Goal: Information Seeking & Learning: Learn about a topic

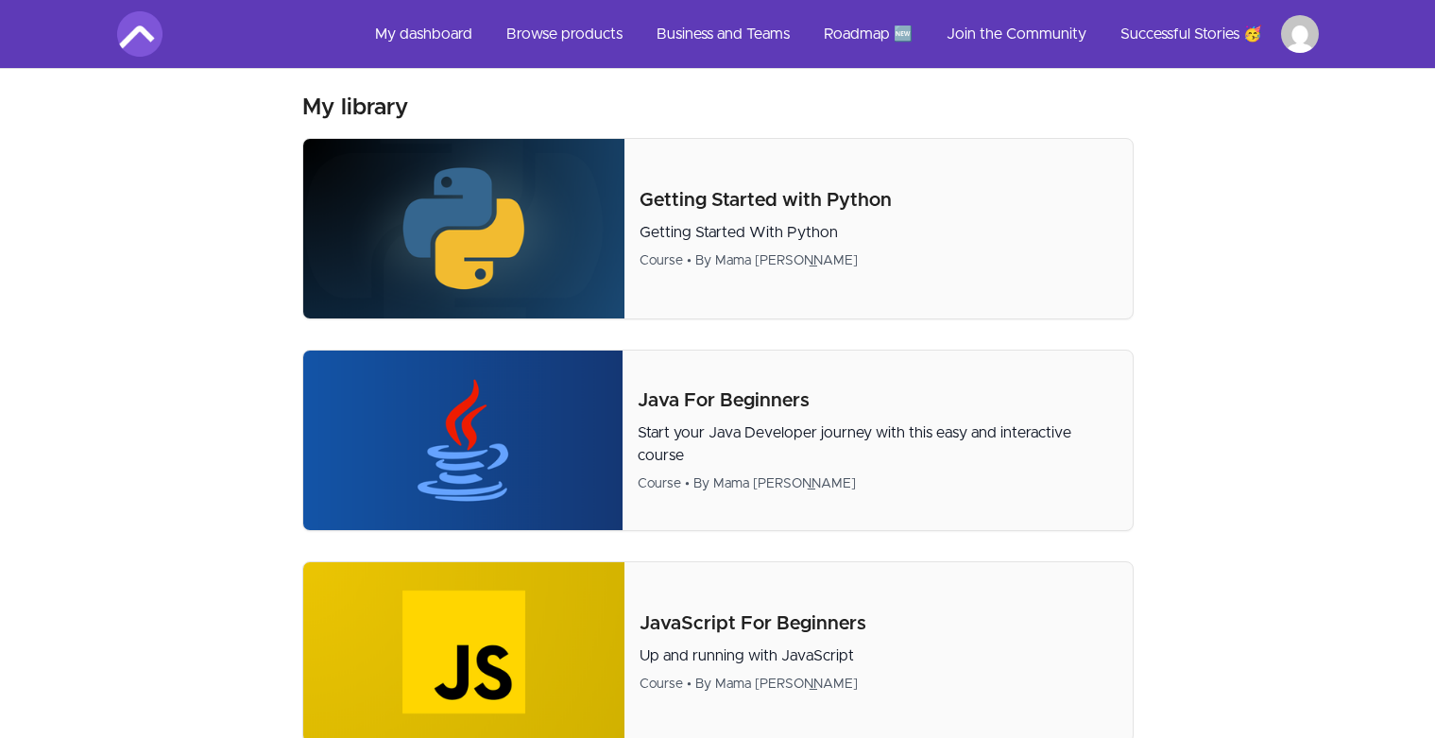
scroll to position [559, 0]
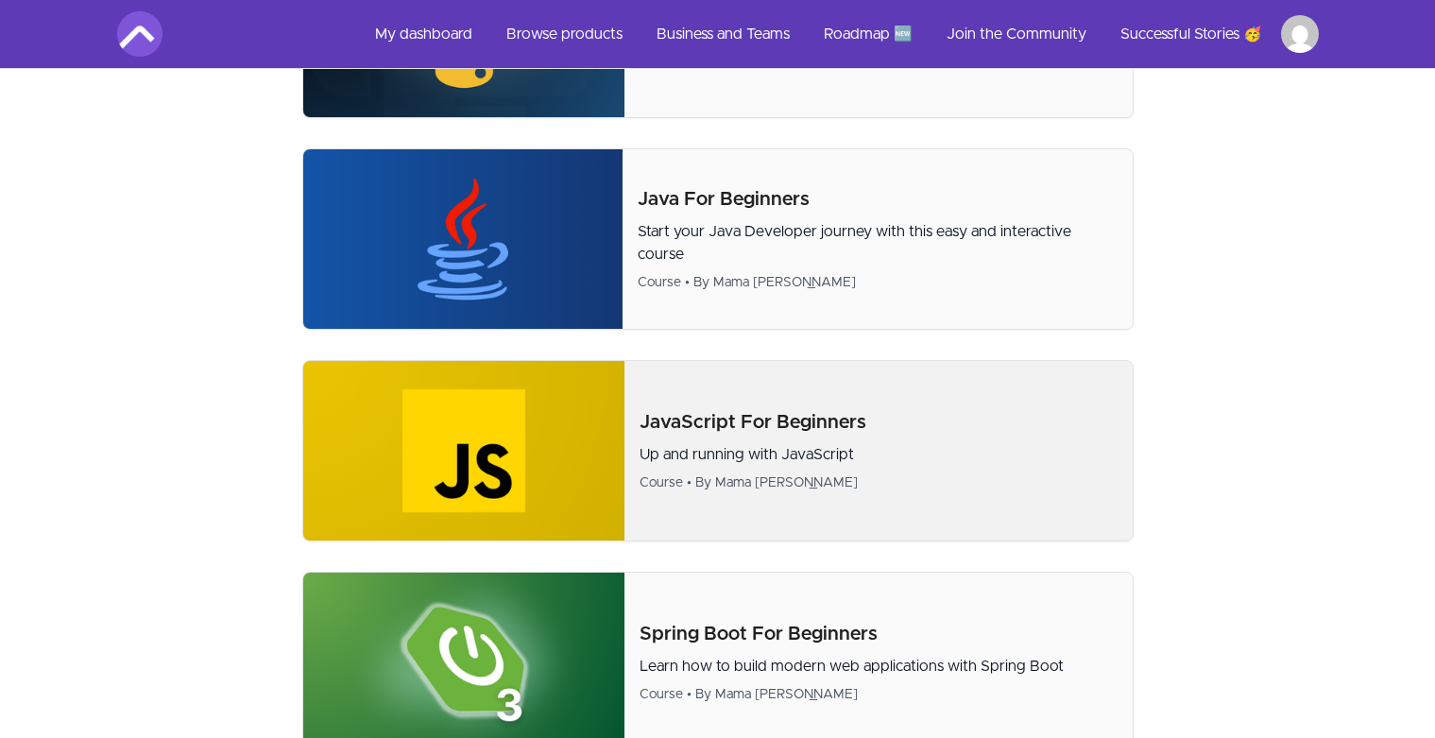
click at [771, 471] on div "Up and running with JavaScript Course • By Mama [PERSON_NAME]" at bounding box center [878, 467] width 477 height 49
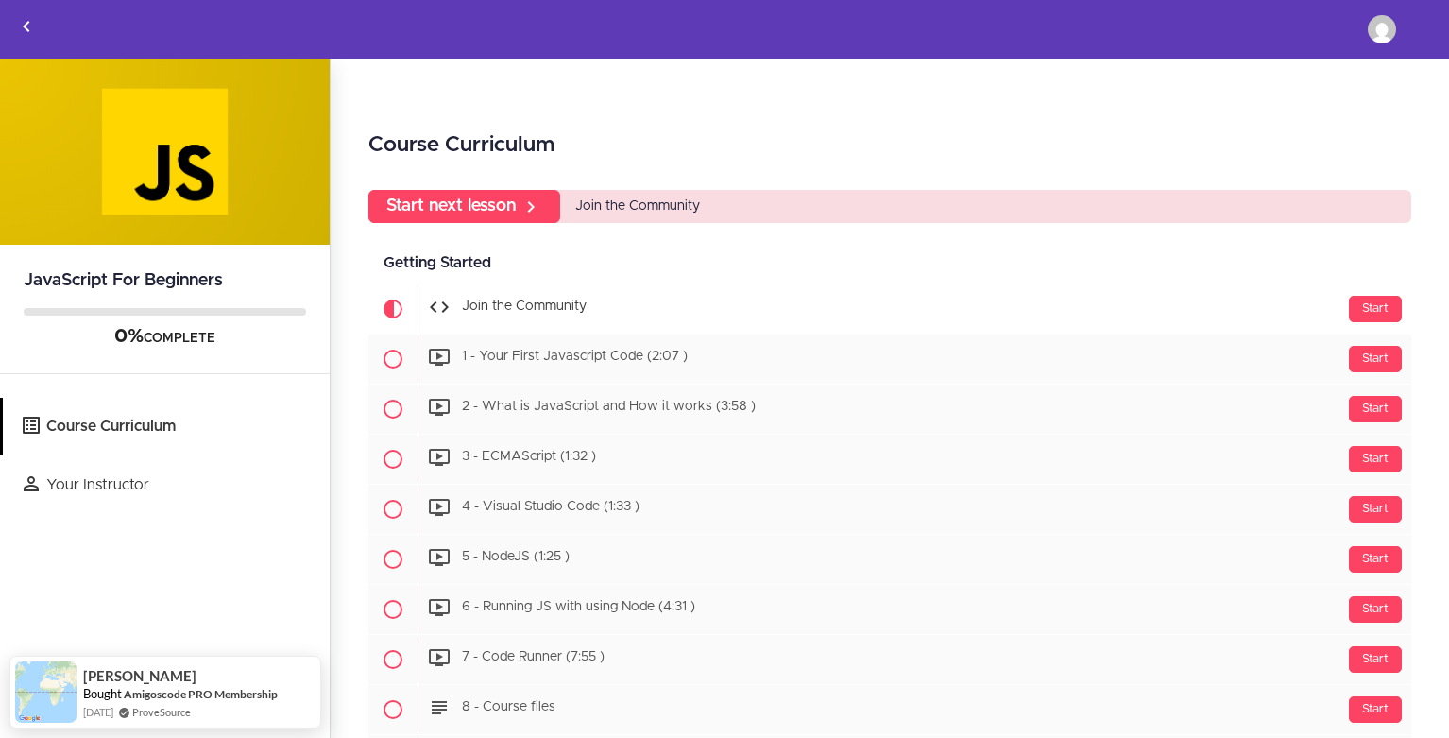
click at [496, 279] on div "Getting Started Available in days days after you enroll" at bounding box center [889, 263] width 1043 height 43
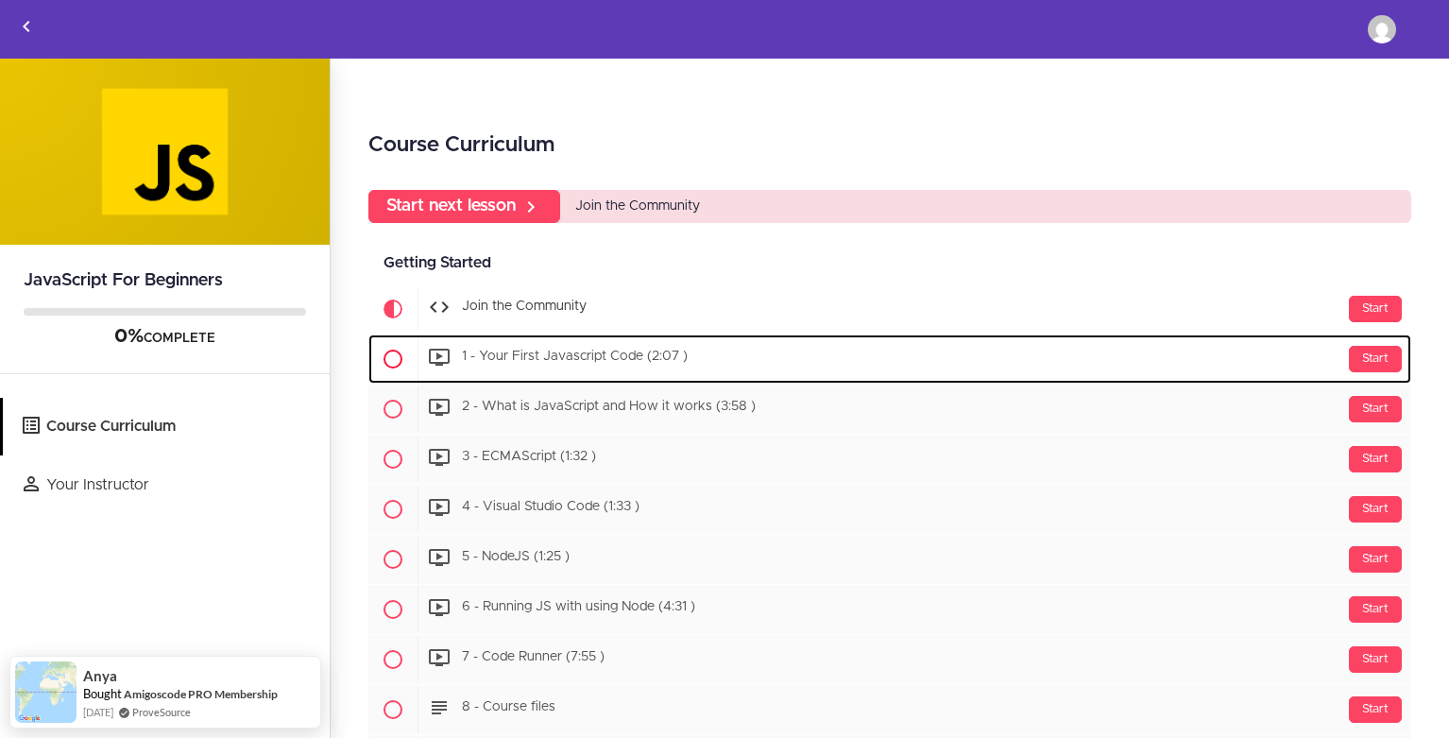
click at [623, 361] on span "1 - Your First Javascript Code (2:07 )" at bounding box center [575, 357] width 226 height 13
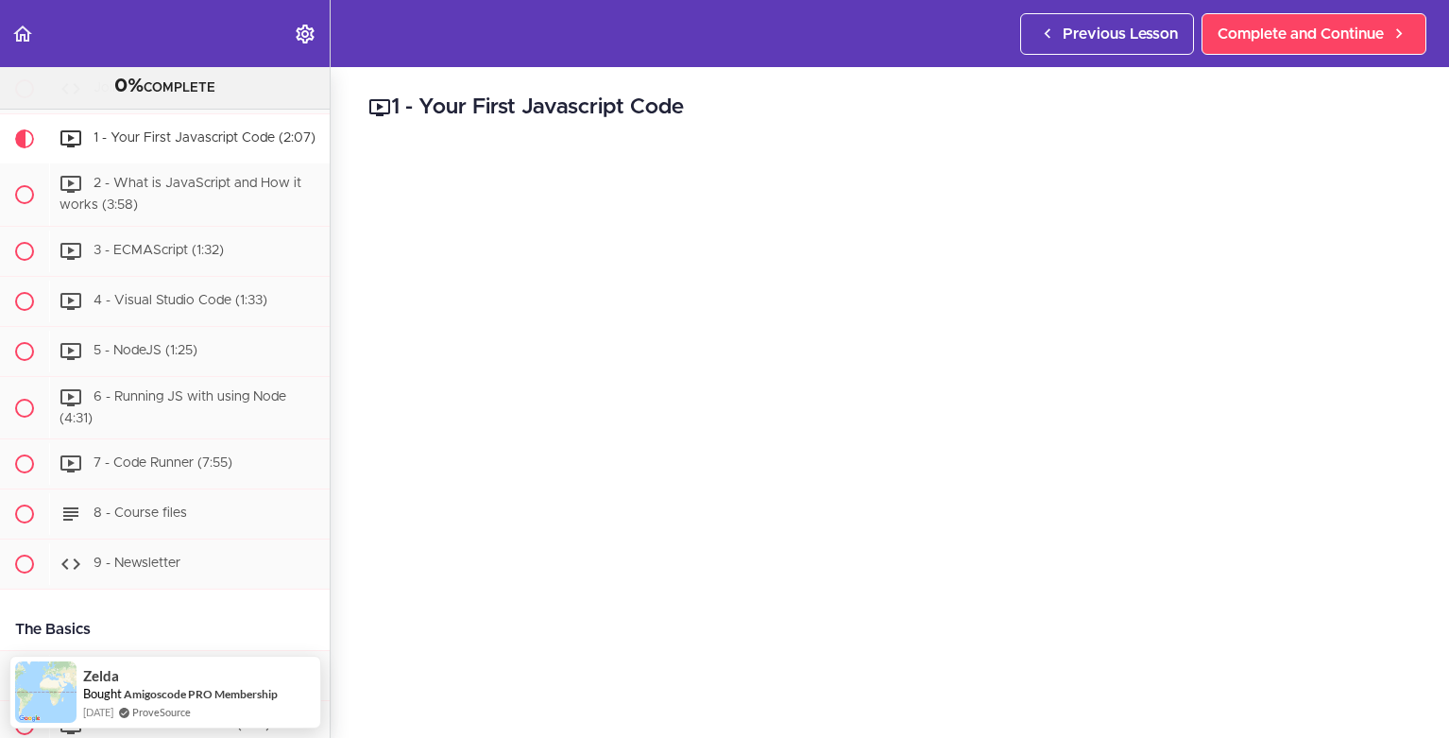
scroll to position [547, 0]
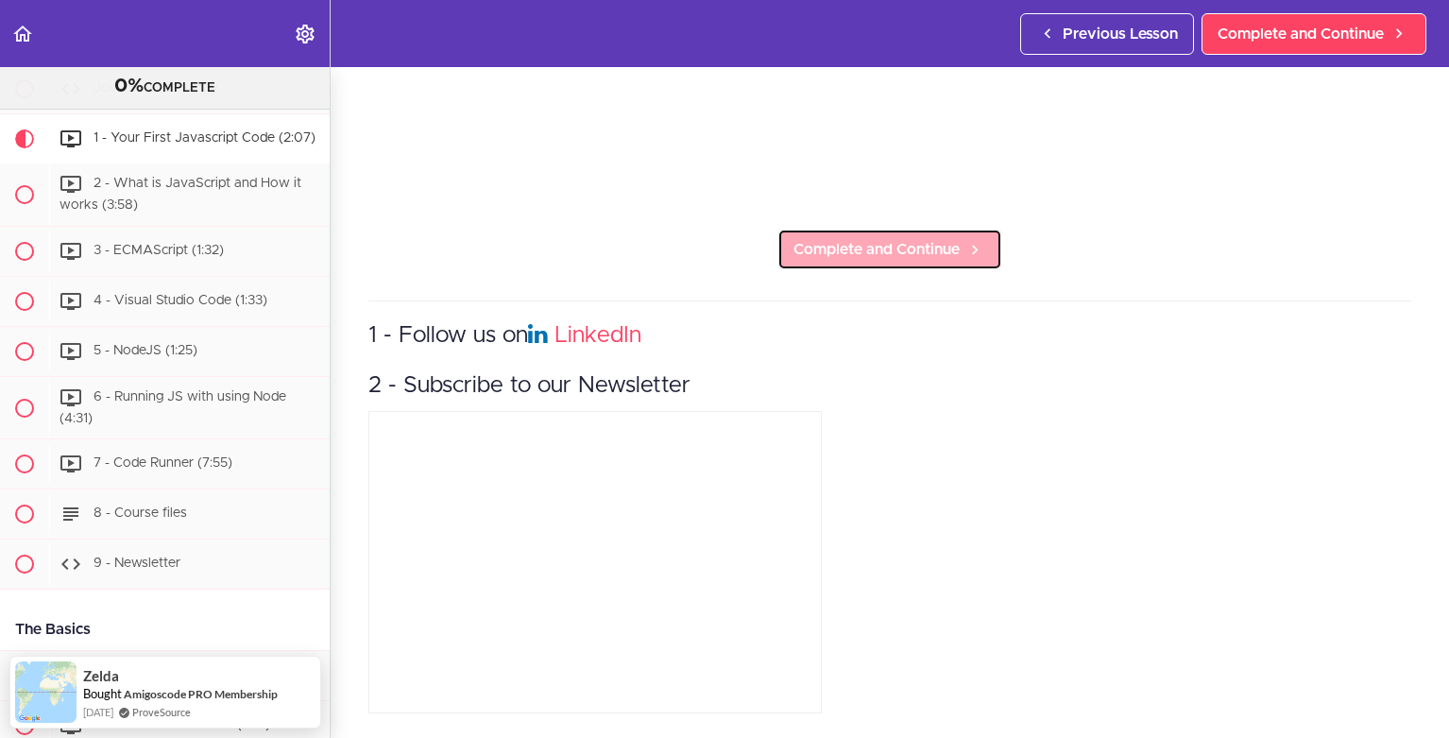
click at [900, 229] on link "Complete and Continue" at bounding box center [890, 250] width 225 height 42
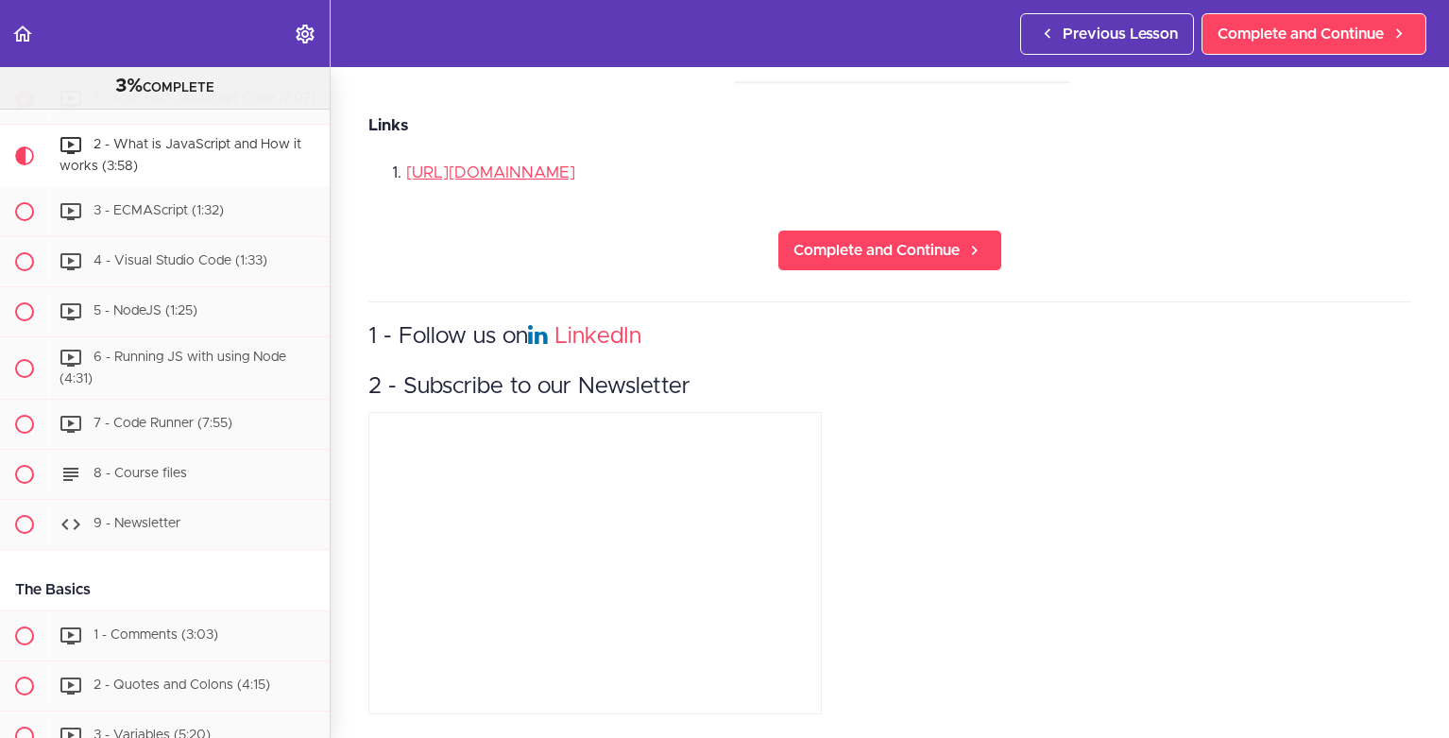
scroll to position [1184, 0]
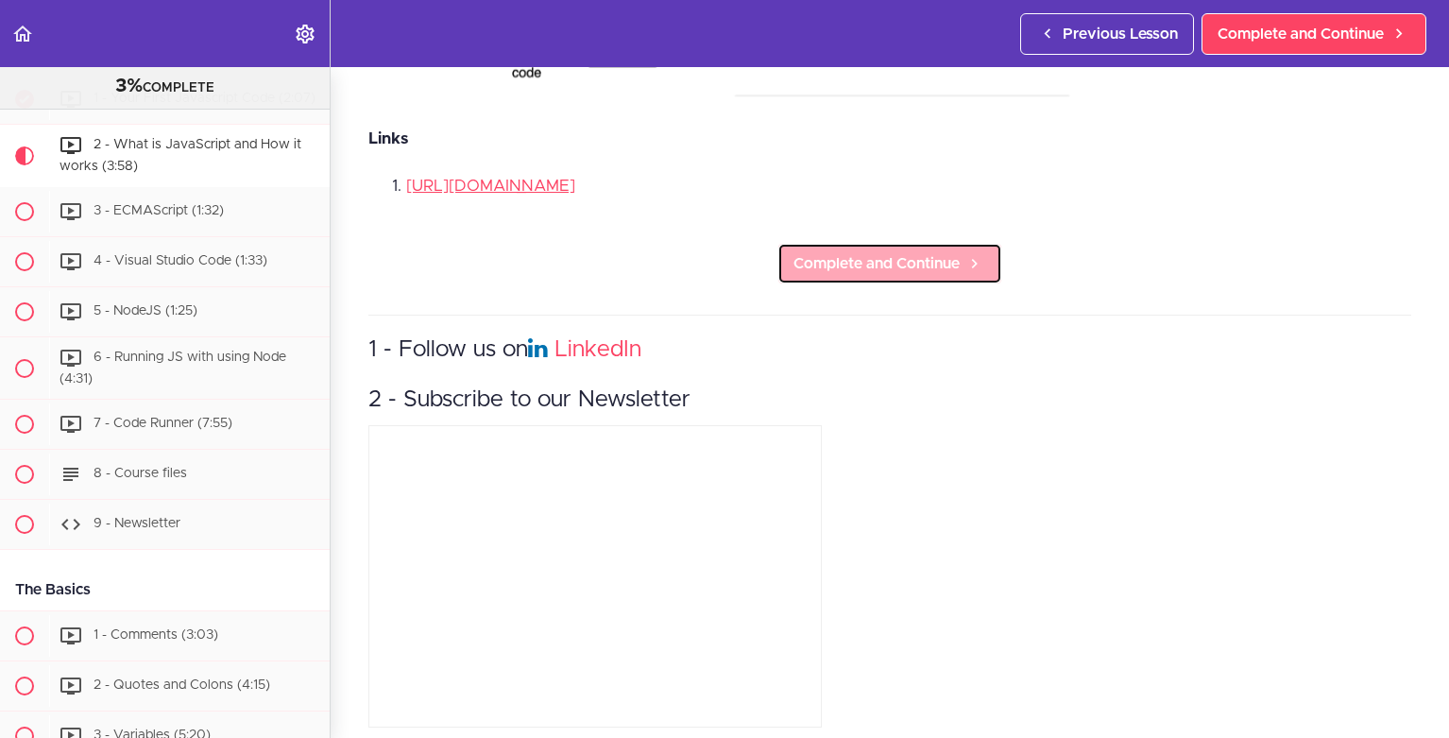
click at [900, 252] on span "Complete and Continue" at bounding box center [877, 263] width 166 height 23
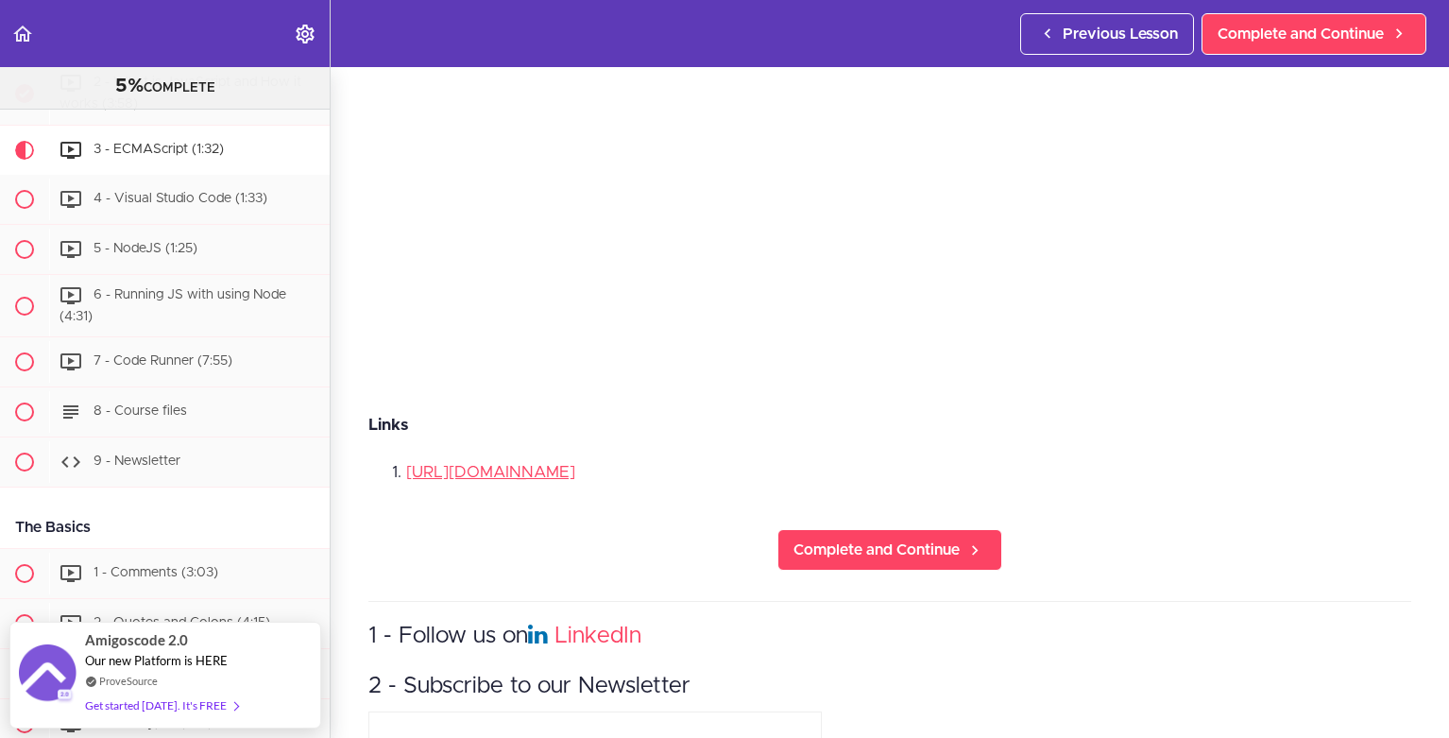
scroll to position [366, 0]
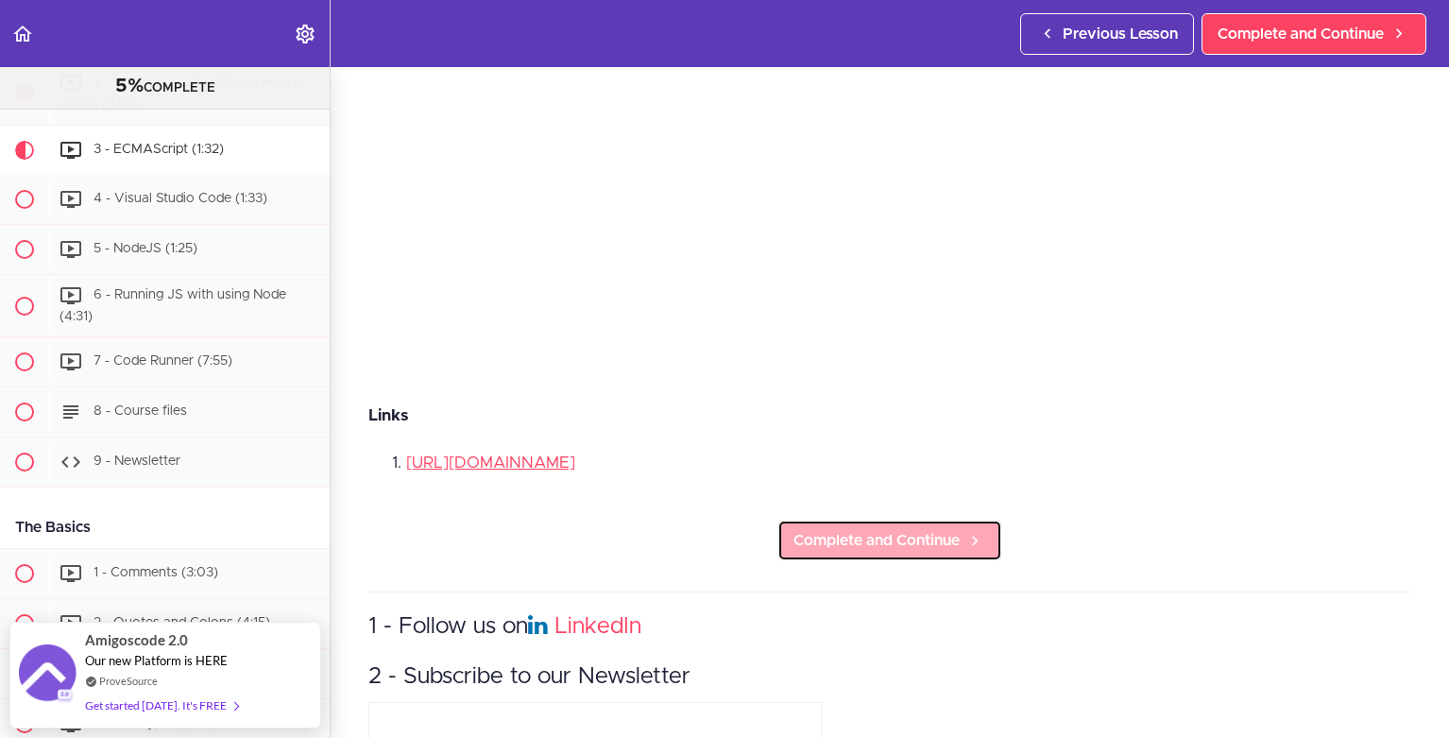
click at [911, 538] on span "Complete and Continue" at bounding box center [877, 540] width 166 height 23
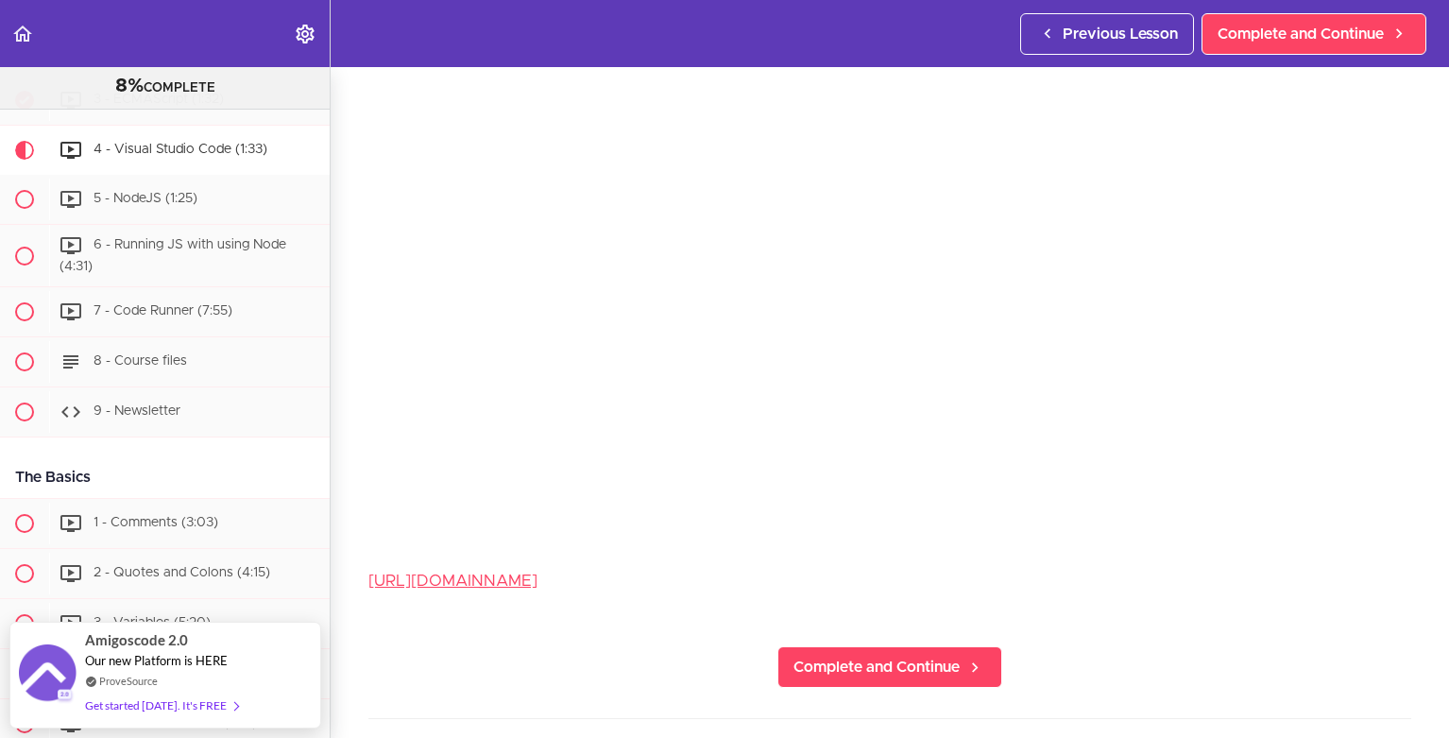
scroll to position [340, 0]
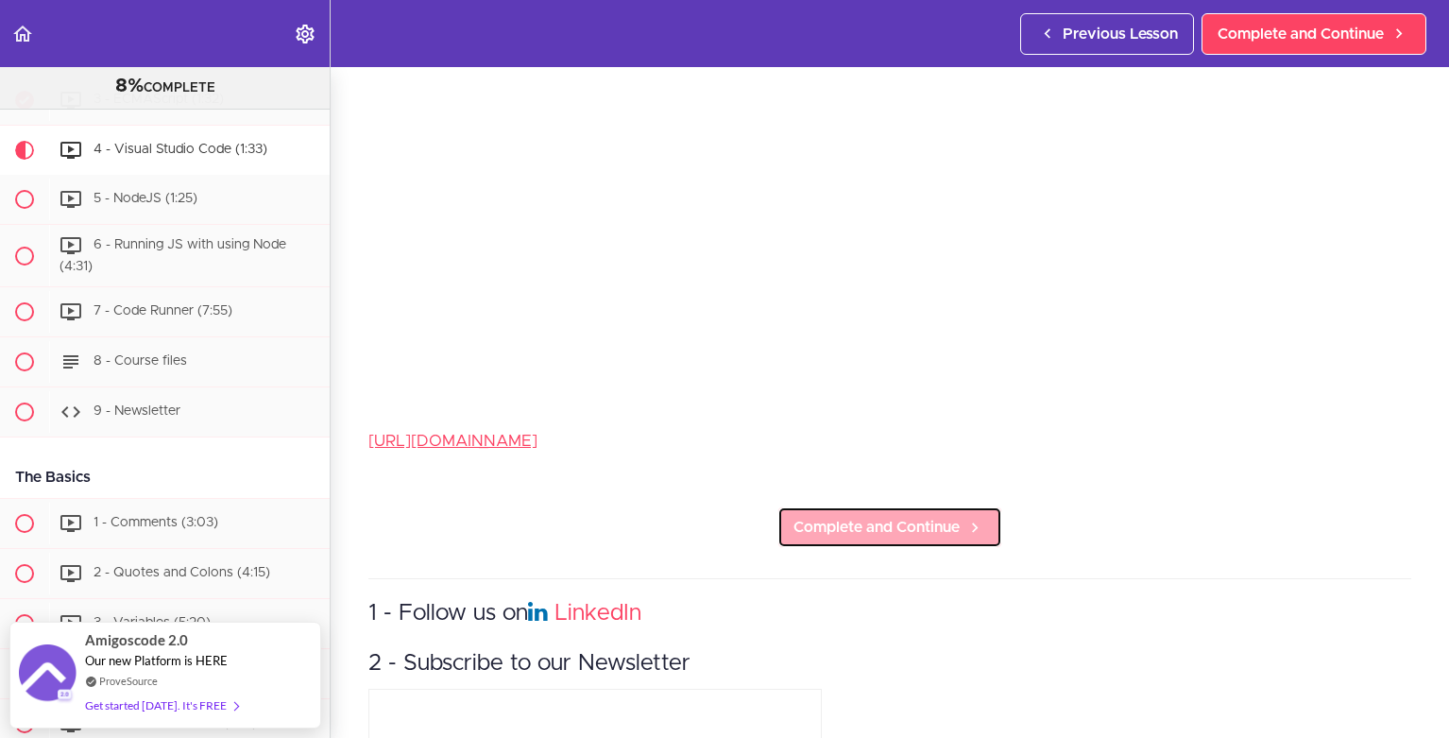
click at [922, 528] on span "Complete and Continue" at bounding box center [877, 527] width 166 height 23
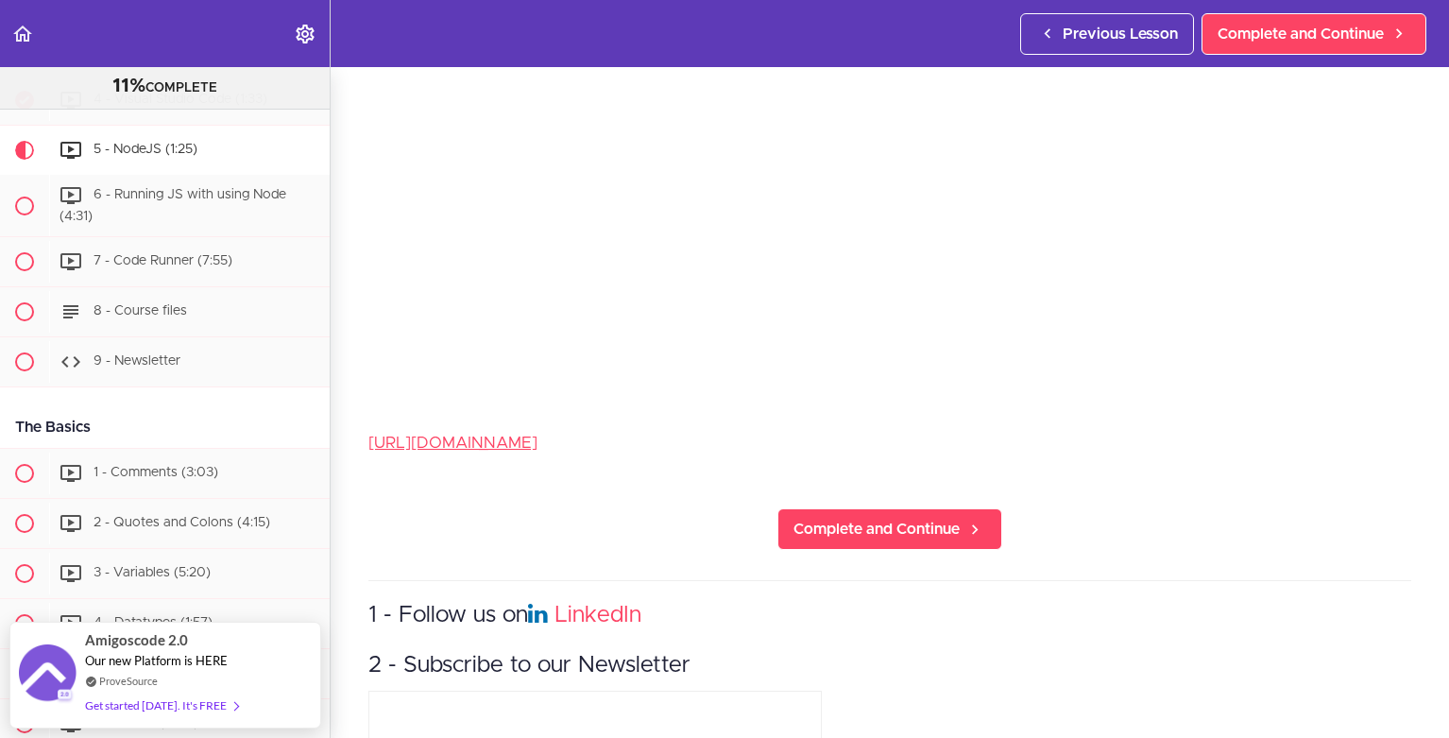
scroll to position [340, 0]
click at [908, 527] on span "Complete and Continue" at bounding box center [877, 527] width 166 height 23
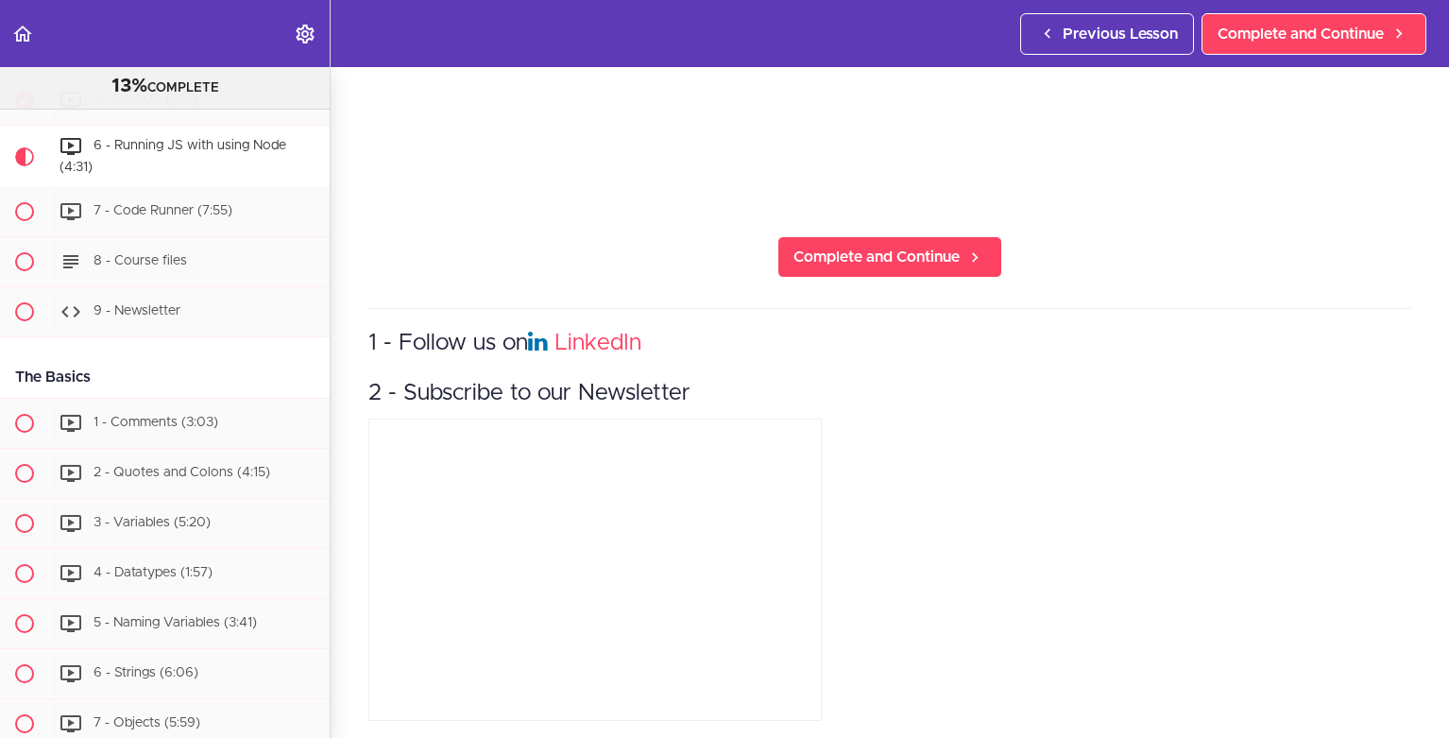
scroll to position [547, 0]
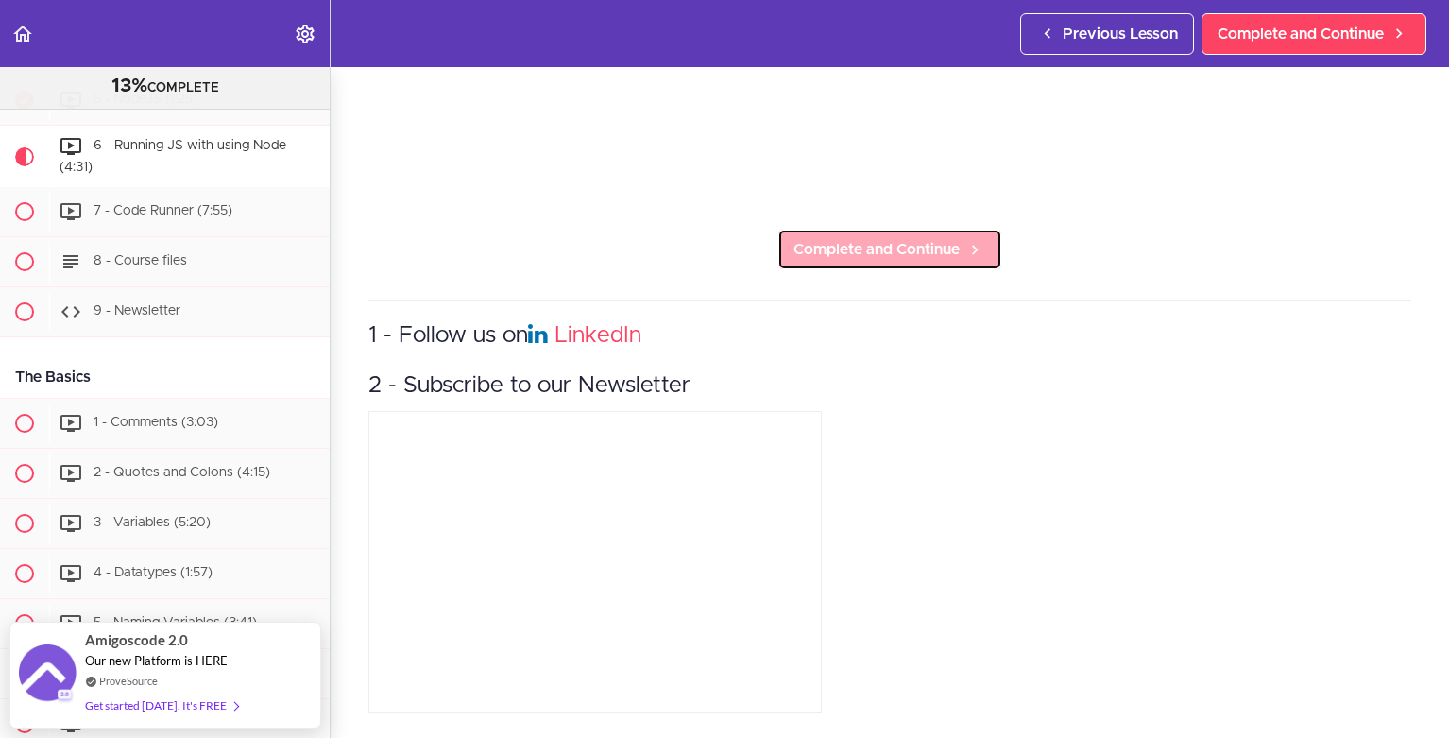
click at [913, 238] on span "Complete and Continue" at bounding box center [877, 249] width 166 height 23
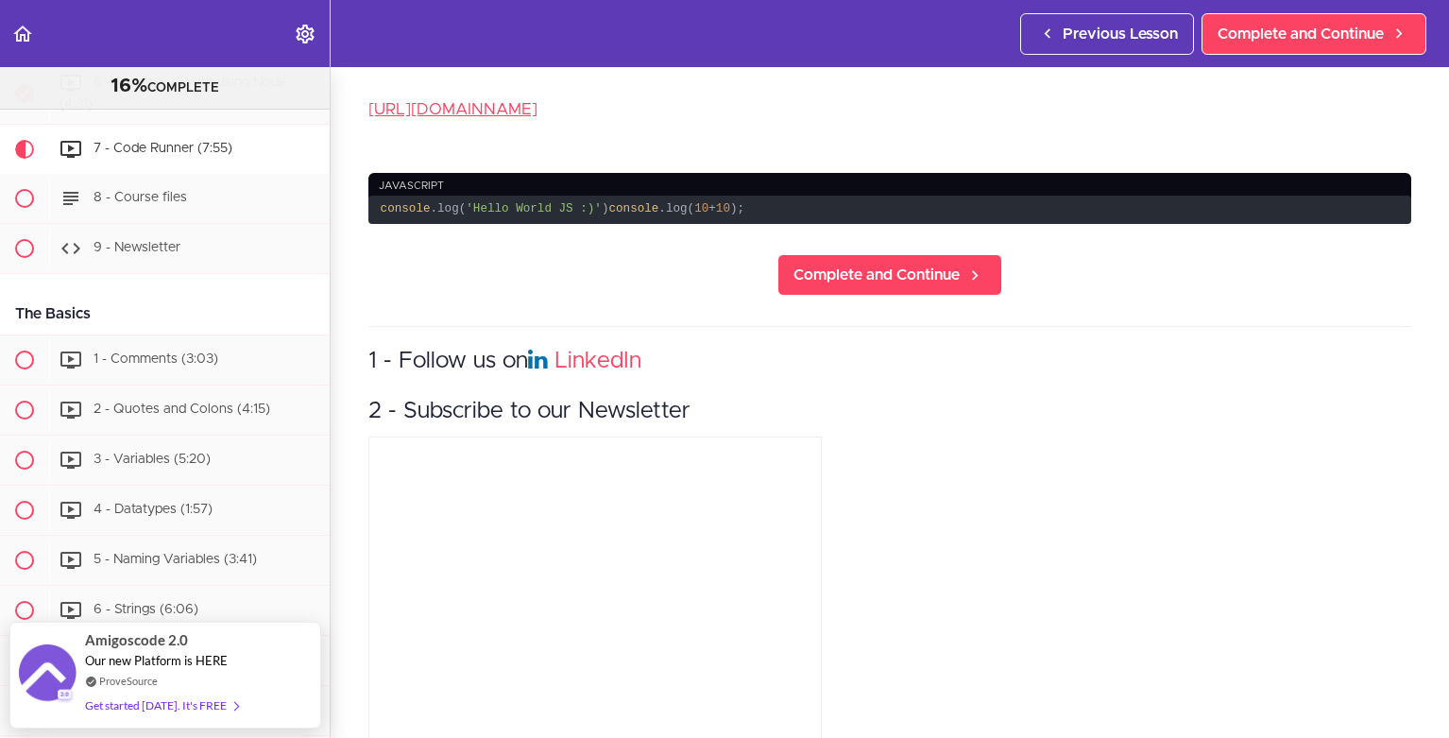
scroll to position [721, 0]
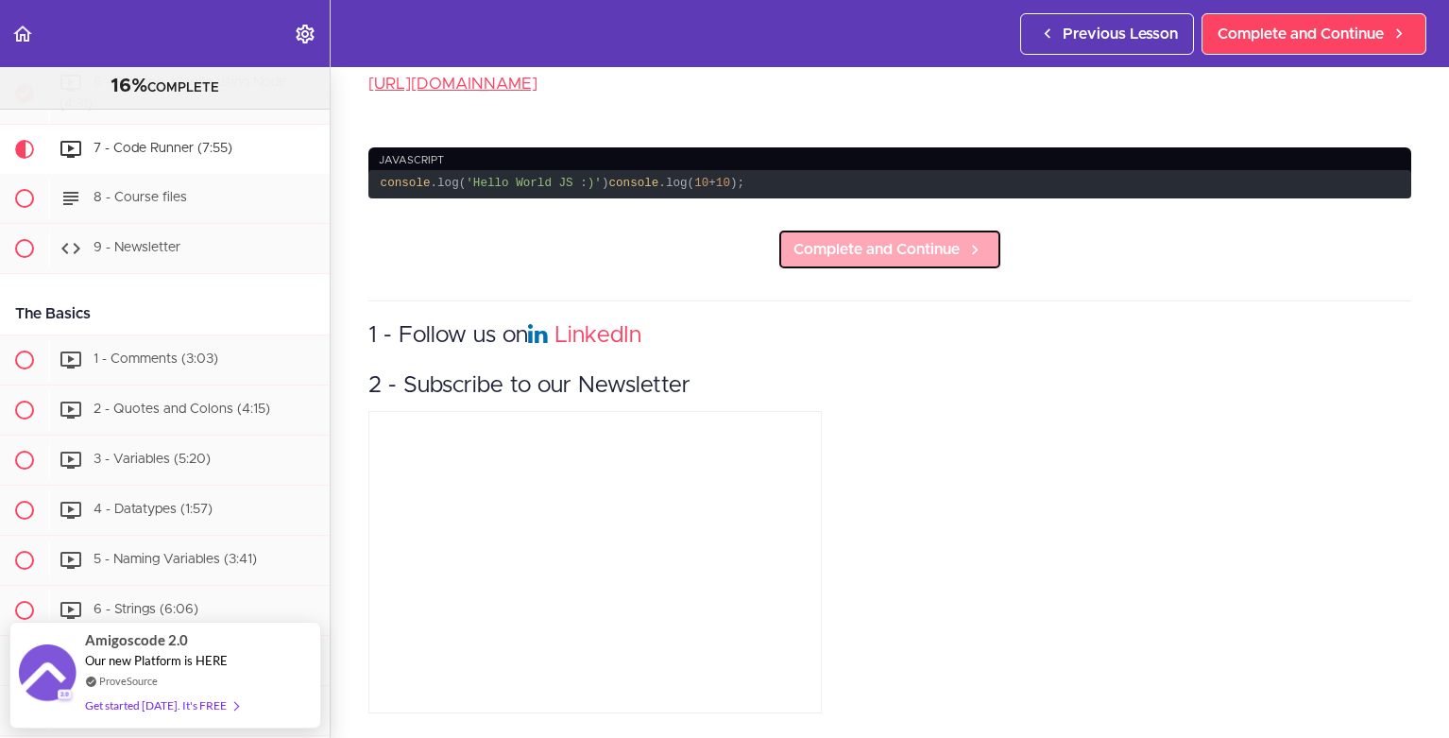
click at [884, 238] on span "Complete and Continue" at bounding box center [877, 249] width 166 height 23
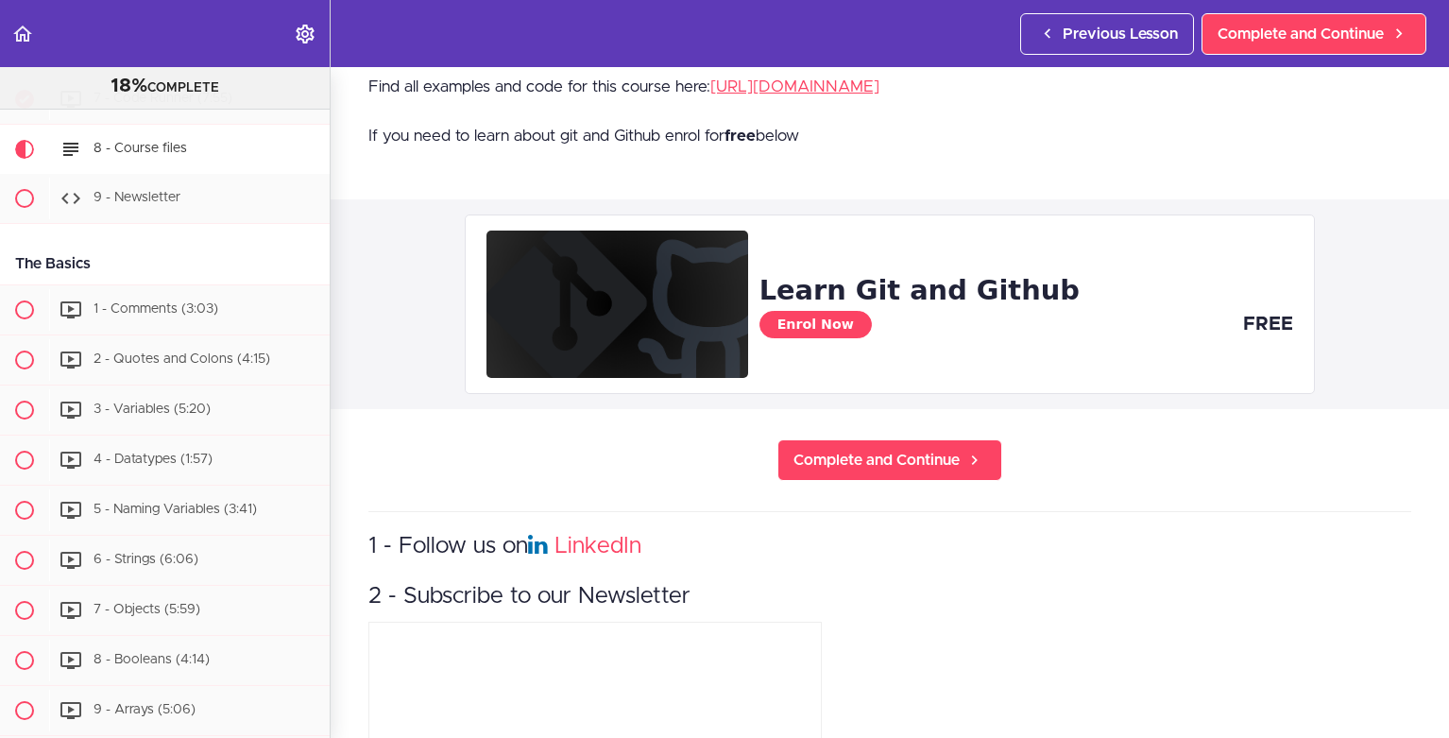
scroll to position [226, 0]
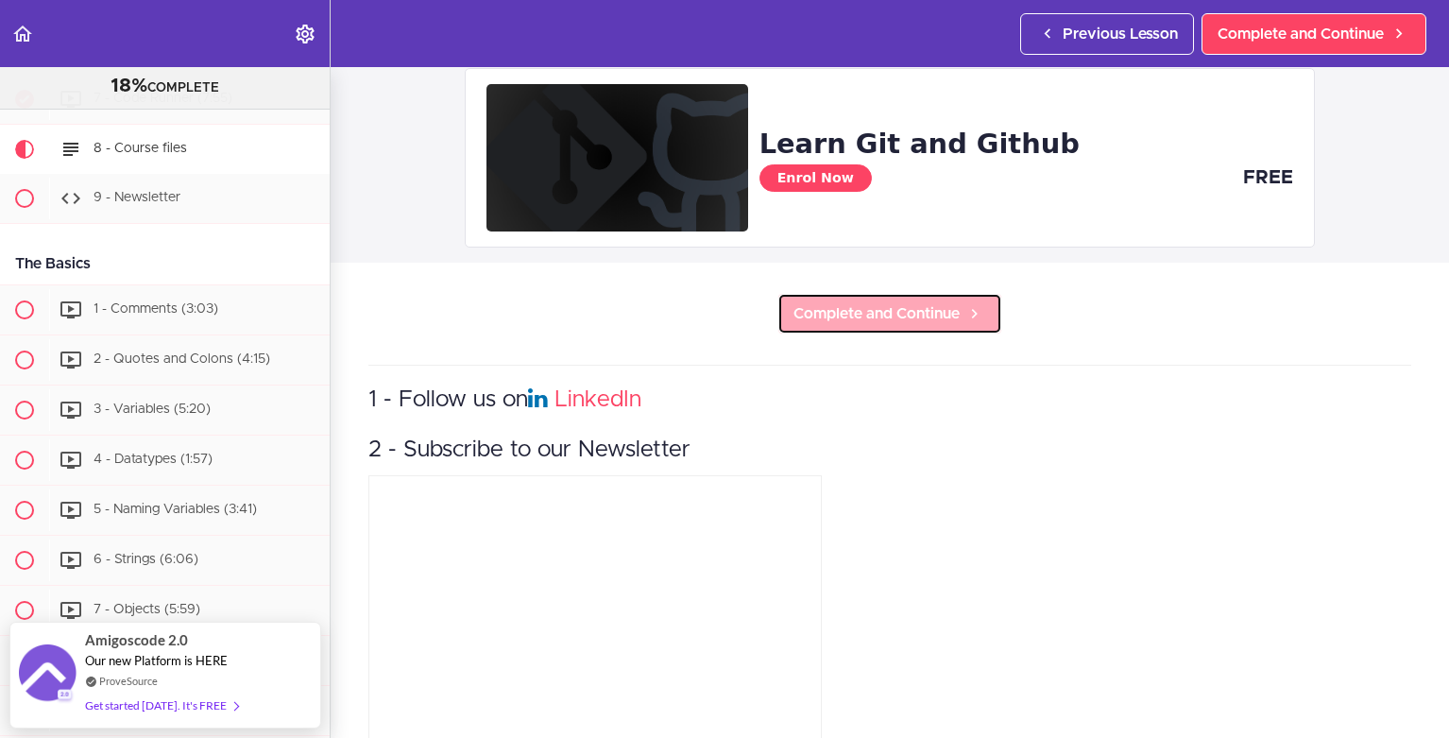
click at [911, 310] on span "Complete and Continue" at bounding box center [877, 313] width 166 height 23
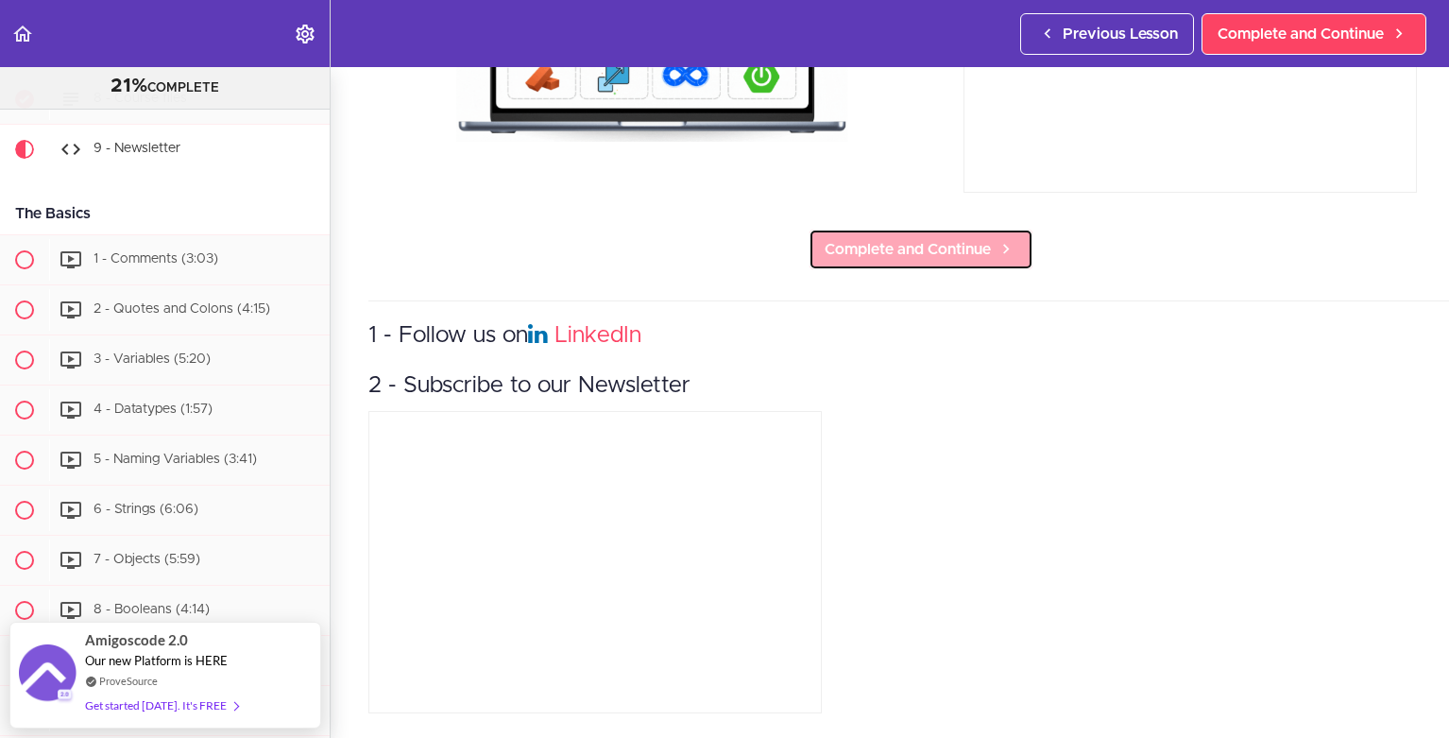
click at [898, 229] on link "Complete and Continue" at bounding box center [921, 250] width 225 height 42
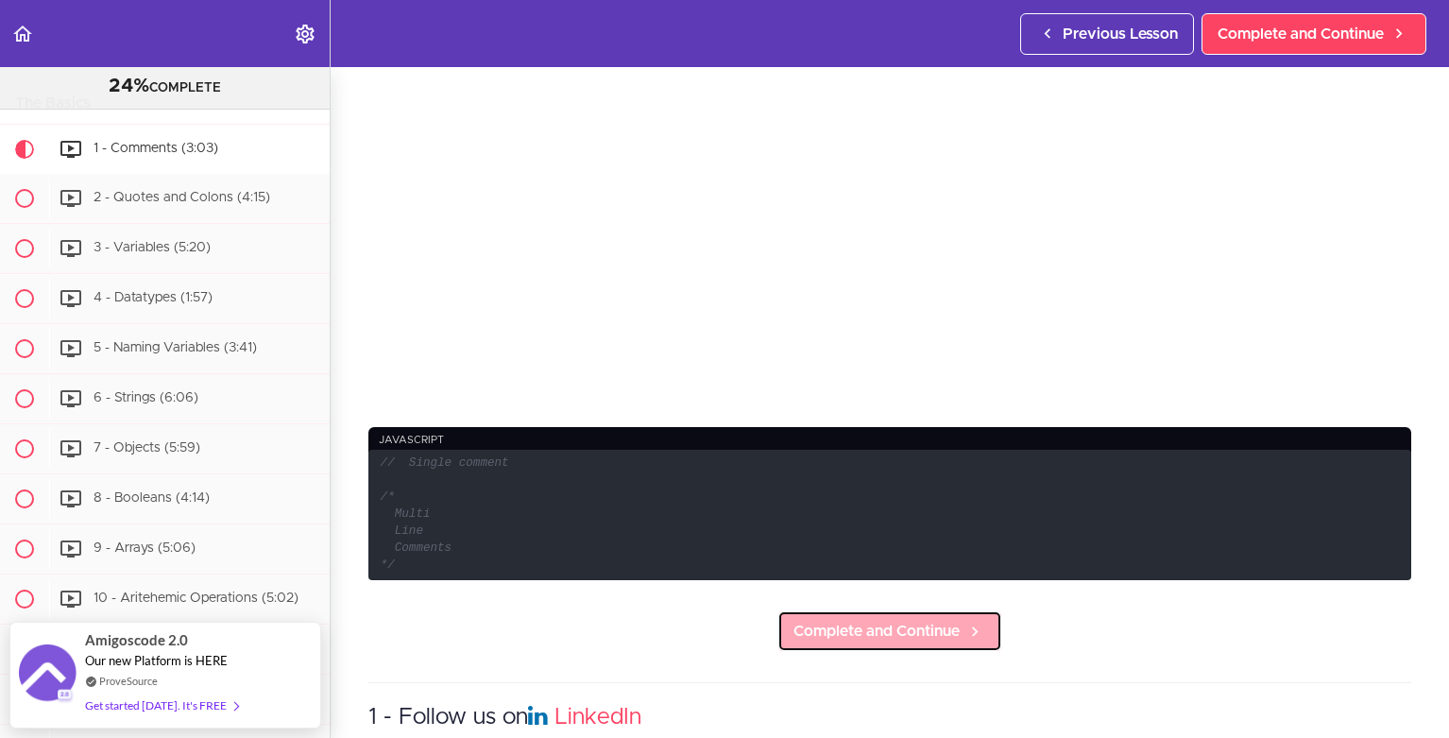
click at [928, 631] on span "Complete and Continue" at bounding box center [877, 631] width 166 height 23
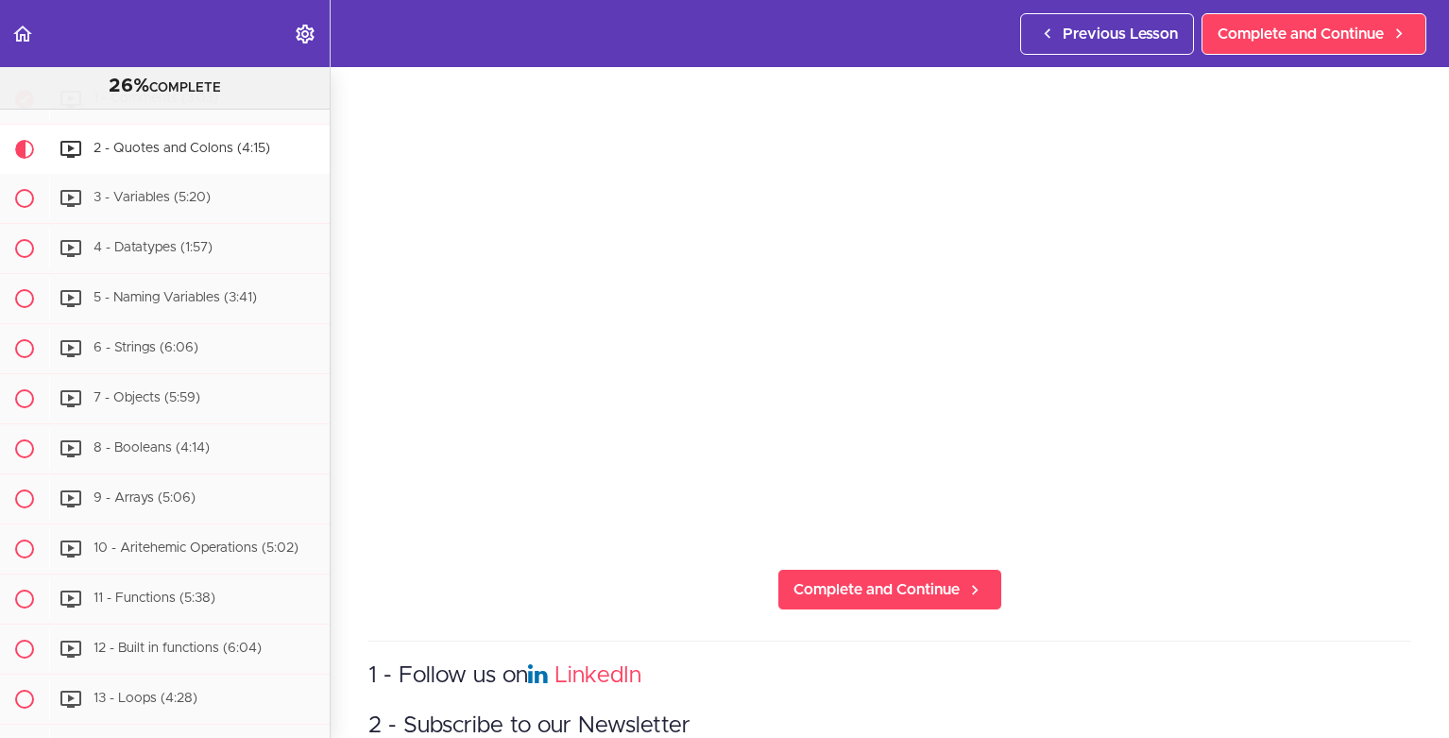
scroll to position [340, 0]
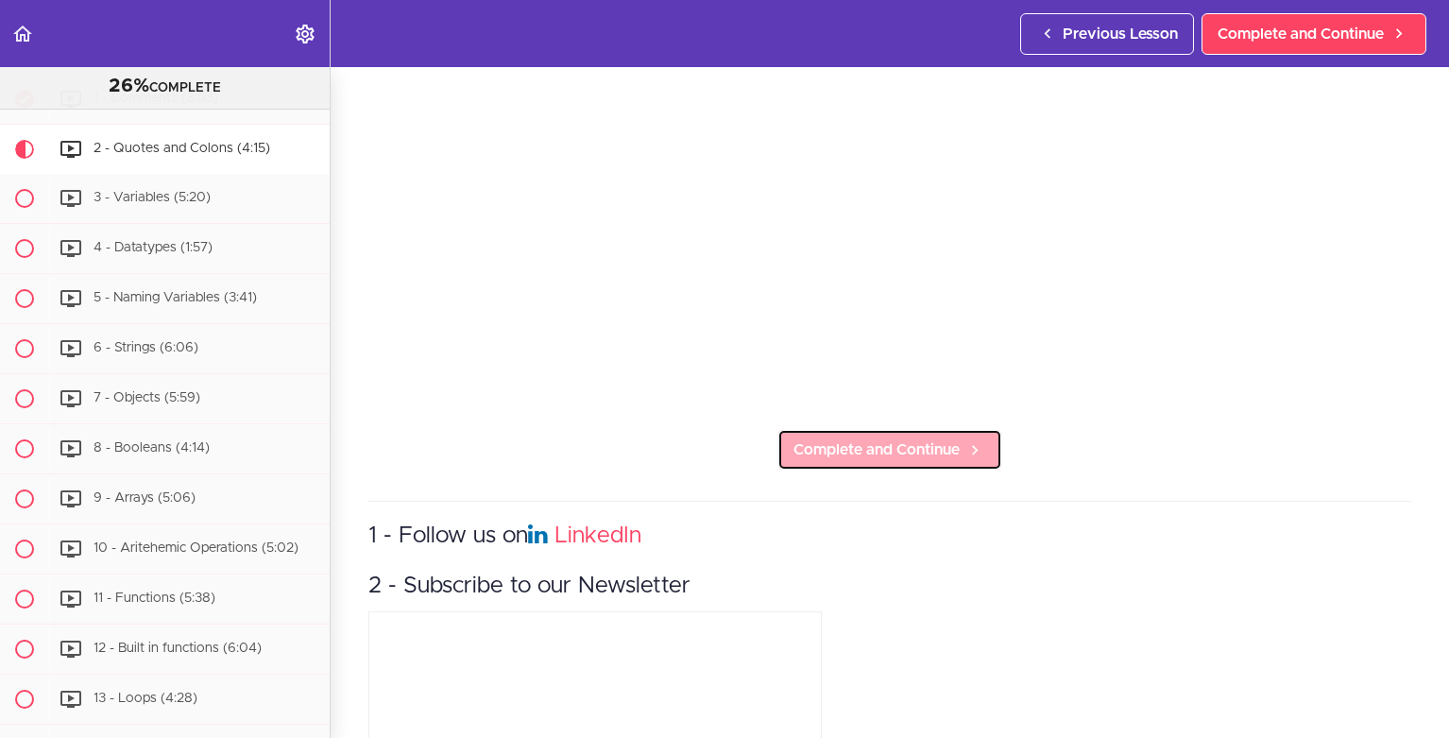
click at [884, 442] on span "Complete and Continue" at bounding box center [877, 449] width 166 height 23
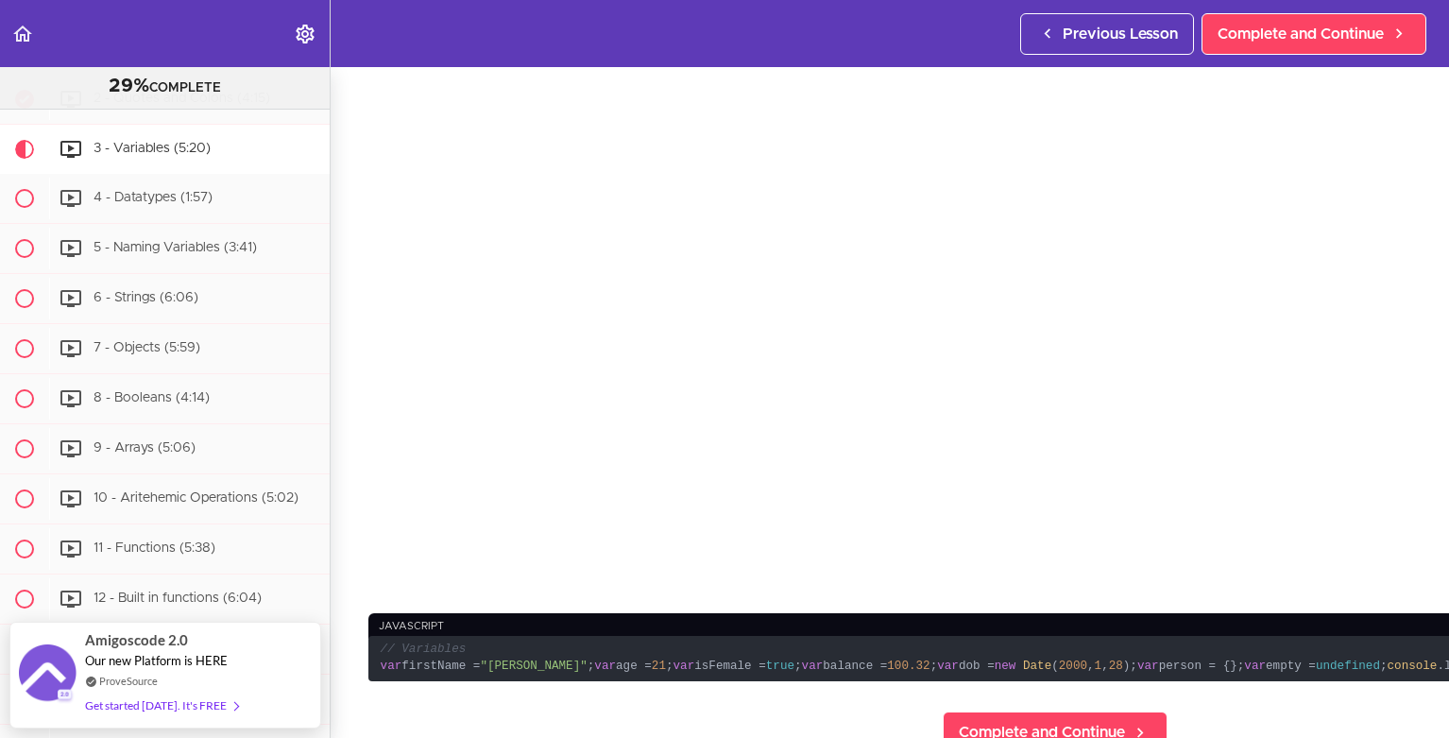
scroll to position [881, 0]
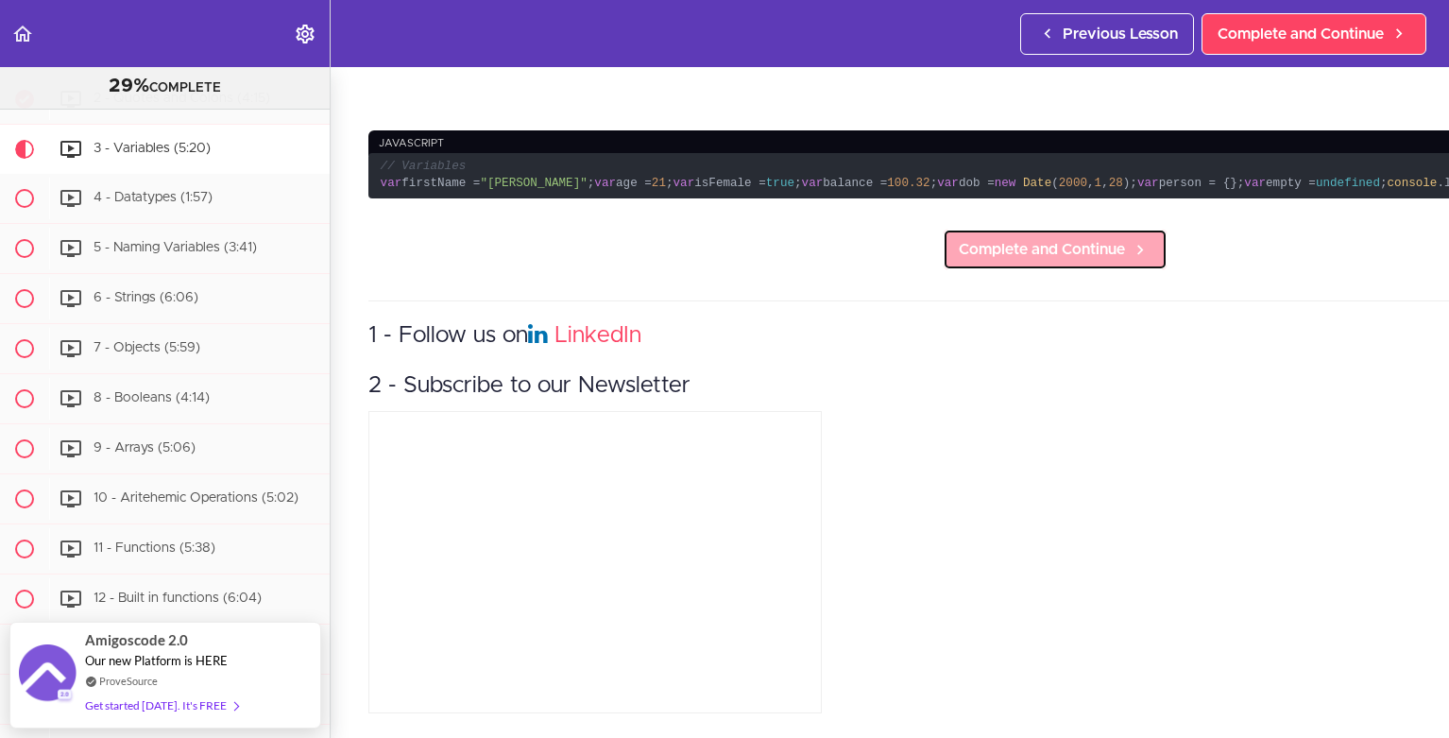
click at [943, 252] on link "Complete and Continue" at bounding box center [1055, 250] width 225 height 42
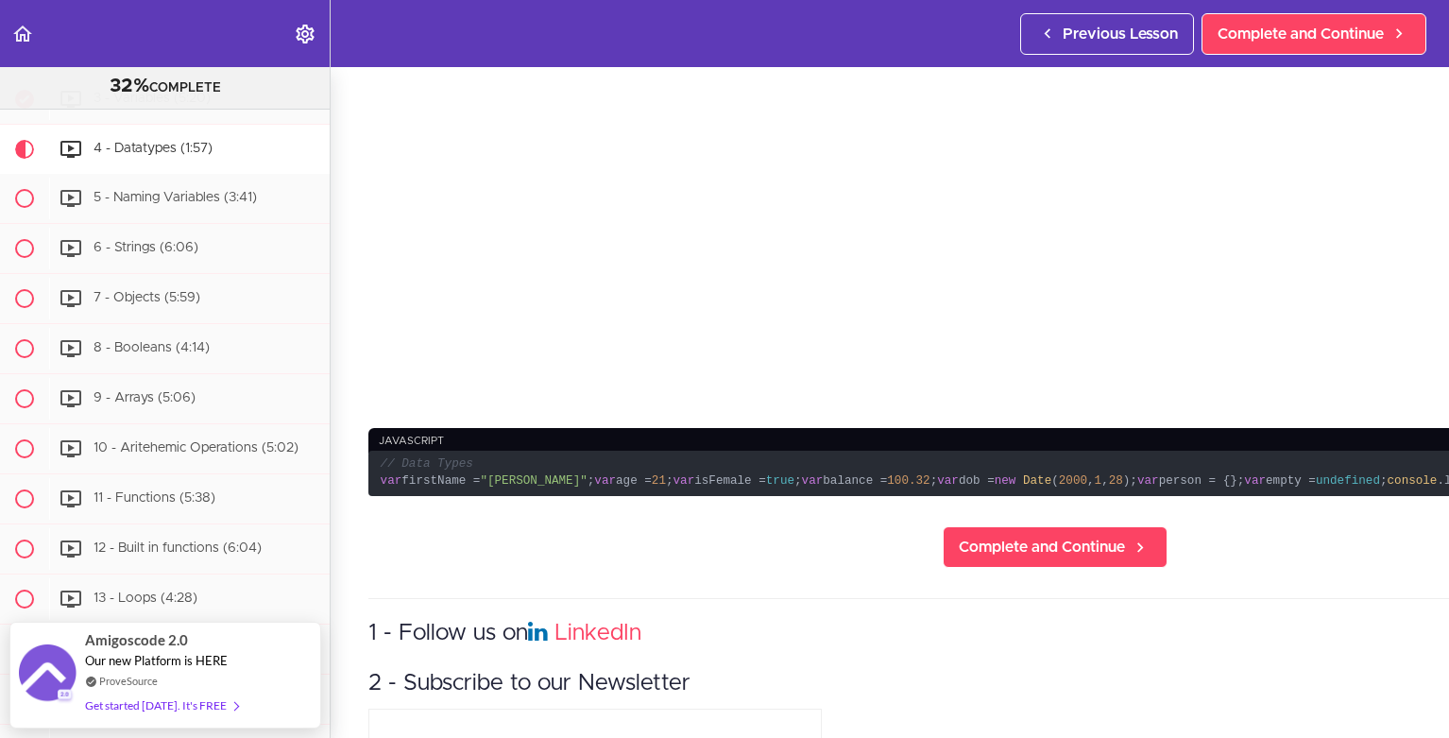
scroll to position [567, 0]
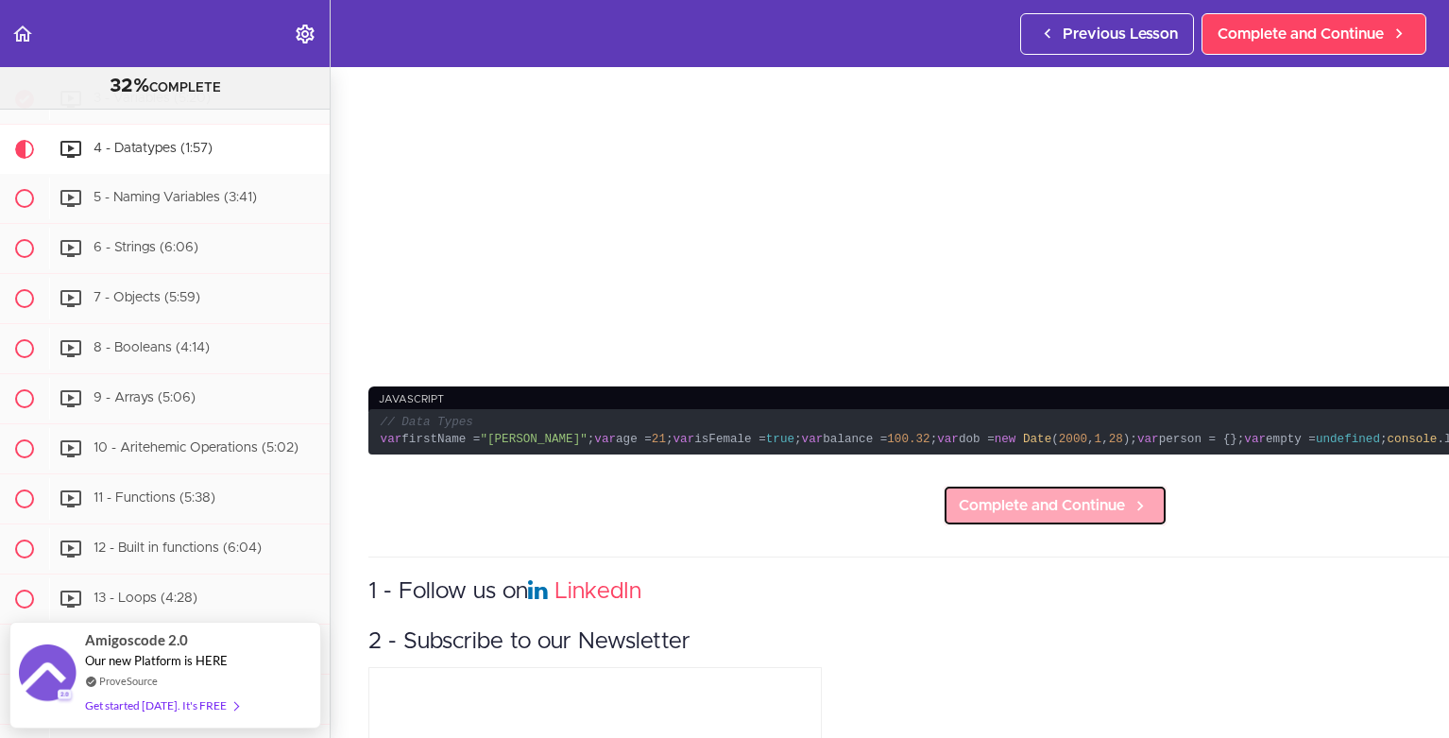
click at [959, 517] on span "Complete and Continue" at bounding box center [1042, 505] width 166 height 23
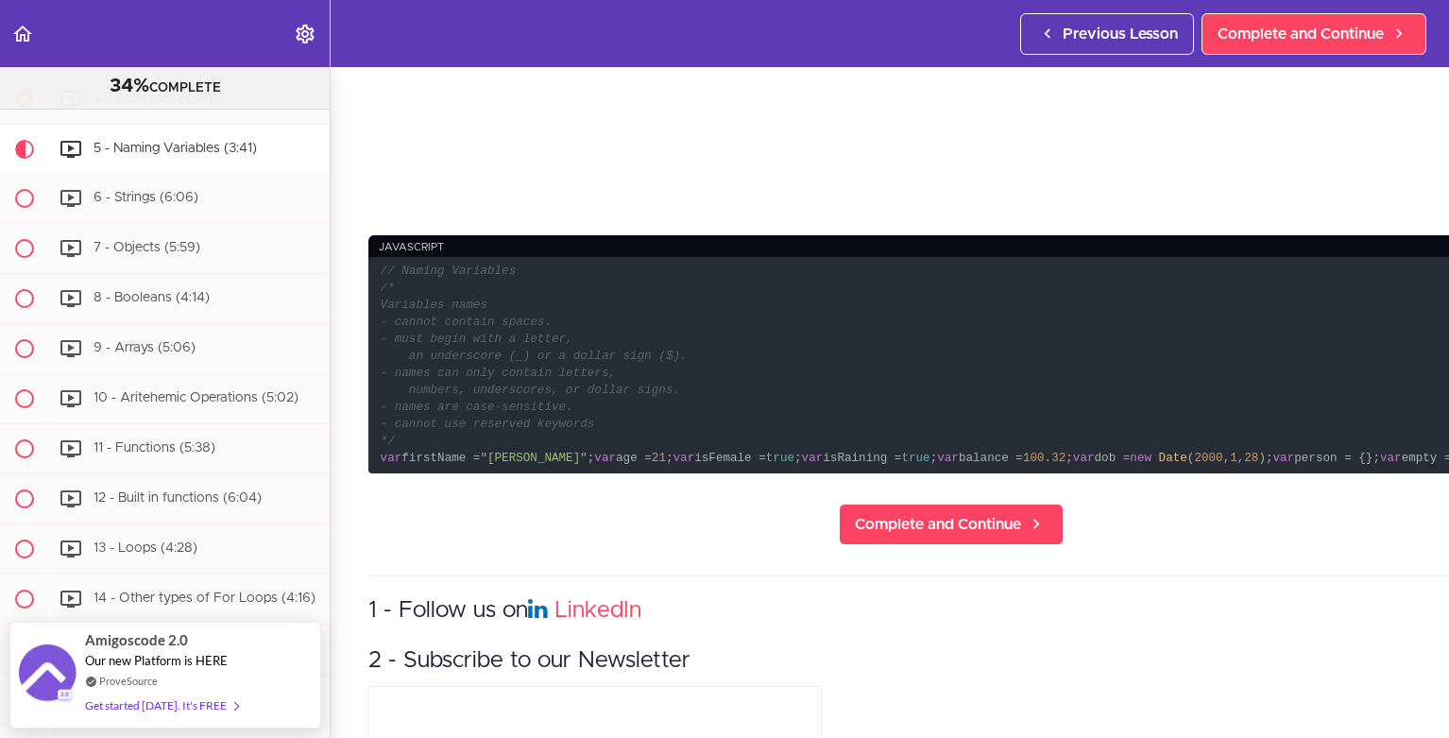
scroll to position [794, 0]
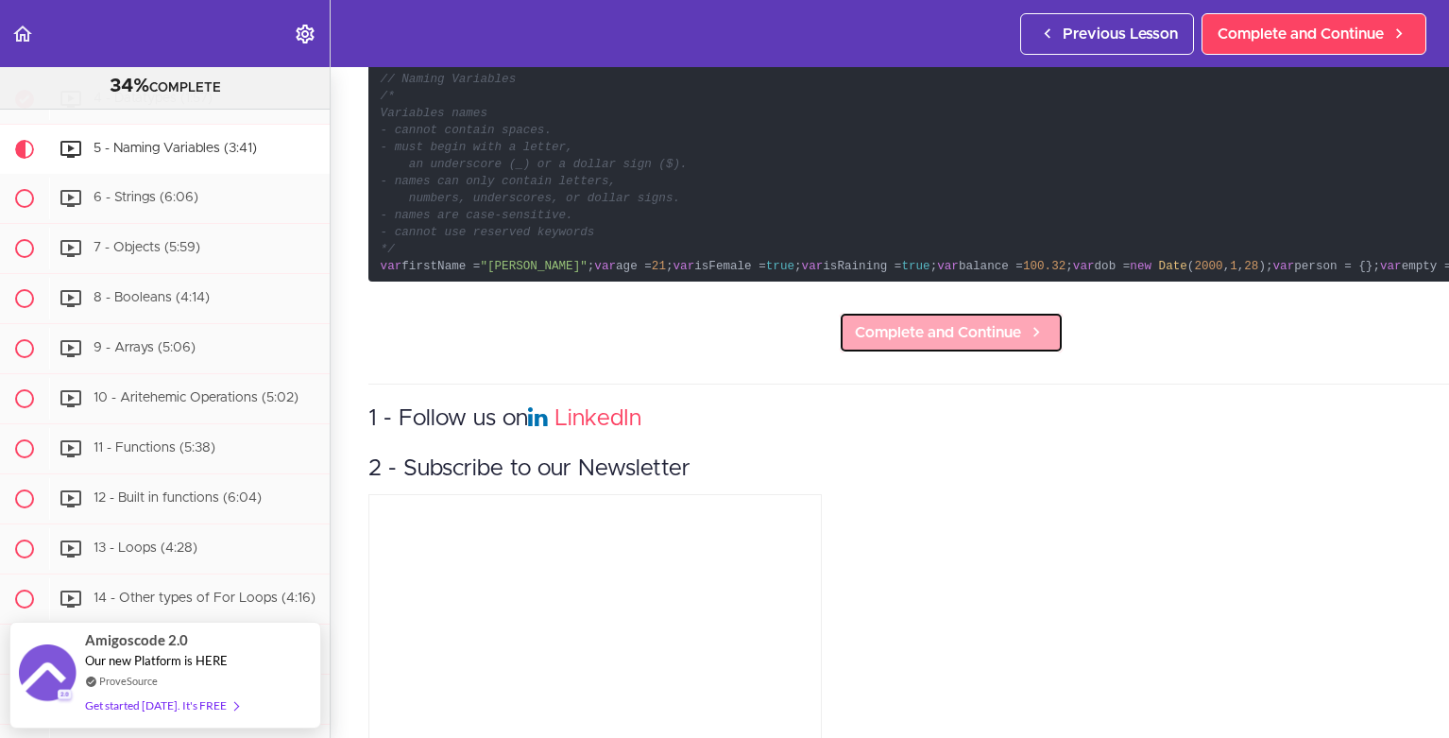
click at [909, 344] on span "Complete and Continue" at bounding box center [938, 332] width 166 height 23
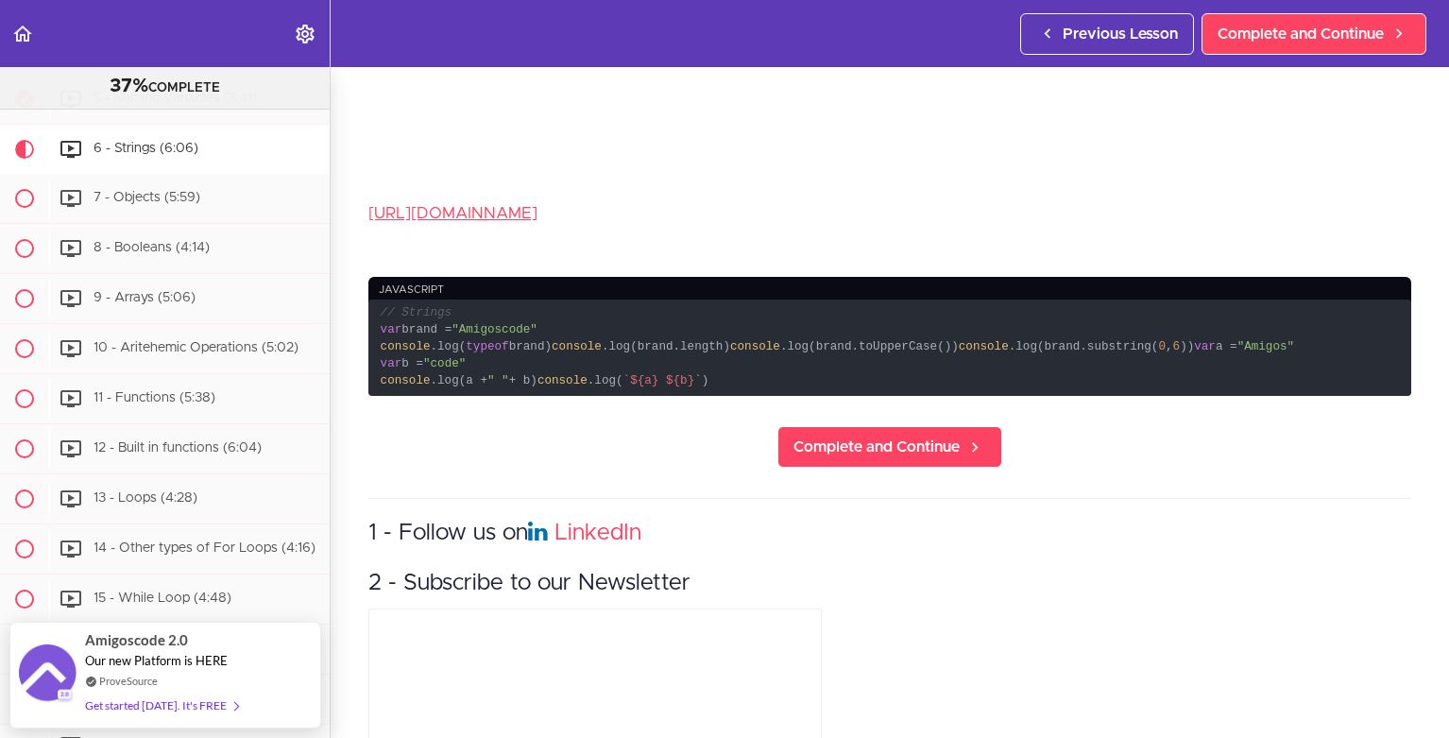
scroll to position [680, 0]
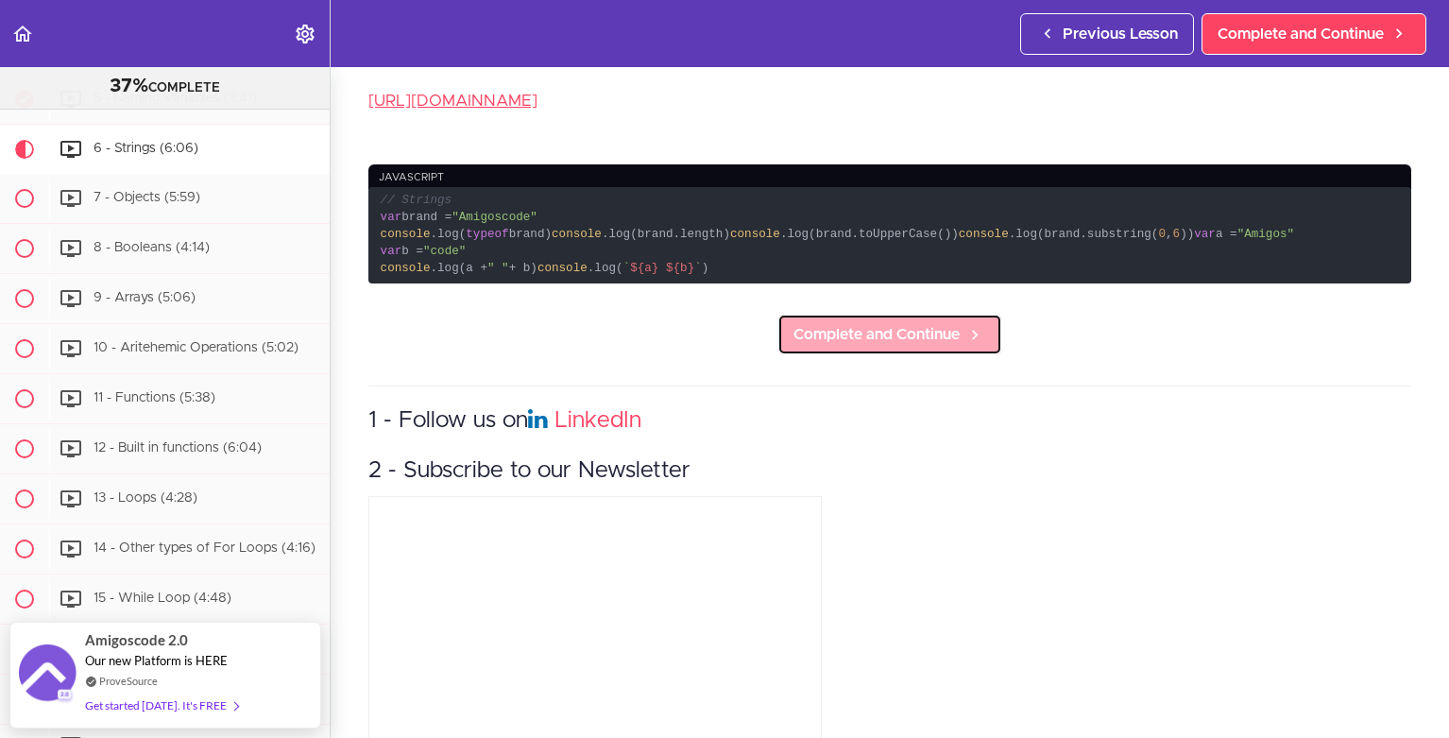
click at [915, 346] on span "Complete and Continue" at bounding box center [877, 334] width 166 height 23
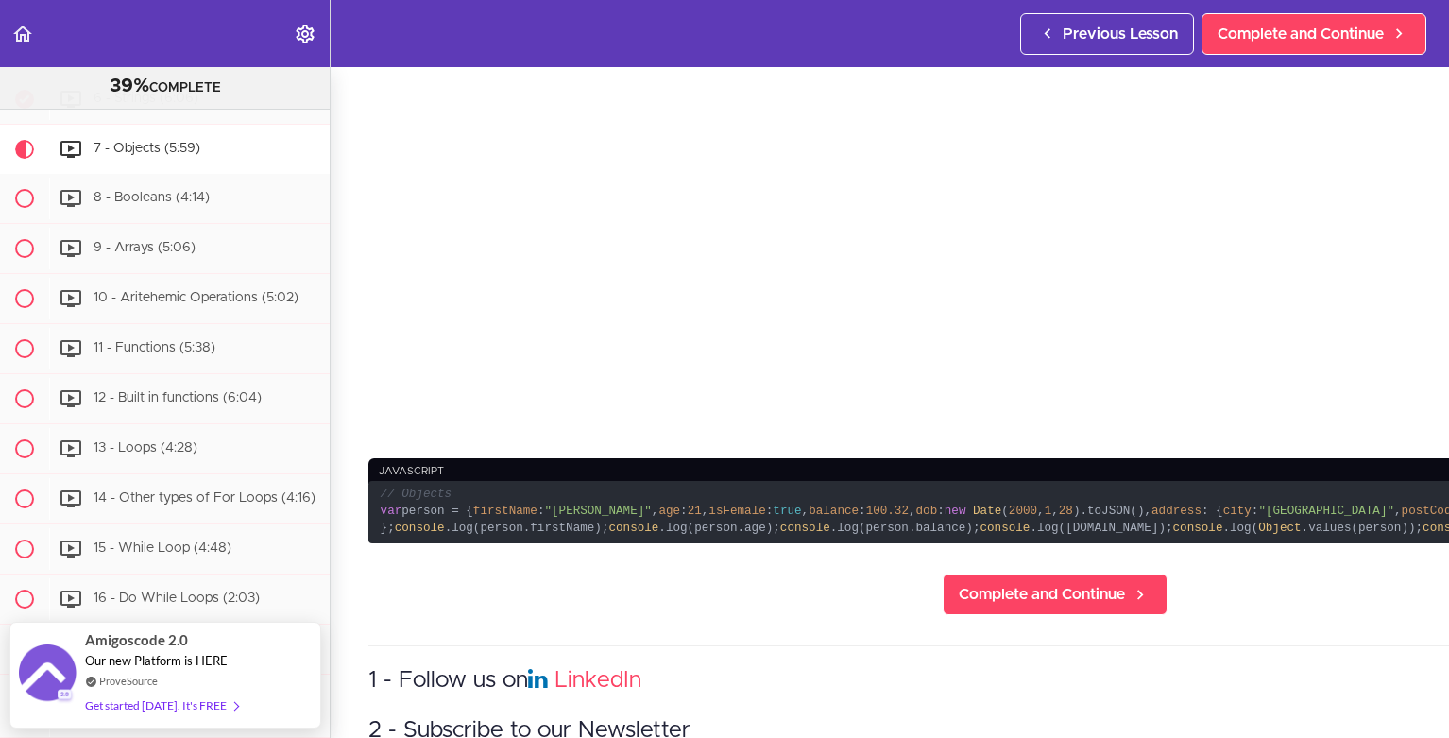
scroll to position [794, 0]
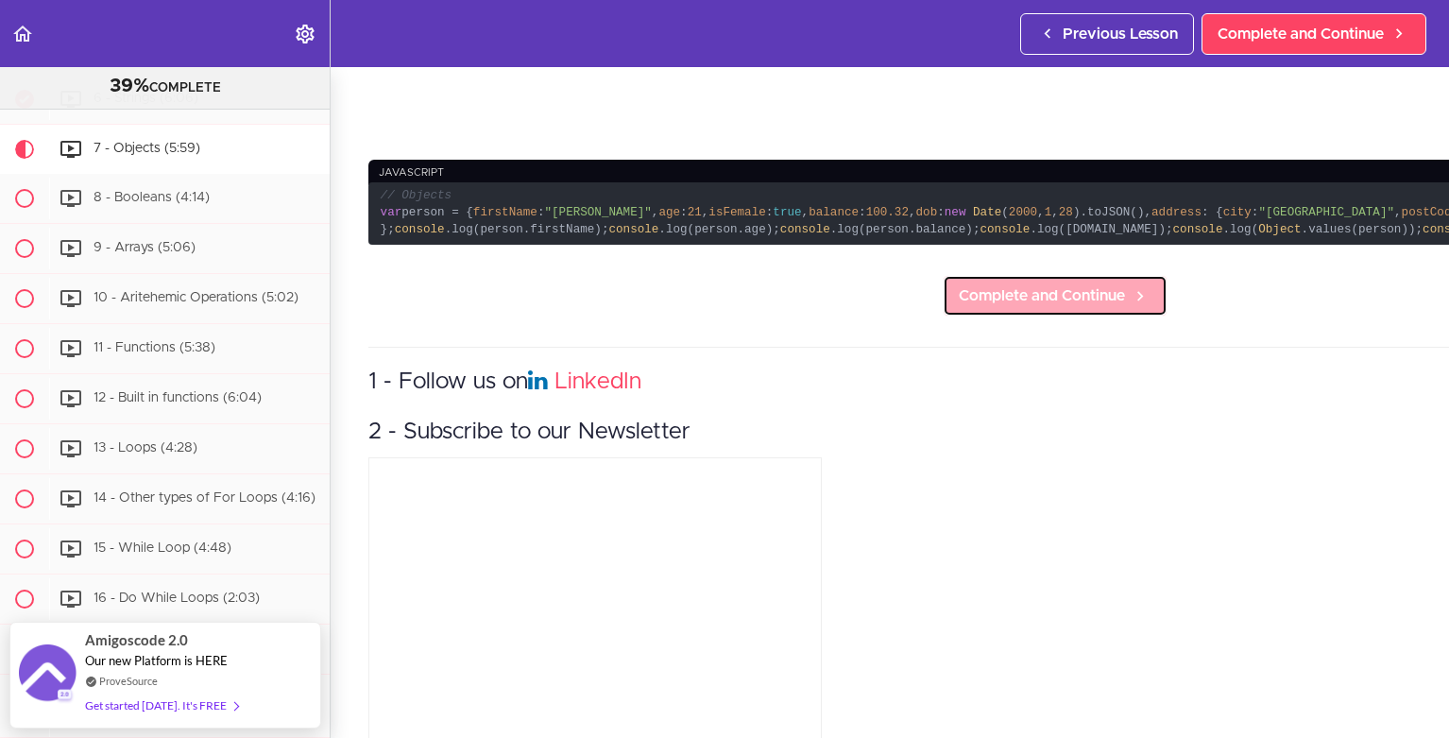
click at [959, 307] on span "Complete and Continue" at bounding box center [1042, 295] width 166 height 23
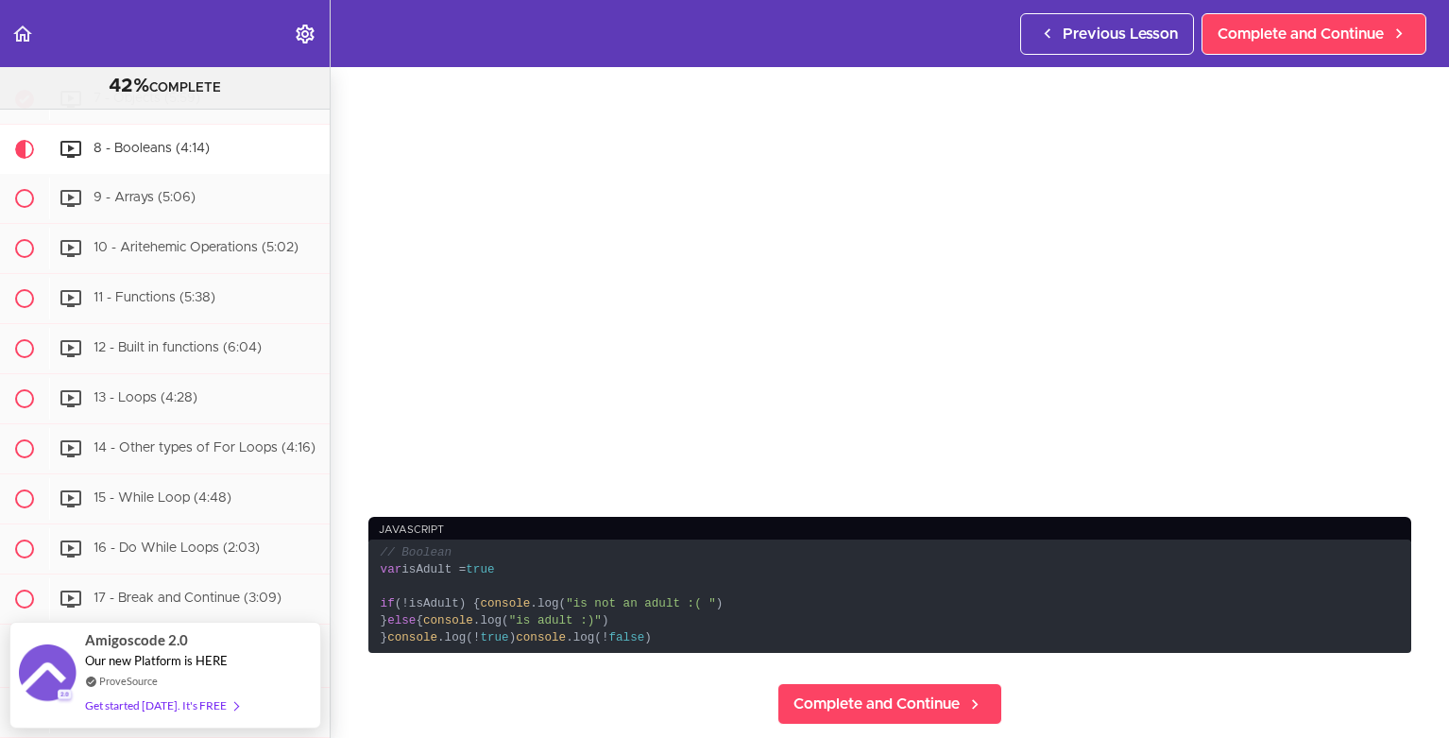
scroll to position [453, 0]
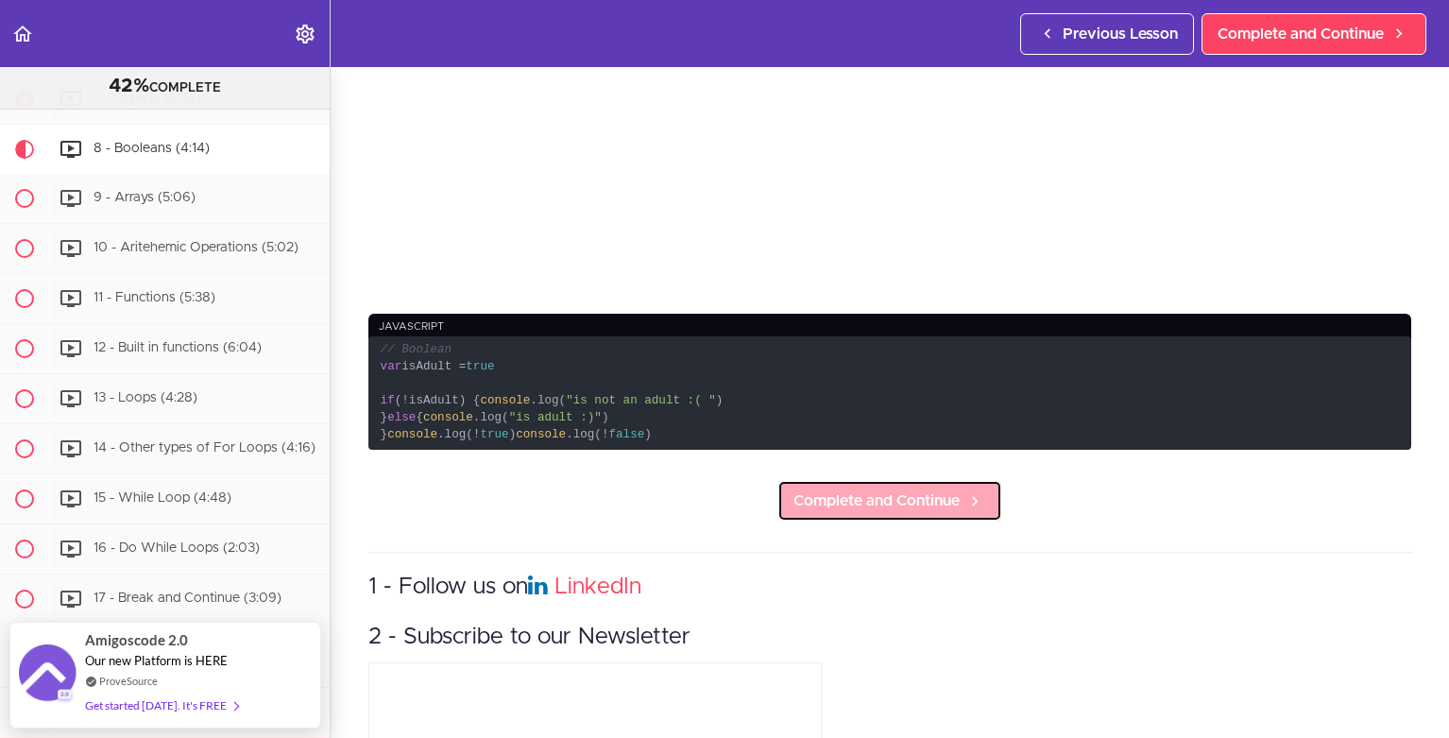
click at [890, 522] on link "Complete and Continue" at bounding box center [890, 501] width 225 height 42
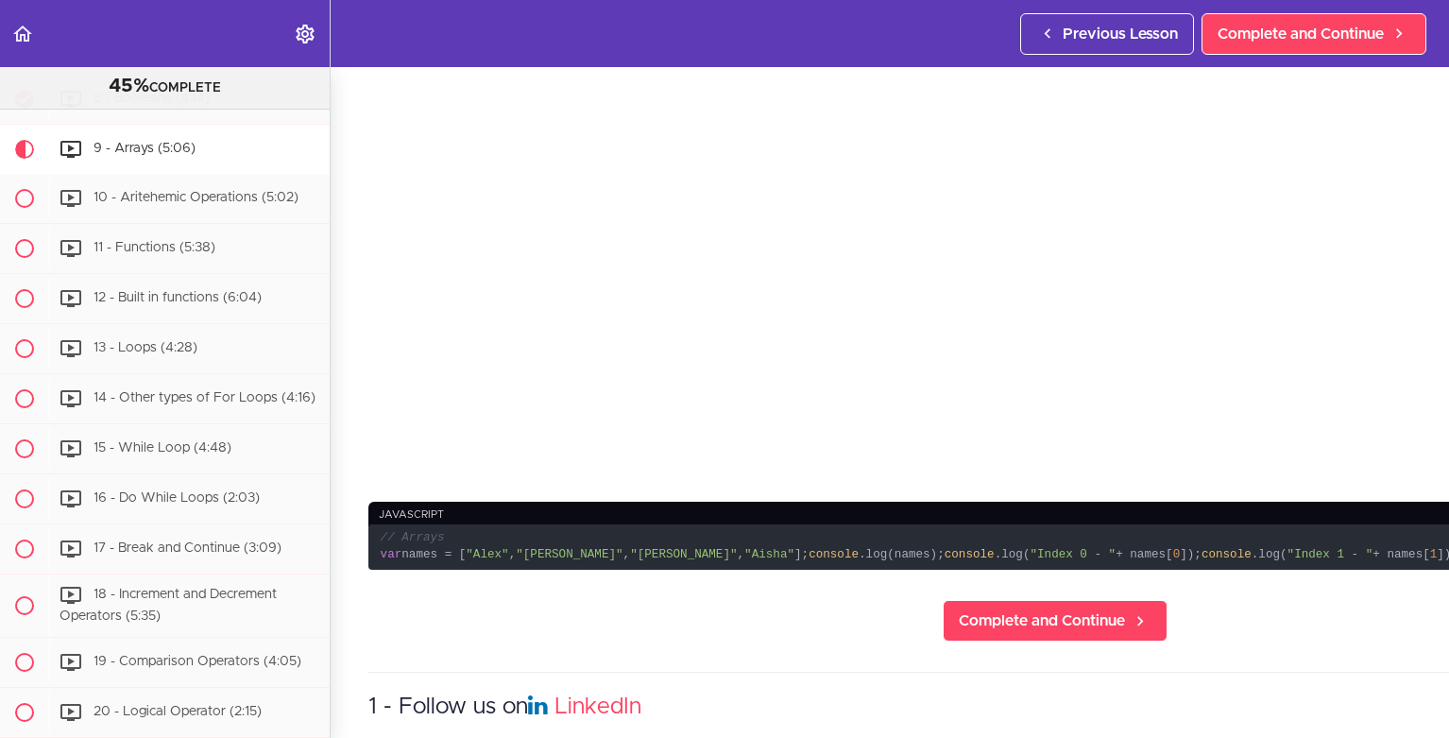
scroll to position [453, 0]
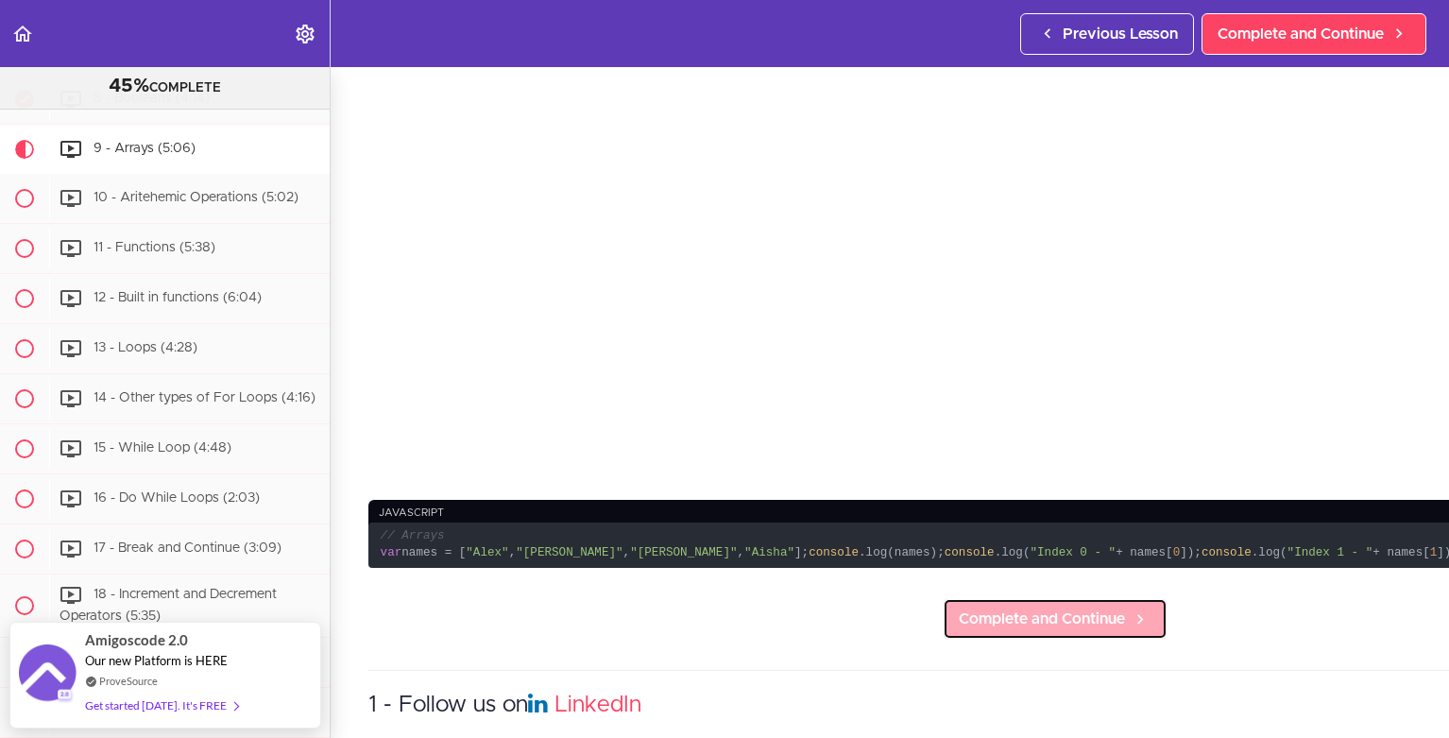
click at [959, 630] on span "Complete and Continue" at bounding box center [1042, 618] width 166 height 23
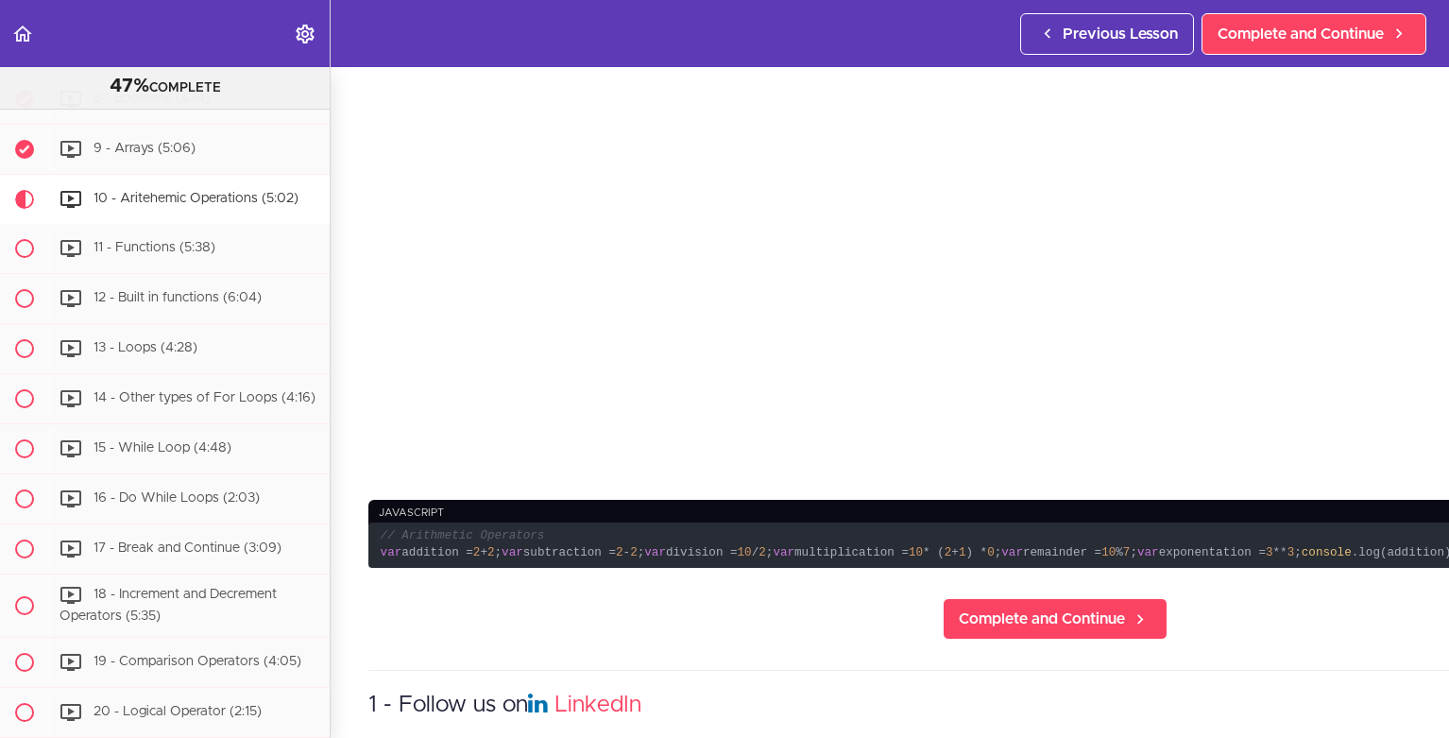
scroll to position [69, 0]
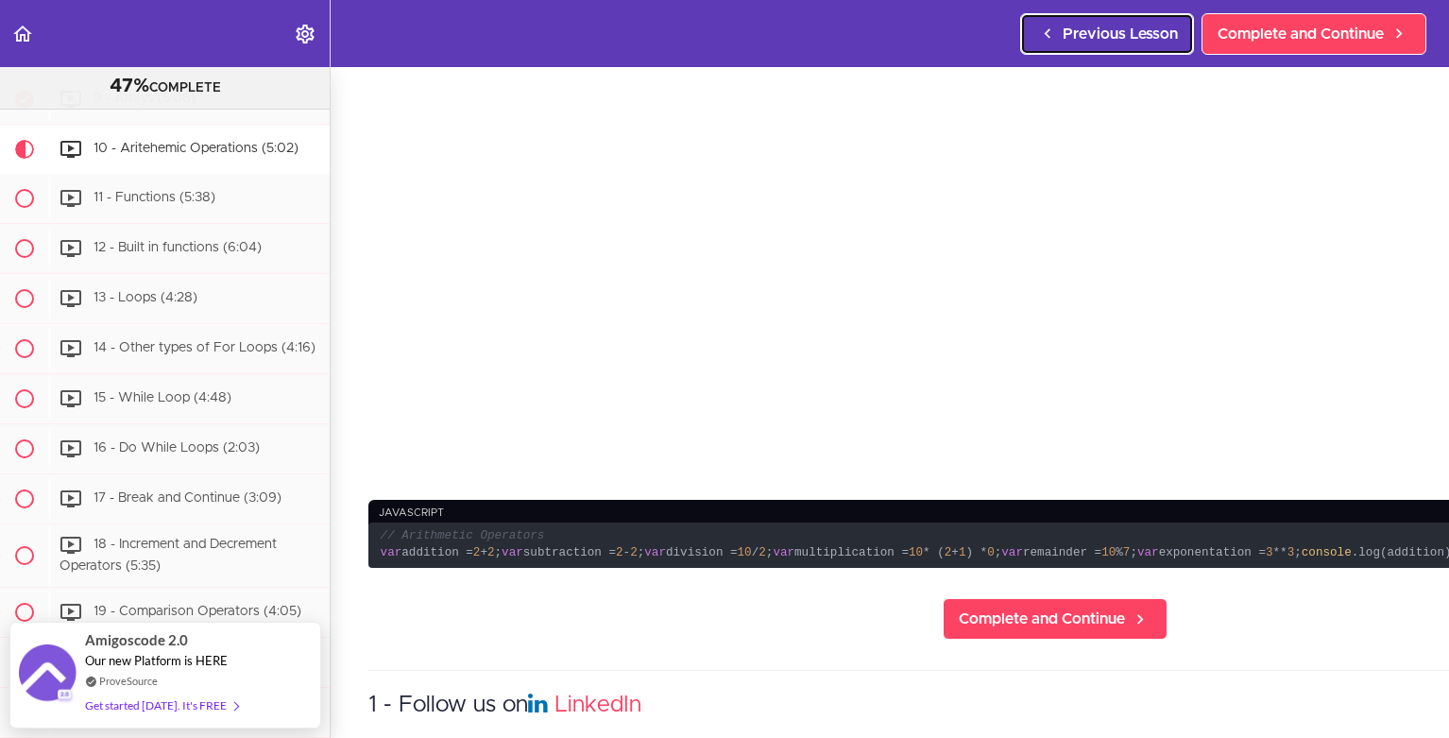
click at [1132, 35] on span "Previous Lesson" at bounding box center [1120, 34] width 115 height 23
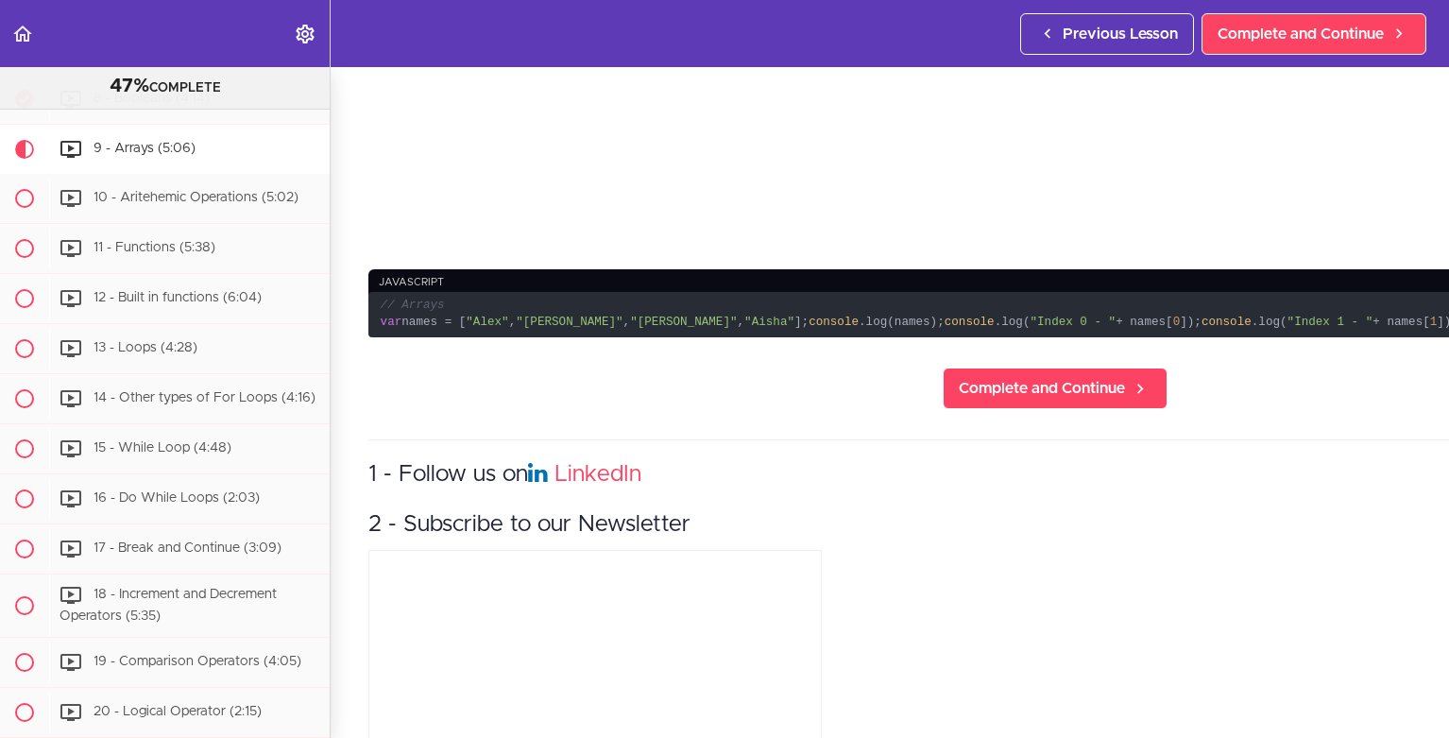
scroll to position [688, 0]
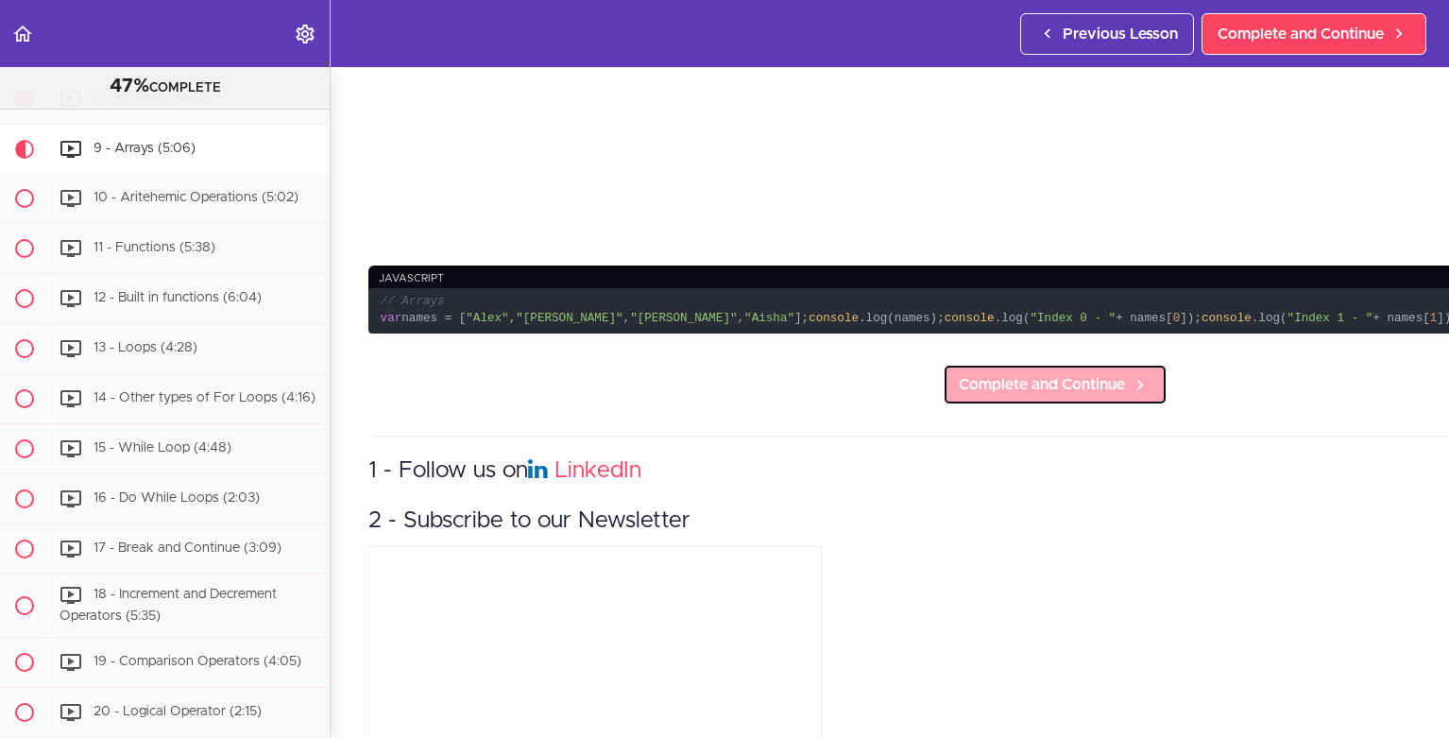
click at [960, 380] on link "Complete and Continue" at bounding box center [1055, 385] width 225 height 42
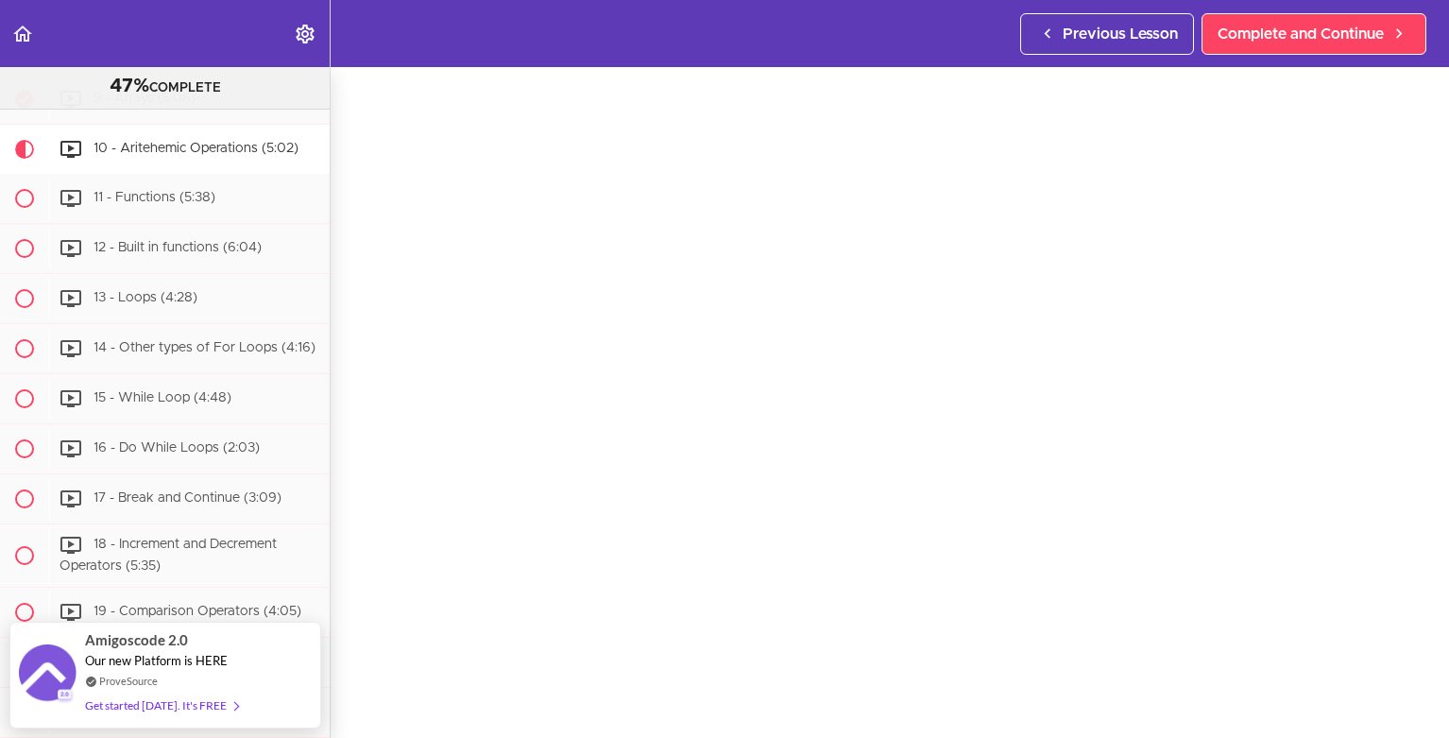
scroll to position [847, 0]
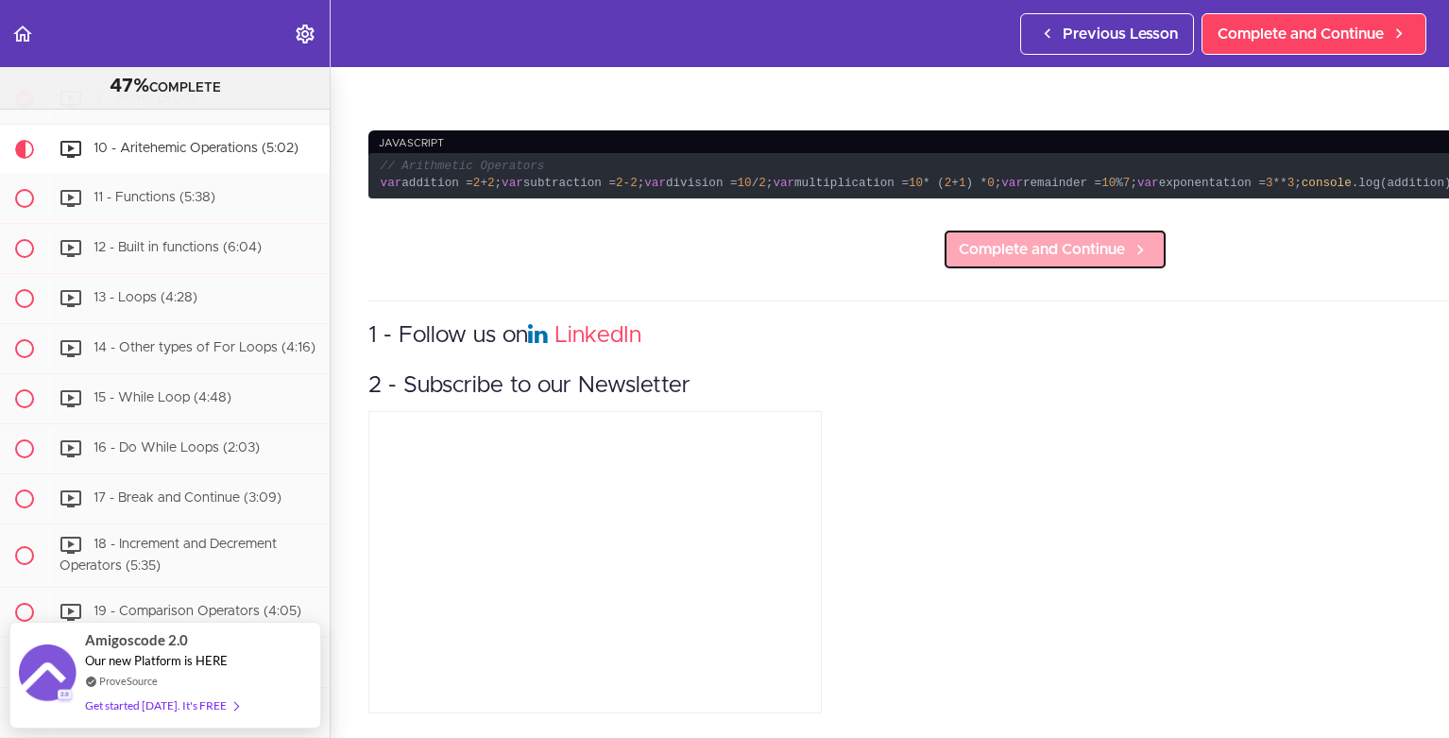
click at [959, 238] on span "Complete and Continue" at bounding box center [1042, 249] width 166 height 23
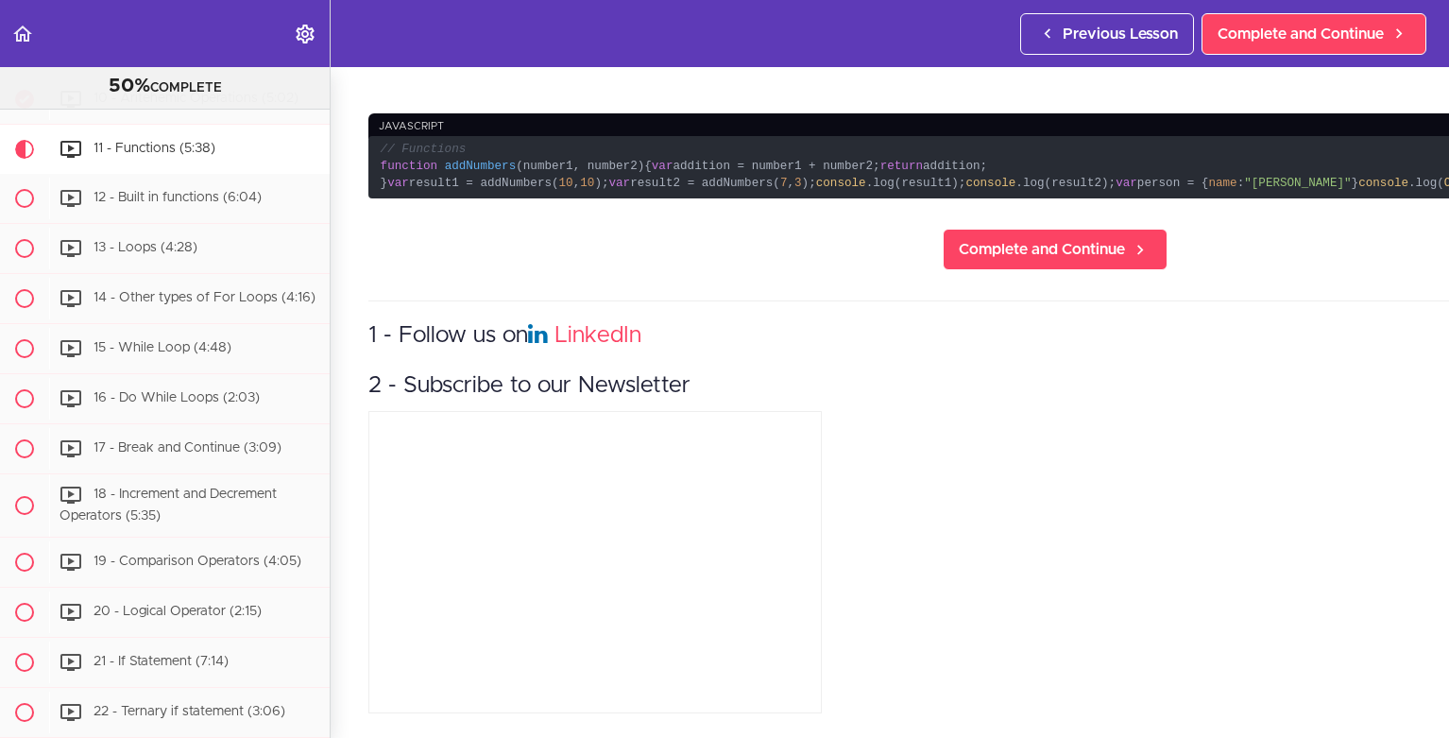
scroll to position [856, 0]
click at [959, 261] on span "Complete and Continue" at bounding box center [1042, 249] width 166 height 23
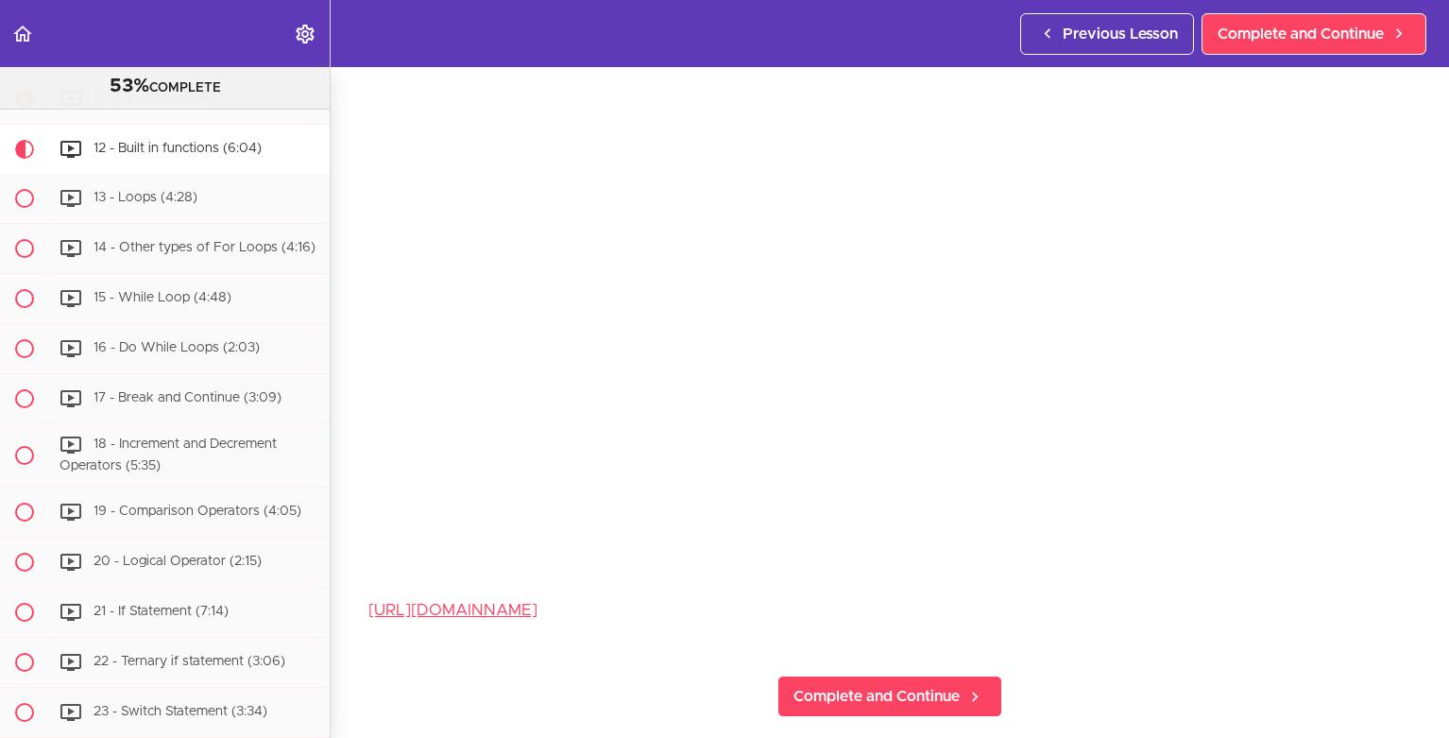
scroll to position [308, 0]
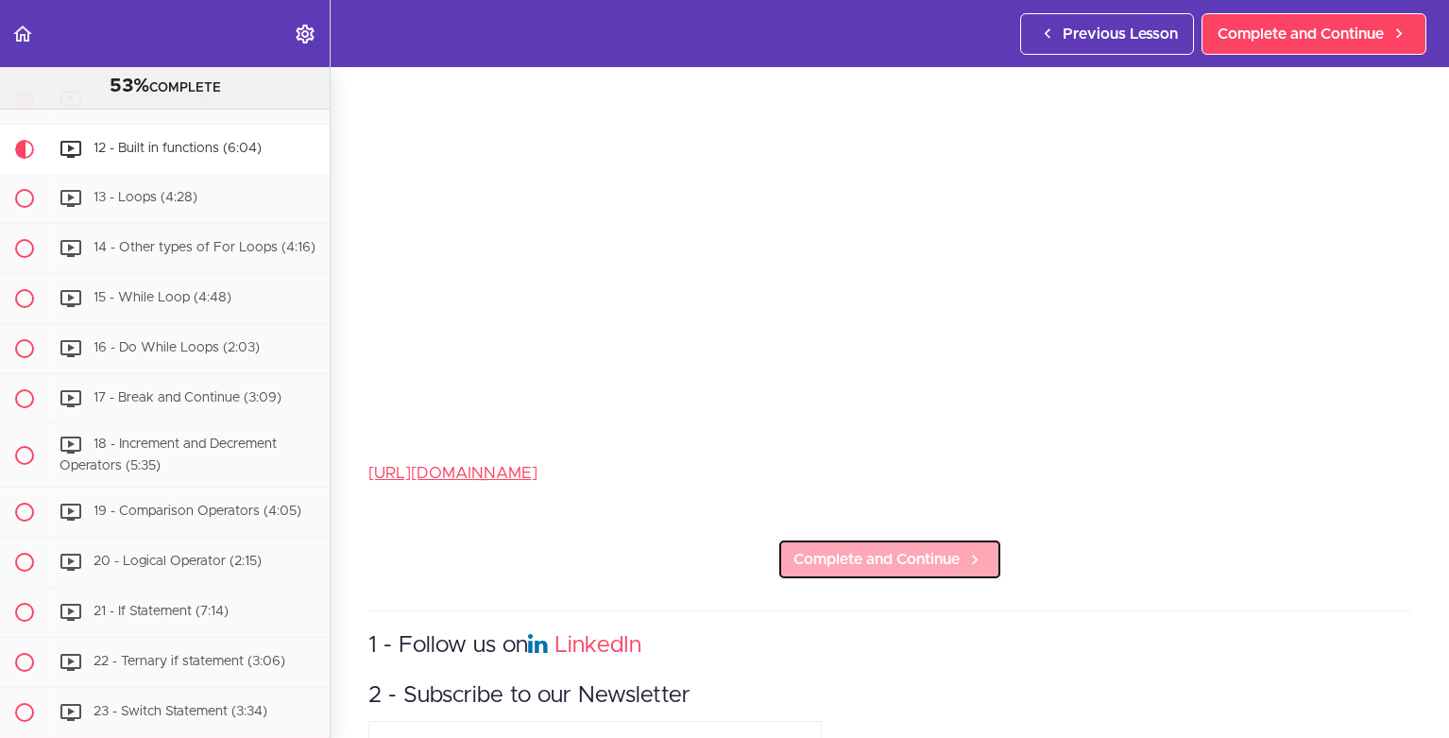
click at [913, 552] on span "Complete and Continue" at bounding box center [877, 559] width 166 height 23
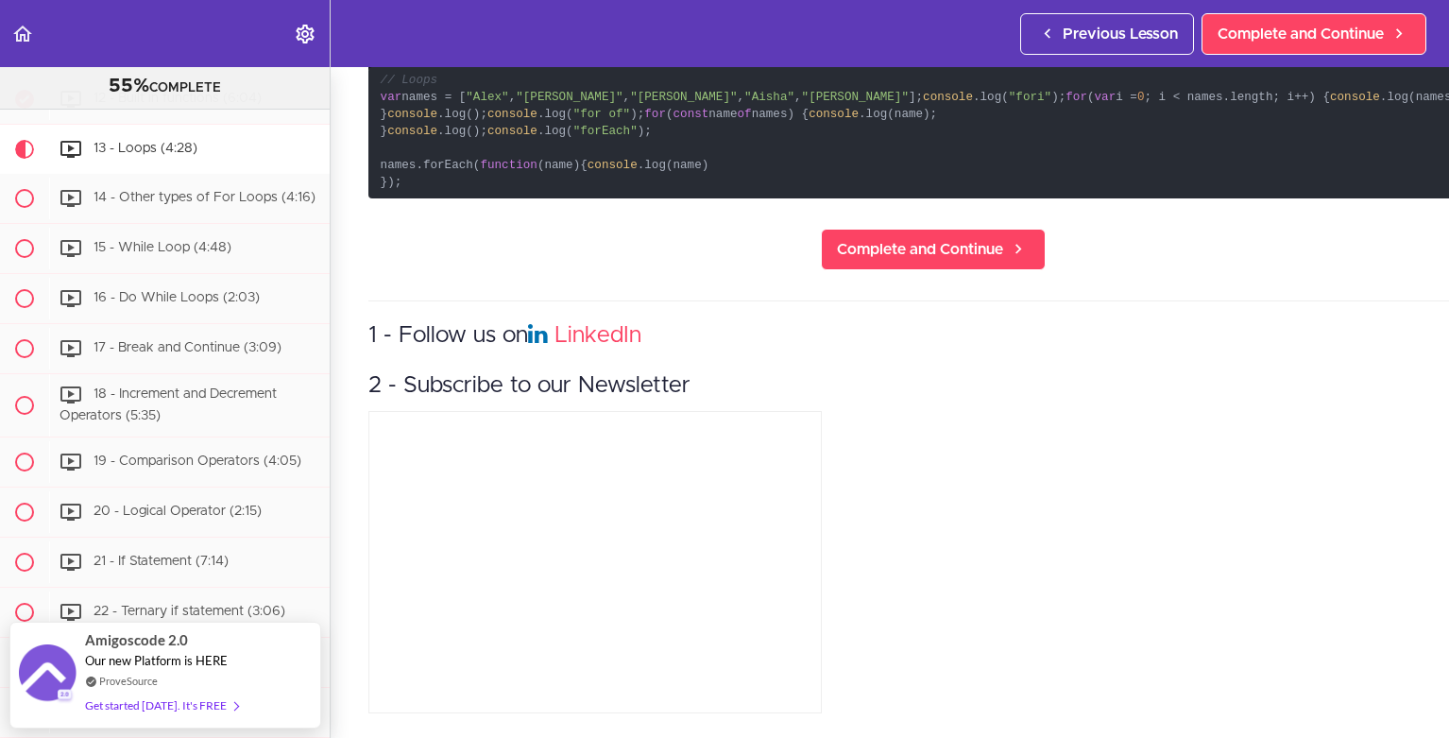
scroll to position [1020, 0]
click at [886, 261] on span "Complete and Continue" at bounding box center [920, 249] width 166 height 23
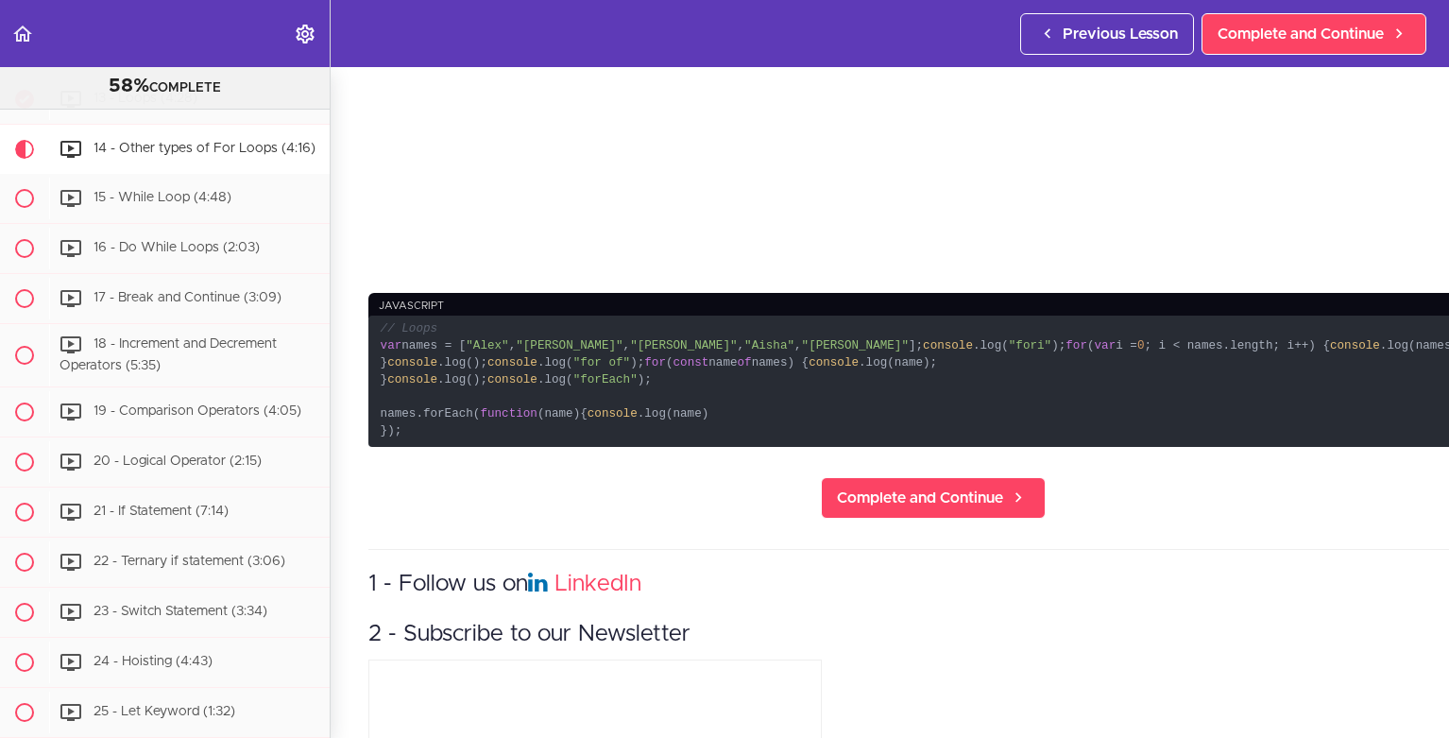
scroll to position [680, 0]
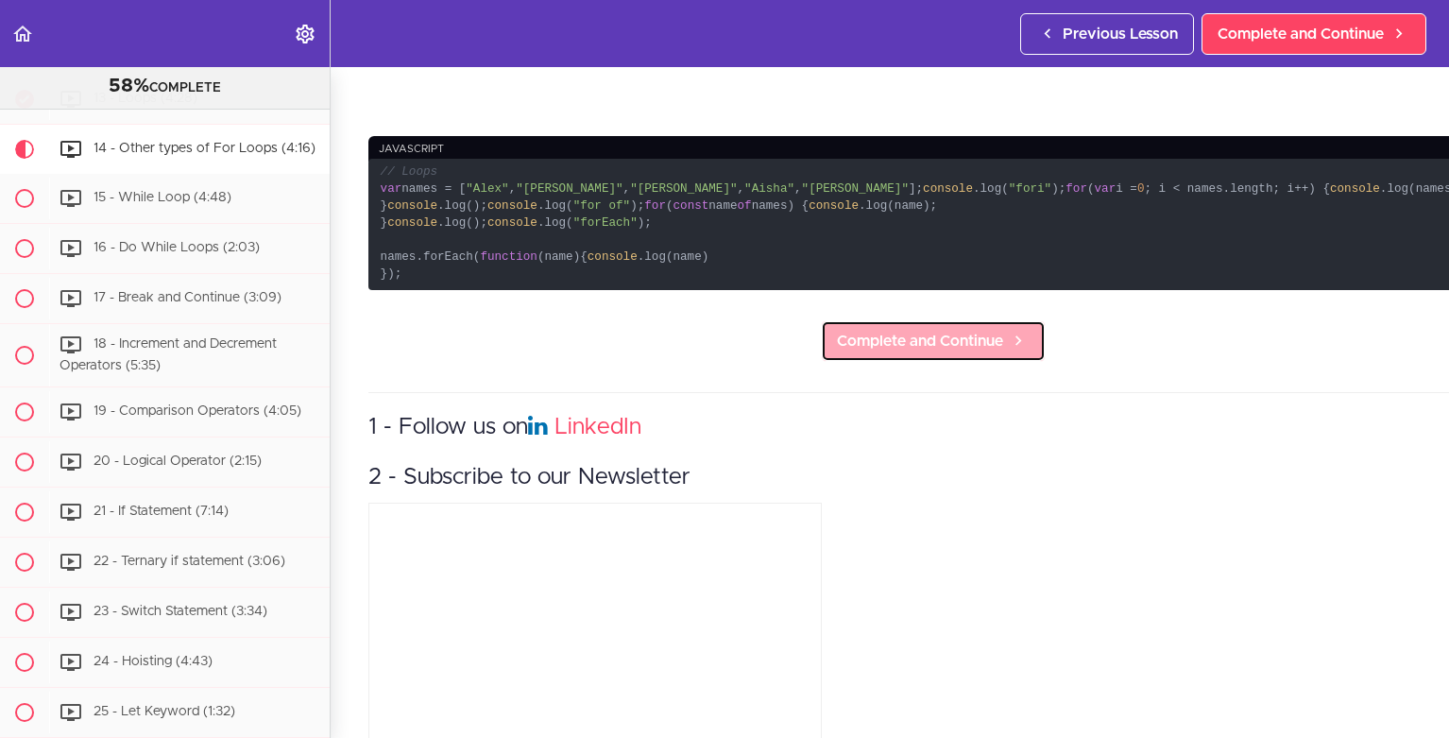
click at [879, 352] on span "Complete and Continue" at bounding box center [920, 341] width 166 height 23
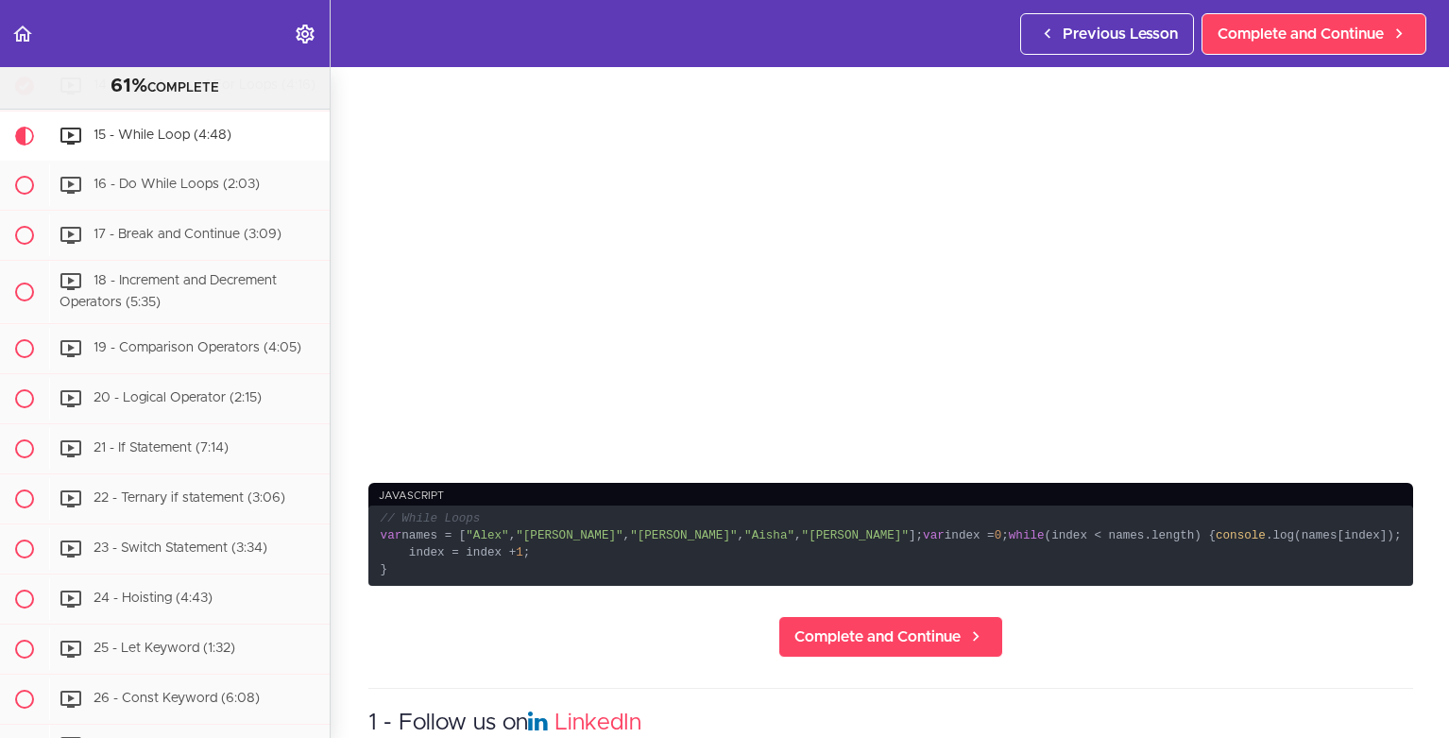
scroll to position [680, 0]
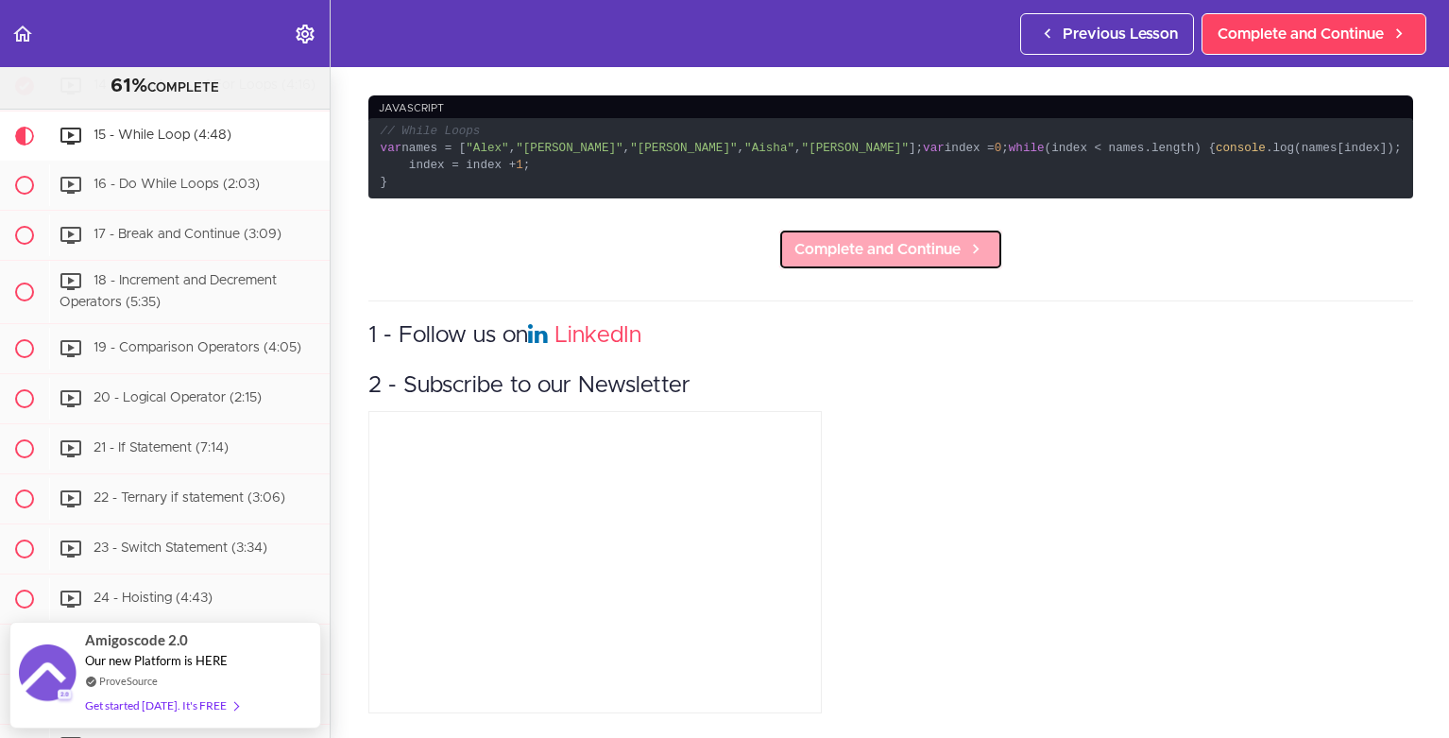
click at [921, 261] on span "Complete and Continue" at bounding box center [878, 249] width 166 height 23
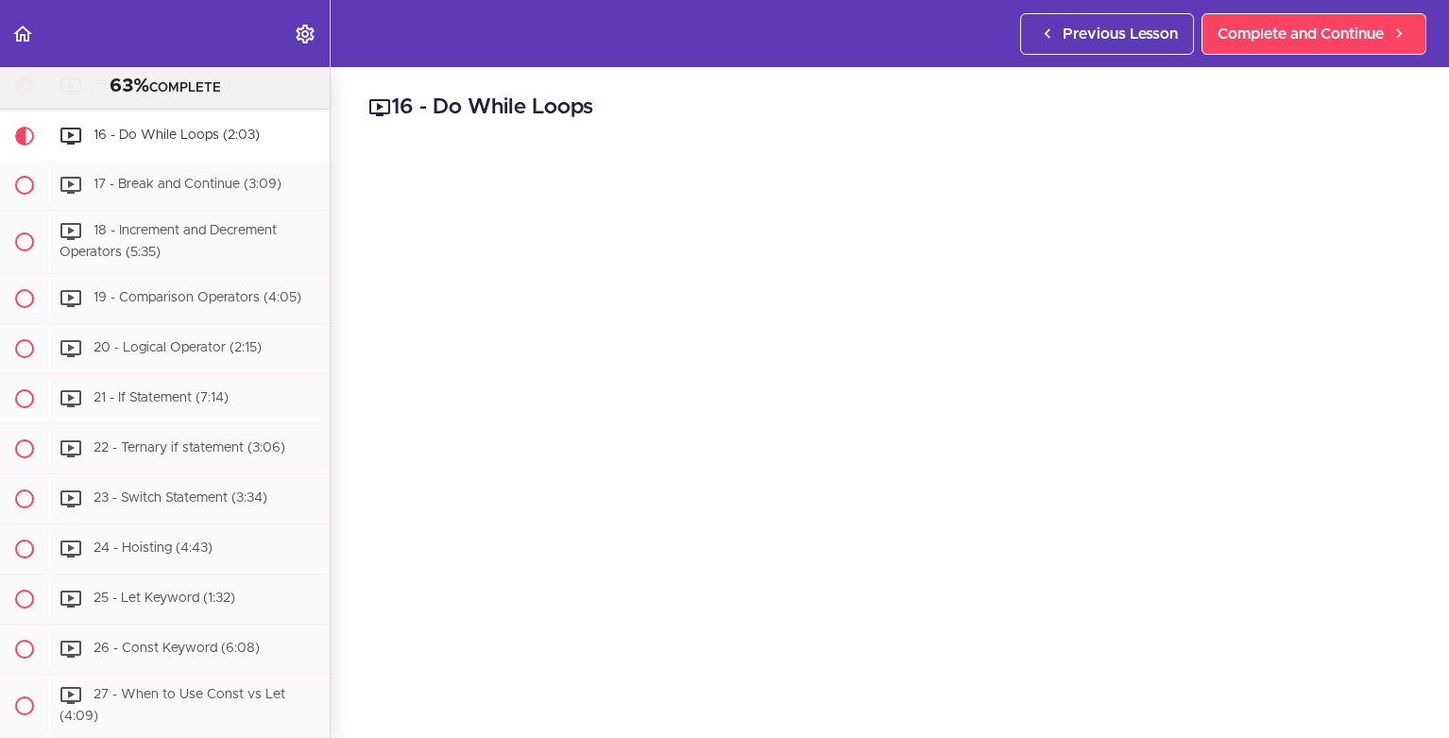
scroll to position [677, 0]
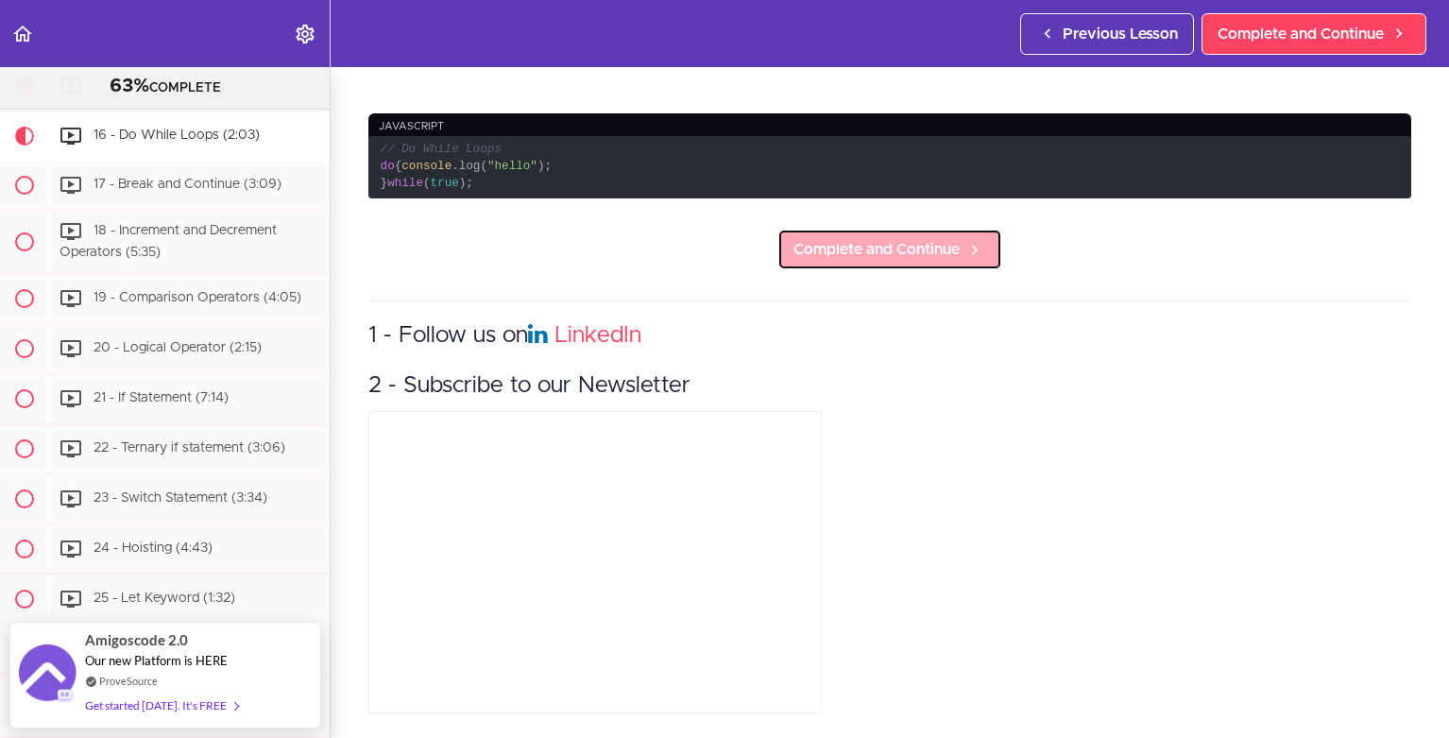
click at [924, 238] on span "Complete and Continue" at bounding box center [877, 249] width 166 height 23
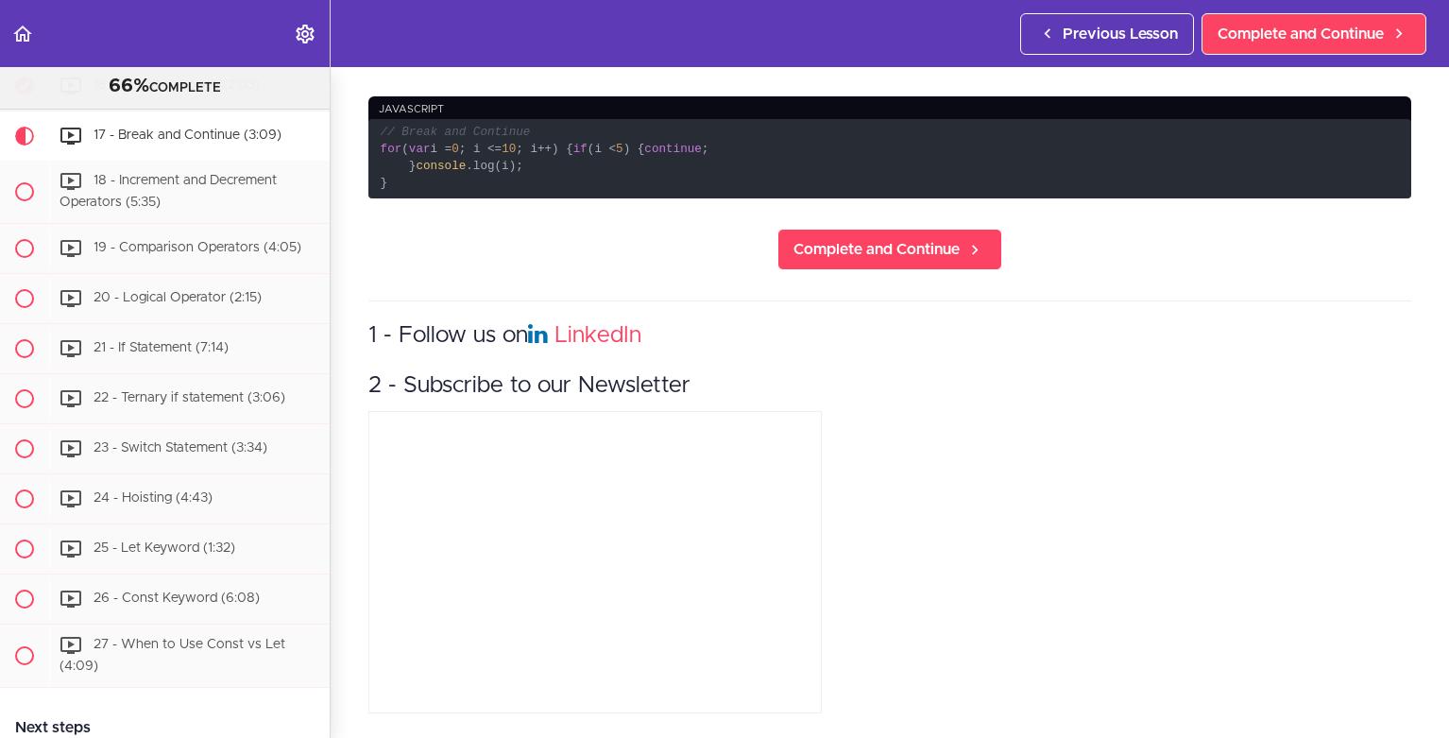
scroll to position [728, 0]
click at [870, 238] on span "Complete and Continue" at bounding box center [877, 249] width 166 height 23
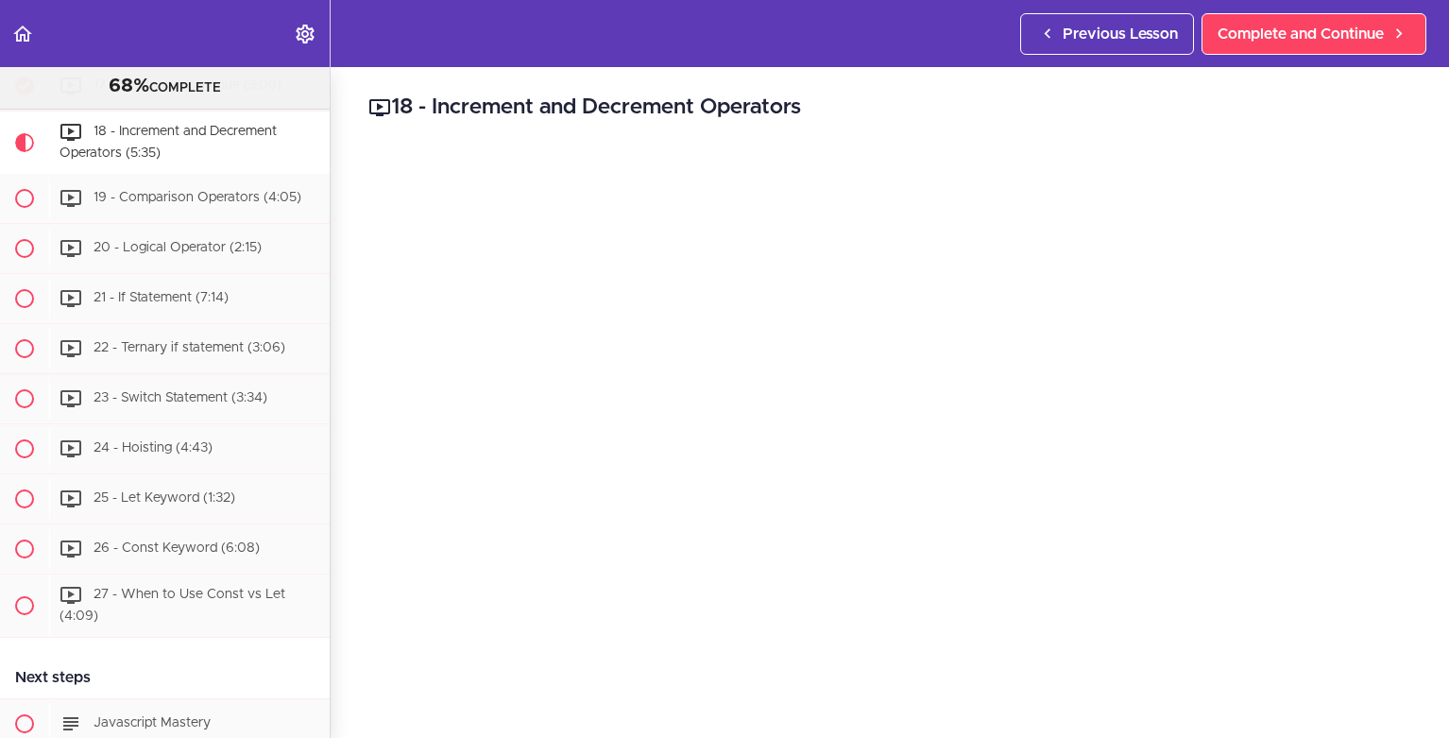
scroll to position [799, 0]
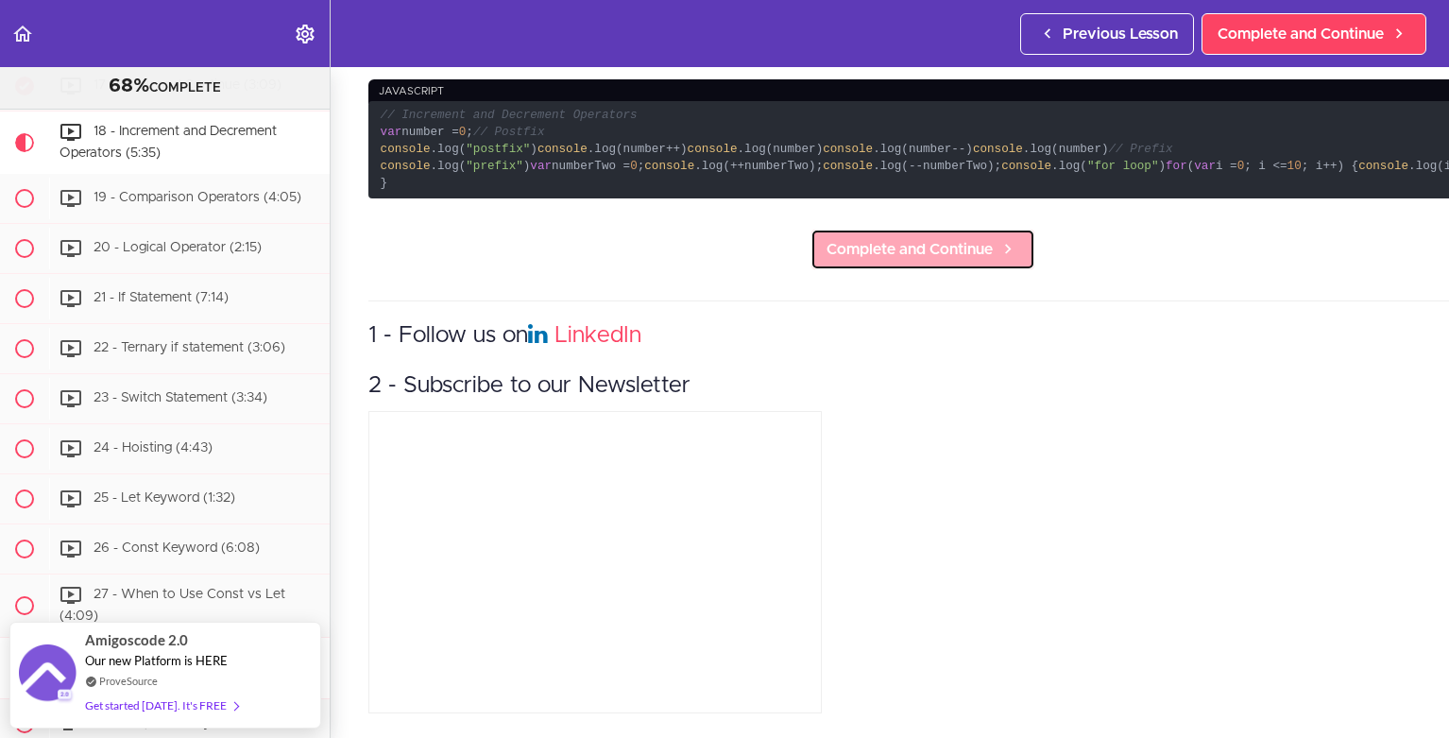
click at [892, 261] on span "Complete and Continue" at bounding box center [910, 249] width 166 height 23
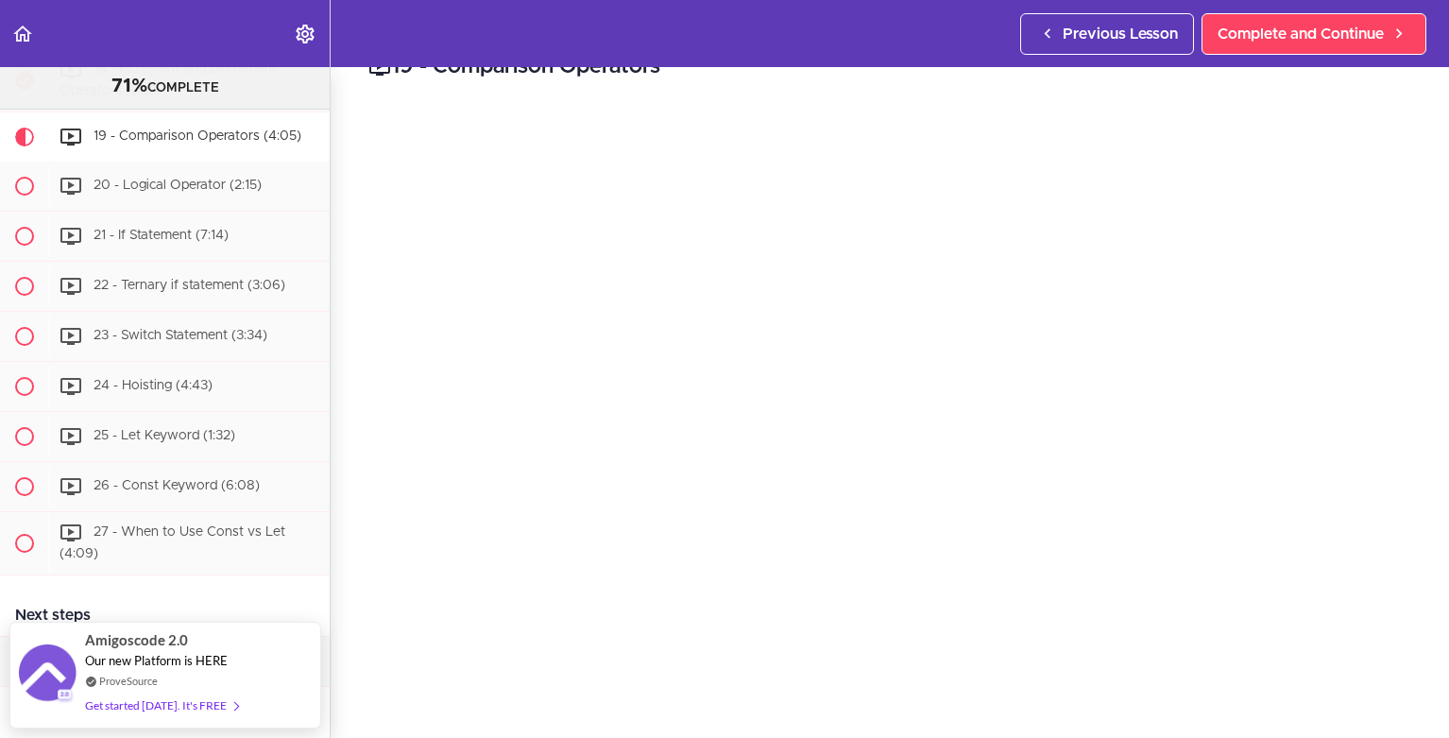
scroll to position [747, 0]
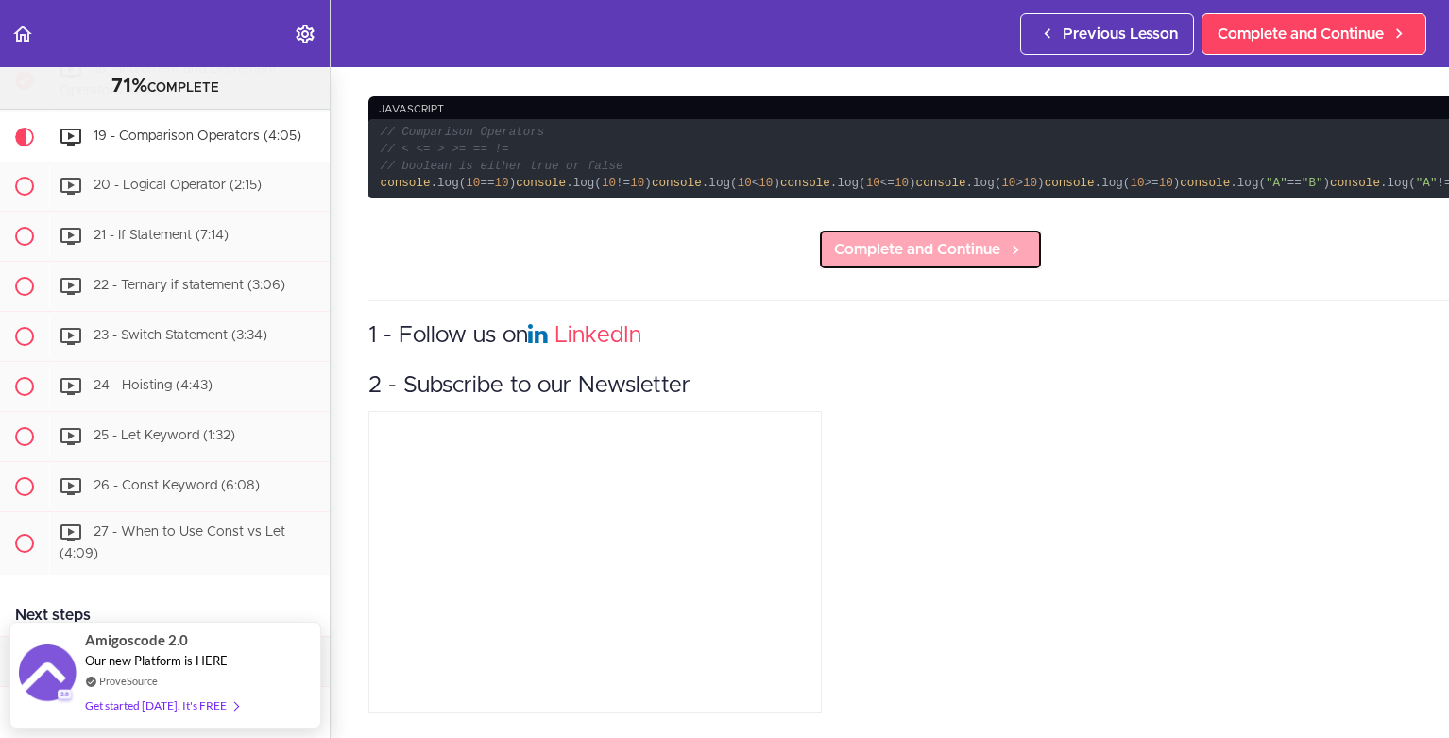
click at [883, 261] on span "Complete and Continue" at bounding box center [917, 249] width 166 height 23
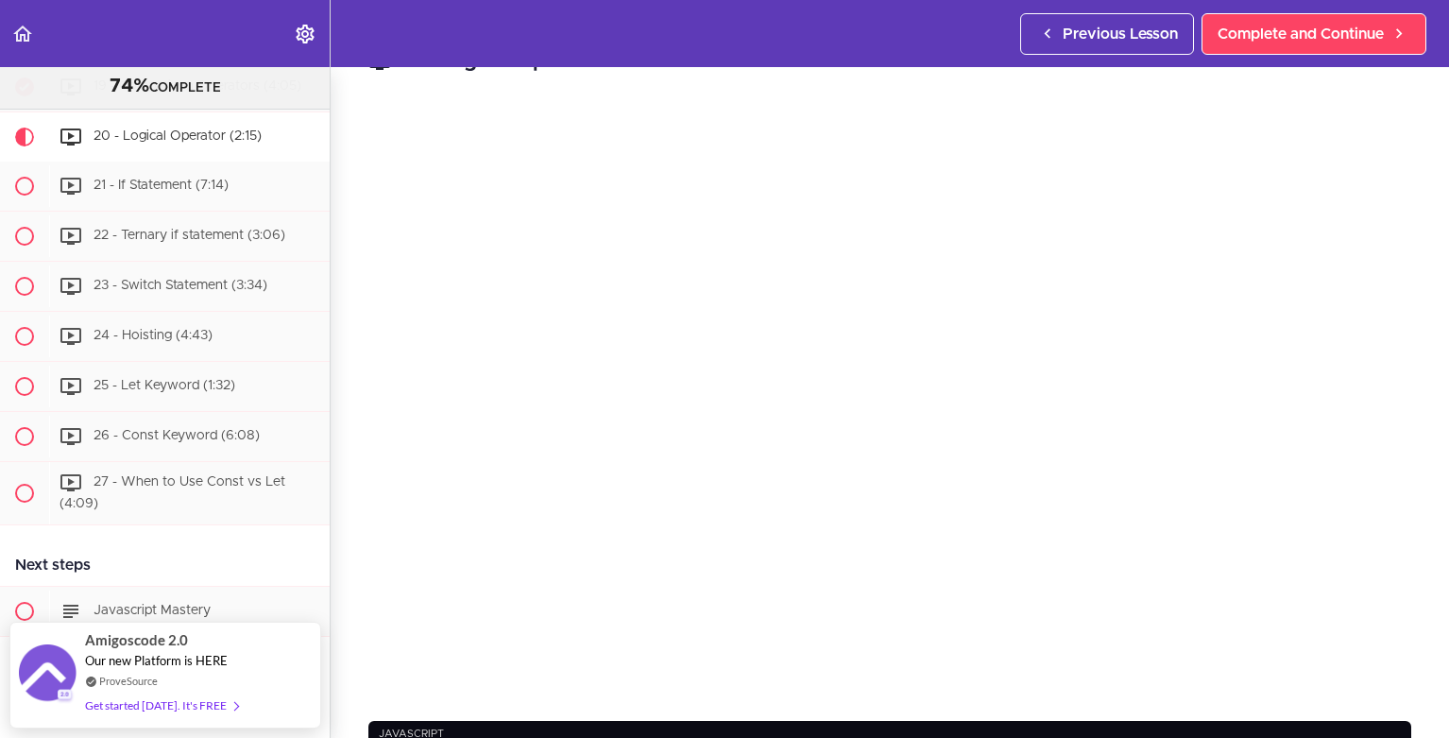
scroll to position [551, 0]
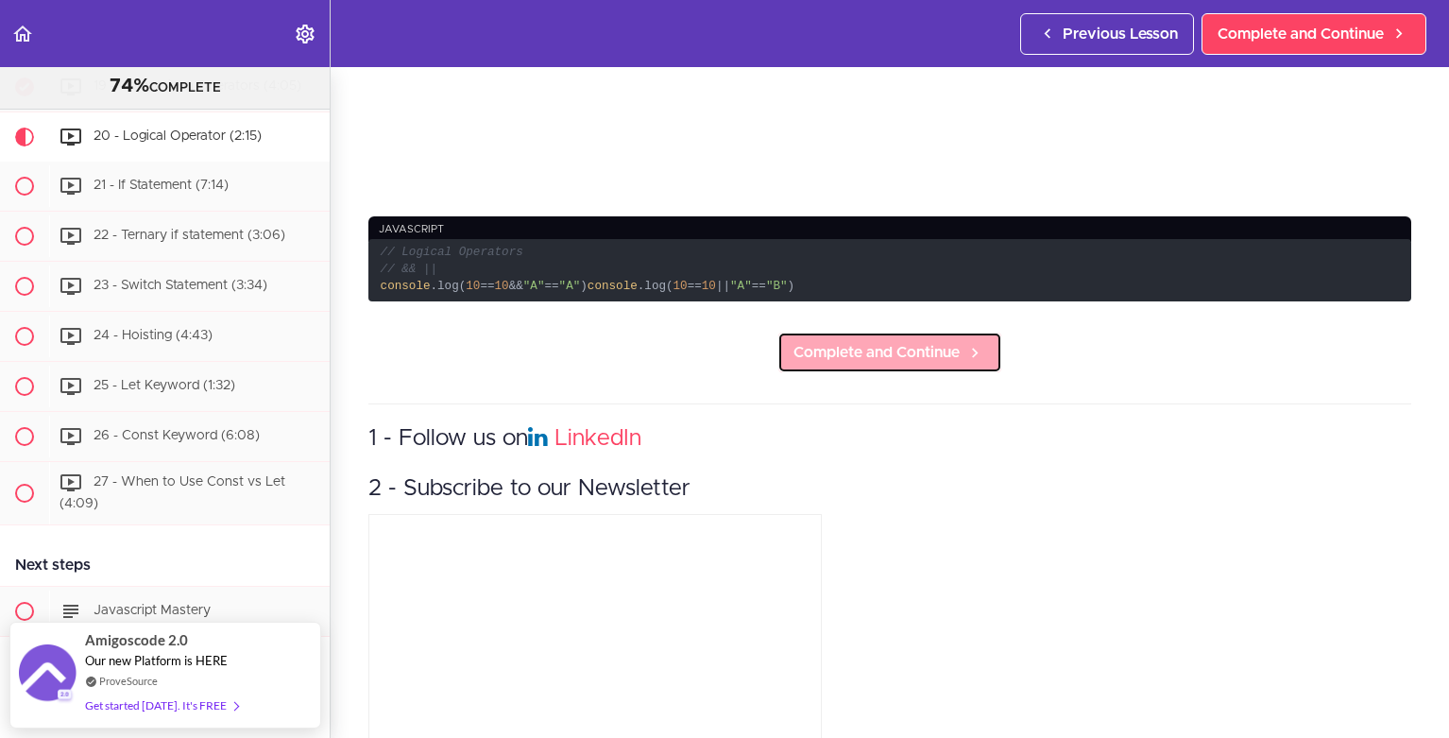
click at [914, 352] on span "Complete and Continue" at bounding box center [877, 352] width 166 height 23
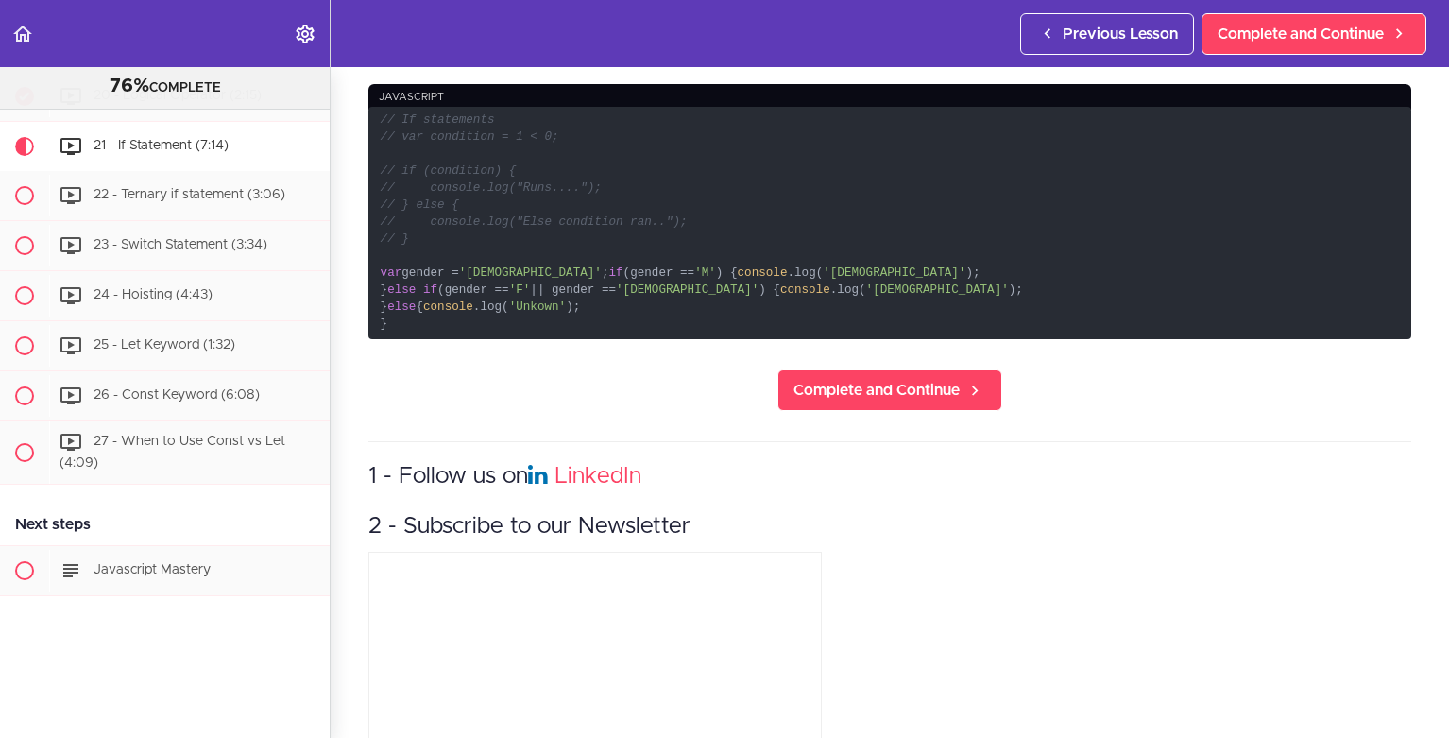
scroll to position [915, 0]
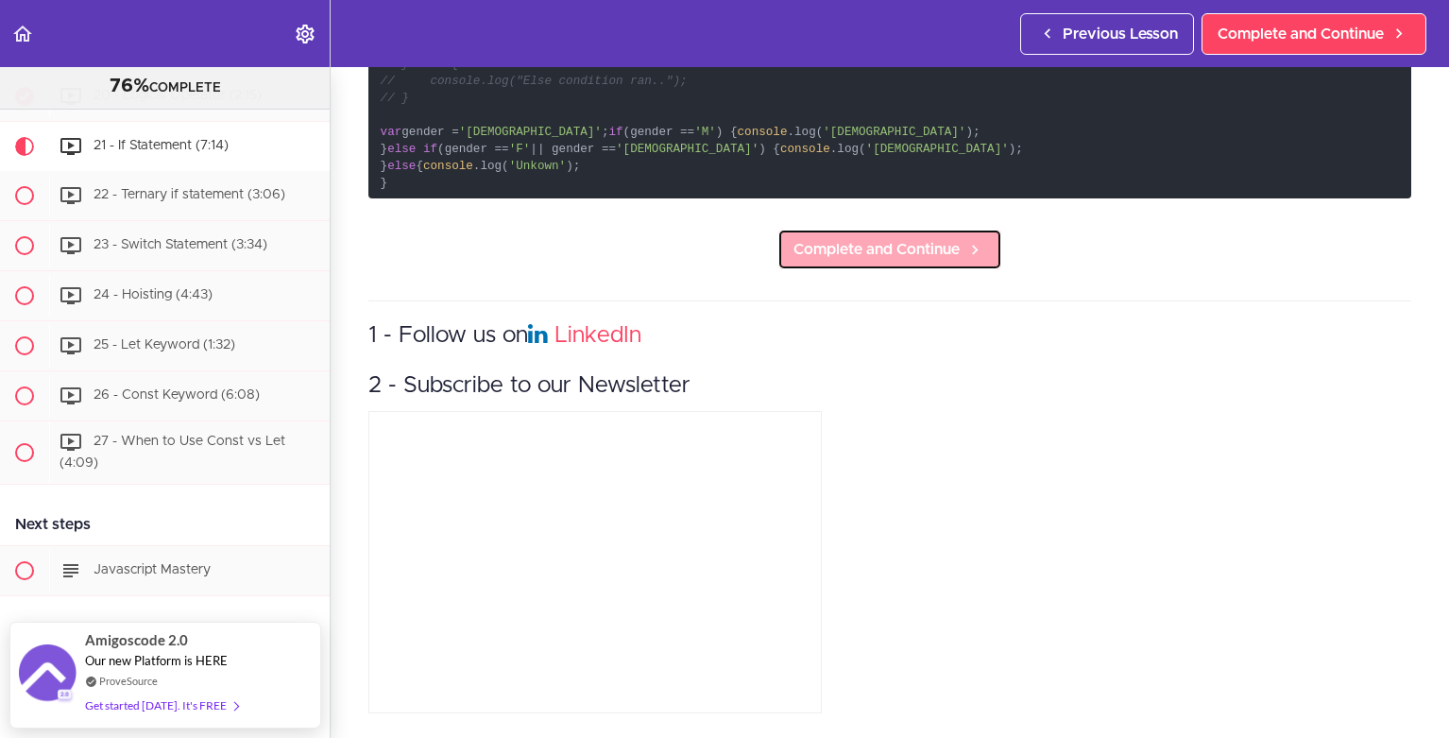
click at [854, 238] on span "Complete and Continue" at bounding box center [877, 249] width 166 height 23
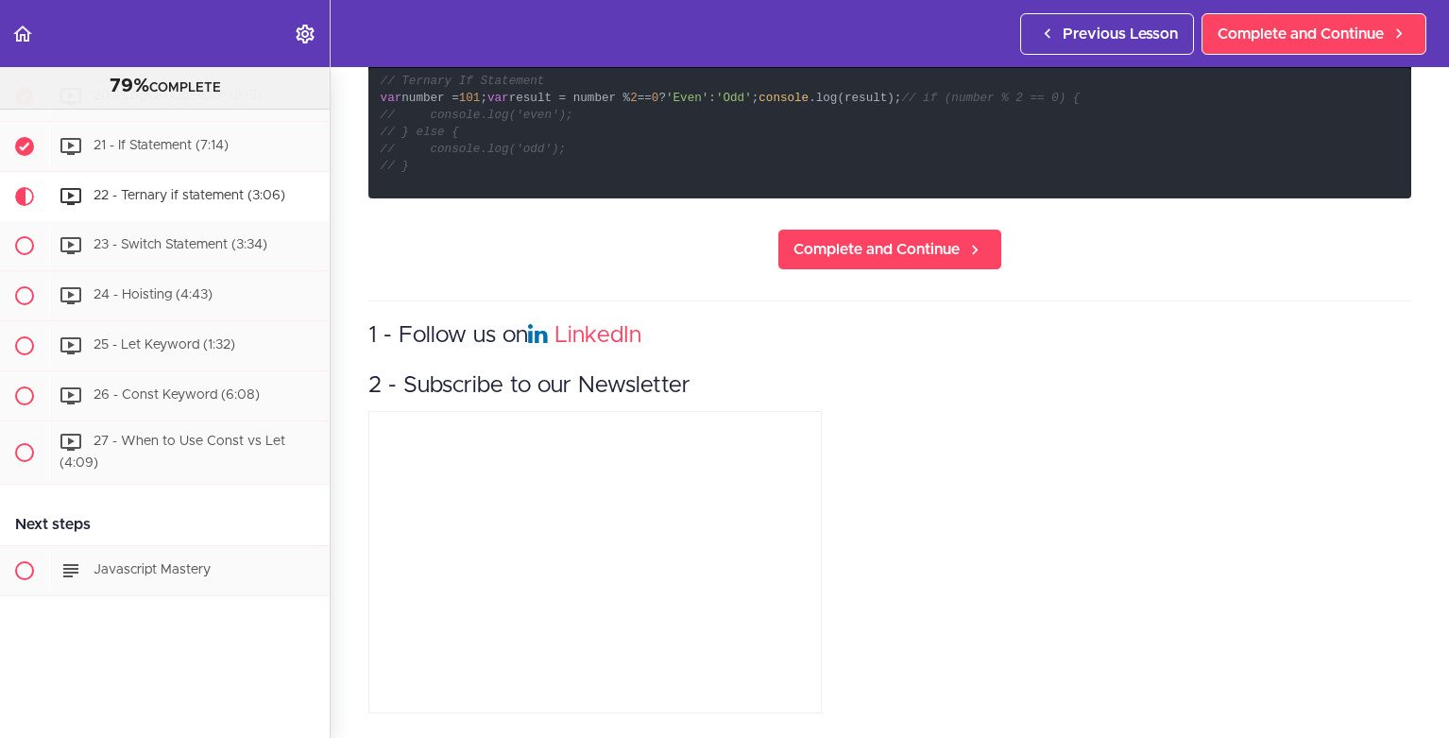
scroll to position [796, 0]
click at [912, 229] on link "Complete and Continue" at bounding box center [890, 250] width 225 height 42
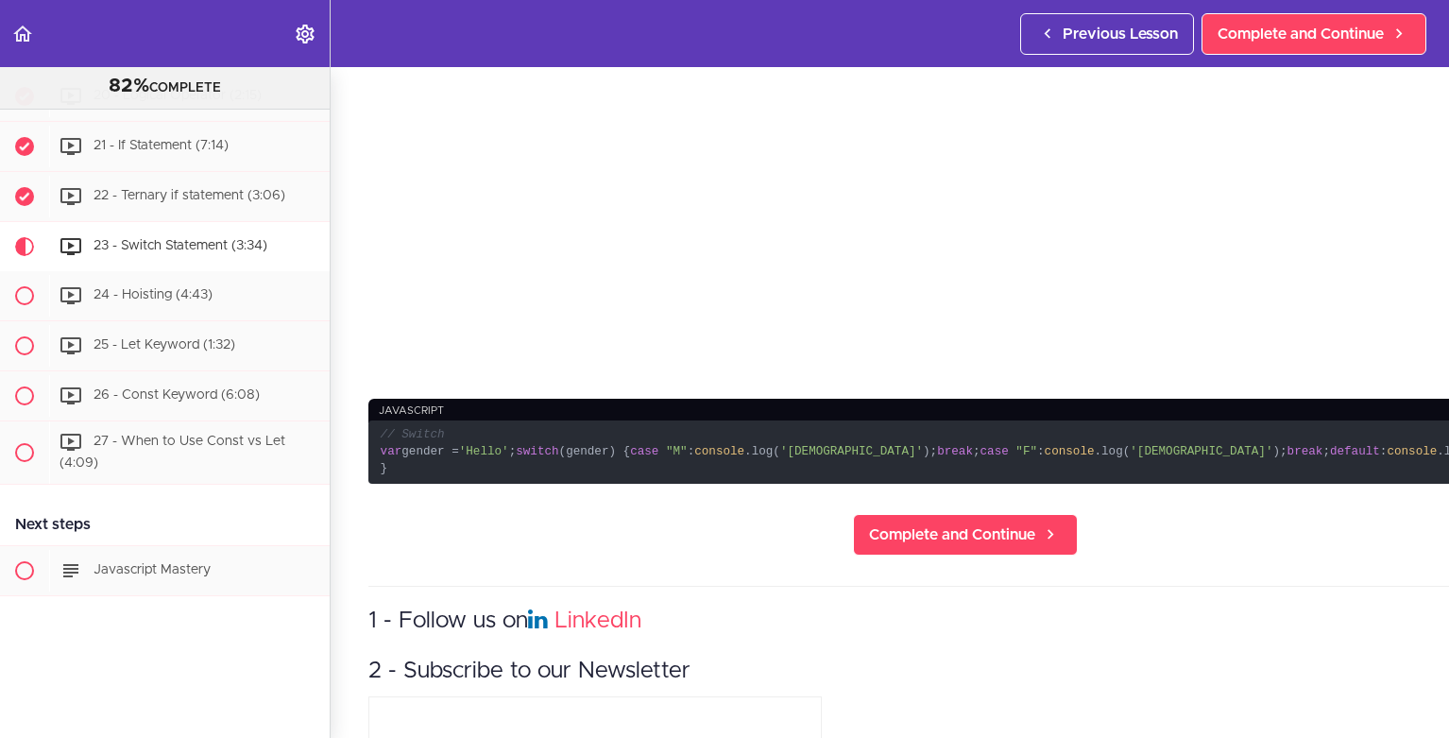
scroll to position [830, 0]
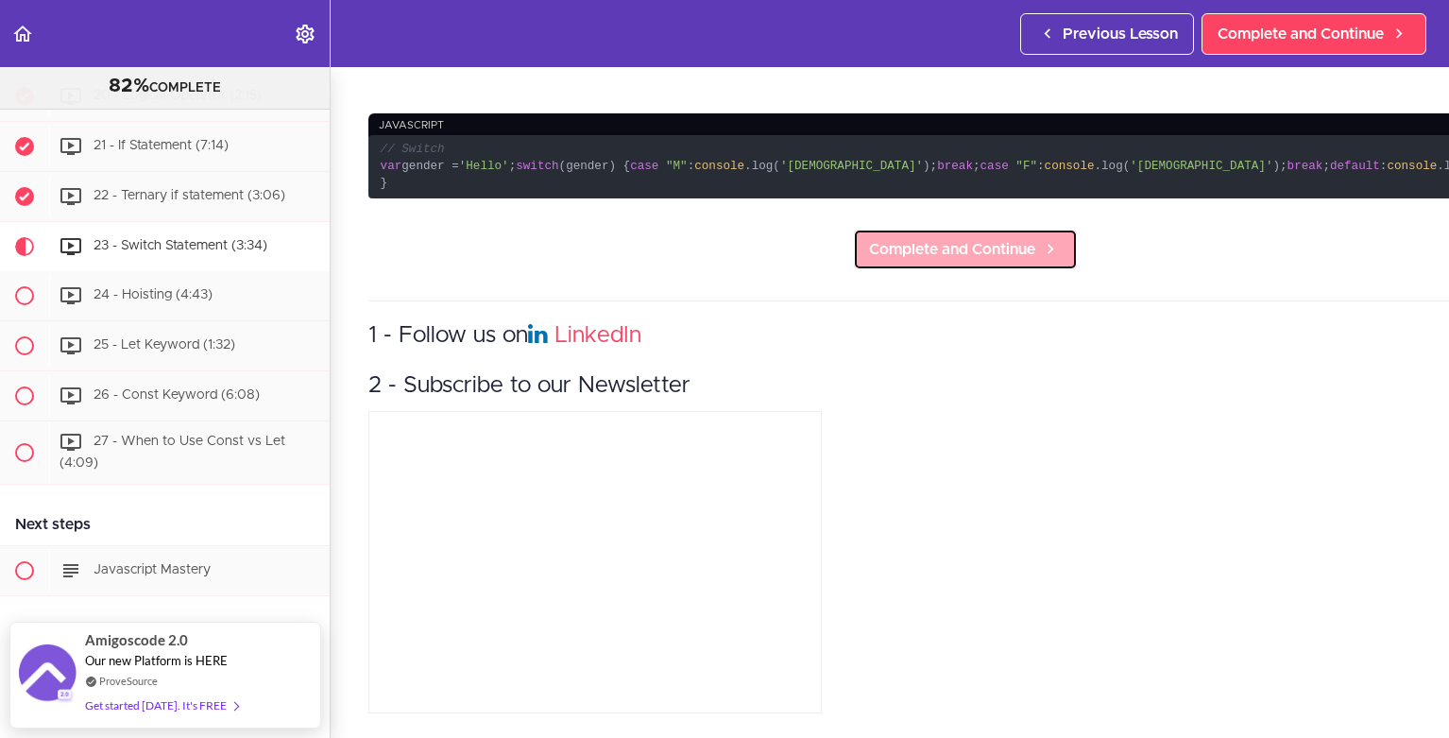
click at [862, 229] on link "Complete and Continue" at bounding box center [965, 250] width 225 height 42
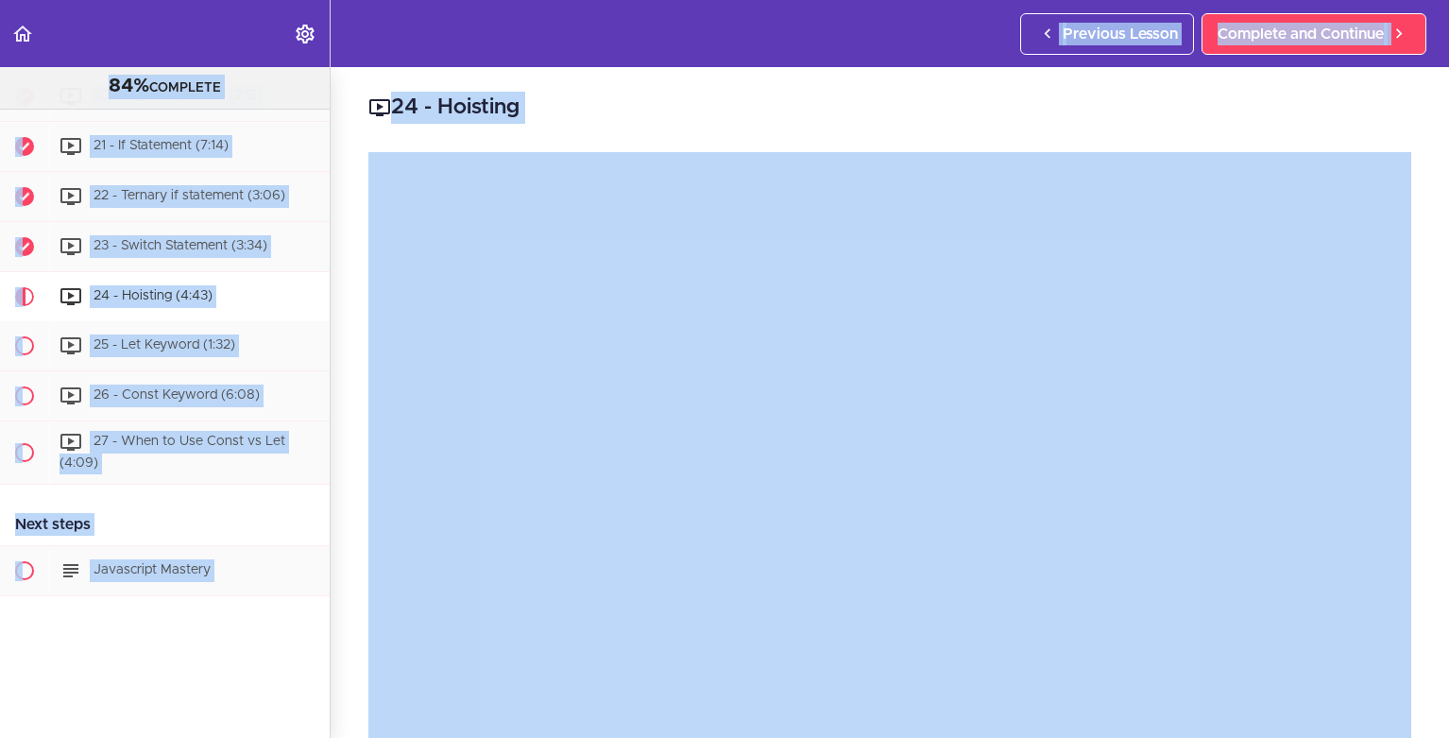
drag, startPoint x: 439, startPoint y: 166, endPoint x: 460, endPoint y: -69, distance: 236.2
click at [460, 0] on html "Autoplay Autocomplete Previous Lesson Complete and Continue JavaScript For Begi…" at bounding box center [724, 378] width 1449 height 757
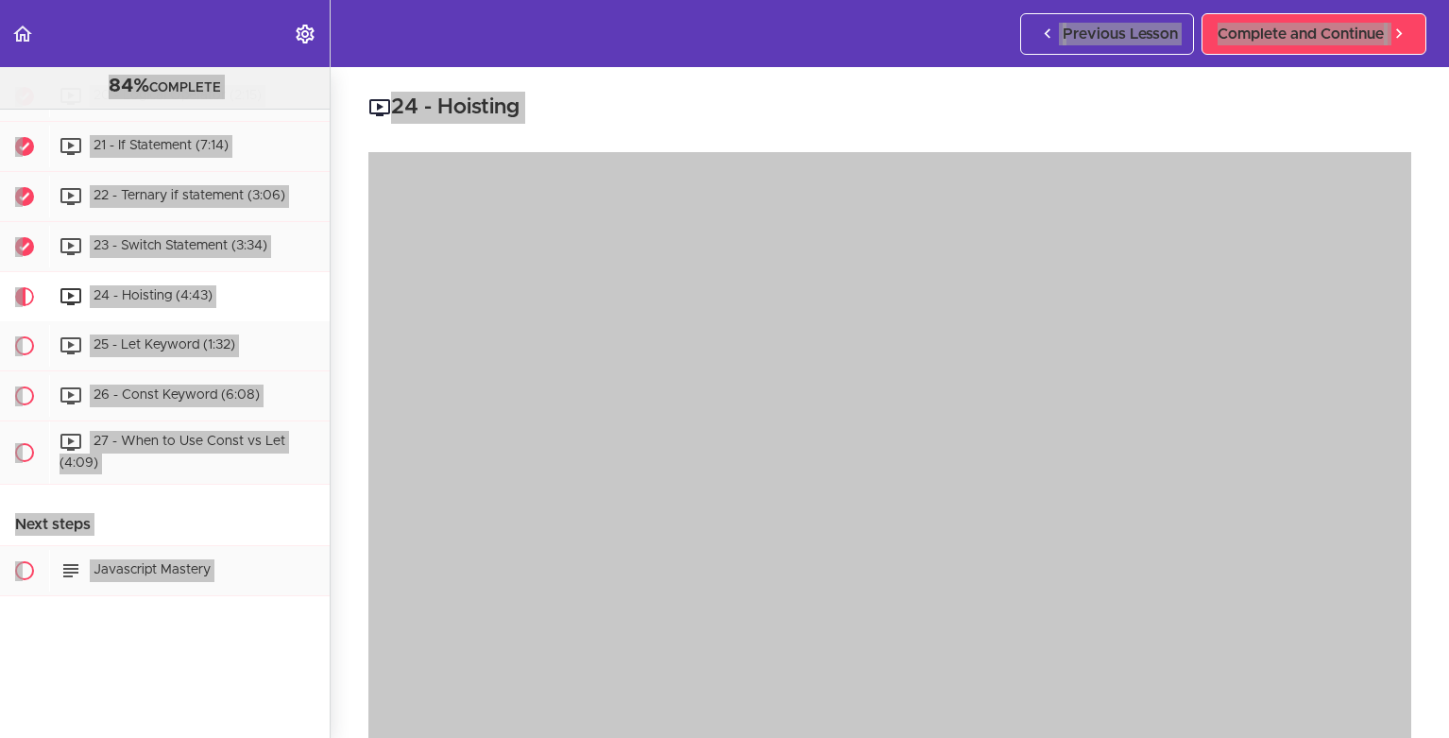
scroll to position [371, 0]
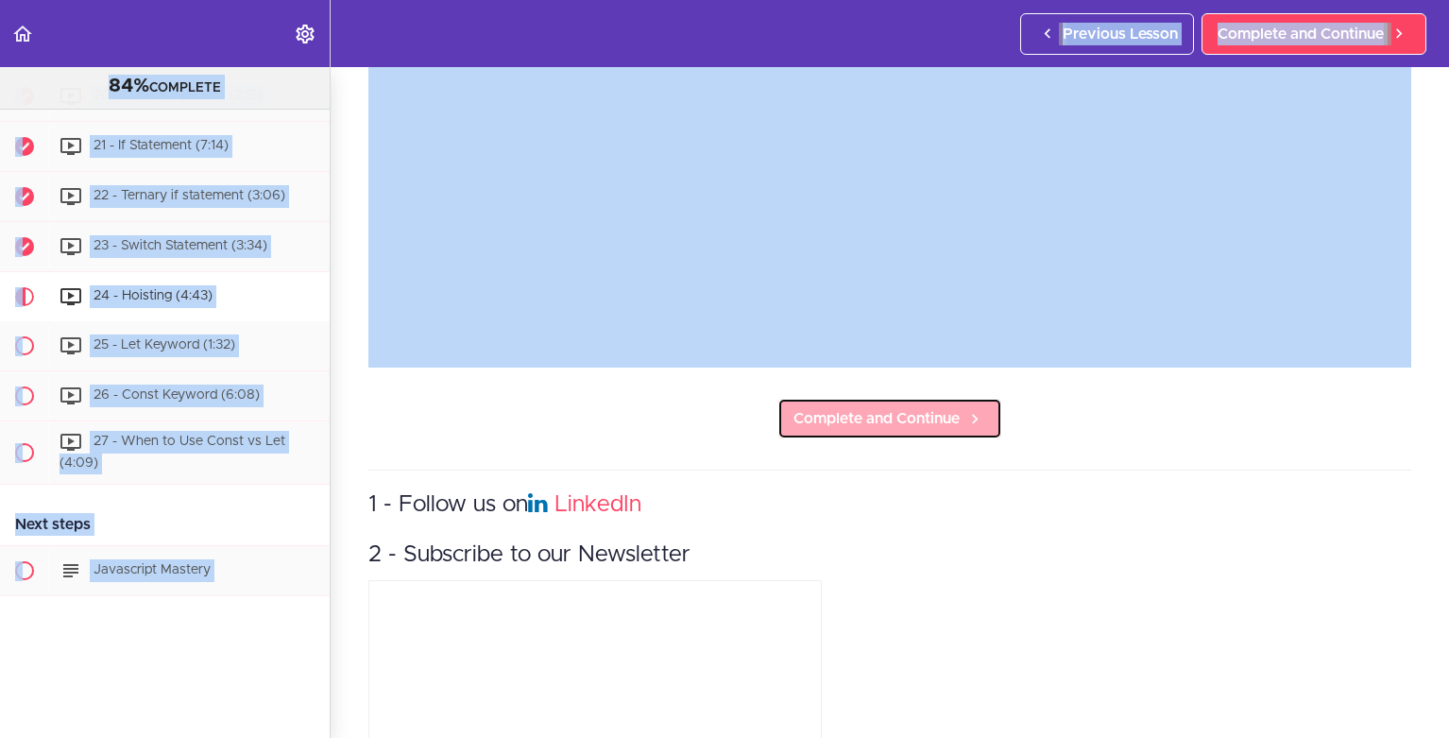
click at [909, 425] on link "Complete and Continue" at bounding box center [890, 419] width 225 height 42
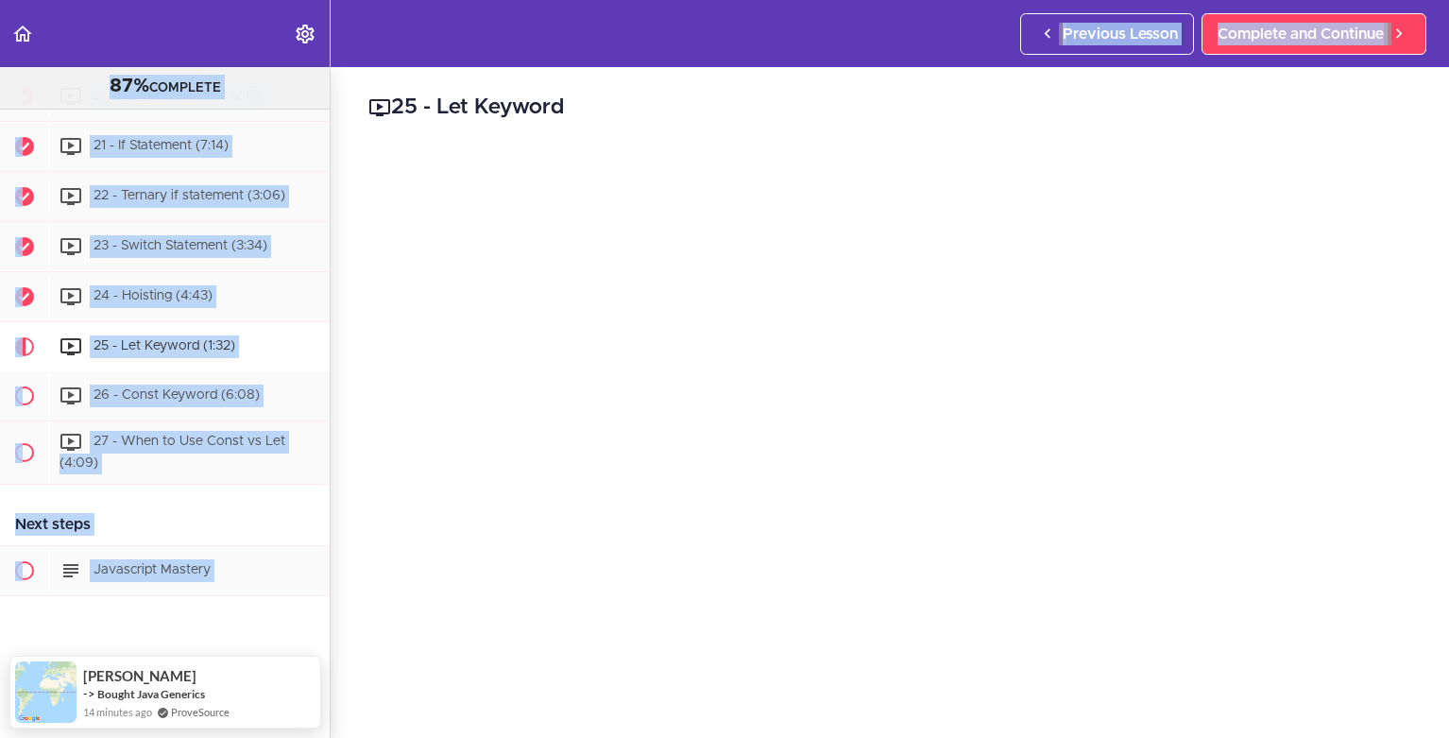
click at [967, 81] on div "25 - Let Keyword Complete and Continue 1 - Follow us on LinkedIn 2 - Subscribe …" at bounding box center [890, 402] width 1119 height 671
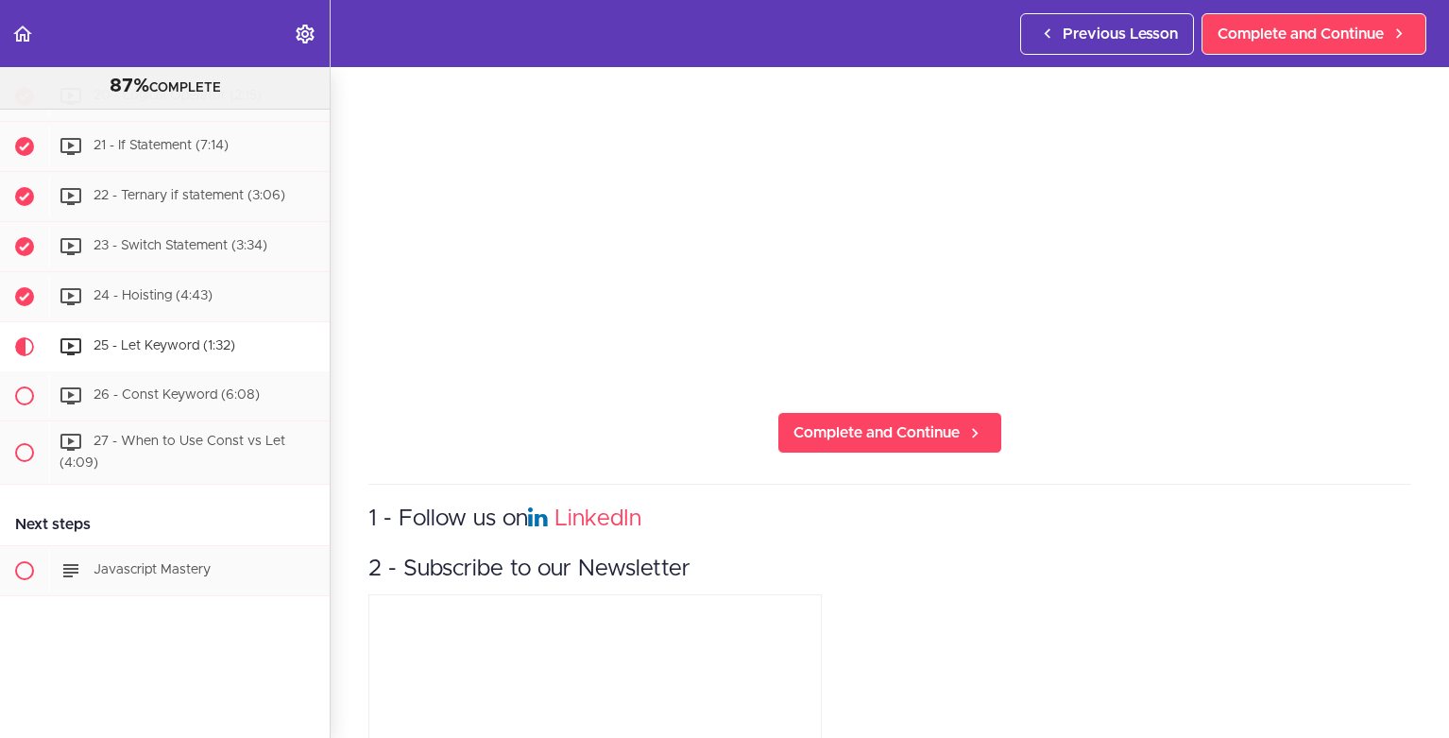
scroll to position [366, 0]
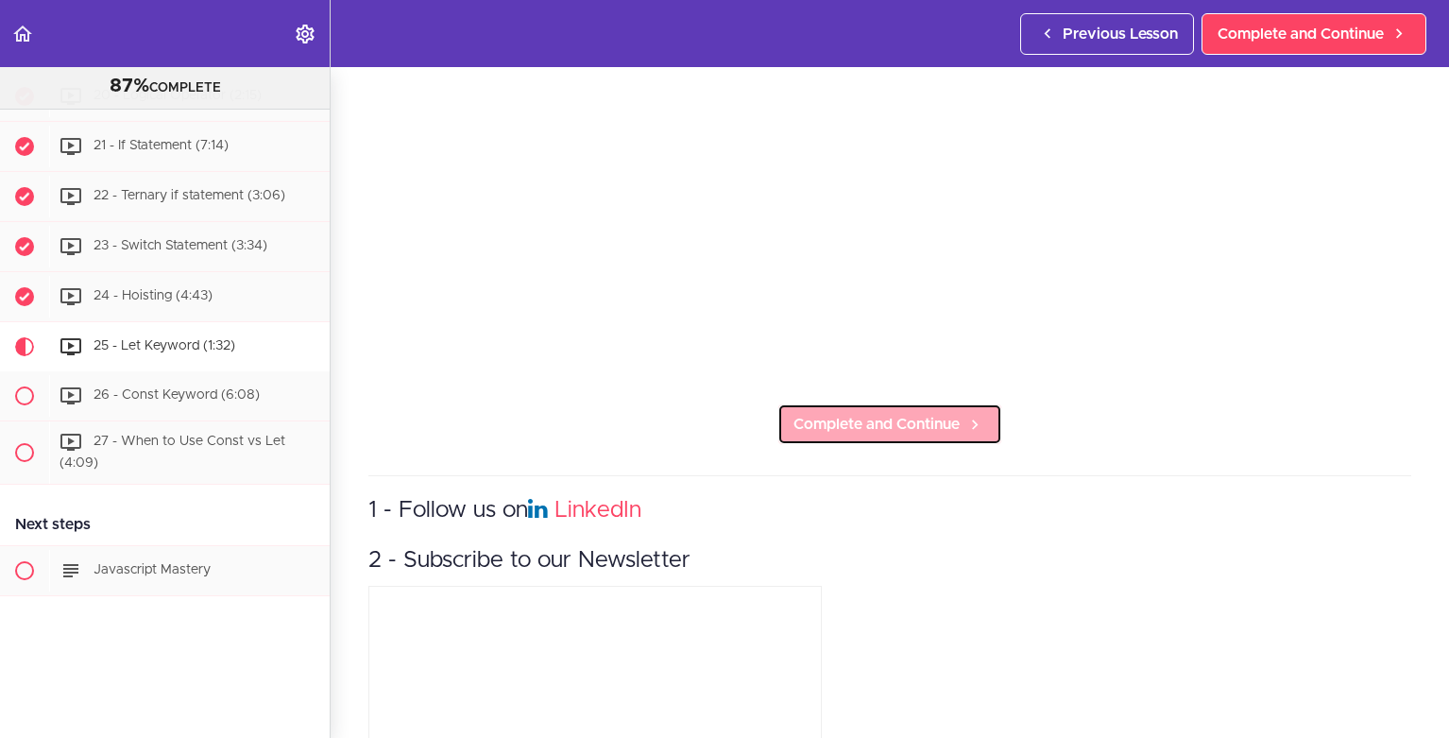
click at [957, 428] on link "Complete and Continue" at bounding box center [890, 424] width 225 height 42
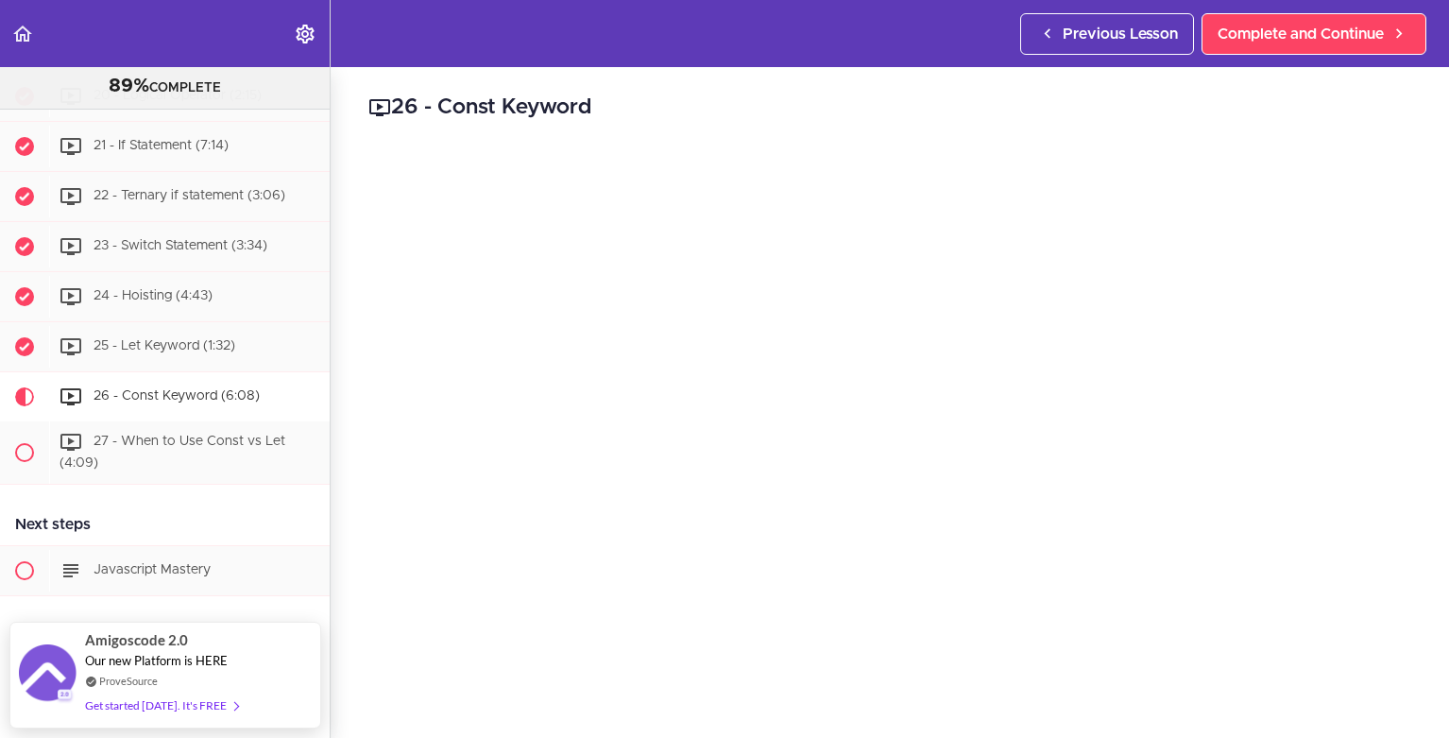
scroll to position [270, 0]
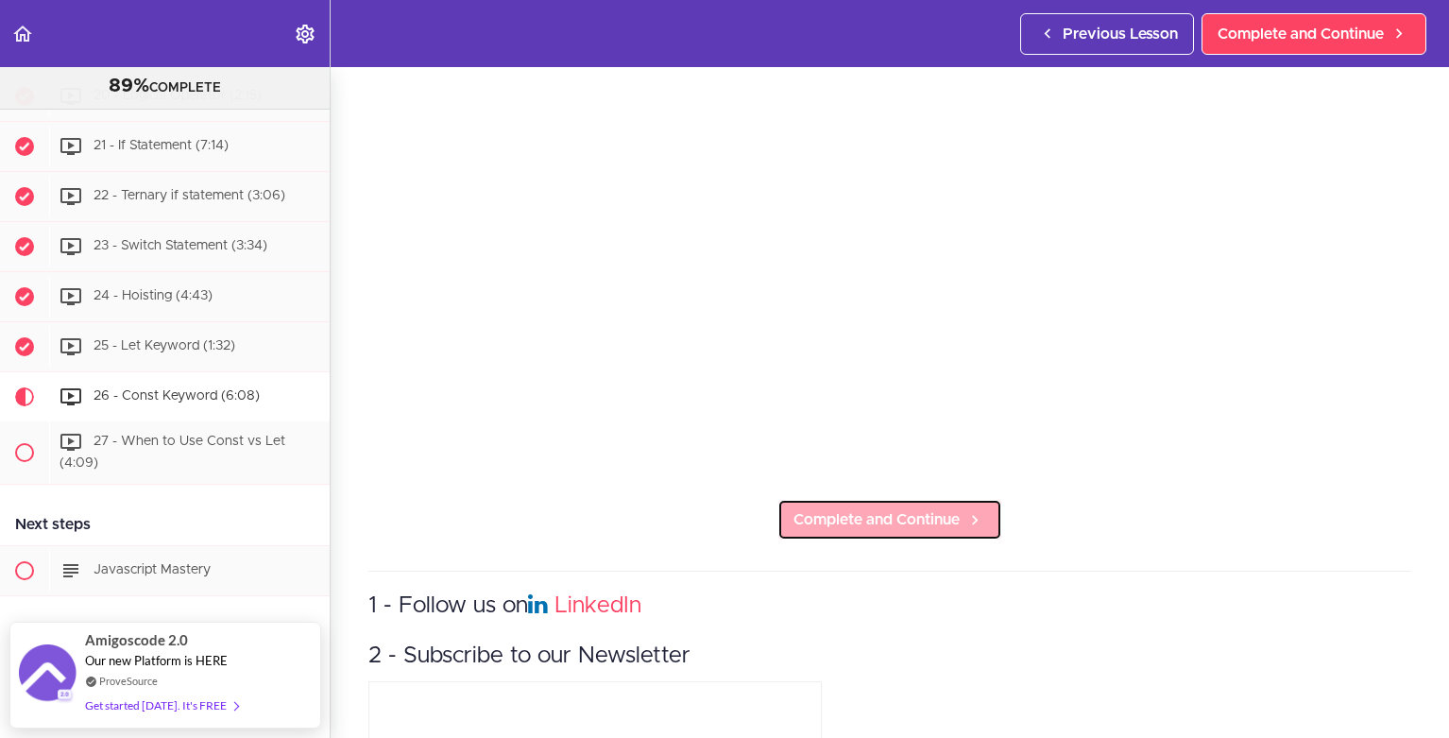
click at [875, 520] on span "Complete and Continue" at bounding box center [877, 519] width 166 height 23
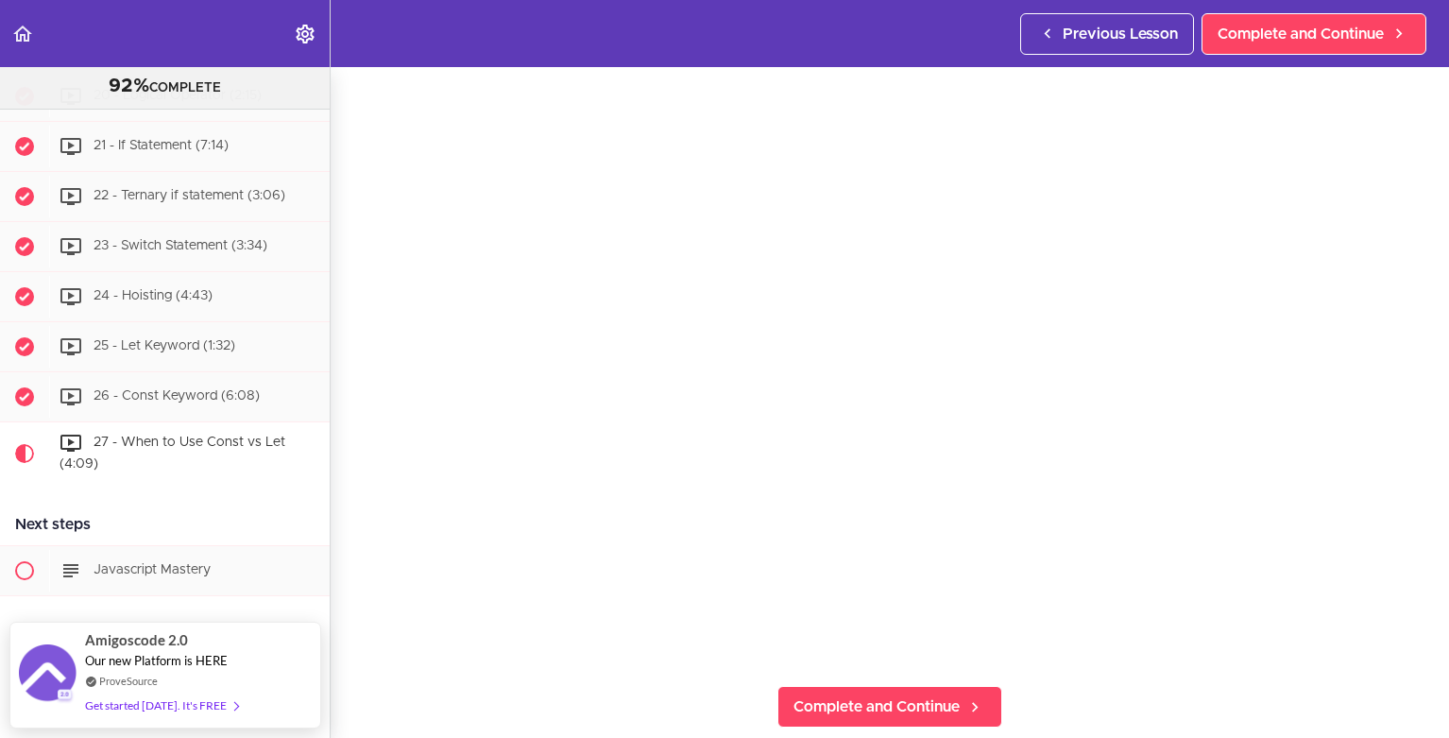
scroll to position [93, 0]
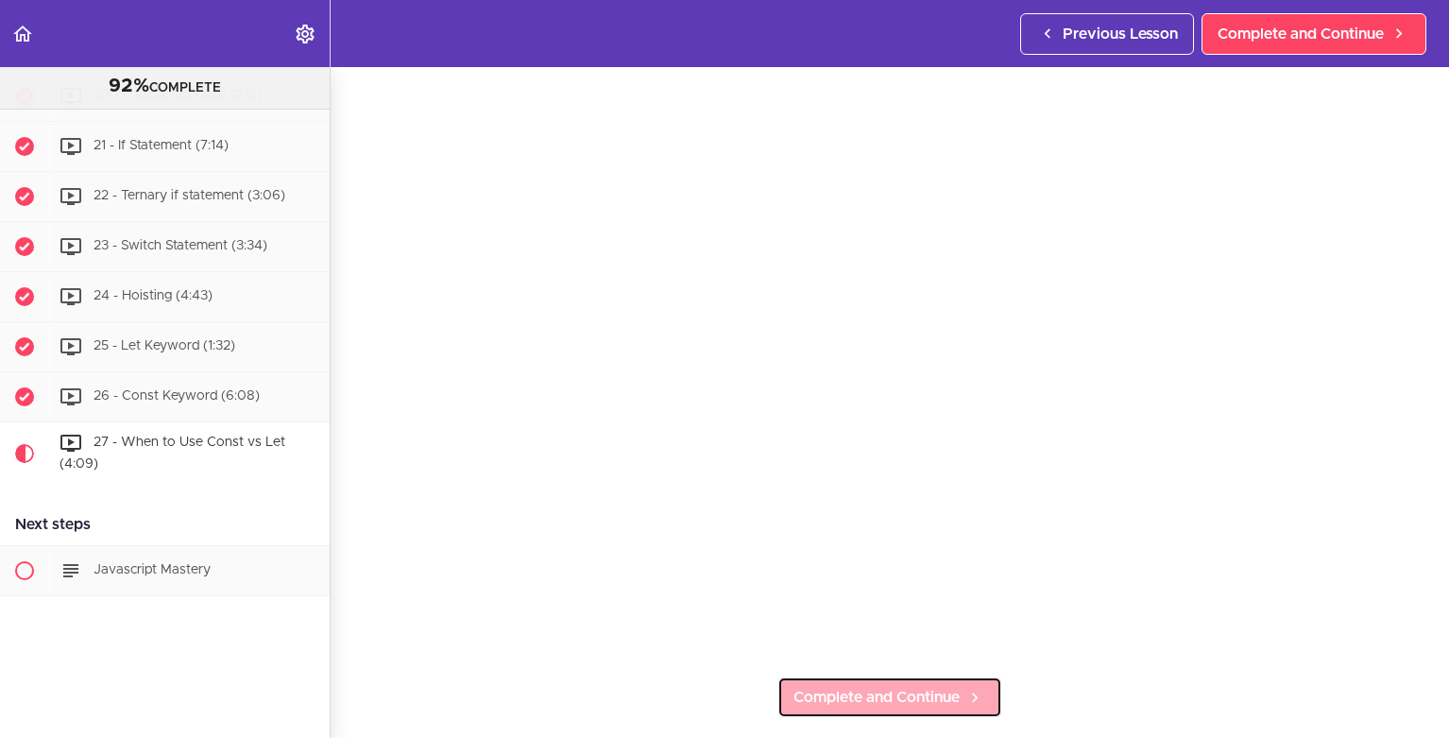
click at [978, 691] on icon at bounding box center [975, 698] width 23 height 20
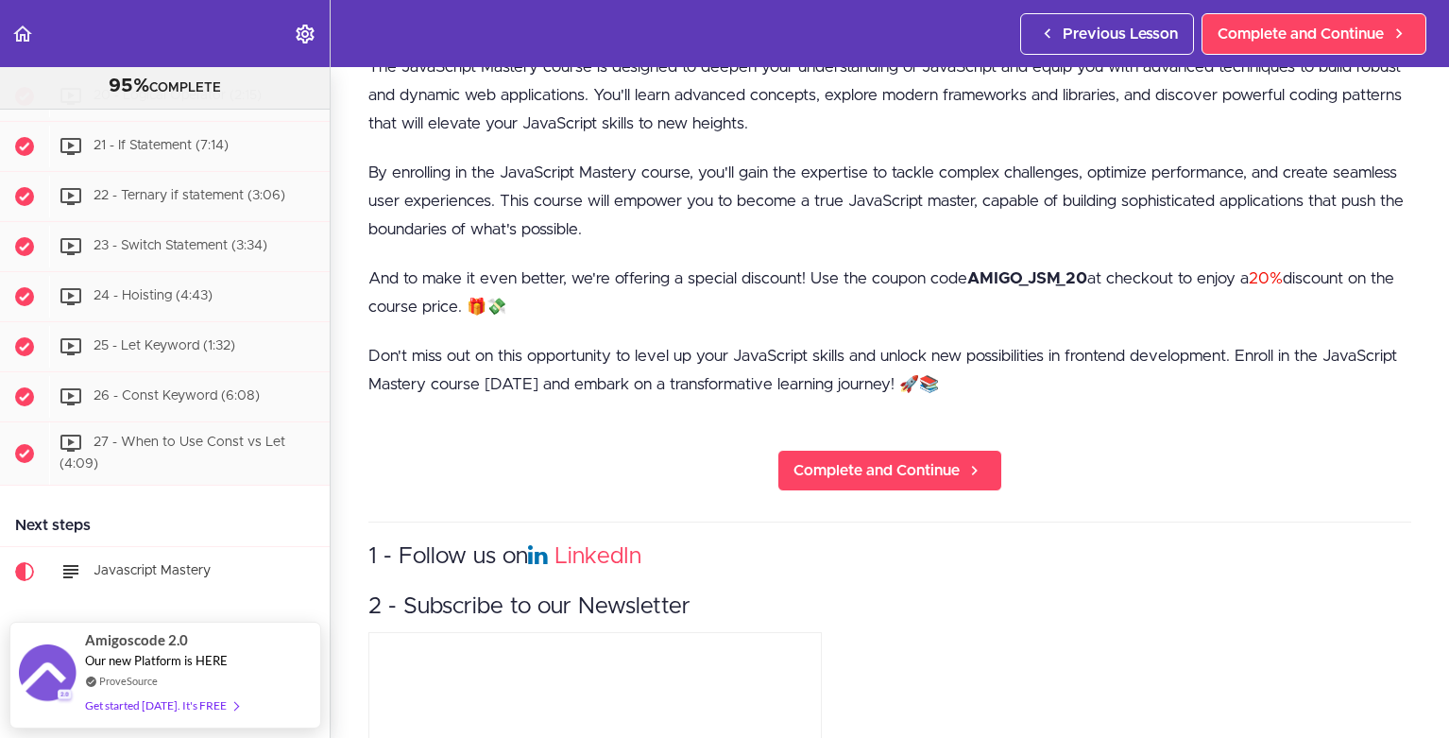
scroll to position [416, 0]
click at [906, 471] on span "Complete and Continue" at bounding box center [877, 469] width 166 height 23
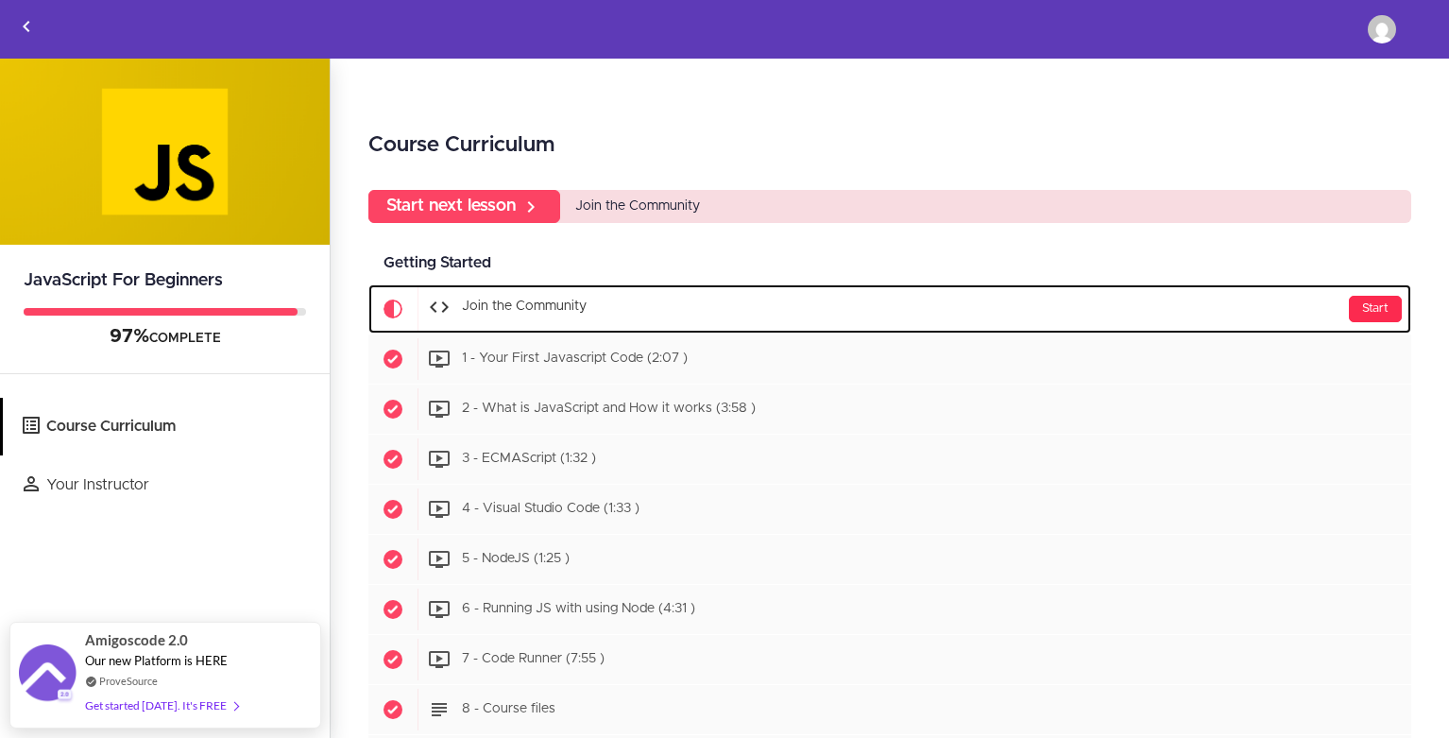
click at [1365, 298] on div "Start" at bounding box center [1375, 309] width 53 height 26
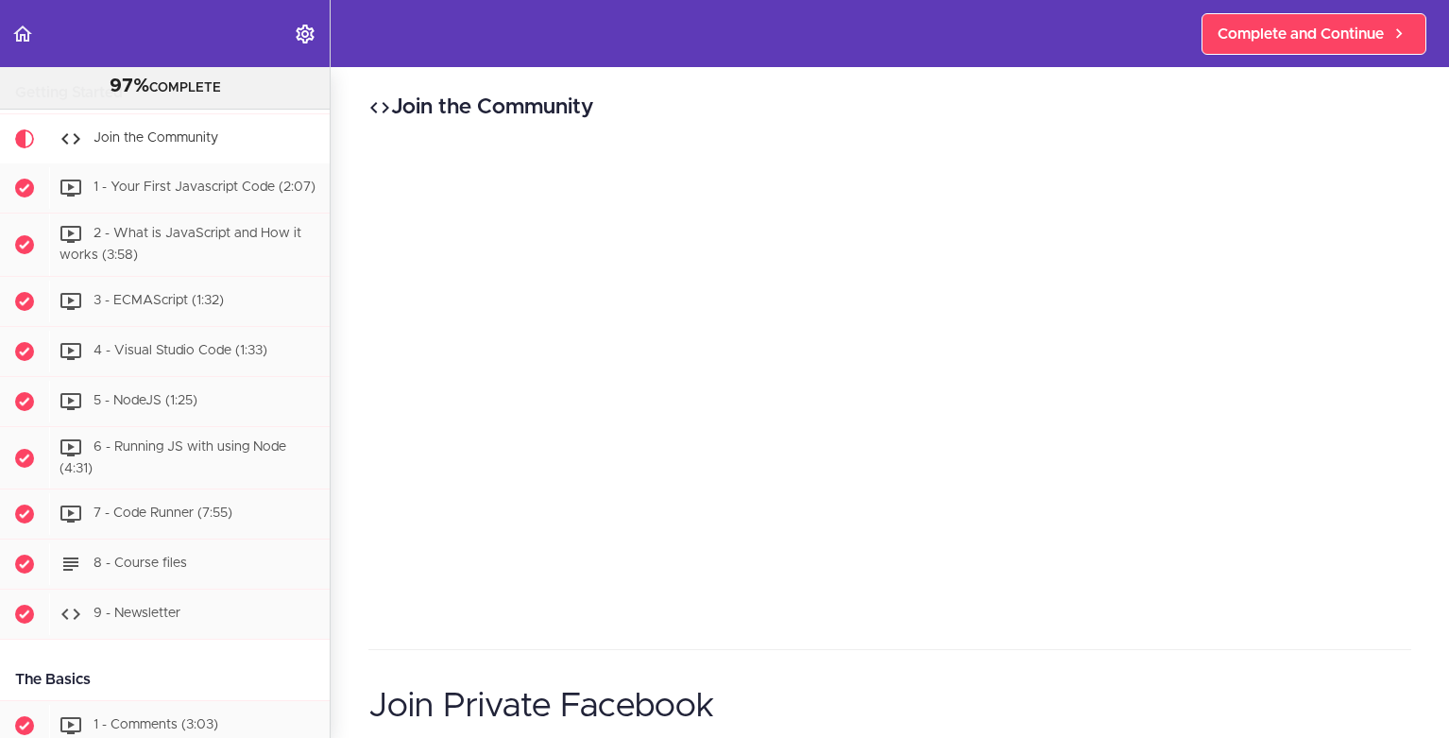
scroll to position [600, 0]
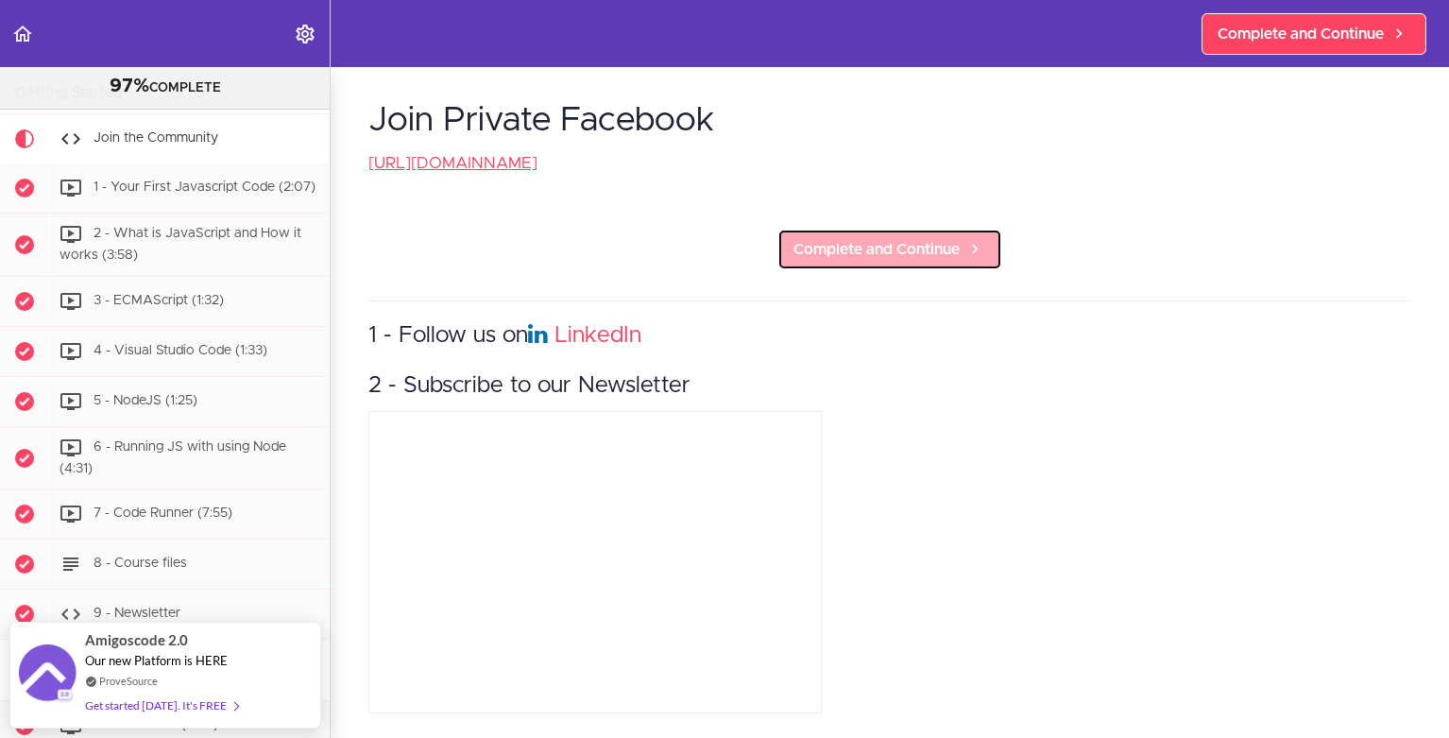
click at [897, 238] on span "Complete and Continue" at bounding box center [877, 249] width 166 height 23
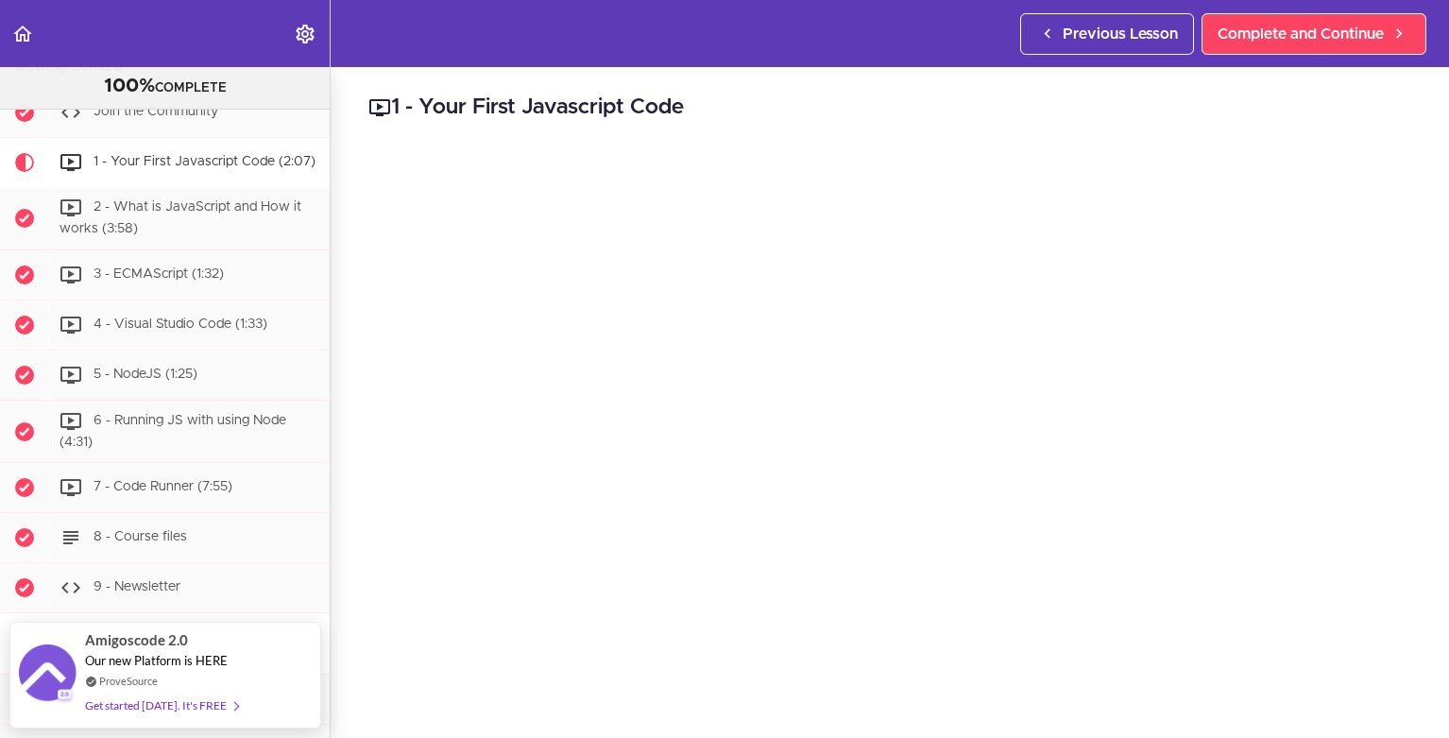
scroll to position [547, 0]
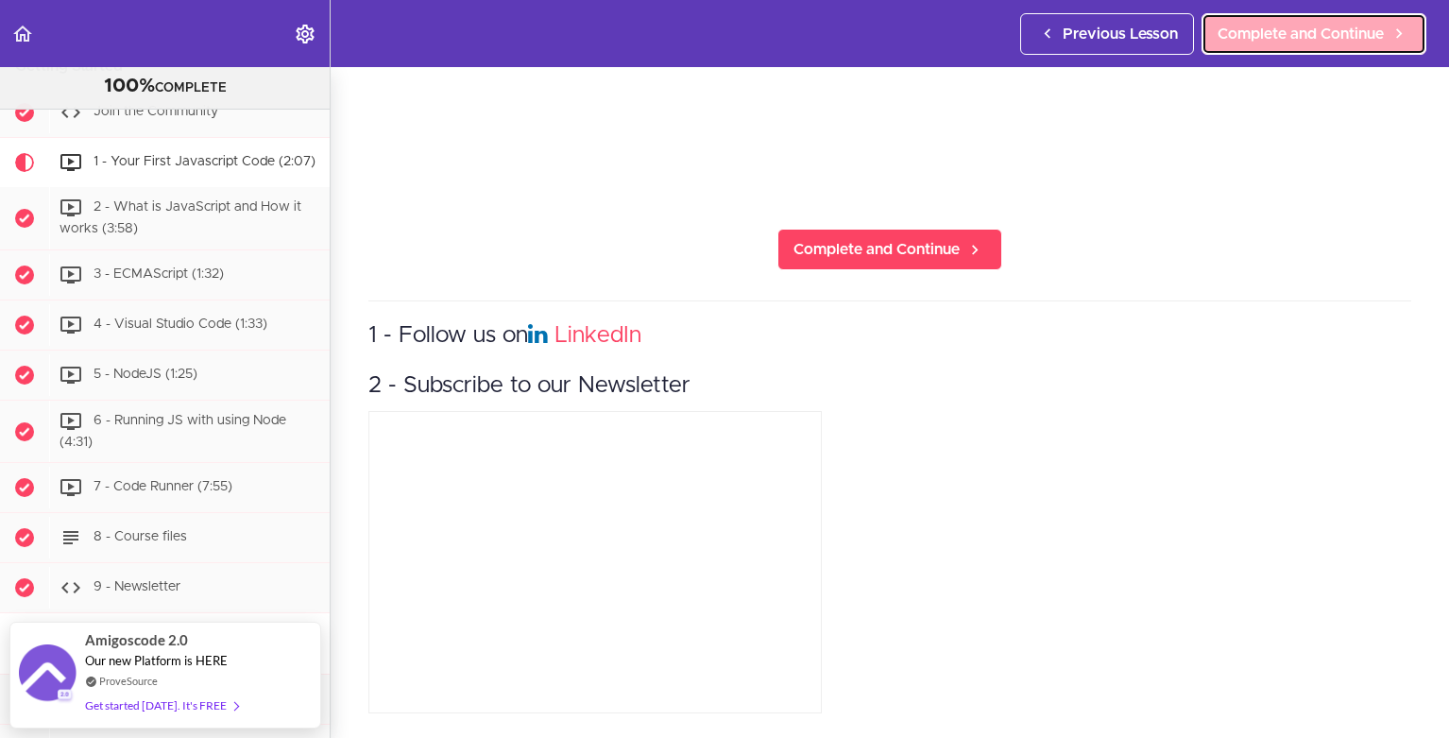
click at [1262, 54] on link "Complete and Continue" at bounding box center [1314, 34] width 225 height 42
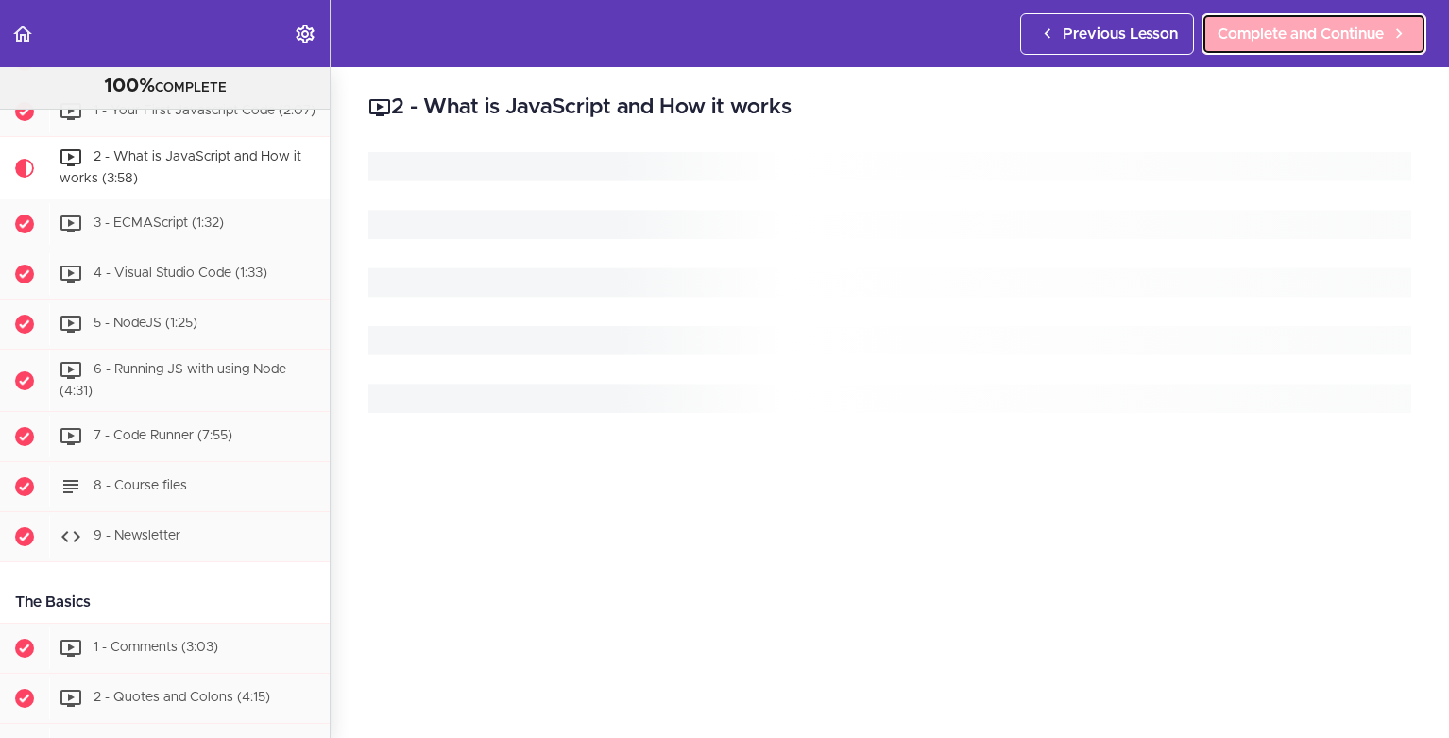
scroll to position [214, 0]
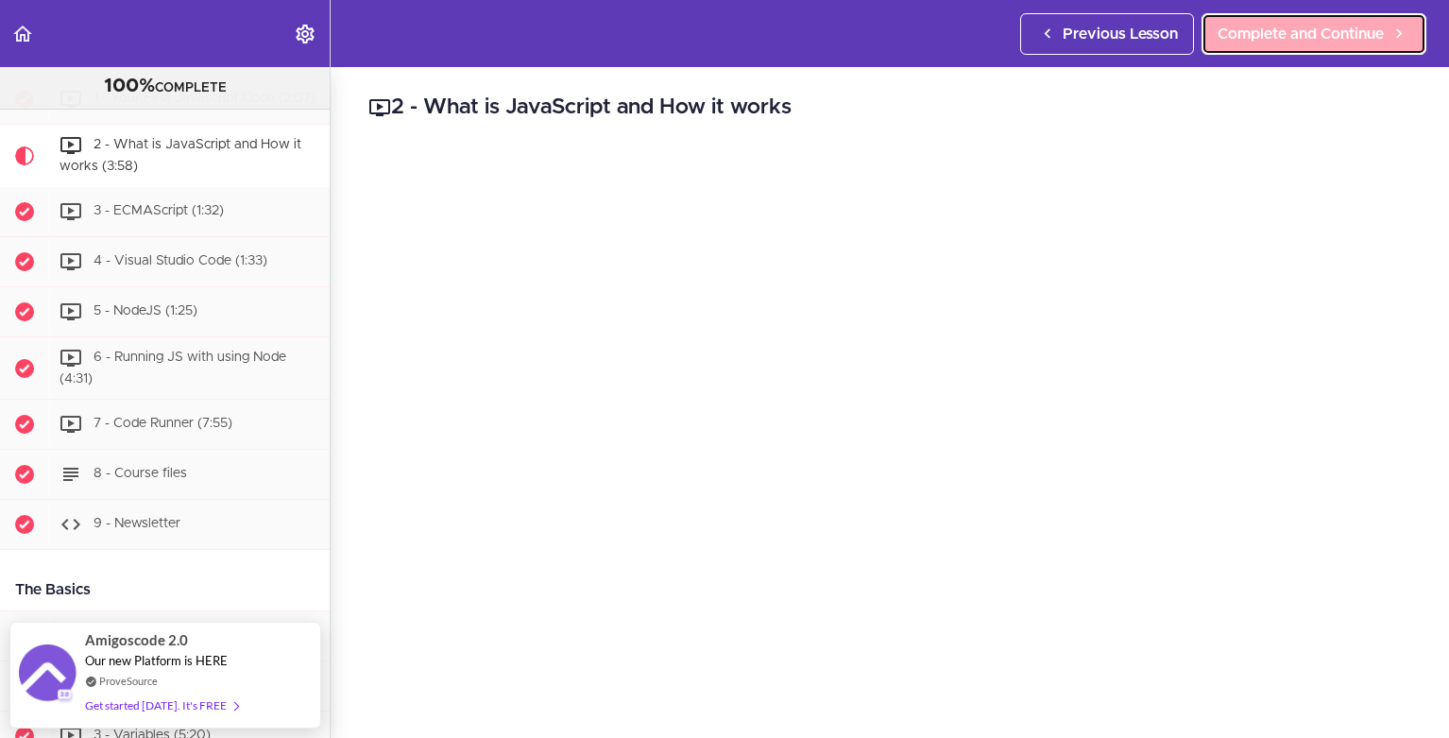
click at [1277, 43] on span "Complete and Continue" at bounding box center [1301, 34] width 166 height 23
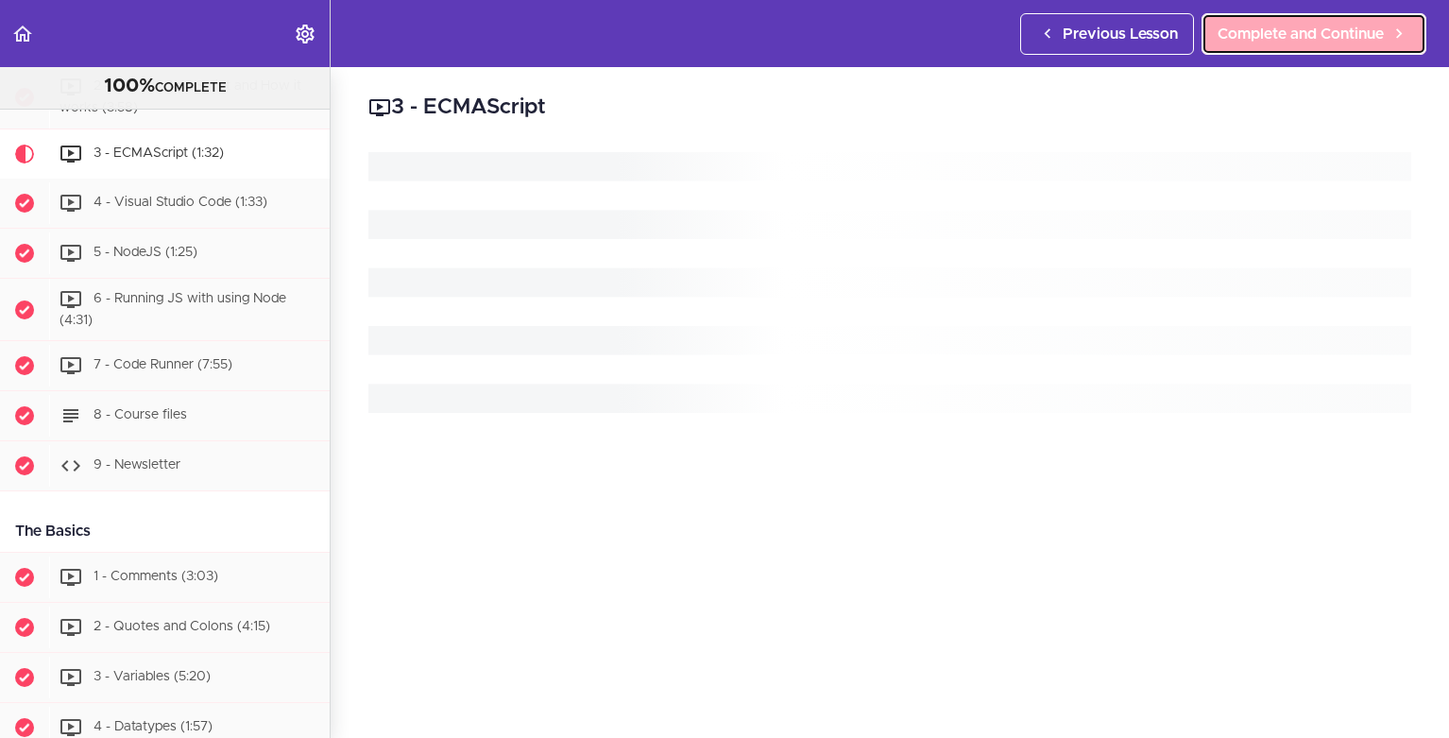
scroll to position [277, 0]
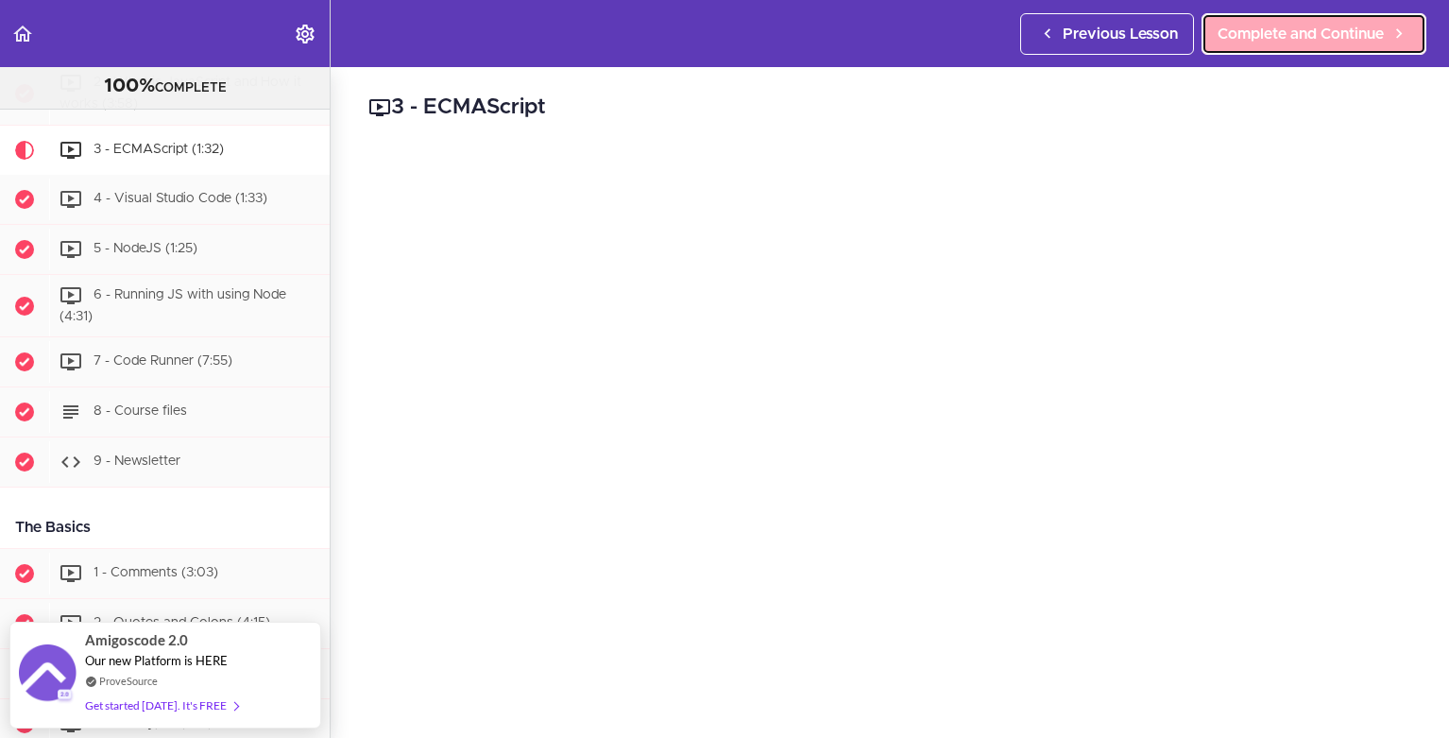
click at [1274, 31] on span "Complete and Continue" at bounding box center [1301, 34] width 166 height 23
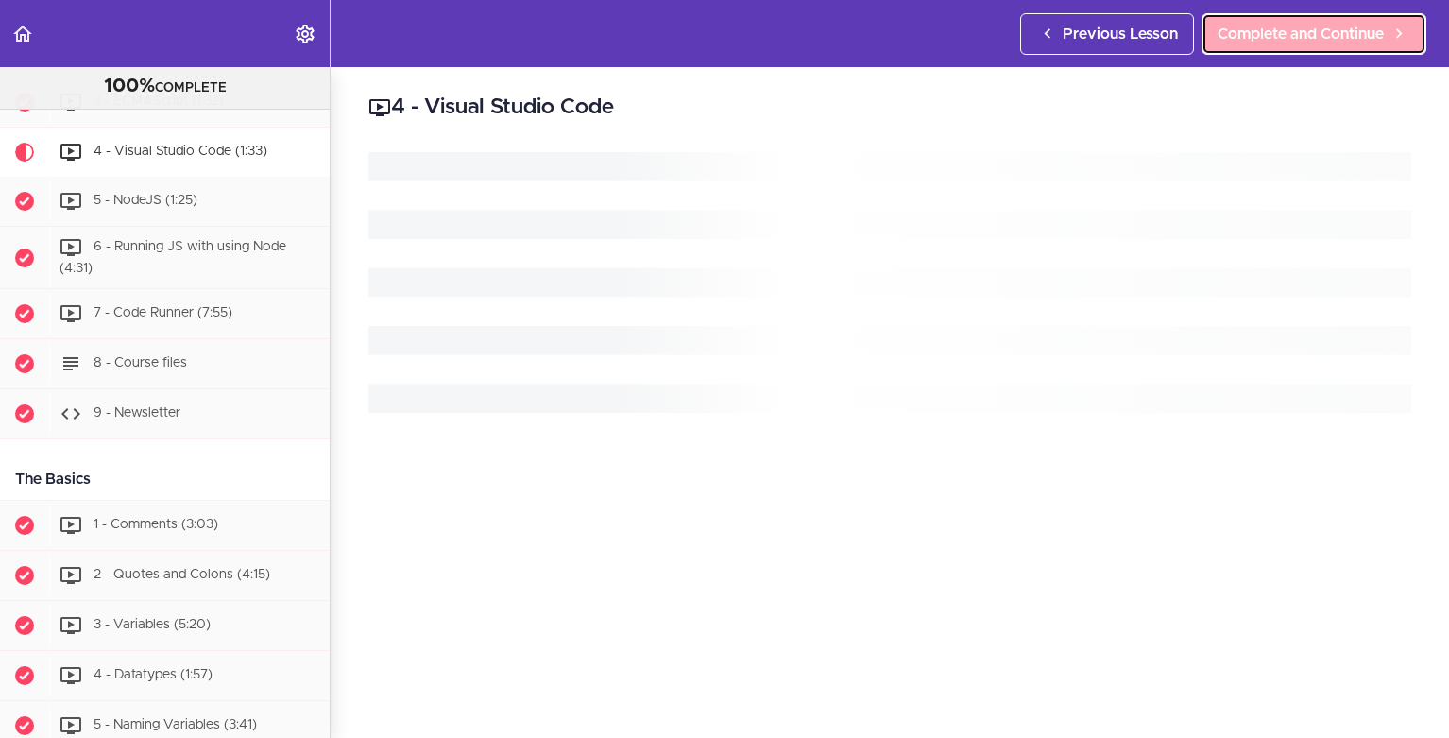
scroll to position [327, 0]
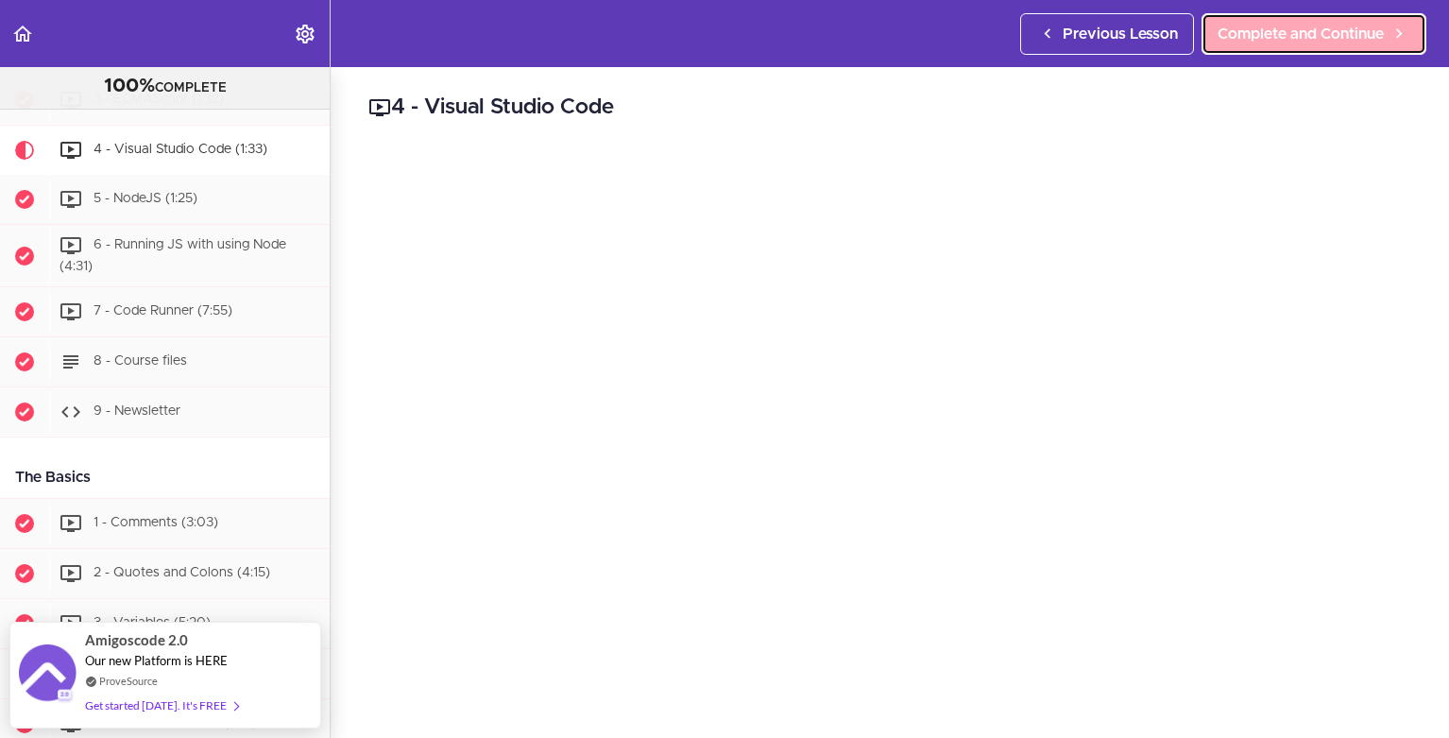
click at [1274, 31] on span "Complete and Continue" at bounding box center [1301, 34] width 166 height 23
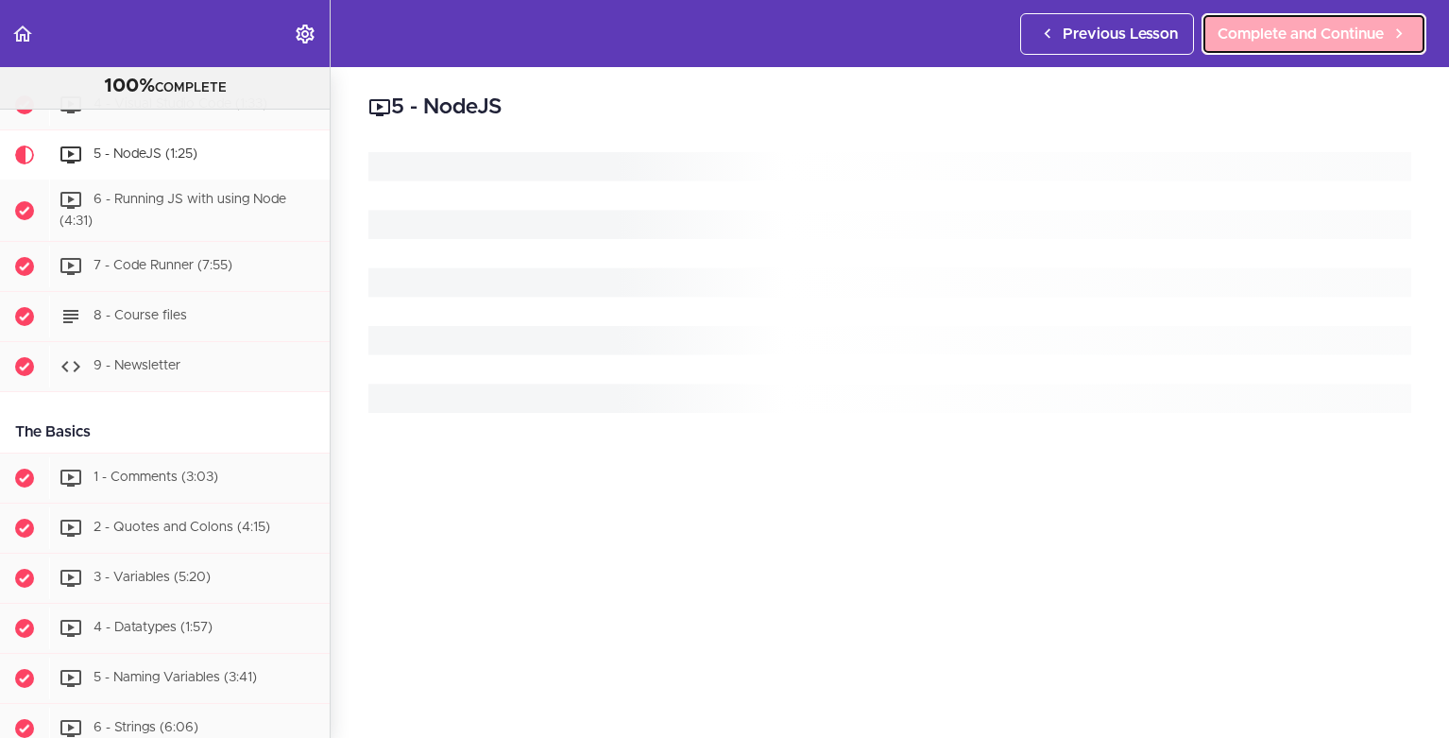
scroll to position [377, 0]
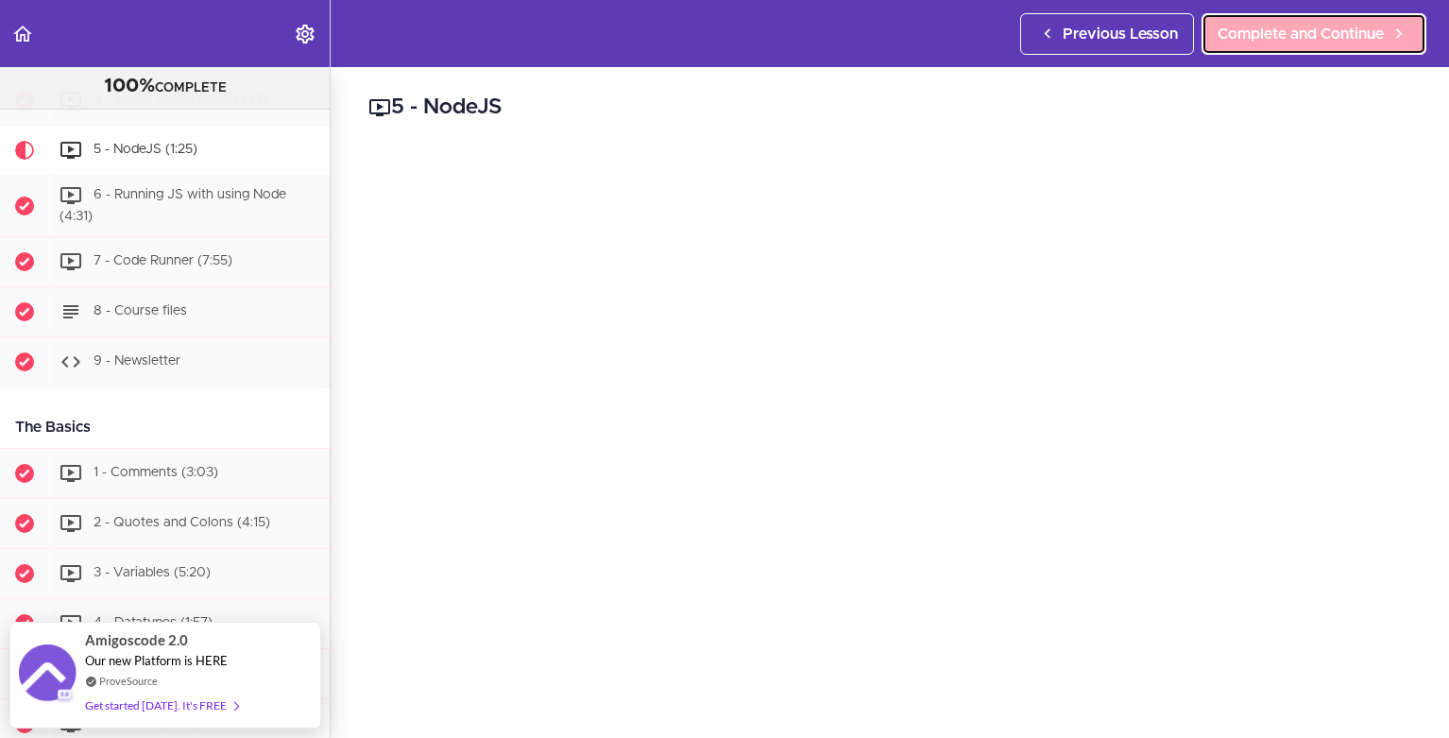
click at [1274, 31] on span "Complete and Continue" at bounding box center [1301, 34] width 166 height 23
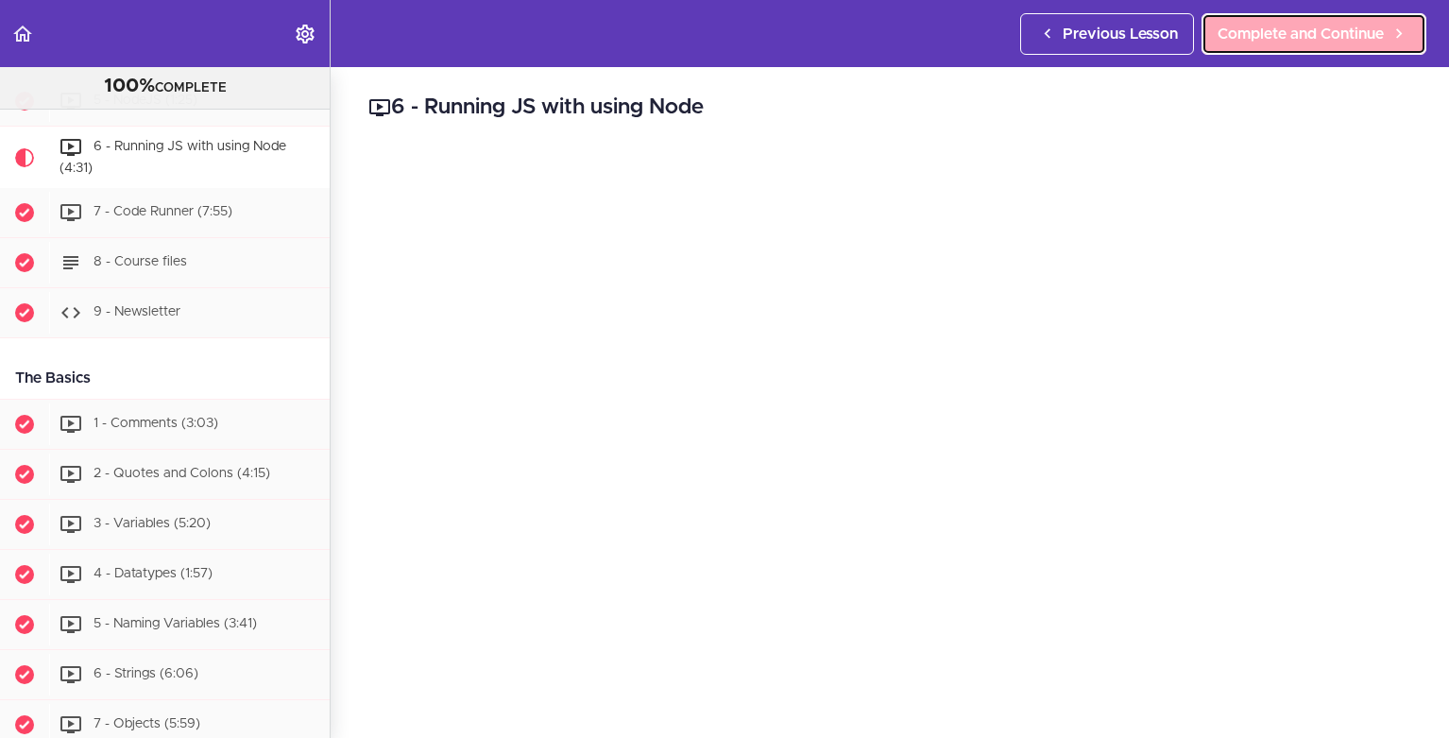
scroll to position [427, 0]
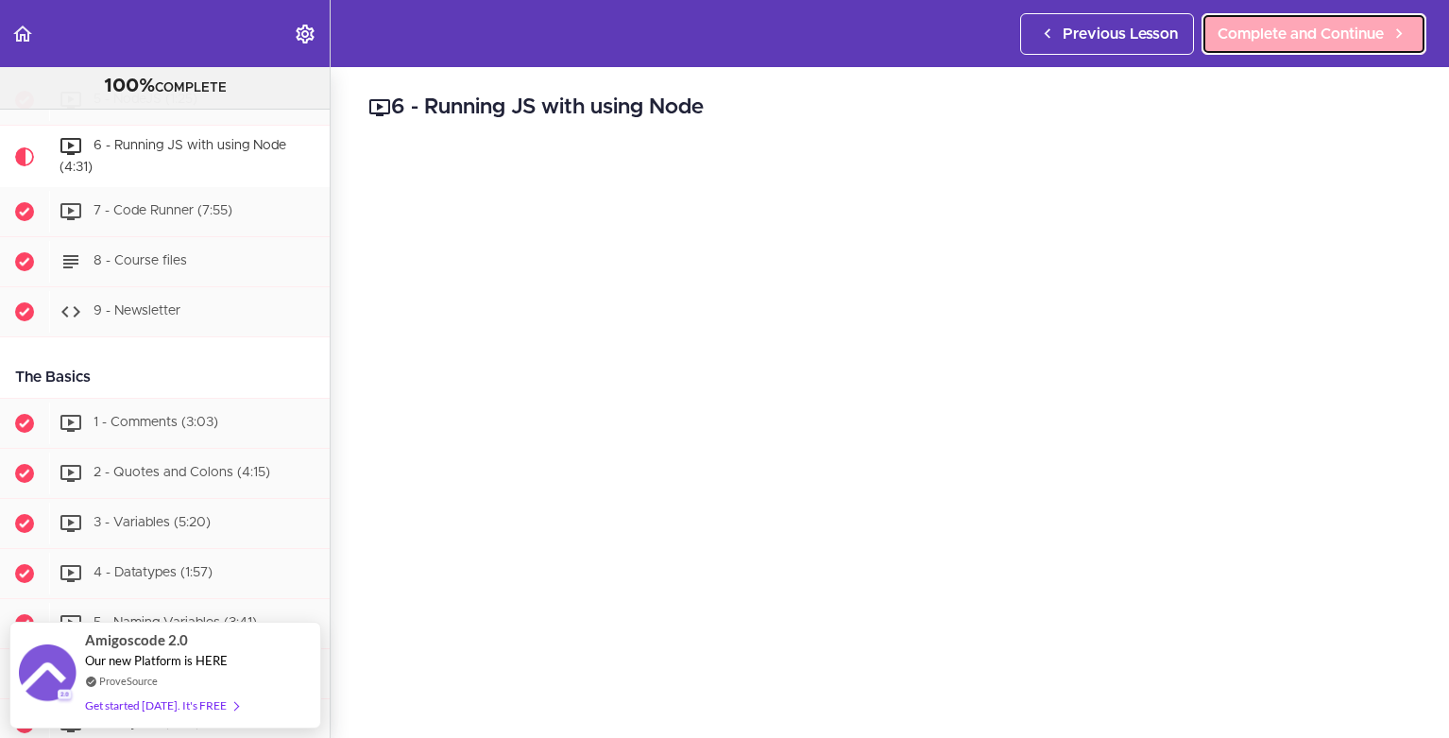
click at [1274, 31] on span "Complete and Continue" at bounding box center [1301, 34] width 166 height 23
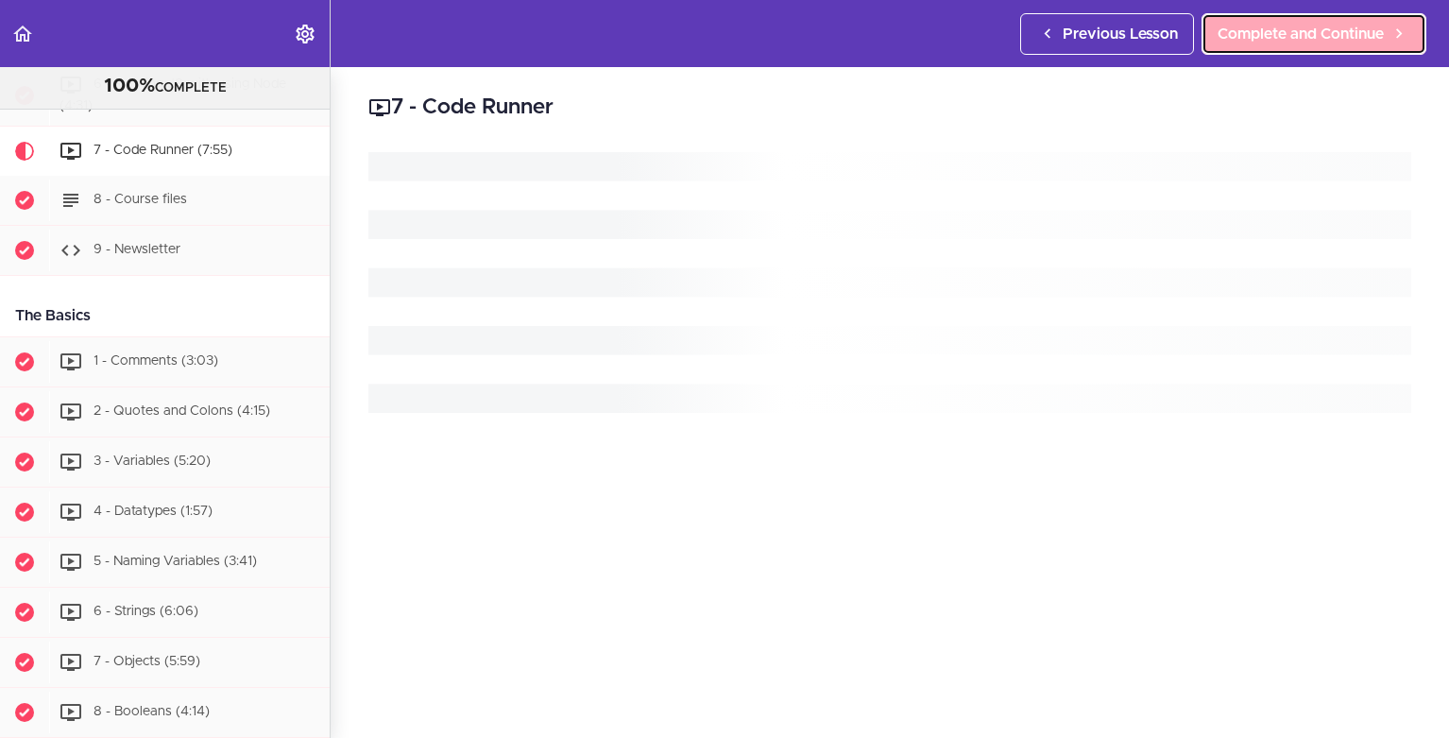
scroll to position [490, 0]
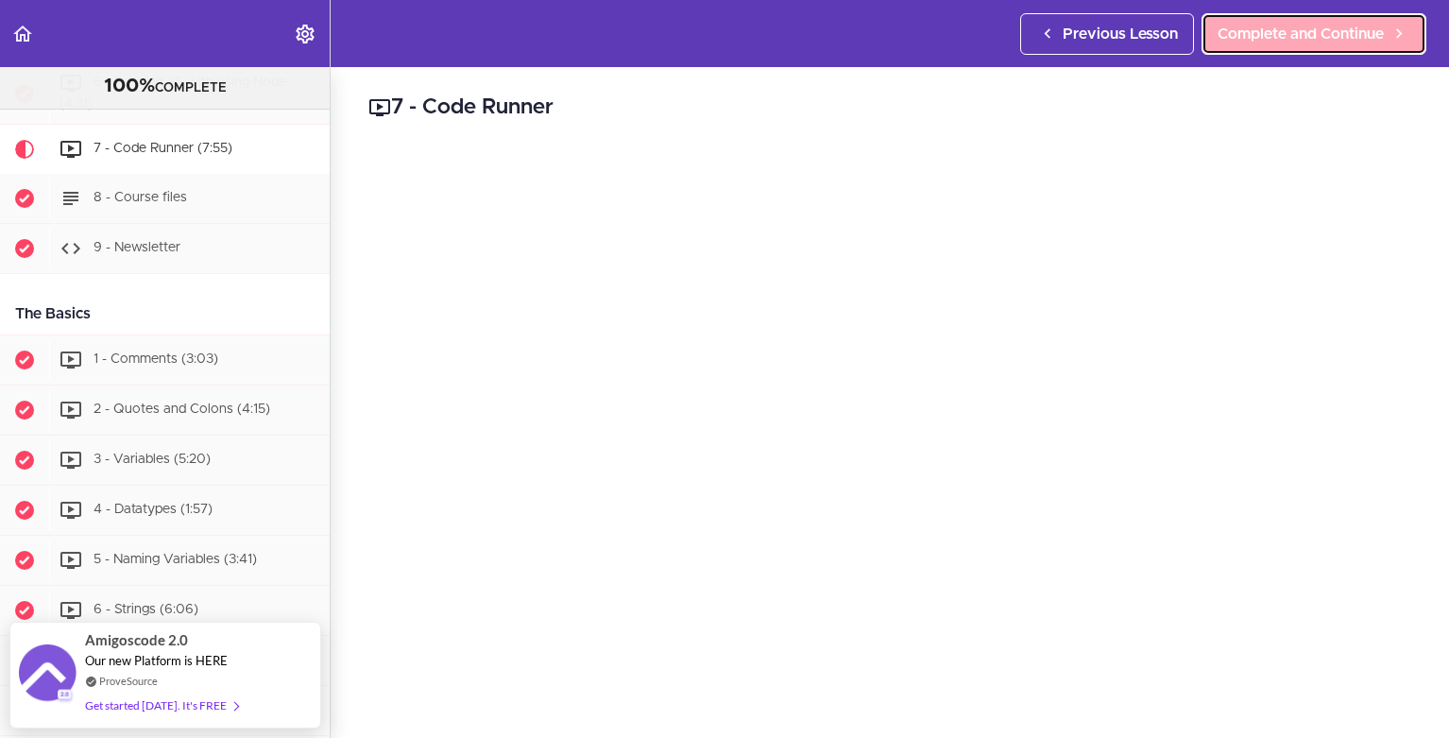
click at [1274, 31] on span "Complete and Continue" at bounding box center [1301, 34] width 166 height 23
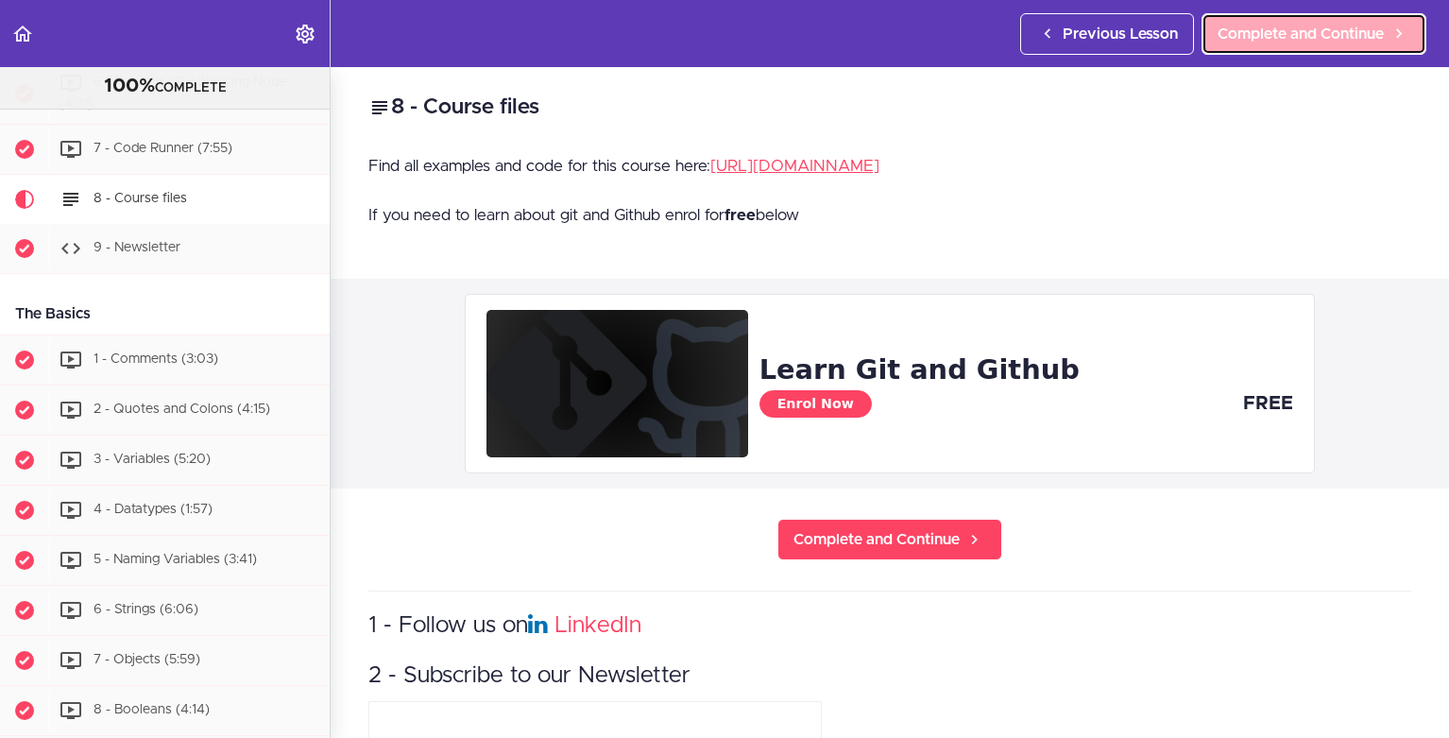
scroll to position [540, 0]
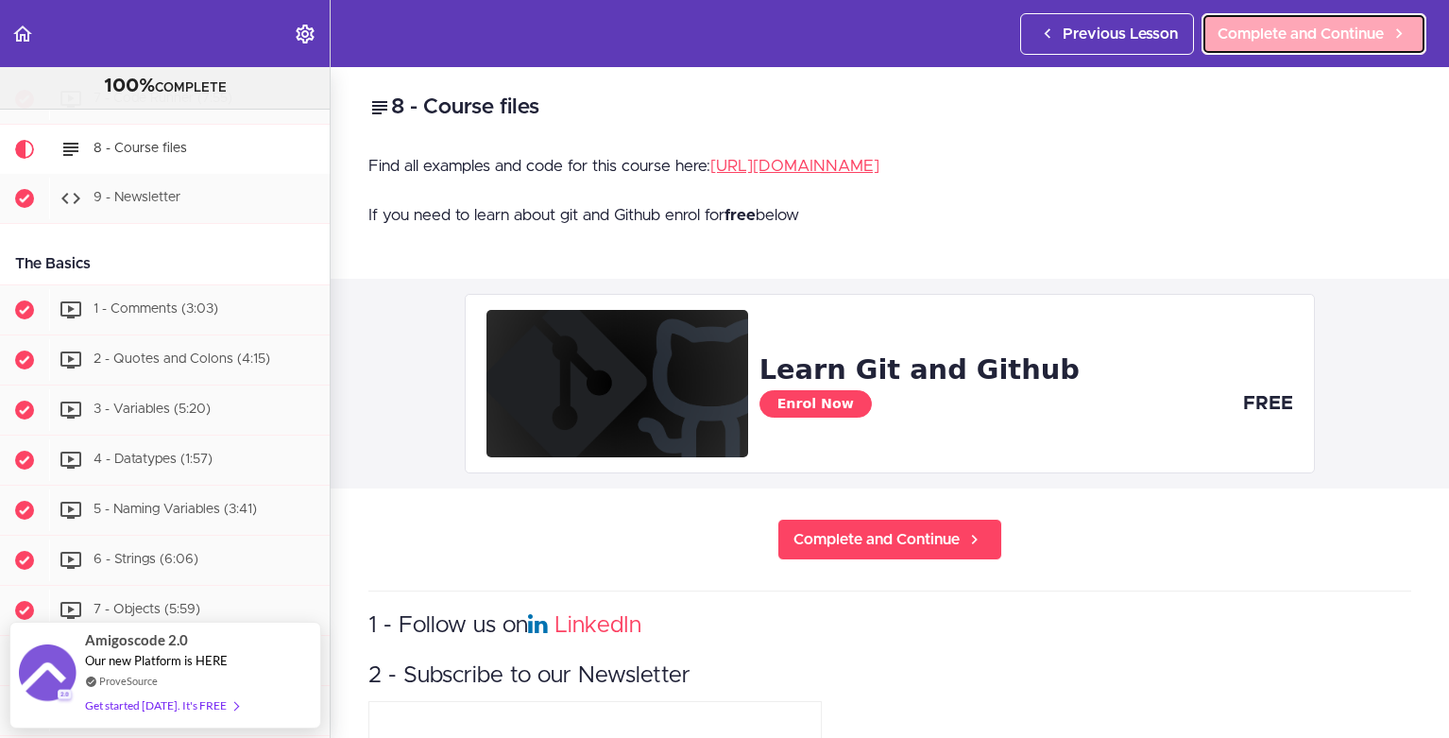
click at [1274, 31] on span "Complete and Continue" at bounding box center [1301, 34] width 166 height 23
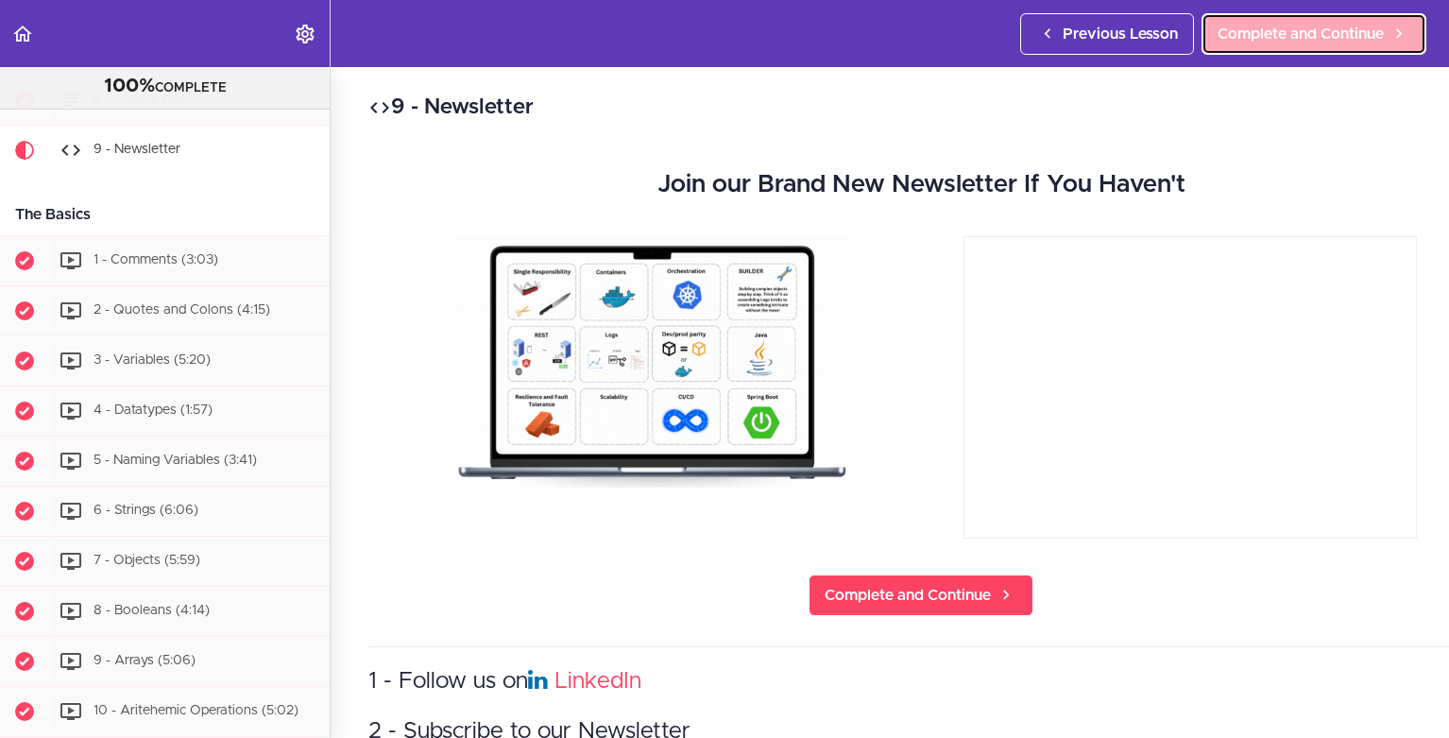
scroll to position [590, 0]
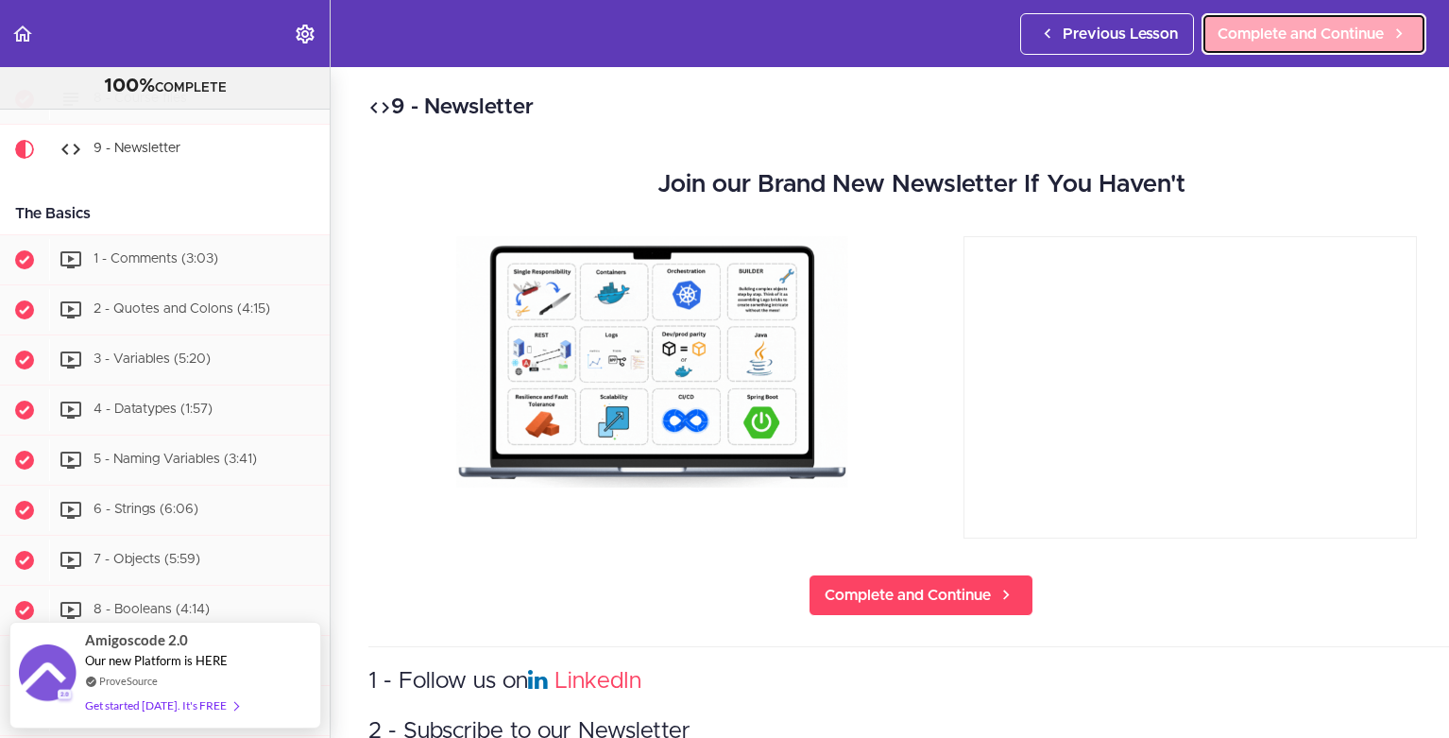
click at [1274, 31] on span "Complete and Continue" at bounding box center [1301, 34] width 166 height 23
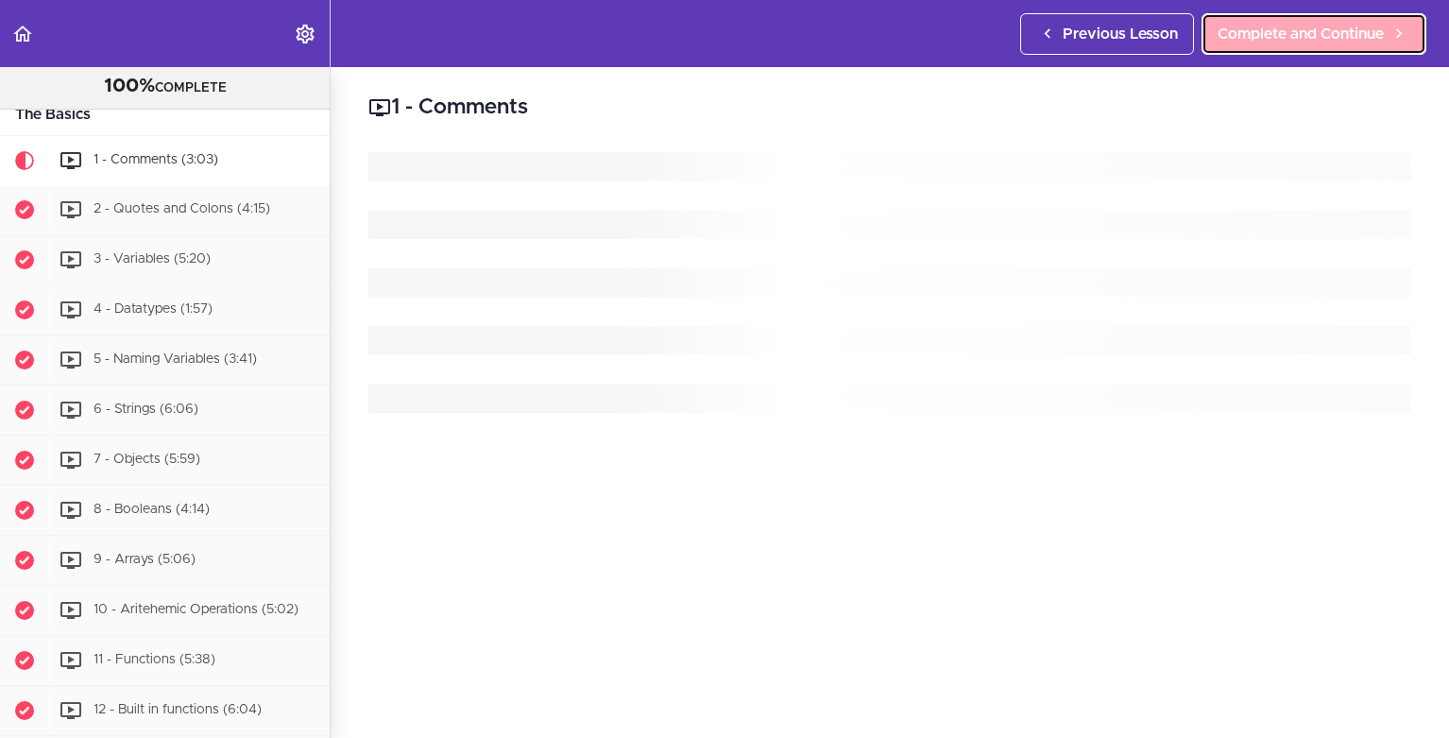
scroll to position [702, 0]
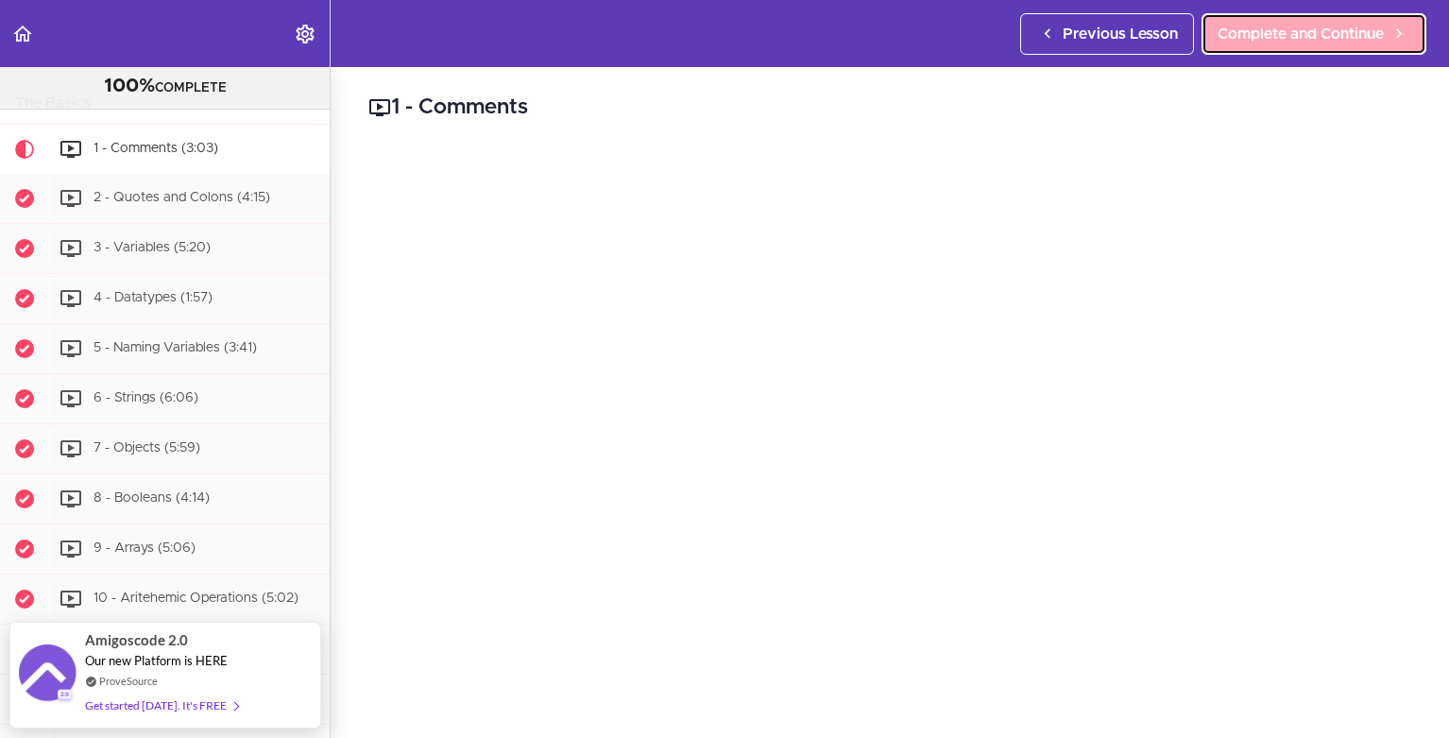
click at [1274, 31] on span "Complete and Continue" at bounding box center [1301, 34] width 166 height 23
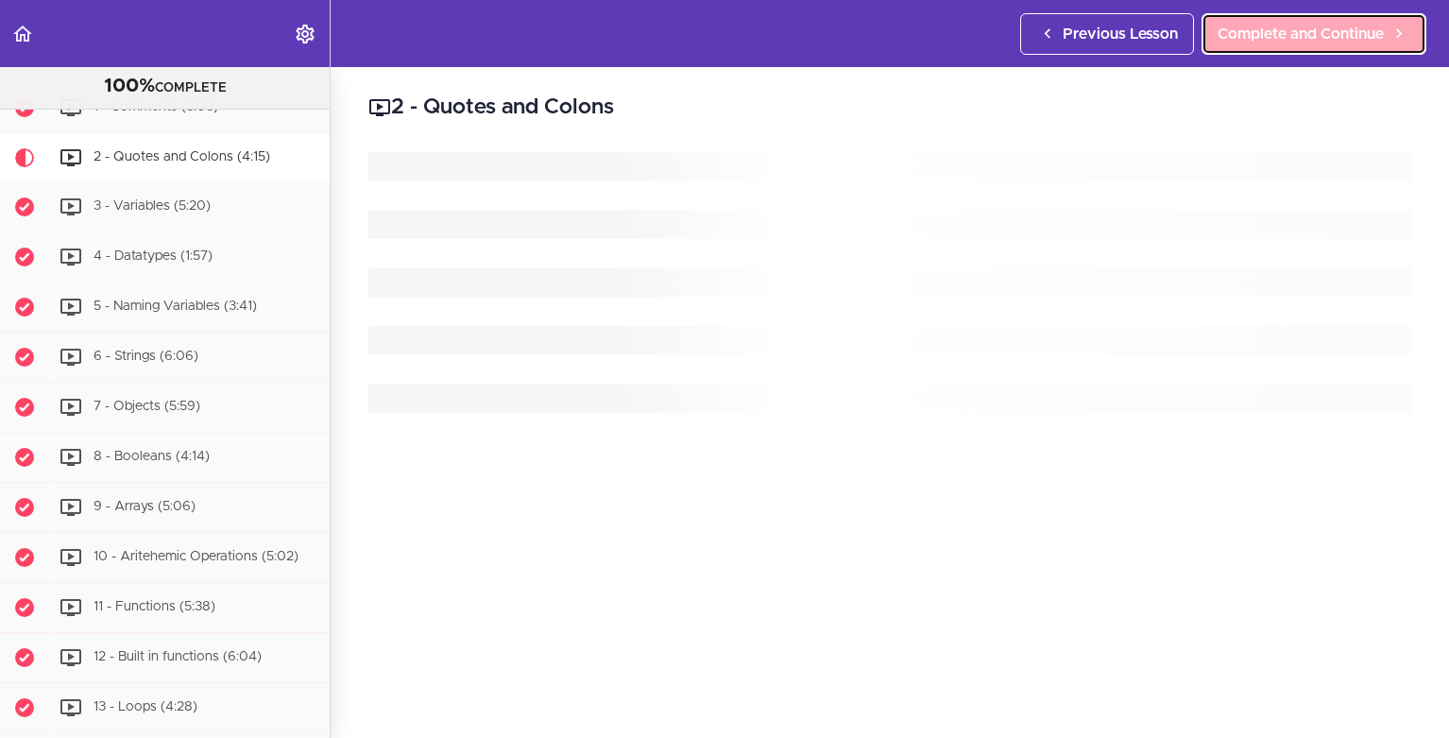
scroll to position [752, 0]
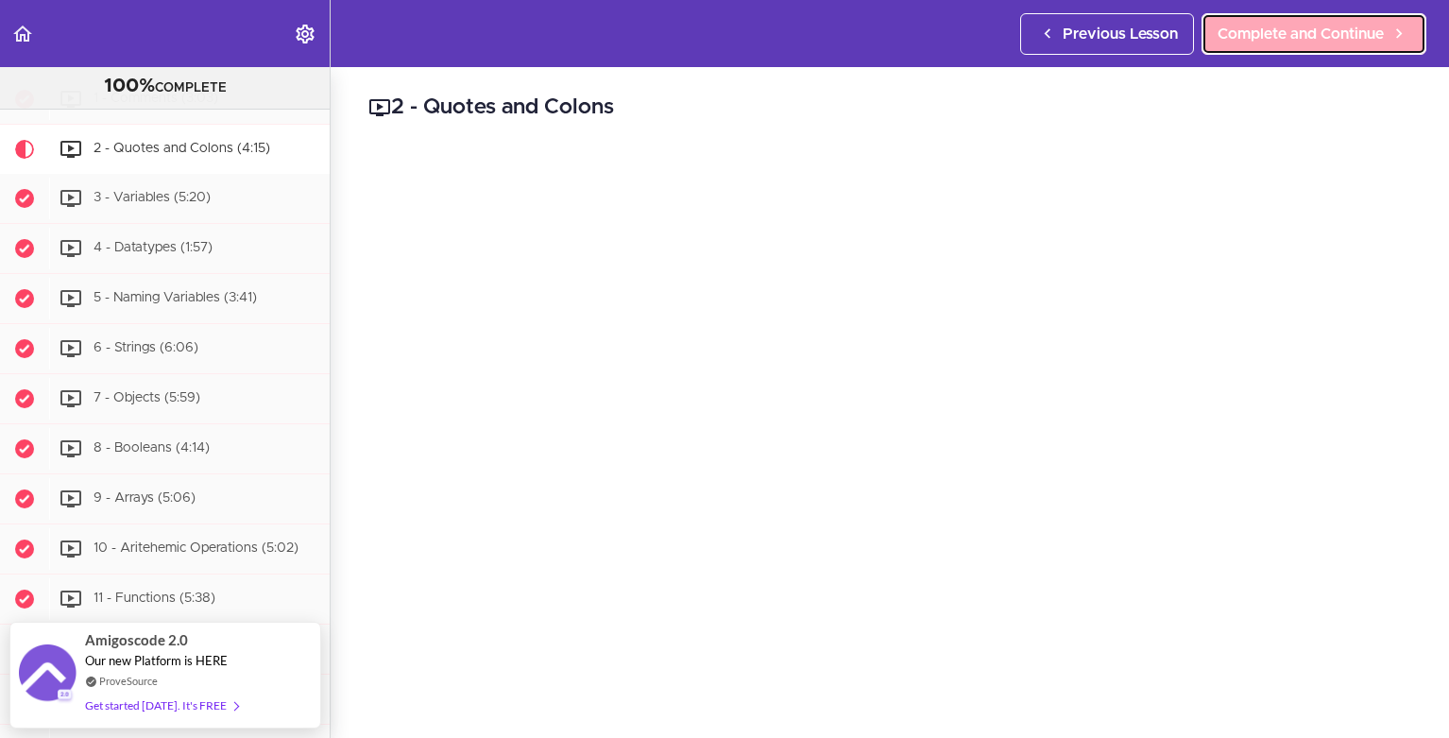
click at [1274, 31] on span "Complete and Continue" at bounding box center [1301, 34] width 166 height 23
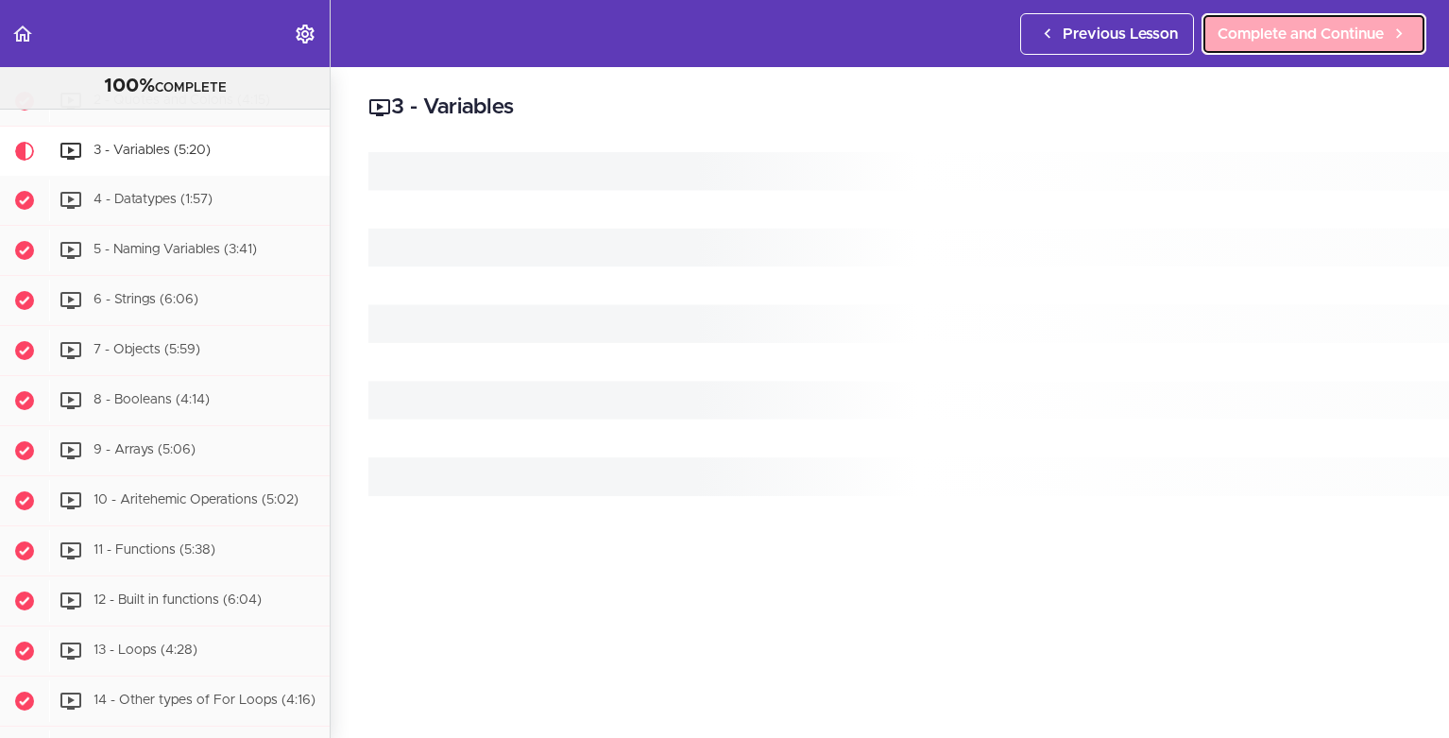
scroll to position [802, 0]
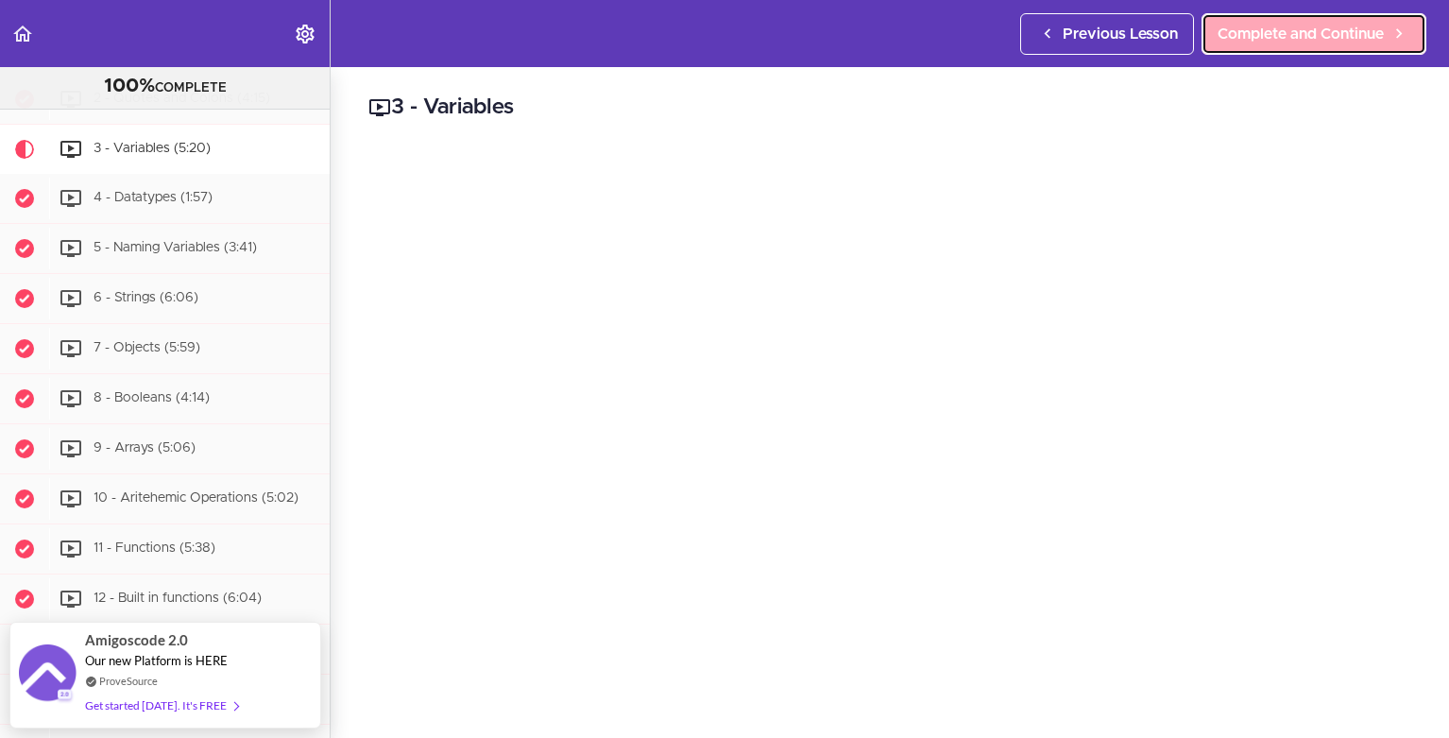
click at [1274, 31] on span "Complete and Continue" at bounding box center [1301, 34] width 166 height 23
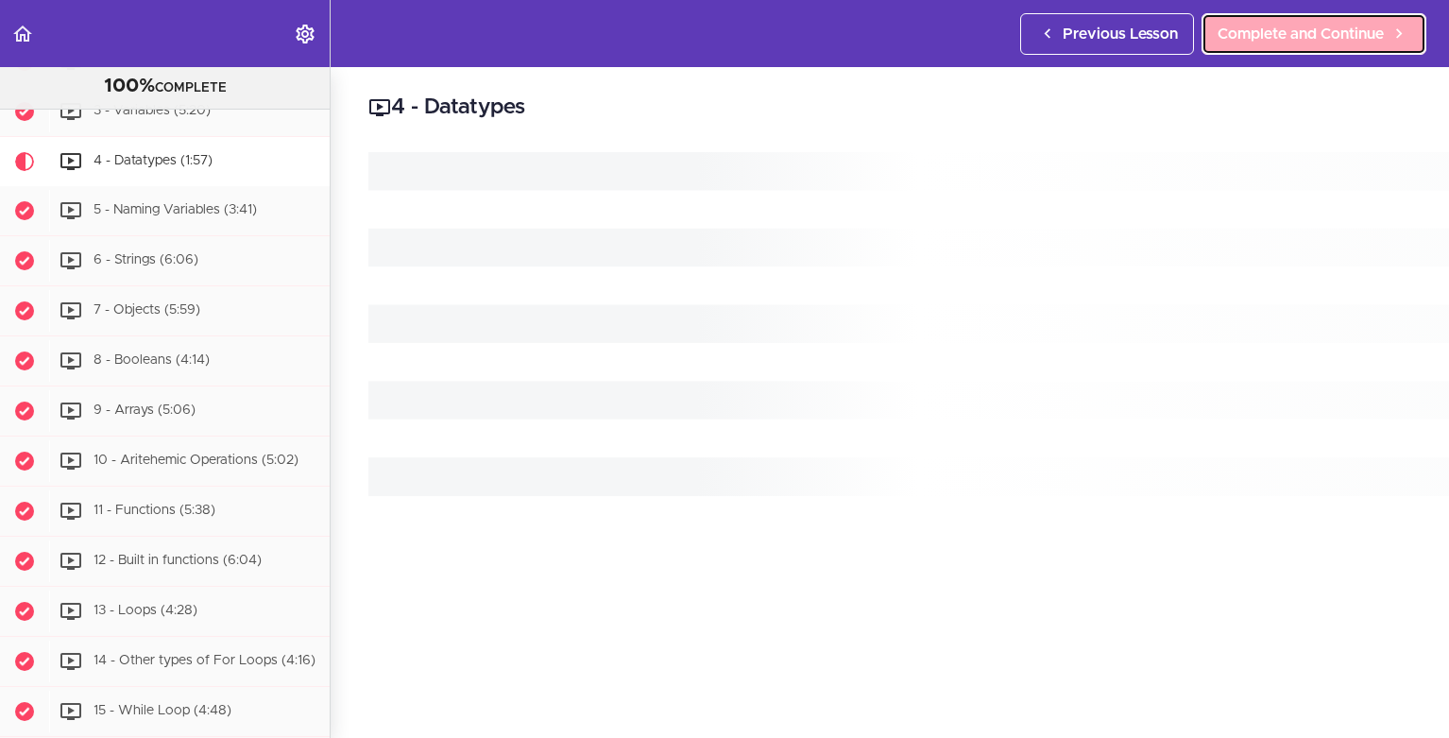
scroll to position [852, 0]
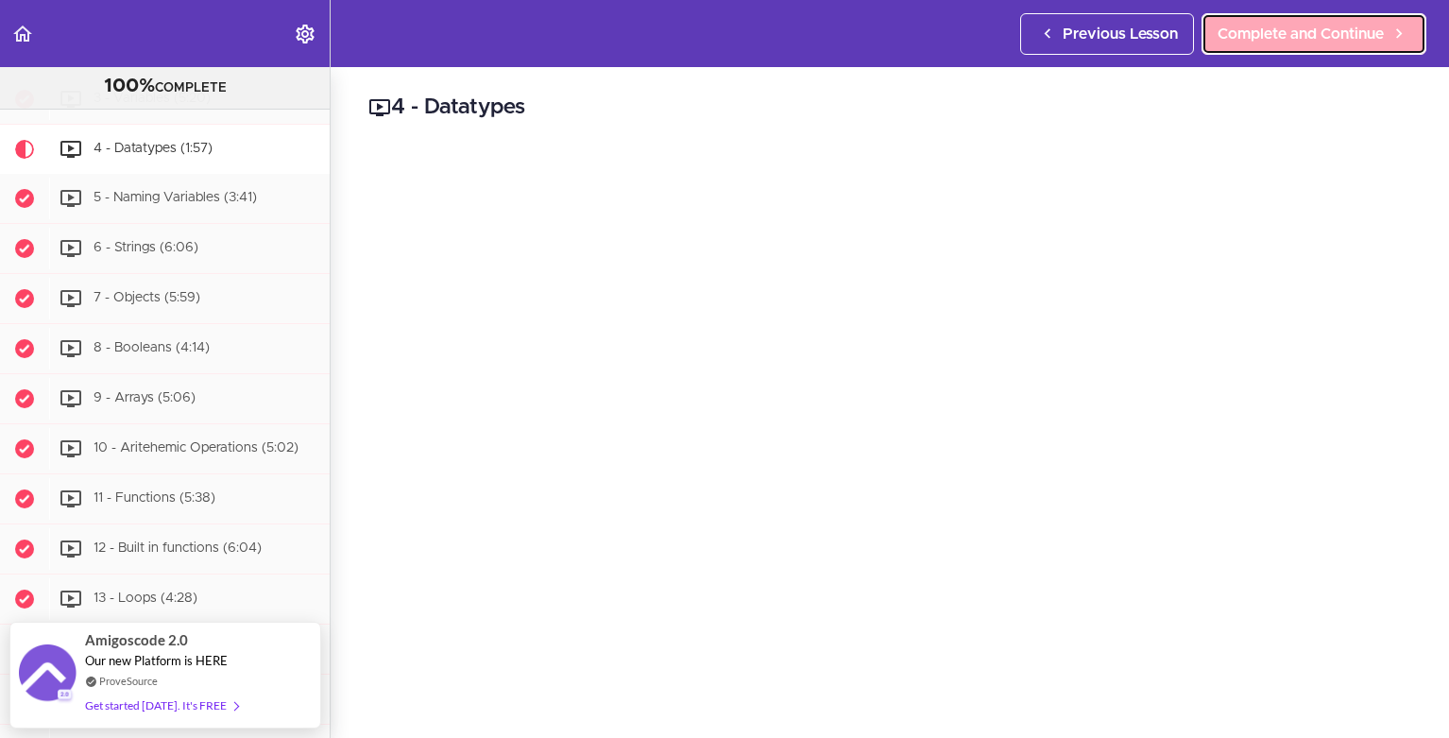
click at [1274, 31] on span "Complete and Continue" at bounding box center [1301, 34] width 166 height 23
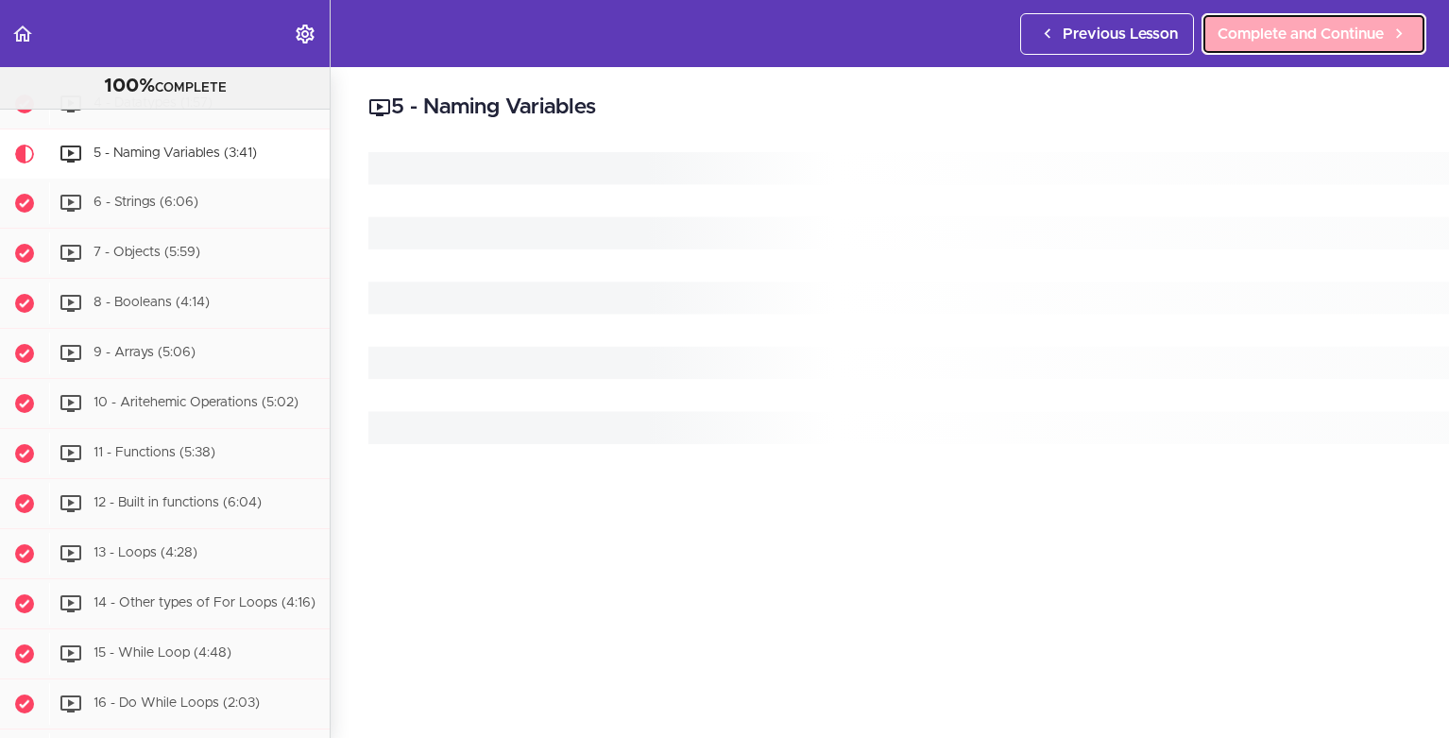
scroll to position [902, 0]
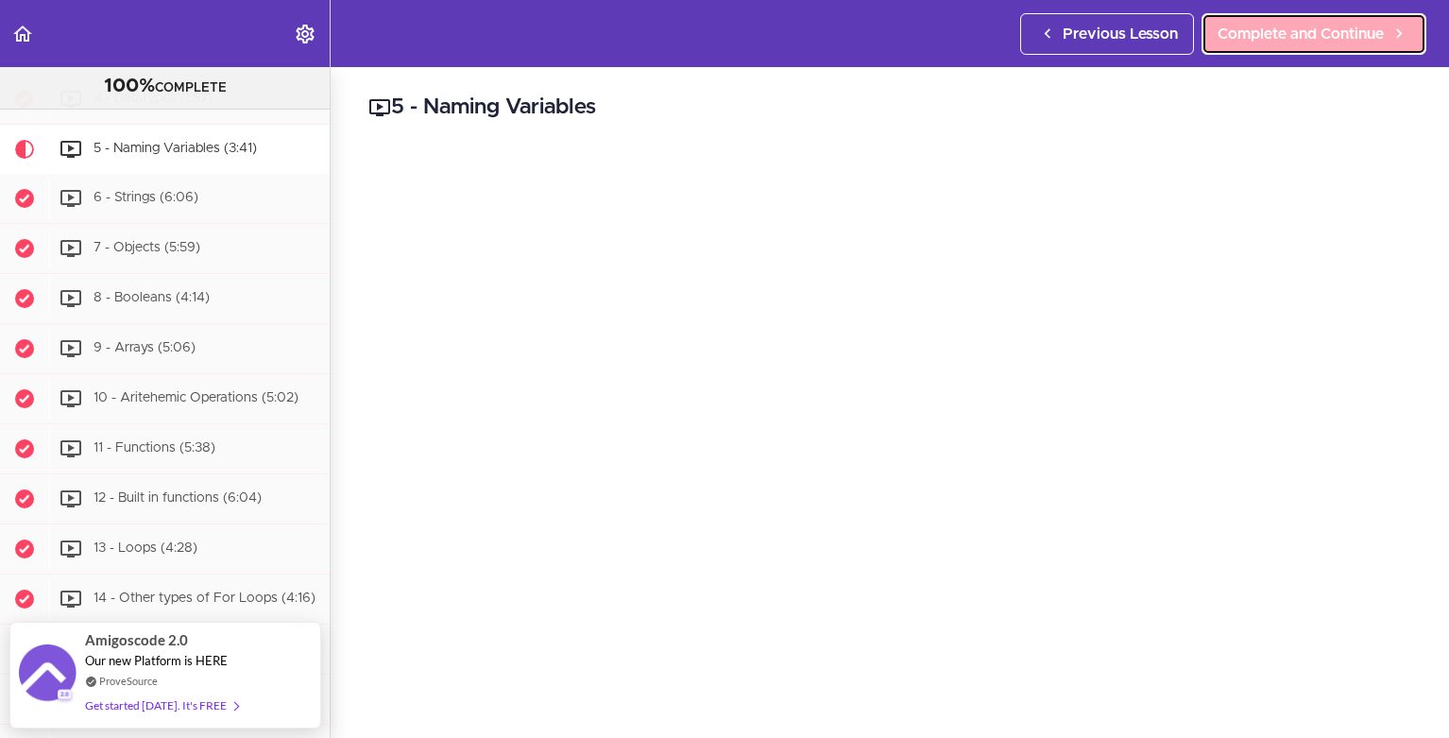
click at [1275, 27] on span "Complete and Continue" at bounding box center [1301, 34] width 166 height 23
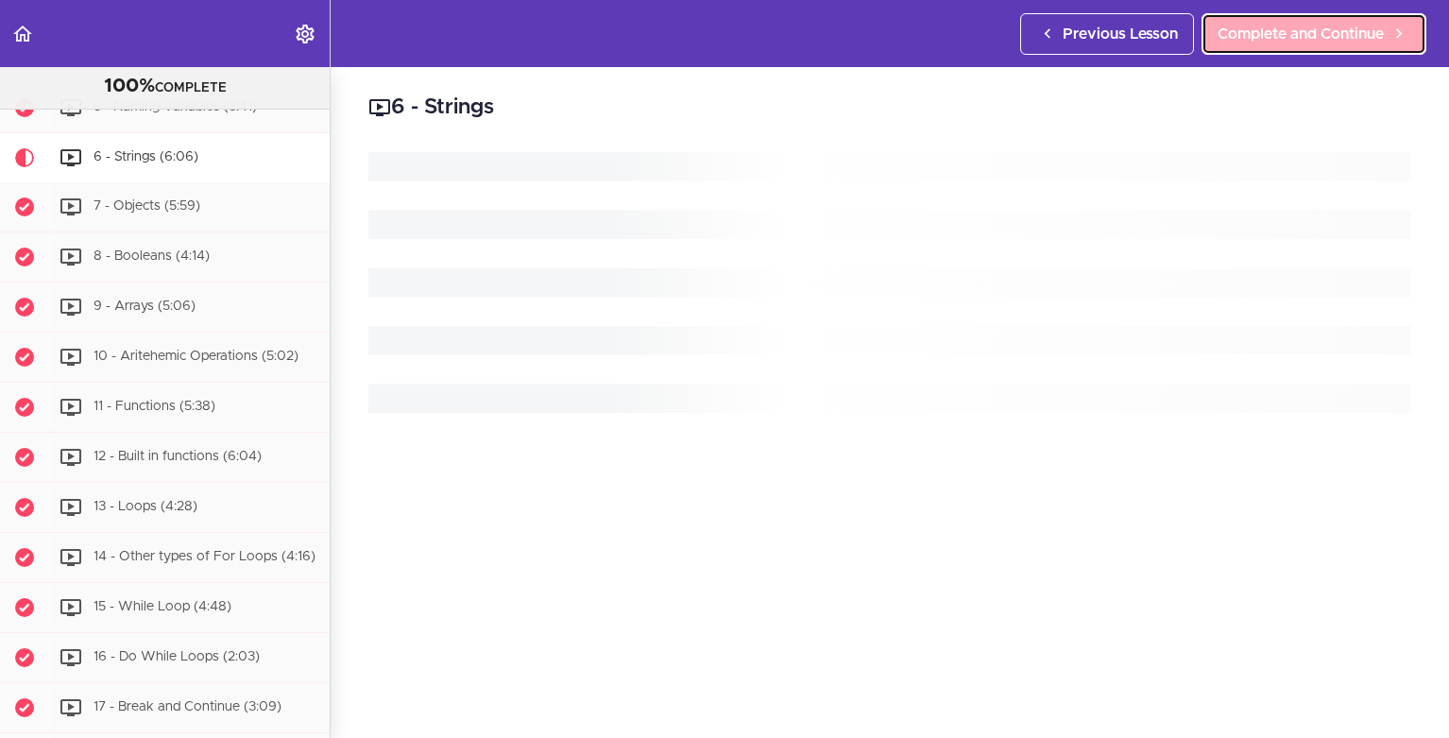
scroll to position [952, 0]
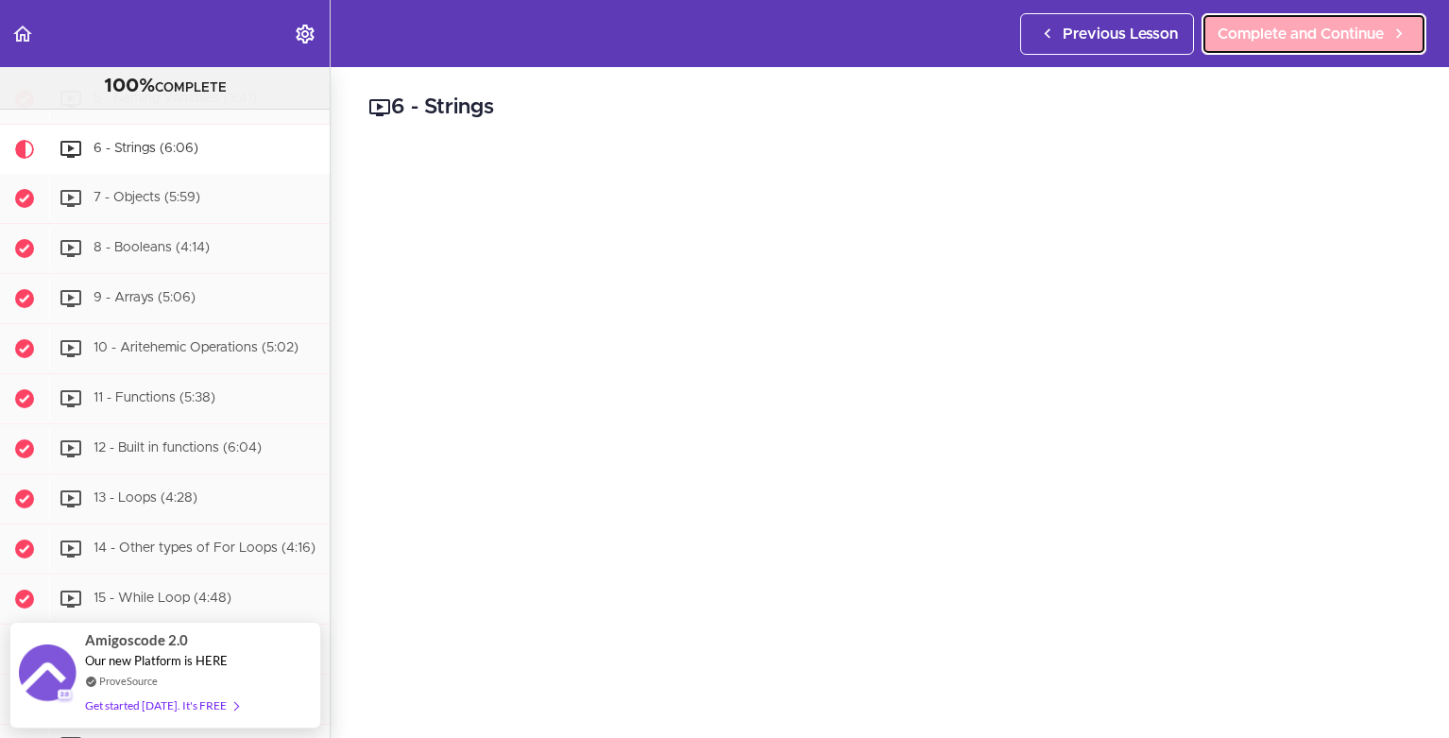
click at [1275, 27] on span "Complete and Continue" at bounding box center [1301, 34] width 166 height 23
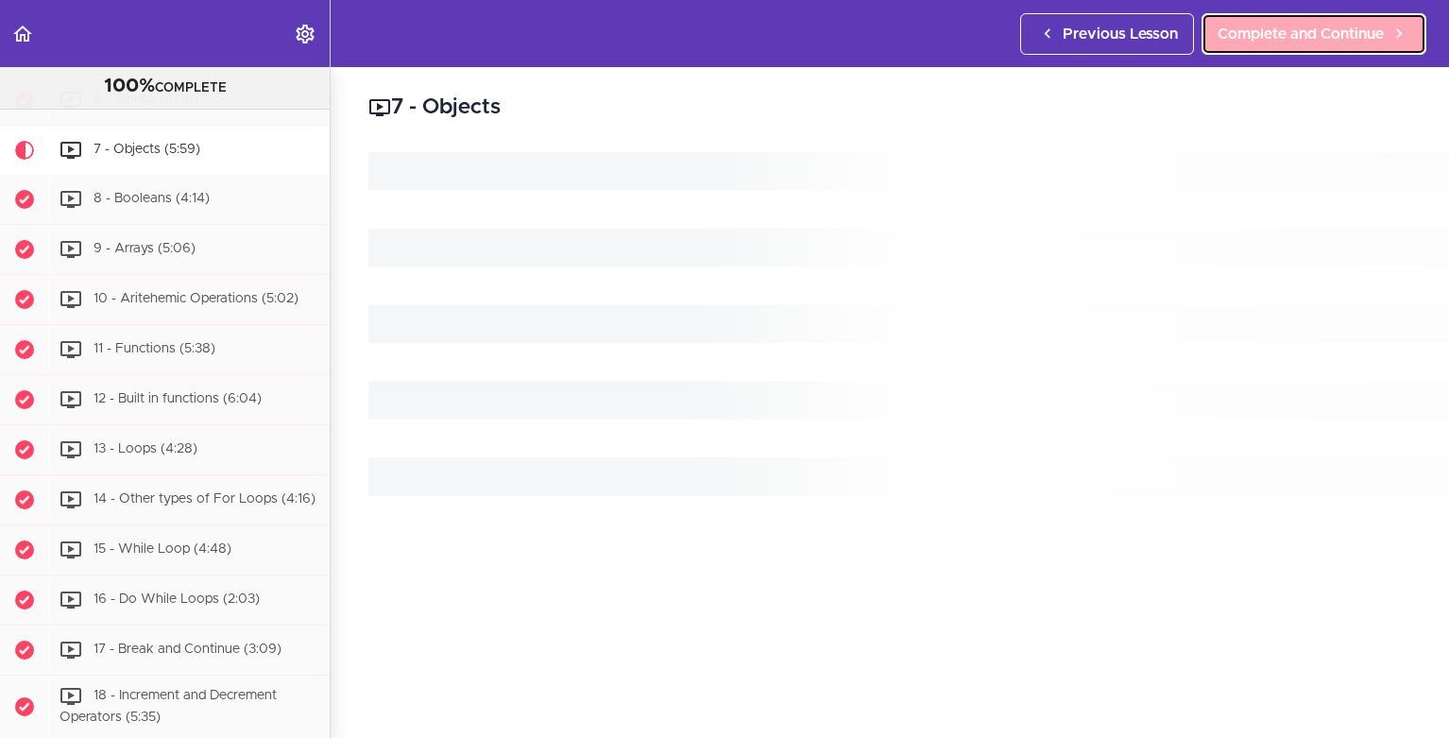
scroll to position [1002, 0]
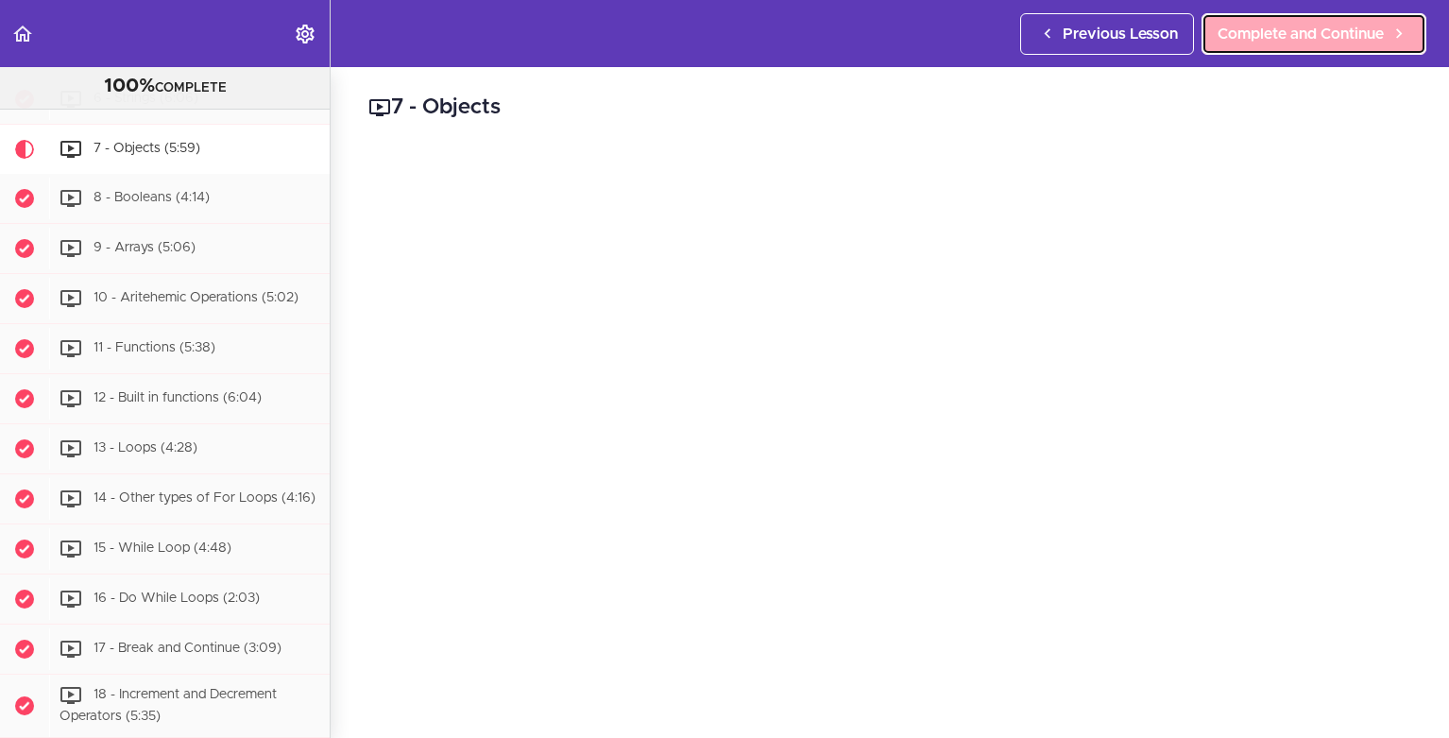
click at [1275, 27] on span "Complete and Continue" at bounding box center [1301, 34] width 166 height 23
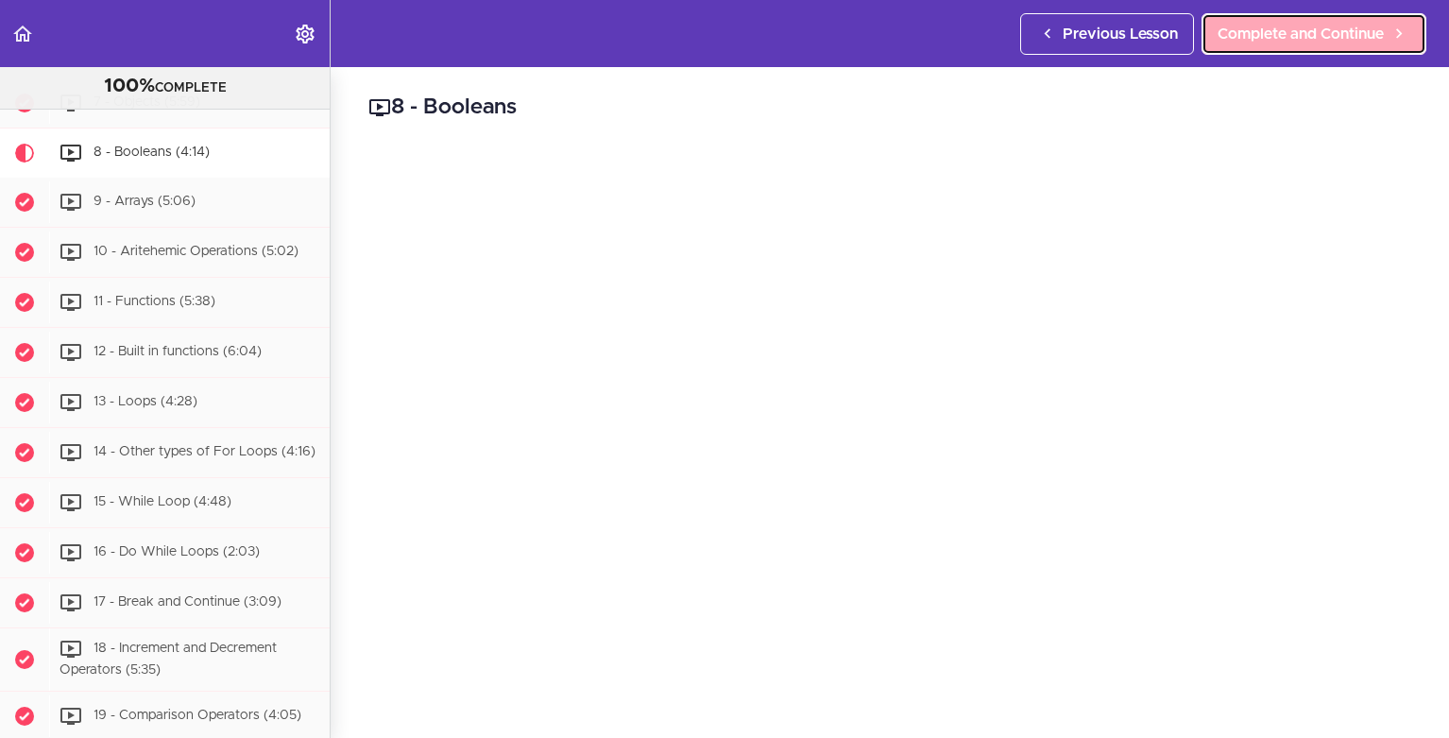
scroll to position [1052, 0]
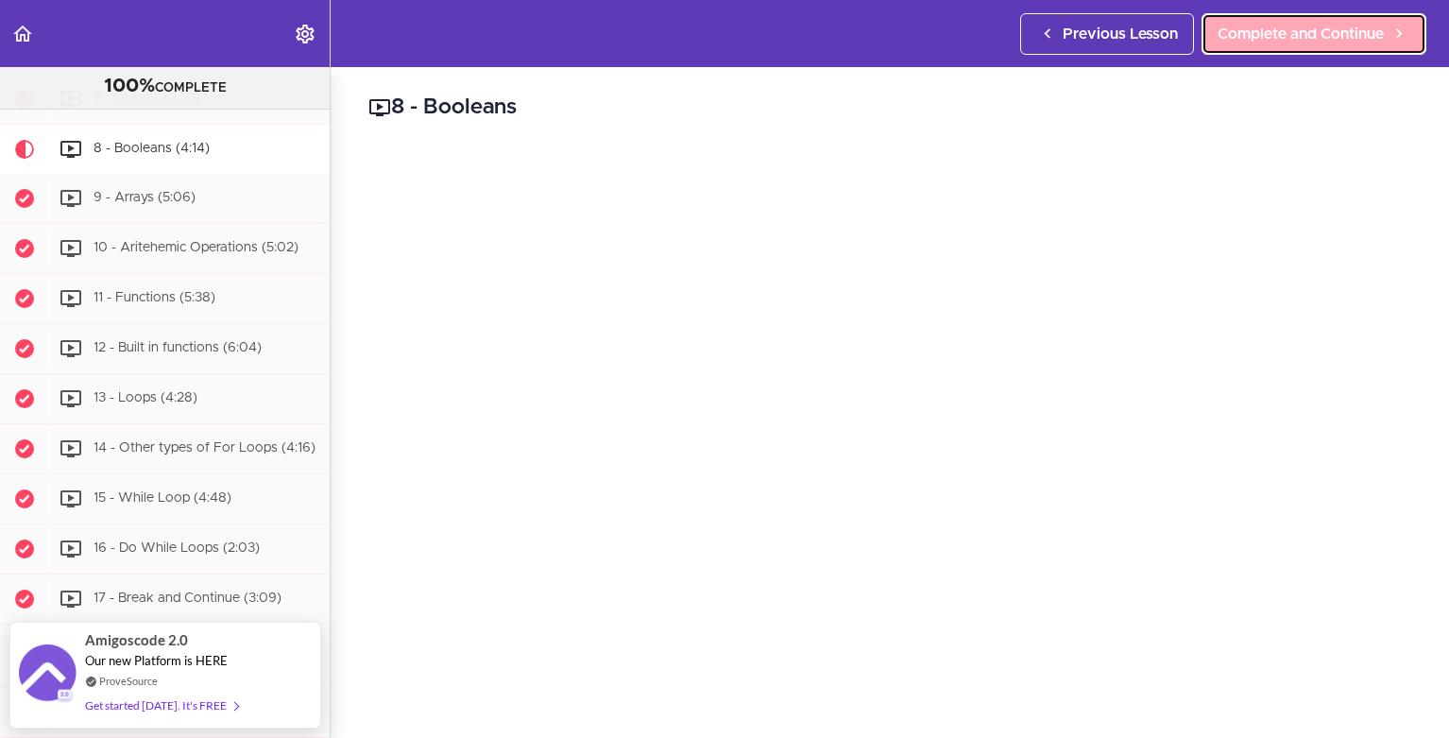
click at [1275, 27] on span "Complete and Continue" at bounding box center [1301, 34] width 166 height 23
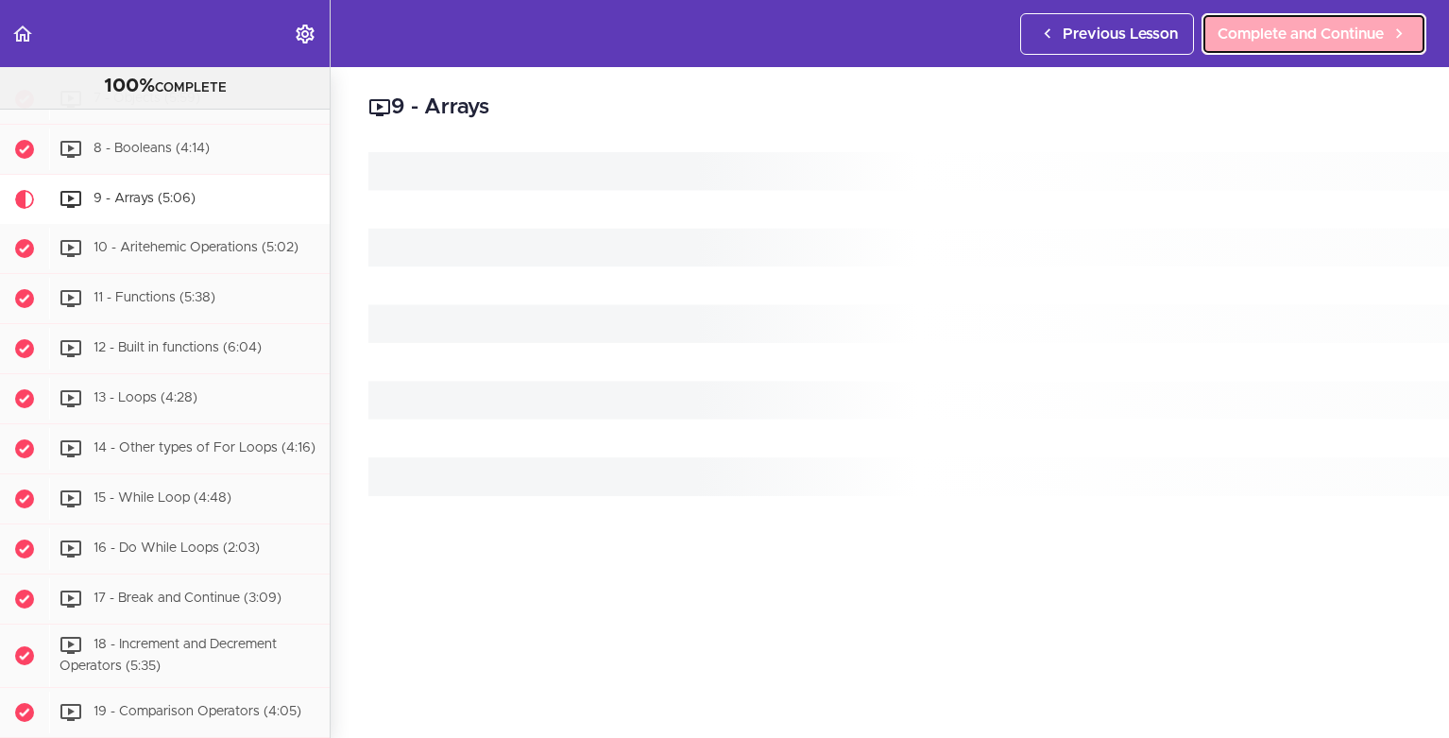
scroll to position [1103, 0]
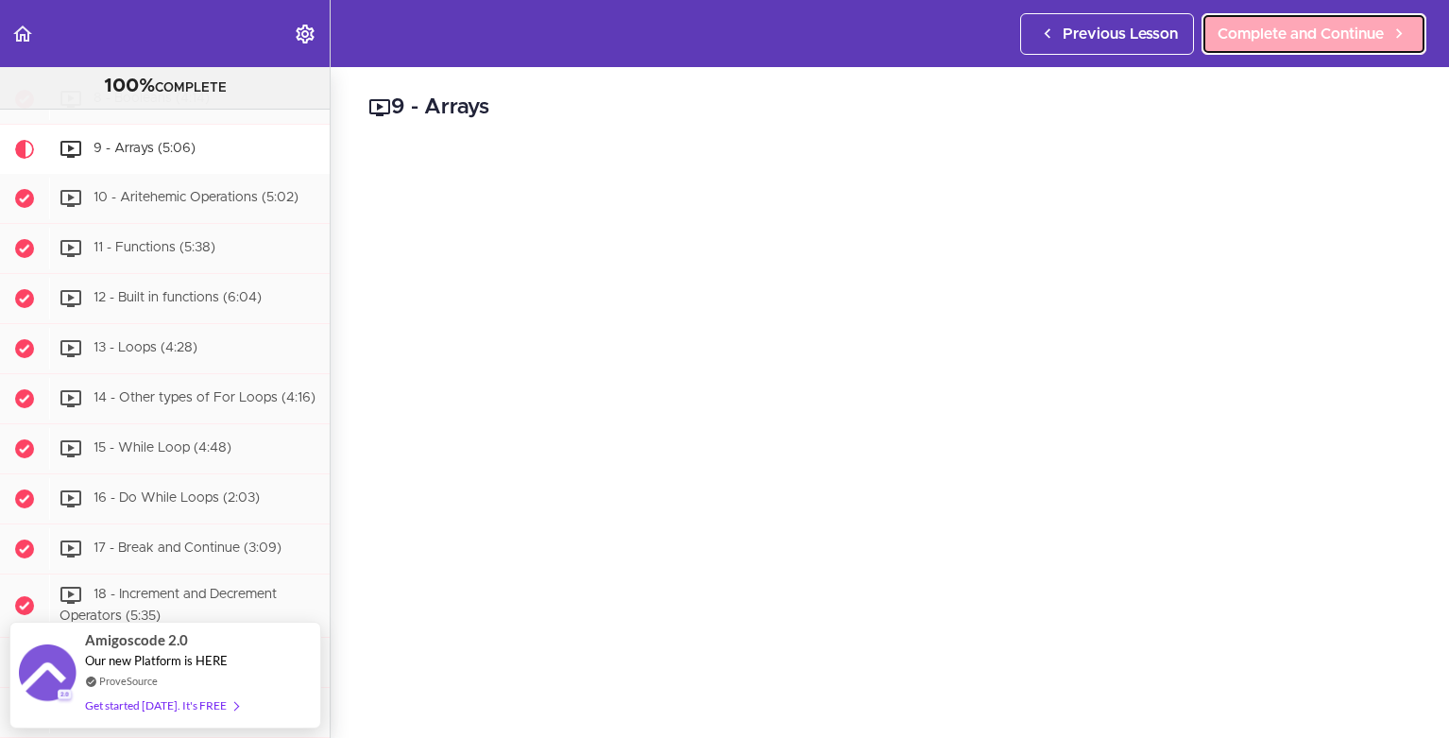
click at [1275, 27] on span "Complete and Continue" at bounding box center [1301, 34] width 166 height 23
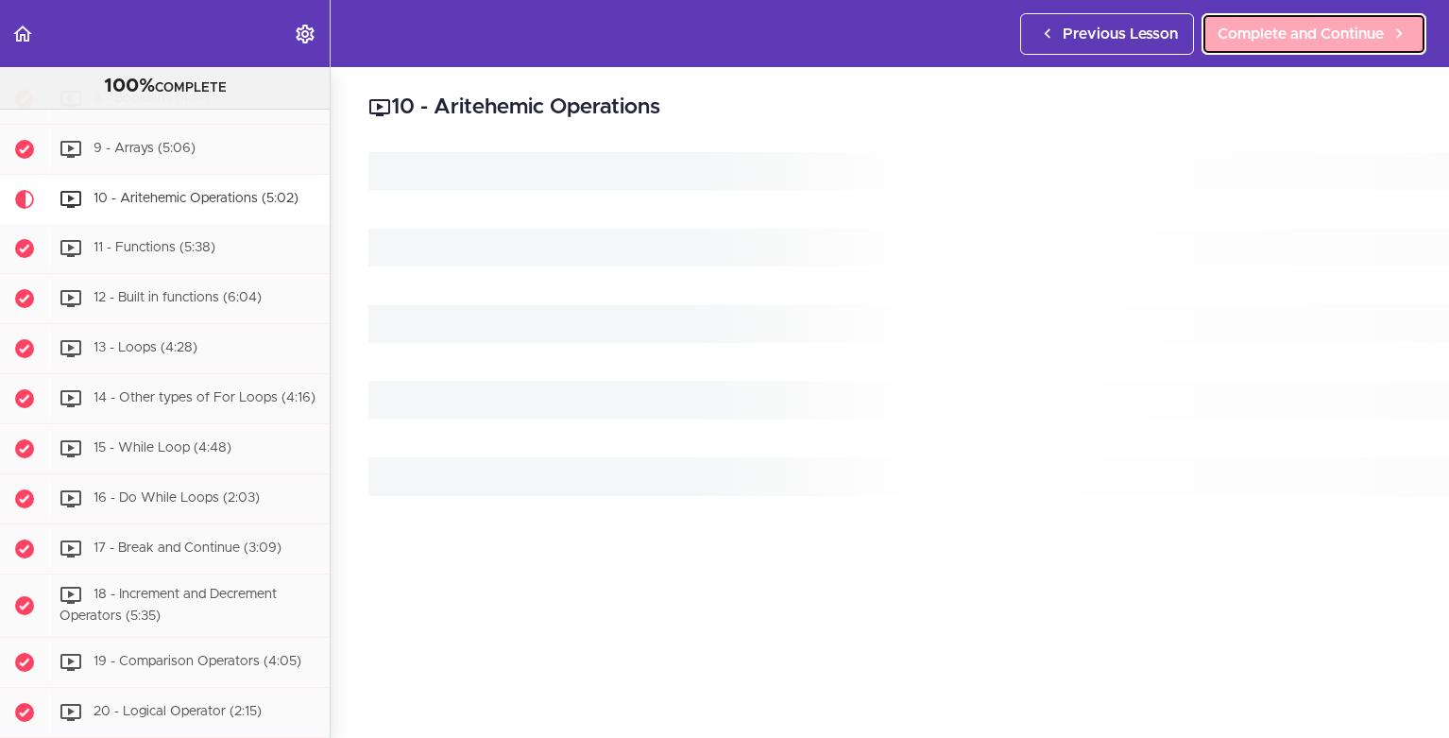
scroll to position [1153, 0]
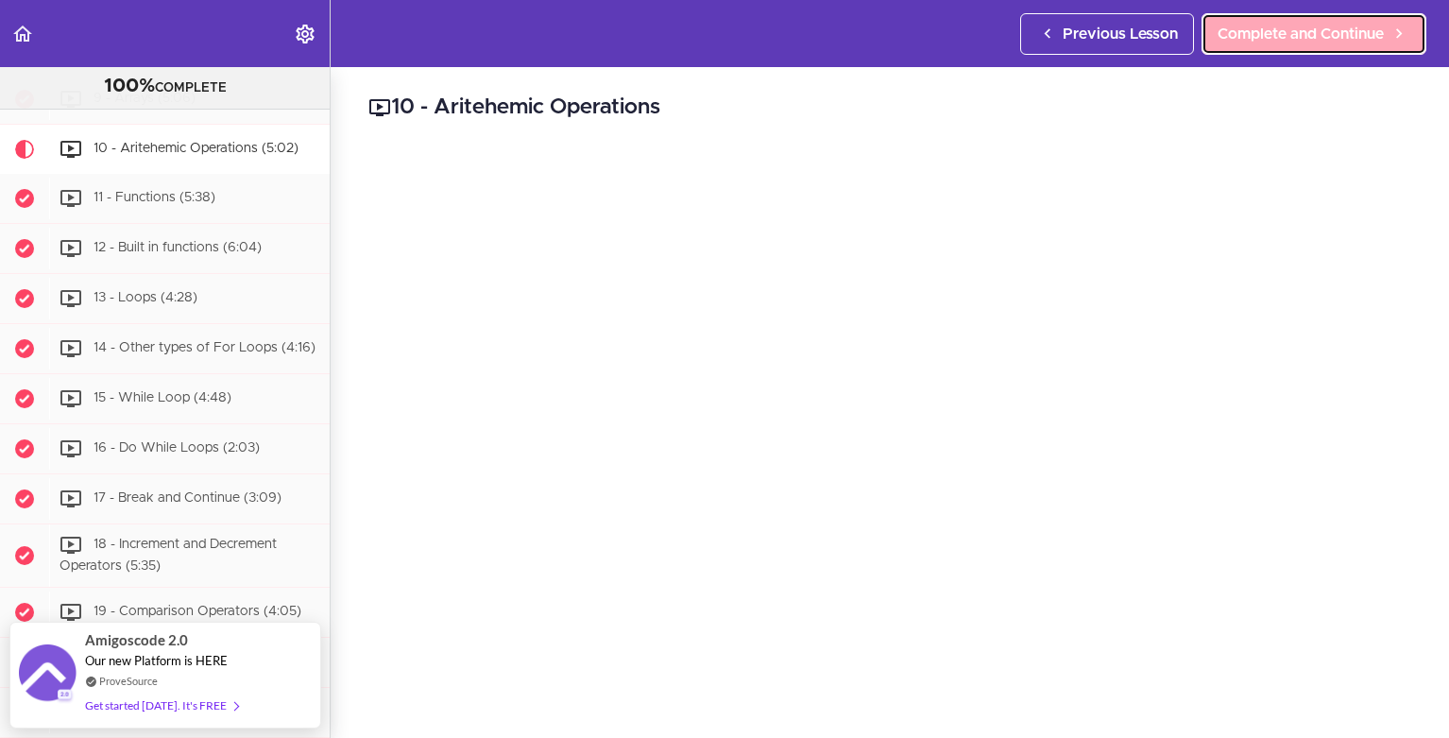
click at [1287, 19] on link "Complete and Continue" at bounding box center [1314, 34] width 225 height 42
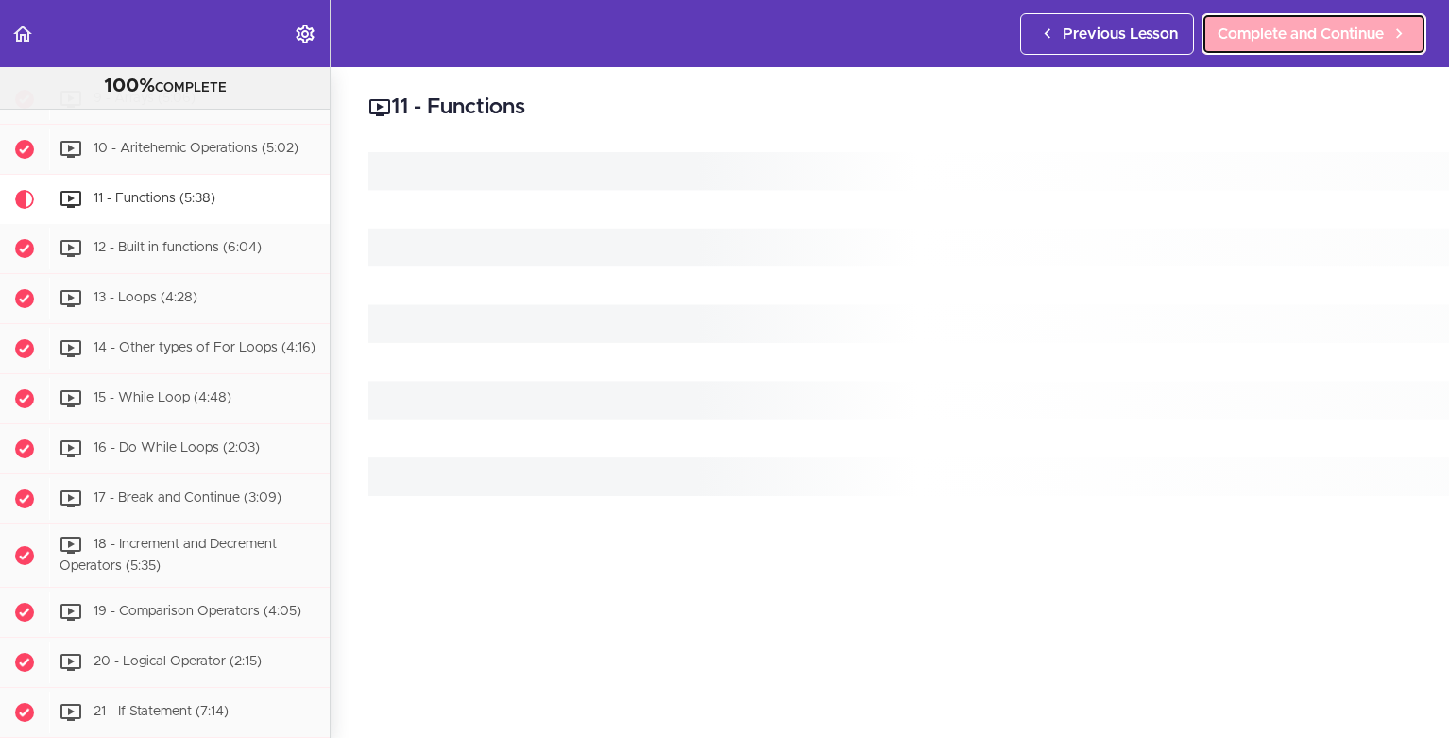
scroll to position [1203, 0]
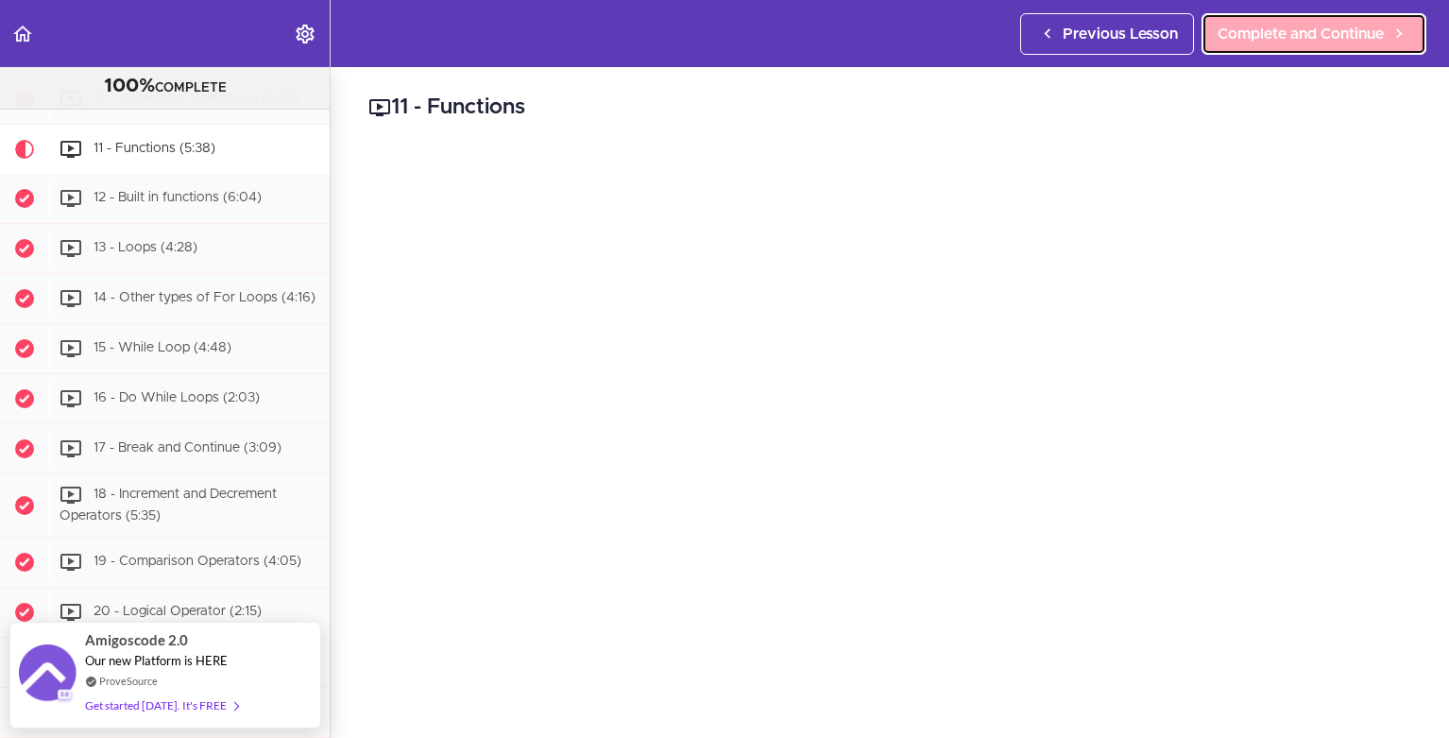
click at [1287, 19] on link "Complete and Continue" at bounding box center [1314, 34] width 225 height 42
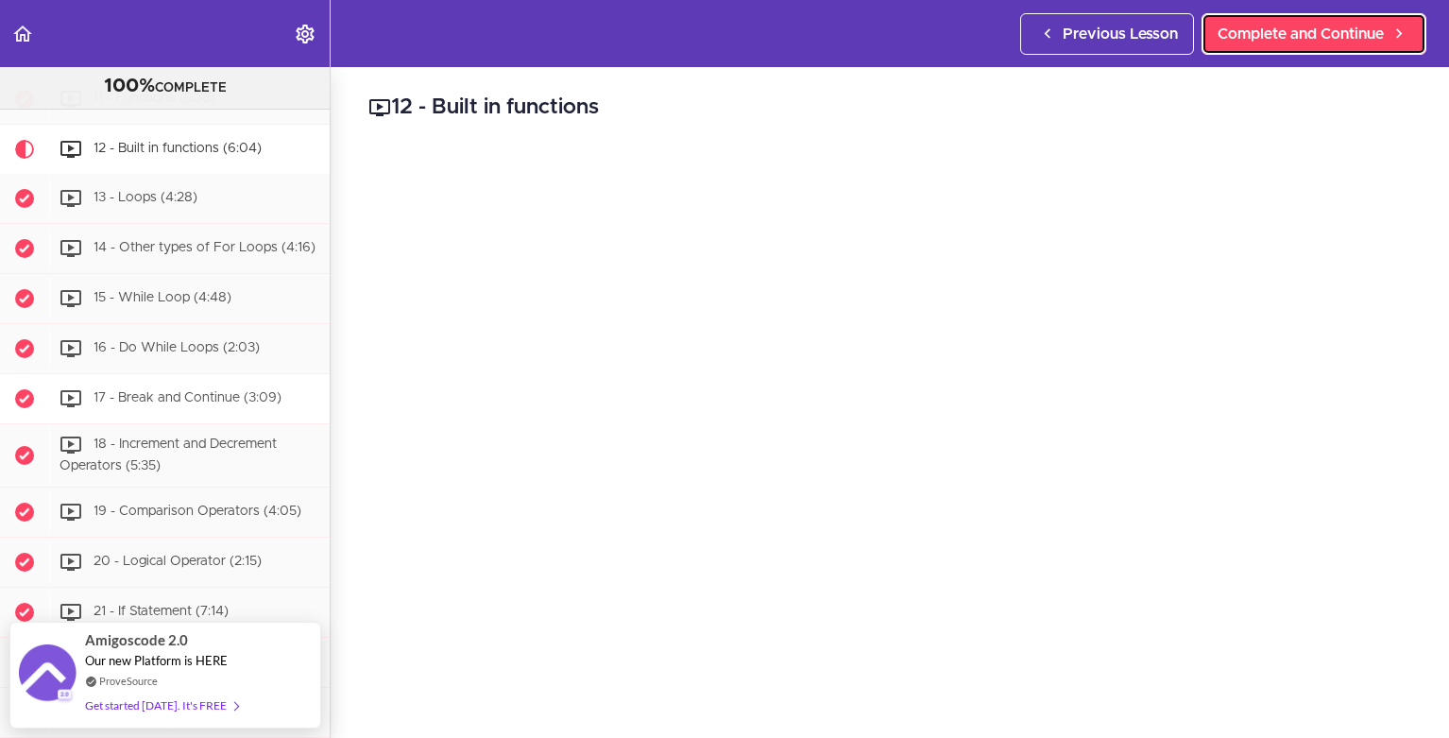
scroll to position [1759, 0]
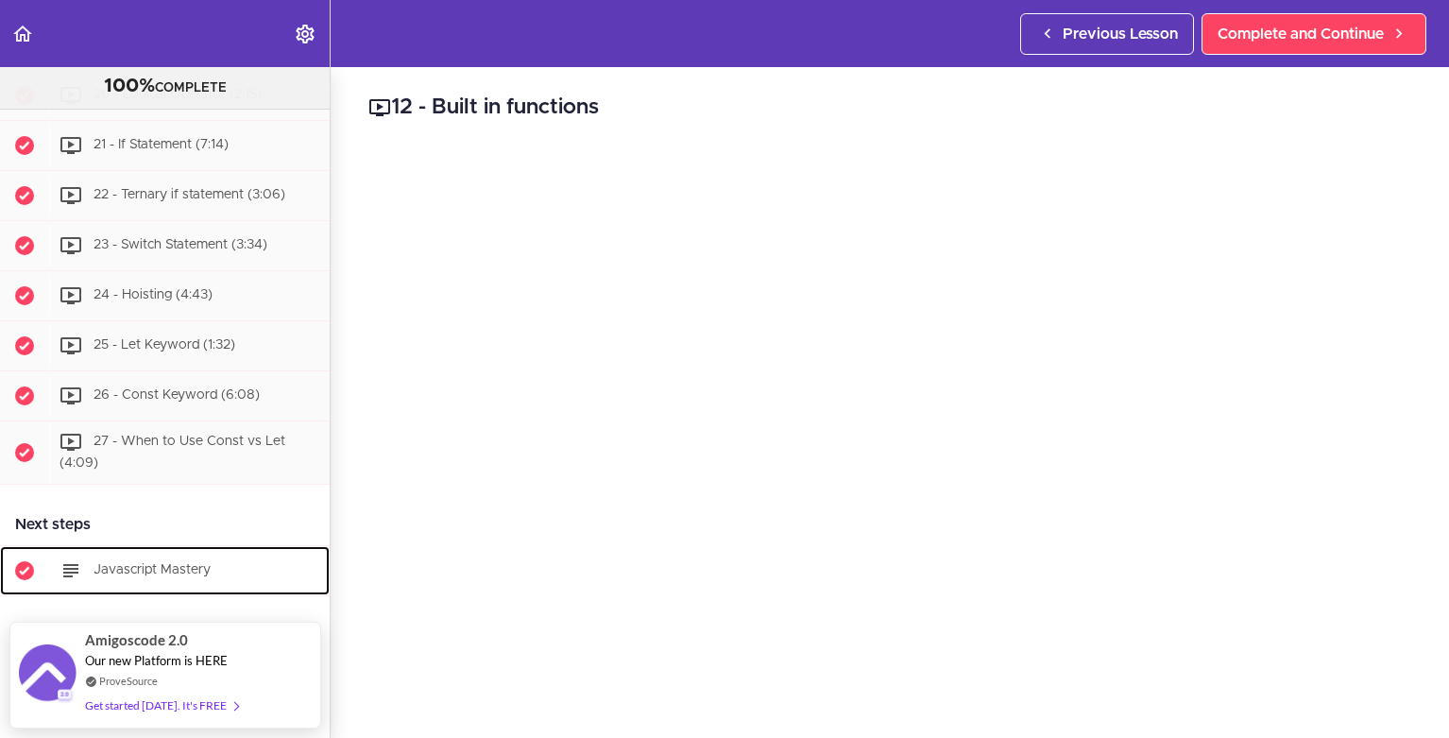
click at [200, 563] on span "Javascript Mastery" at bounding box center [152, 569] width 117 height 13
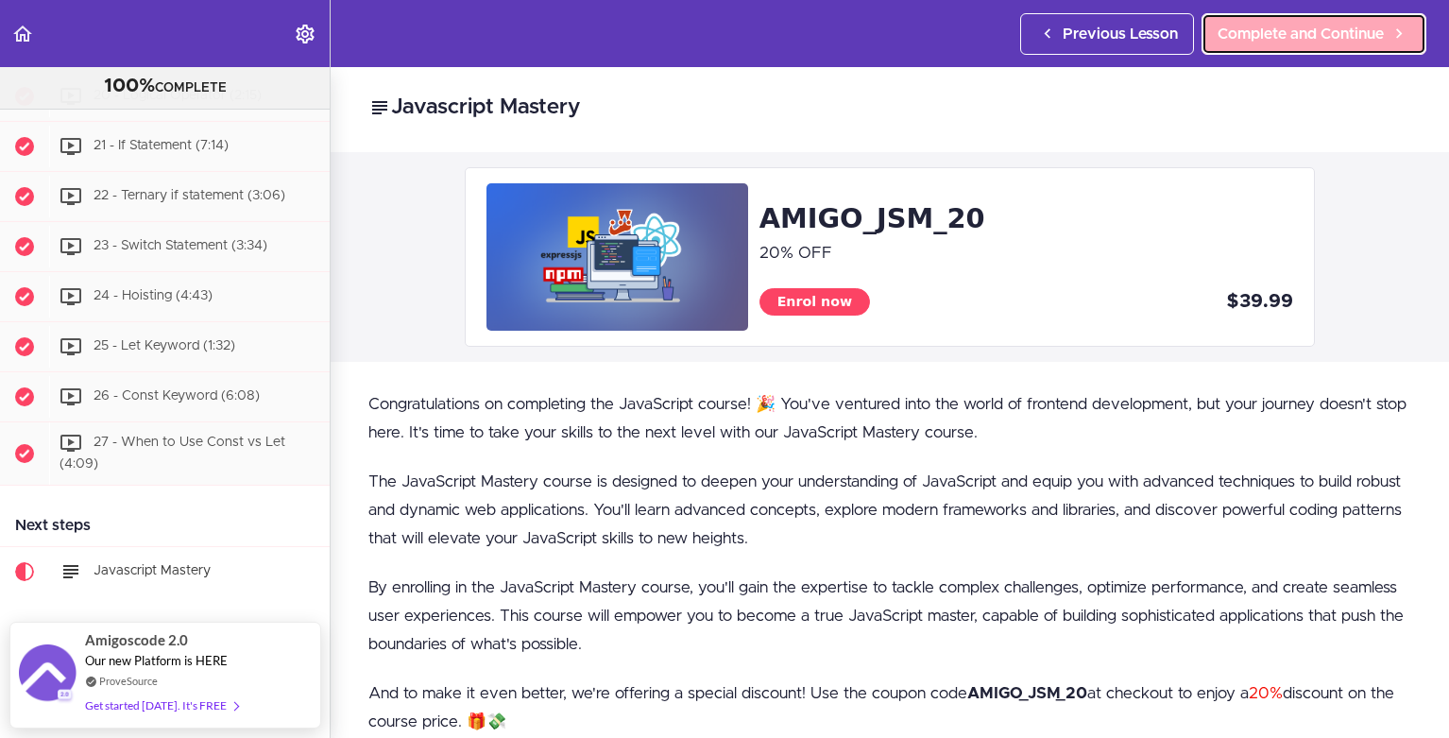
click at [1299, 51] on link "Complete and Continue" at bounding box center [1314, 34] width 225 height 42
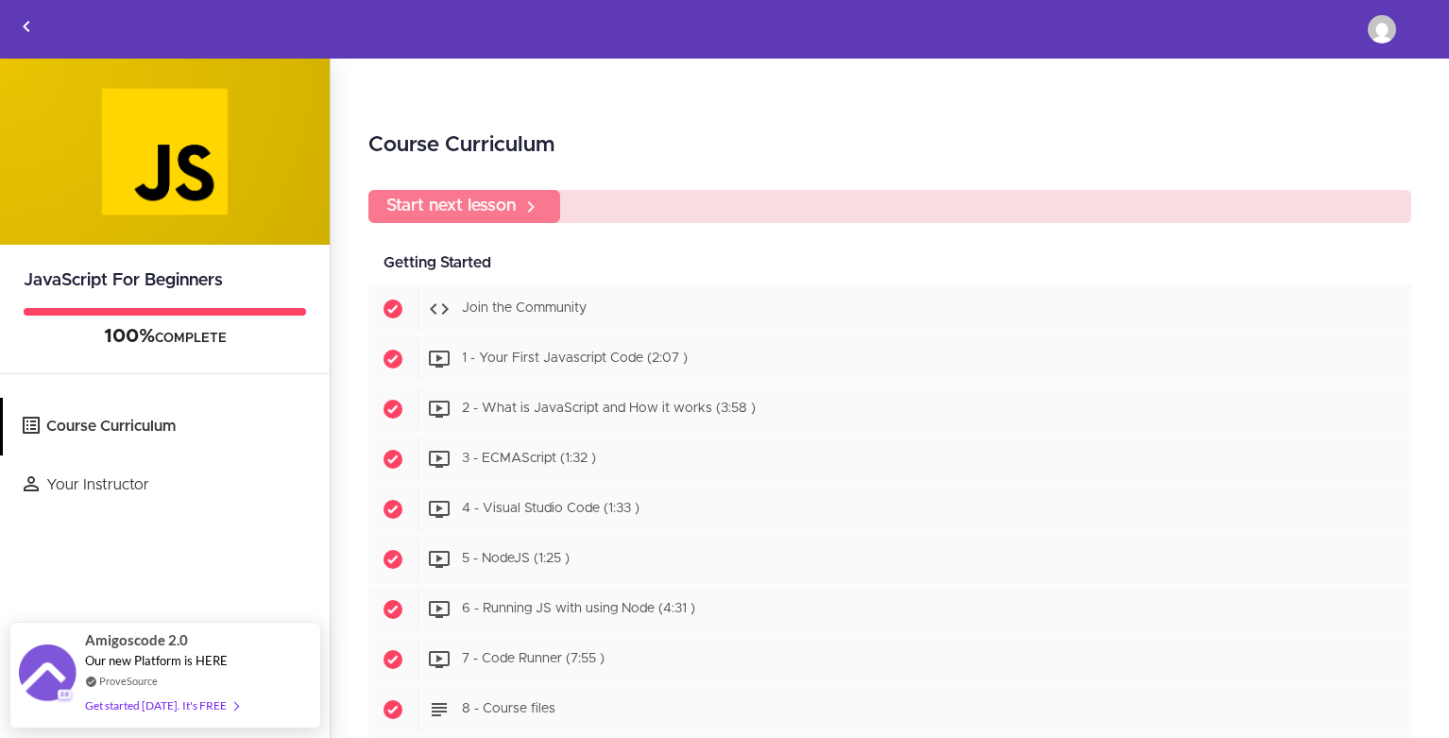
scroll to position [1580, 0]
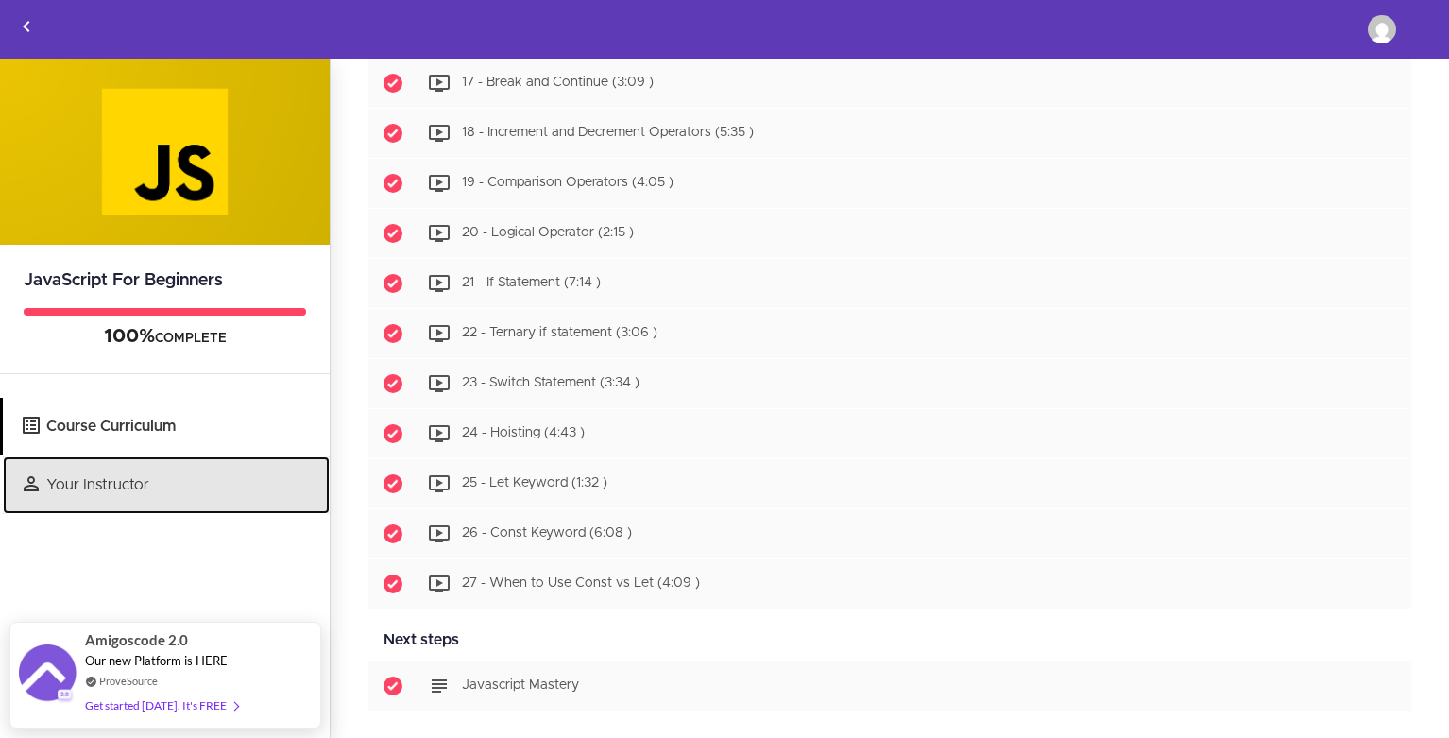
click at [114, 488] on link "Your Instructor" at bounding box center [166, 485] width 327 height 58
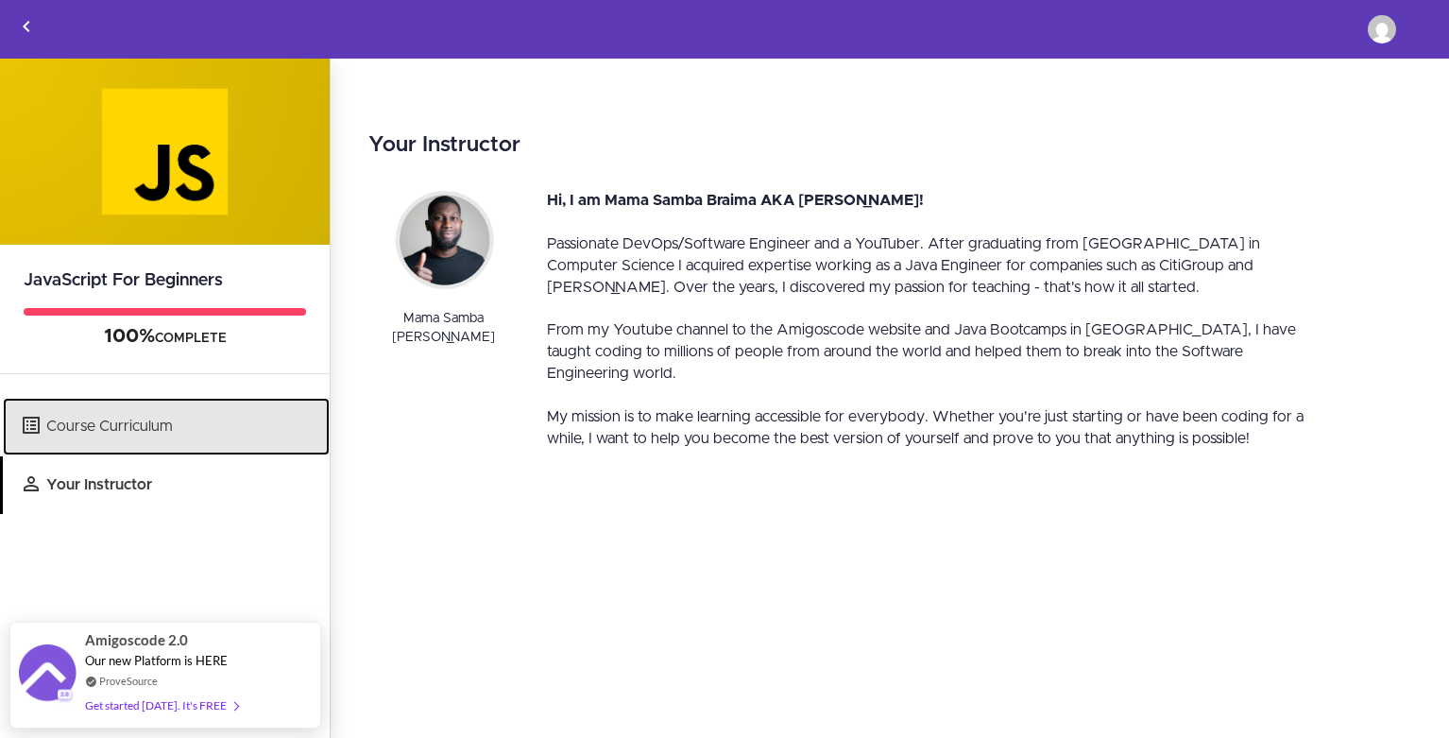
click at [126, 420] on link "Course Curriculum" at bounding box center [166, 427] width 327 height 58
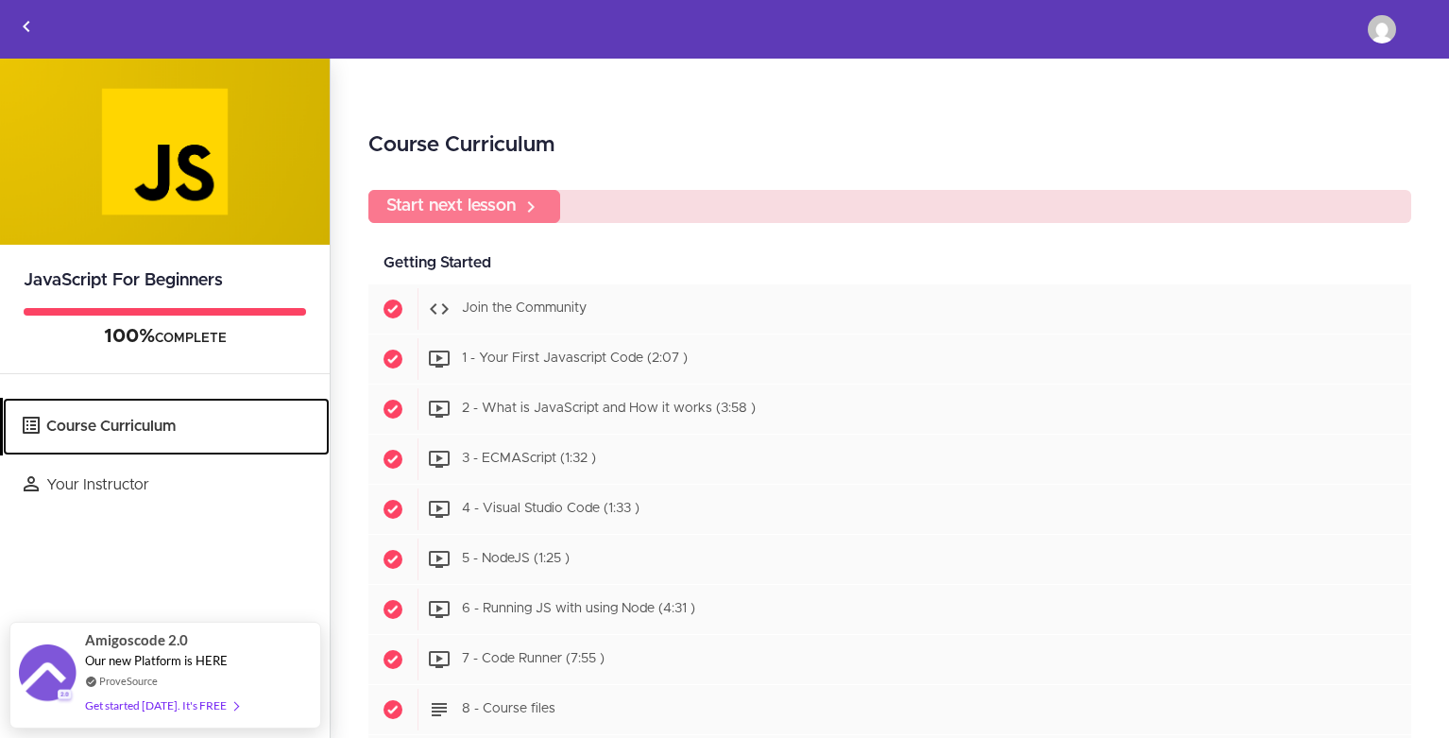
click at [110, 420] on link "Course Curriculum" at bounding box center [166, 427] width 327 height 58
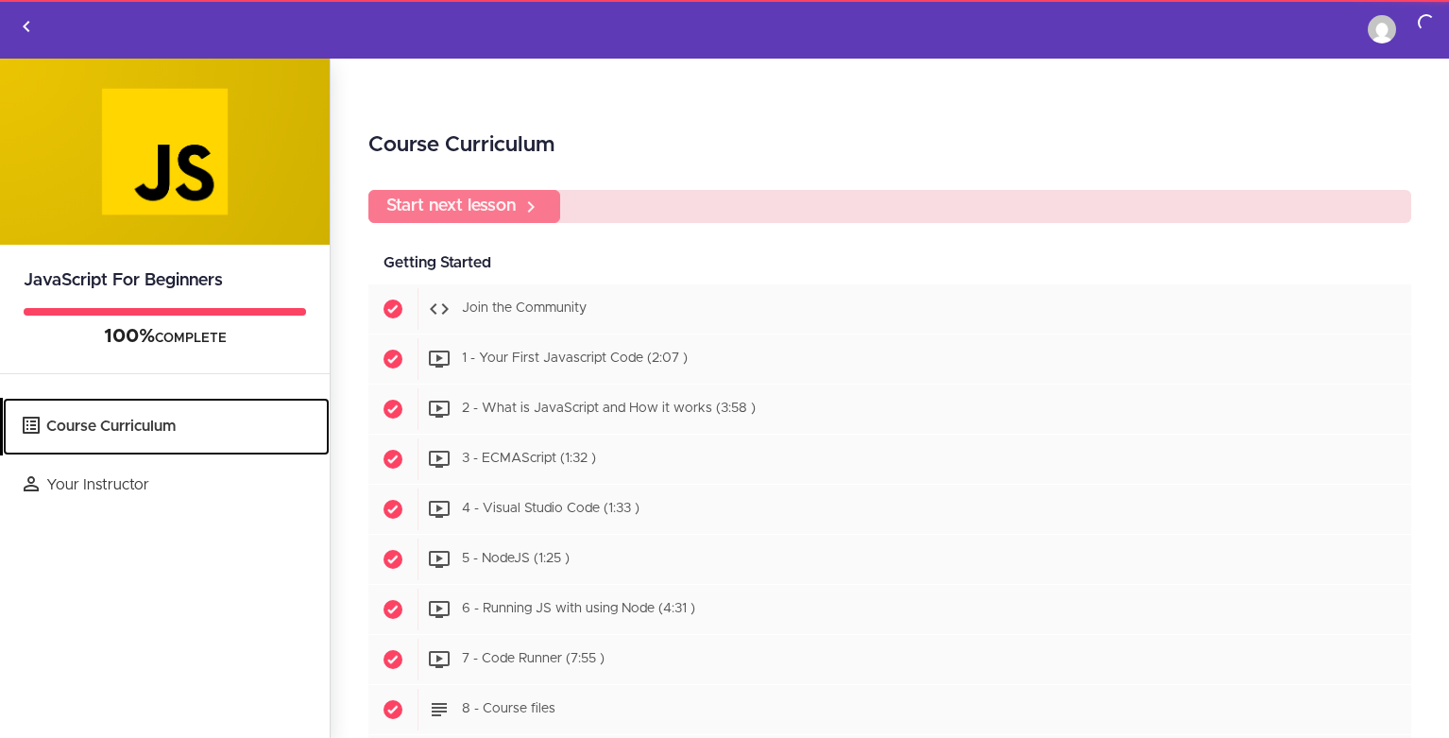
click at [110, 420] on link "Course Curriculum" at bounding box center [166, 427] width 327 height 58
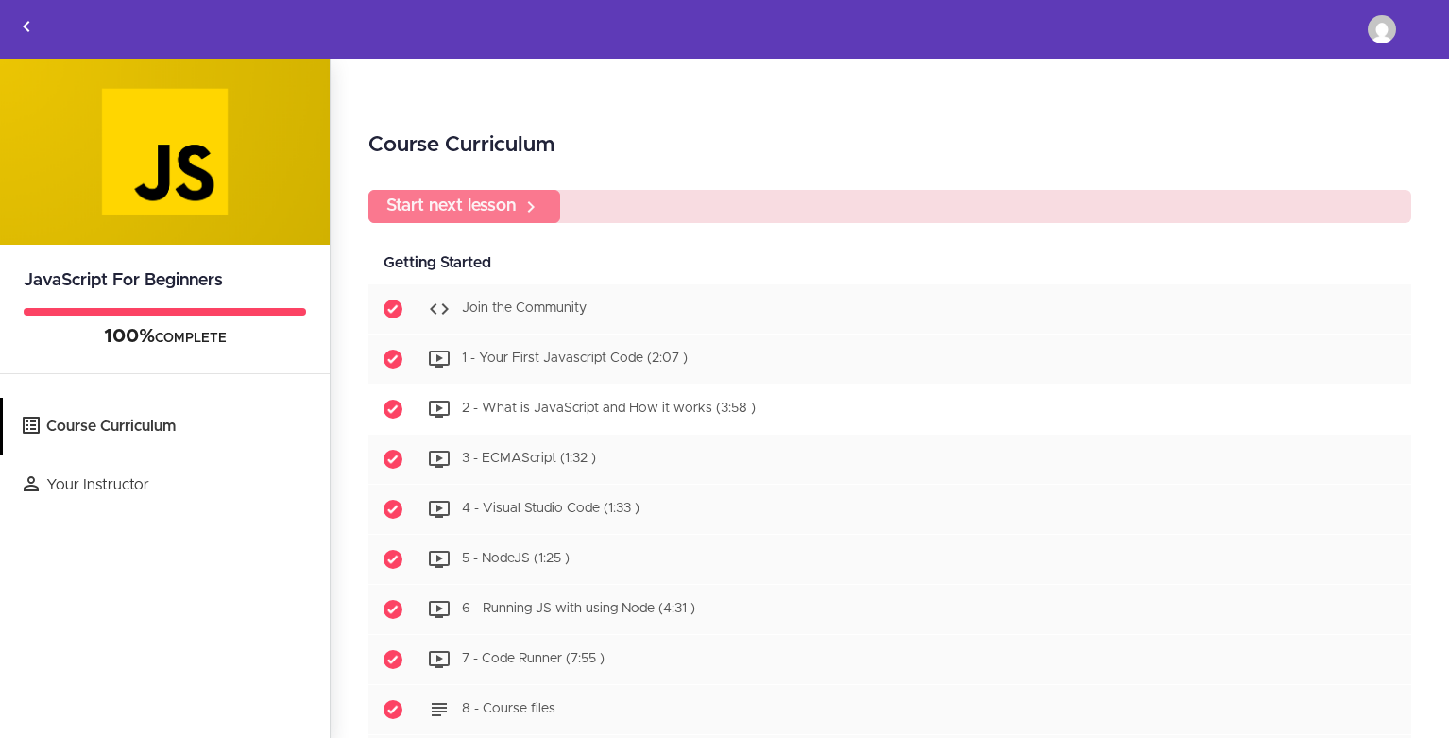
scroll to position [1580, 0]
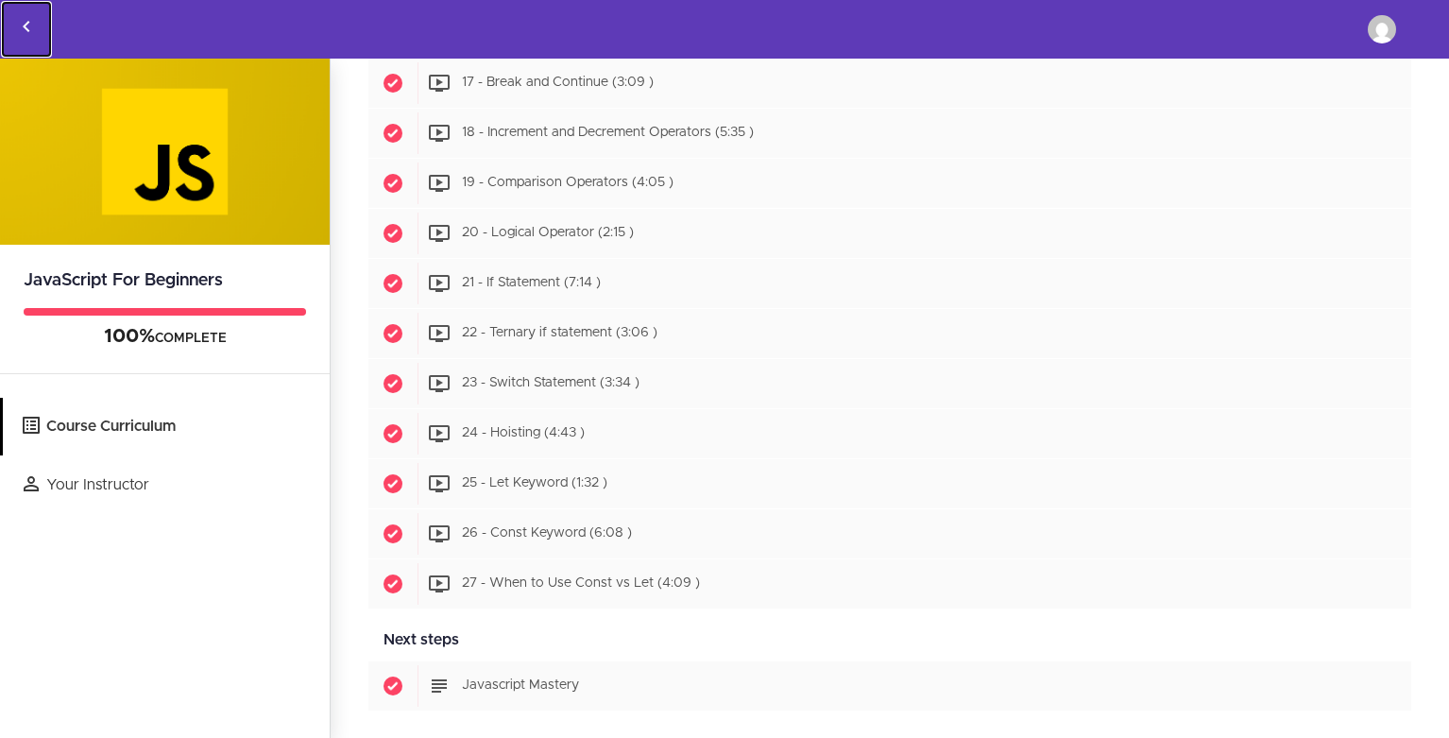
click at [24, 32] on icon "Back to courses" at bounding box center [26, 26] width 23 height 23
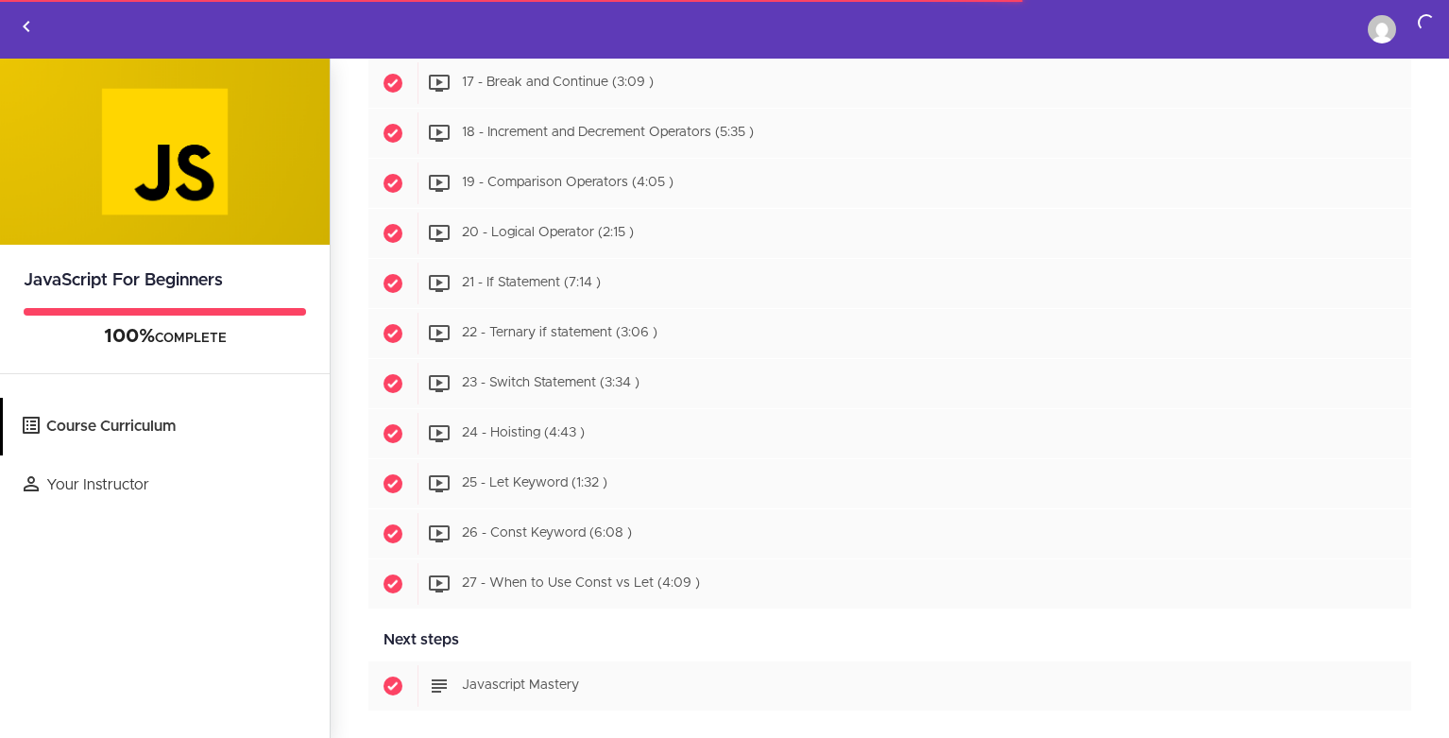
click at [332, 241] on section "JavaScript For Beginners 100% COMPLETE Course Curriculum Your Instructor Course…" at bounding box center [724, 399] width 1449 height 681
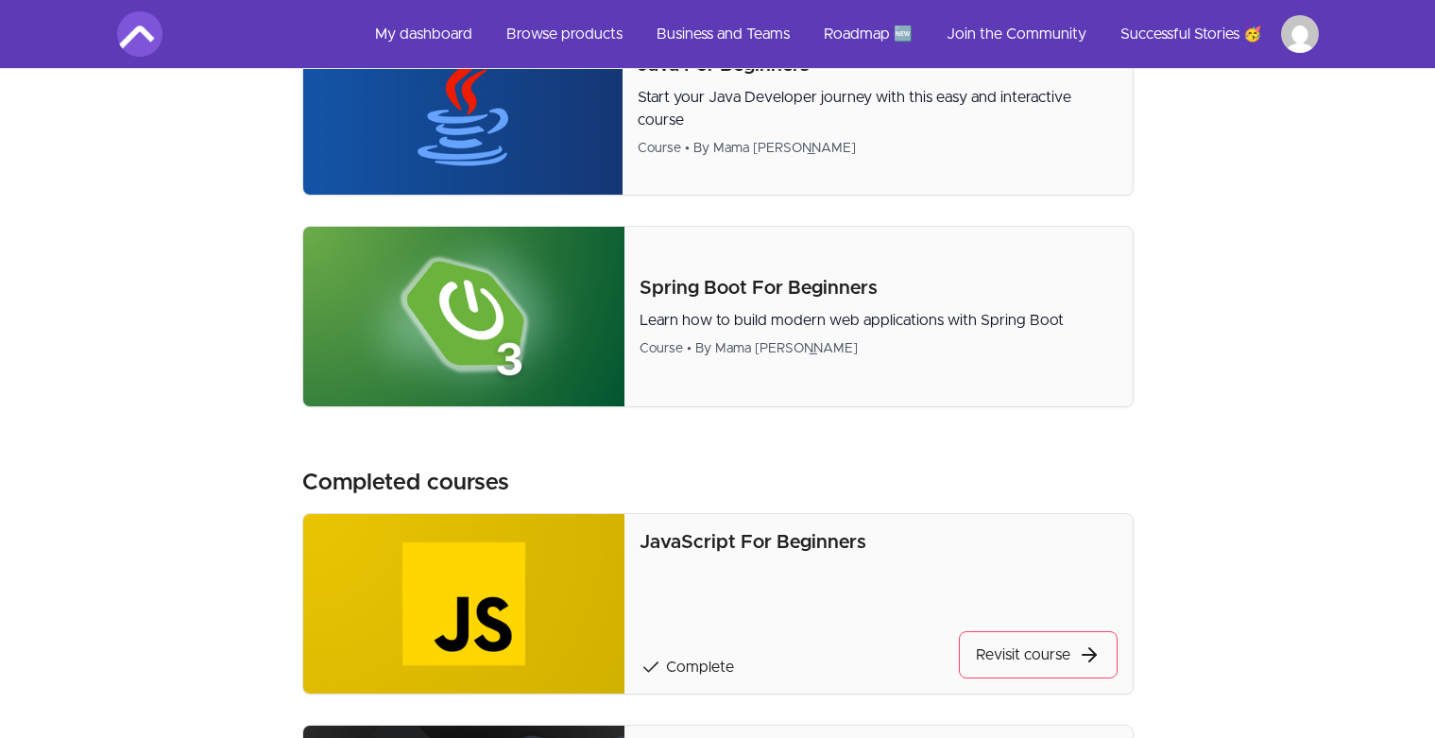
scroll to position [955, 0]
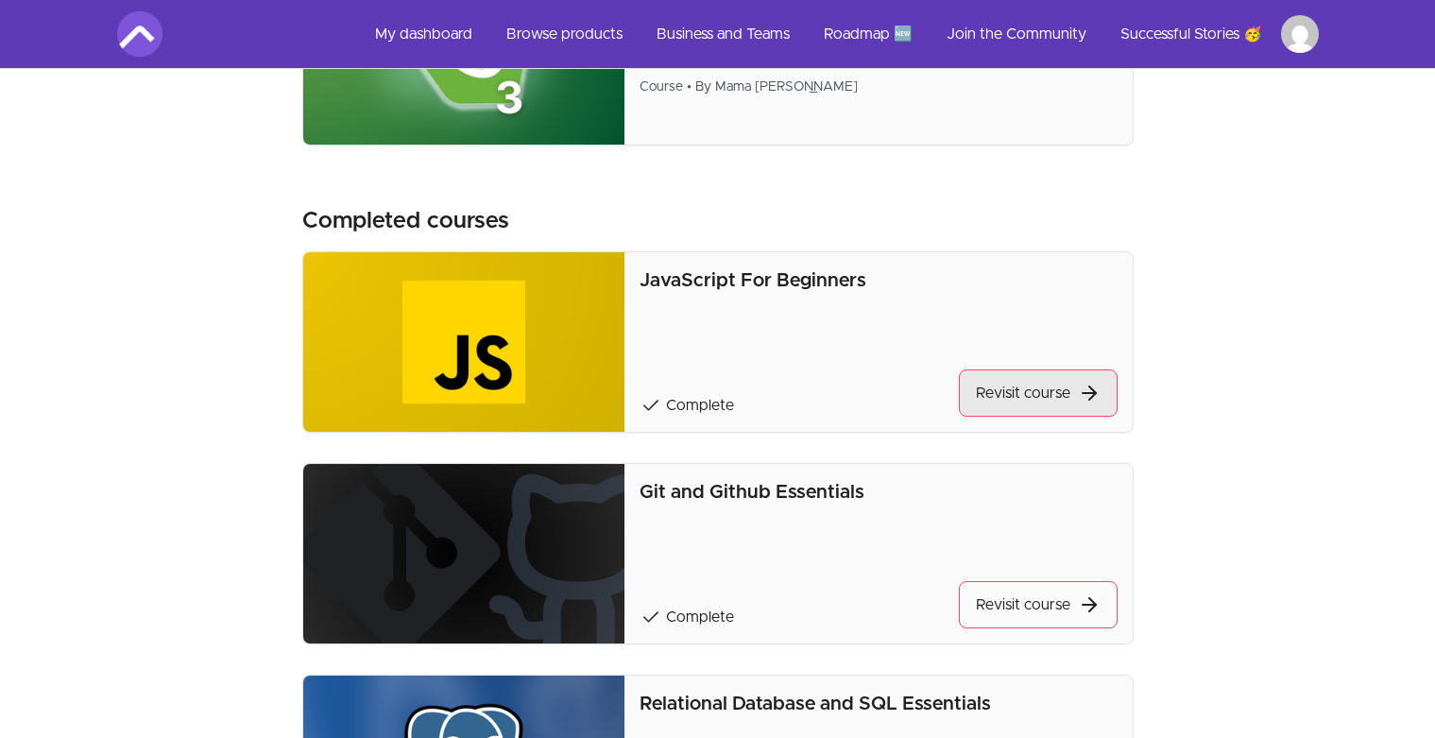
click at [1013, 385] on link "Revisit course" at bounding box center [1038, 392] width 159 height 47
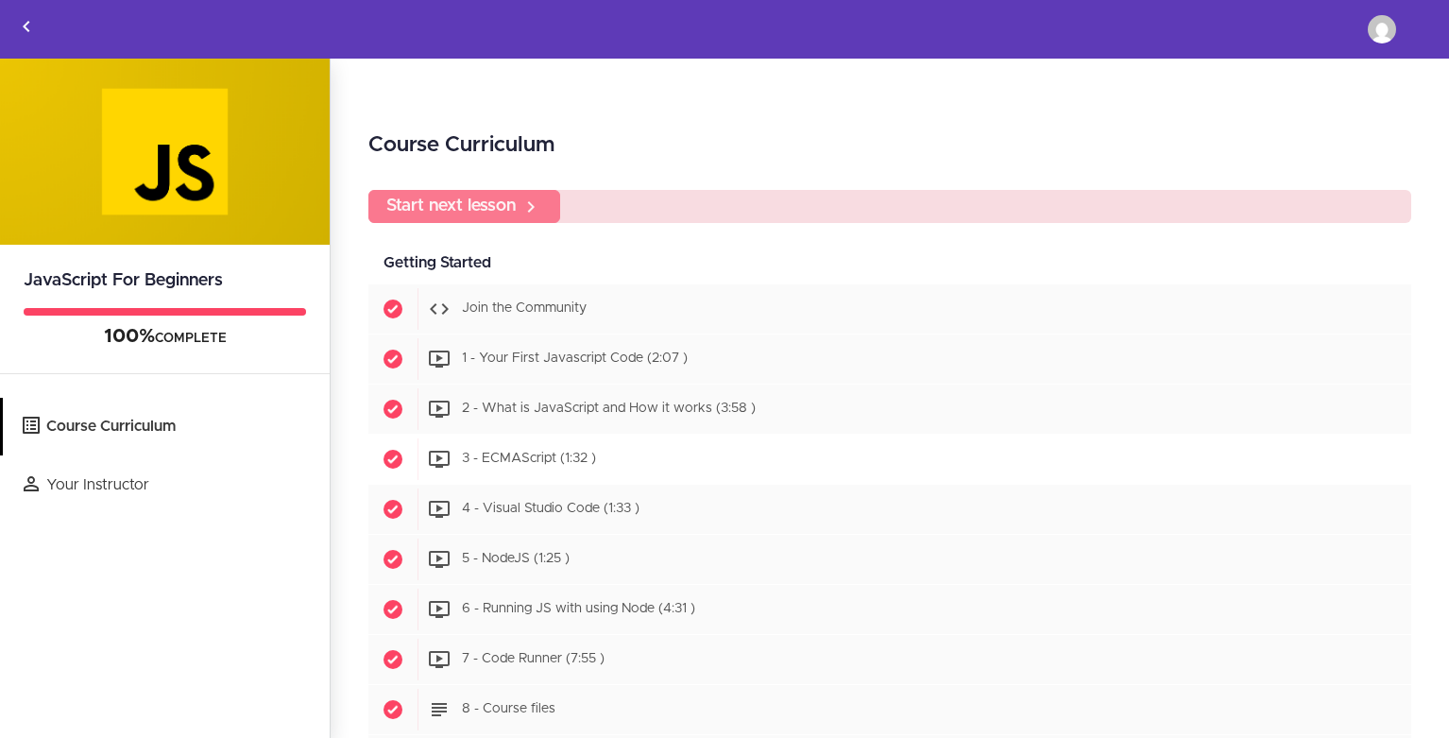
scroll to position [1580, 0]
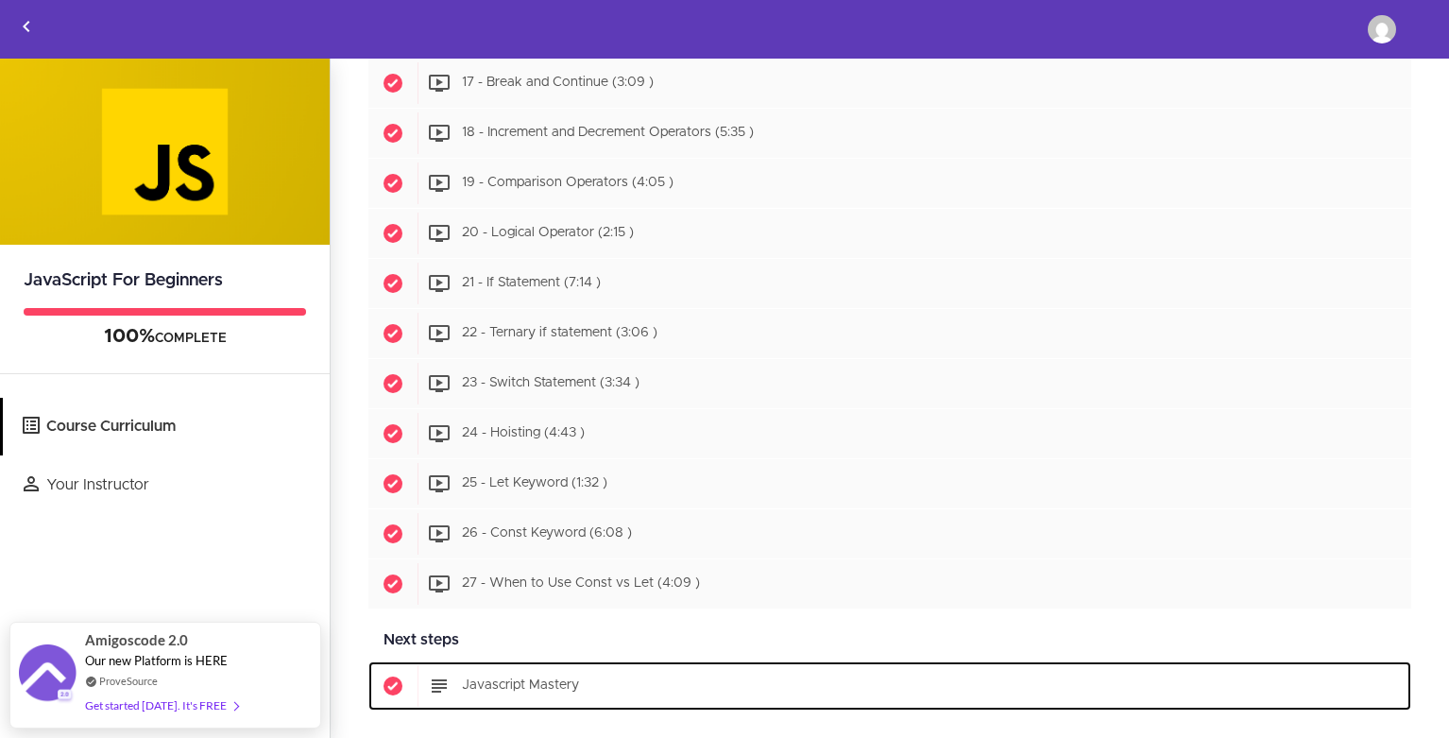
click at [563, 688] on span "Javascript Mastery" at bounding box center [520, 685] width 117 height 13
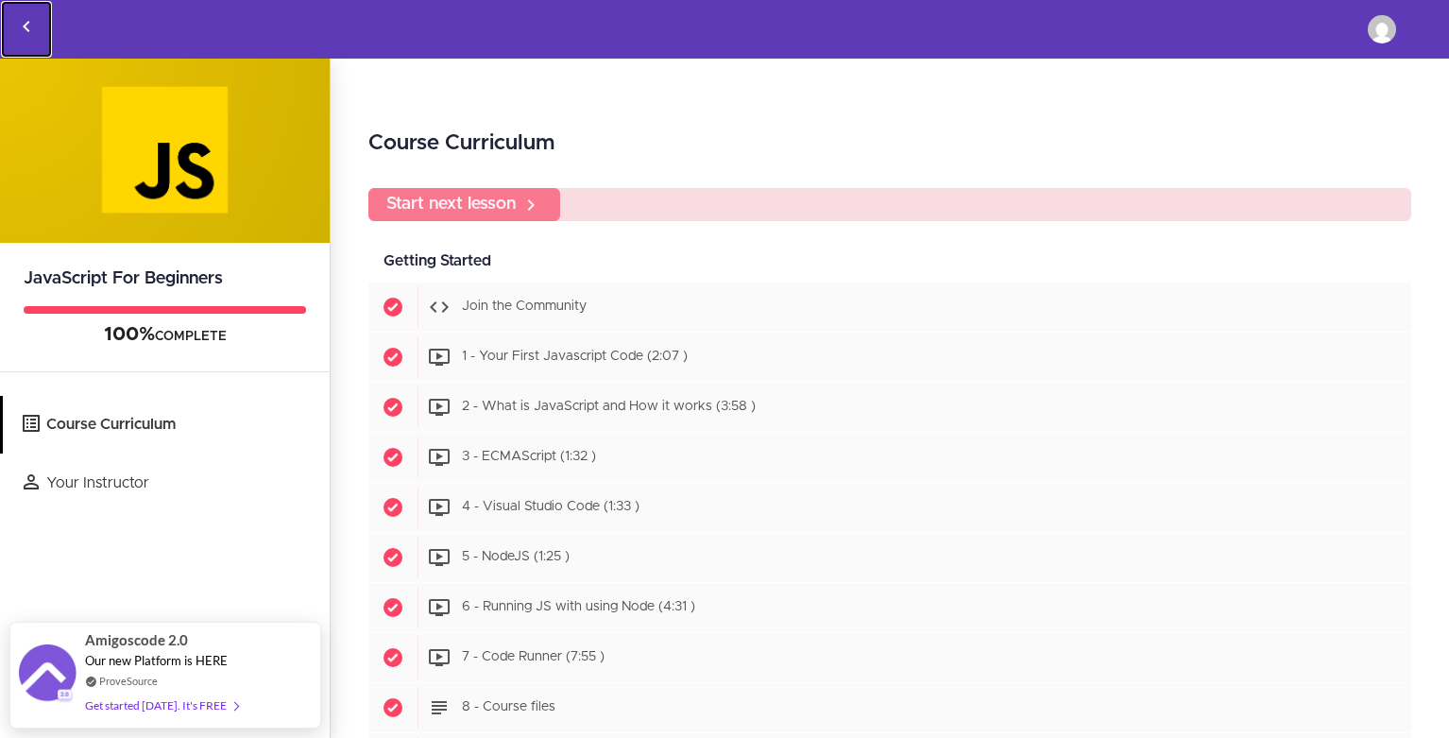
click at [39, 26] on link "Back to courses" at bounding box center [26, 29] width 51 height 57
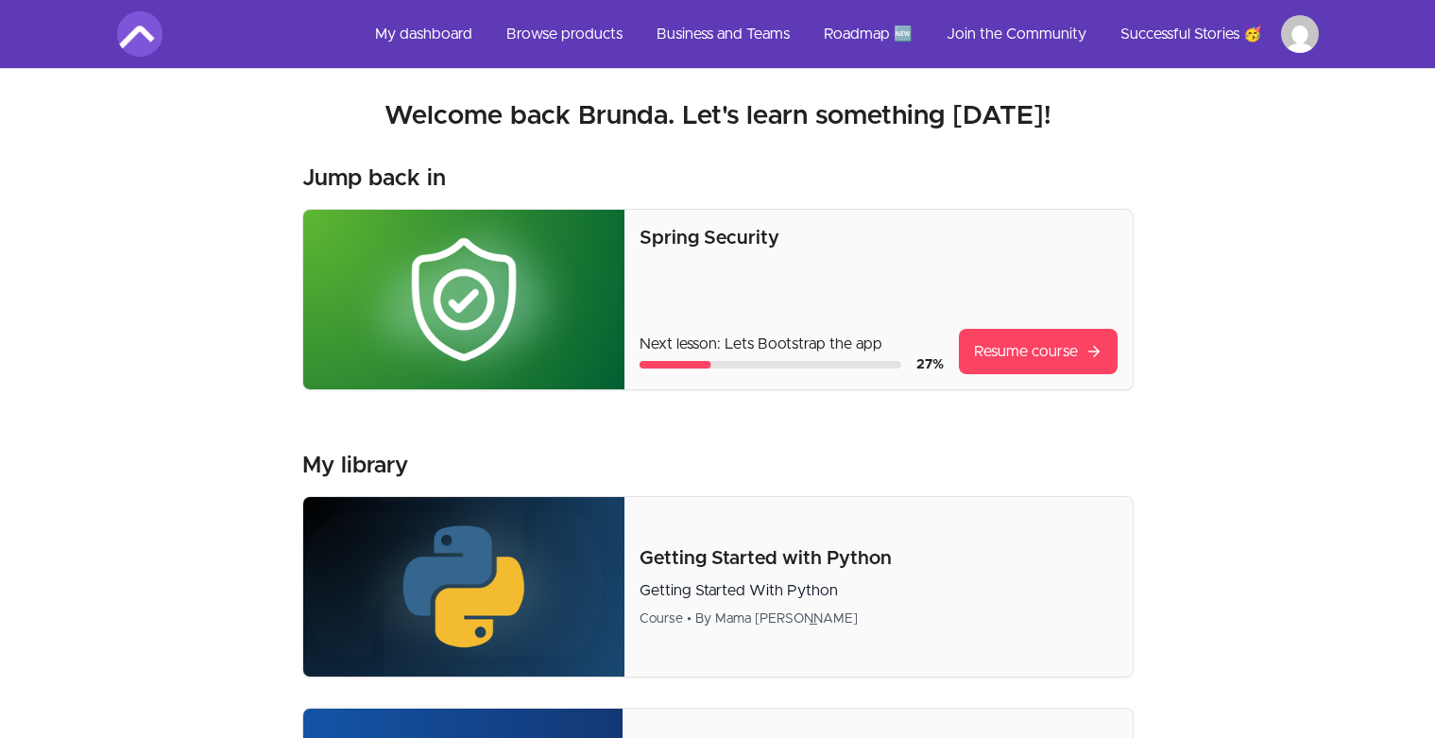
click at [709, 256] on div "Spring Security Next lesson: Lets Bootstrap the app 27 % Resume course" at bounding box center [878, 299] width 477 height 149
